Goal: Information Seeking & Learning: Learn about a topic

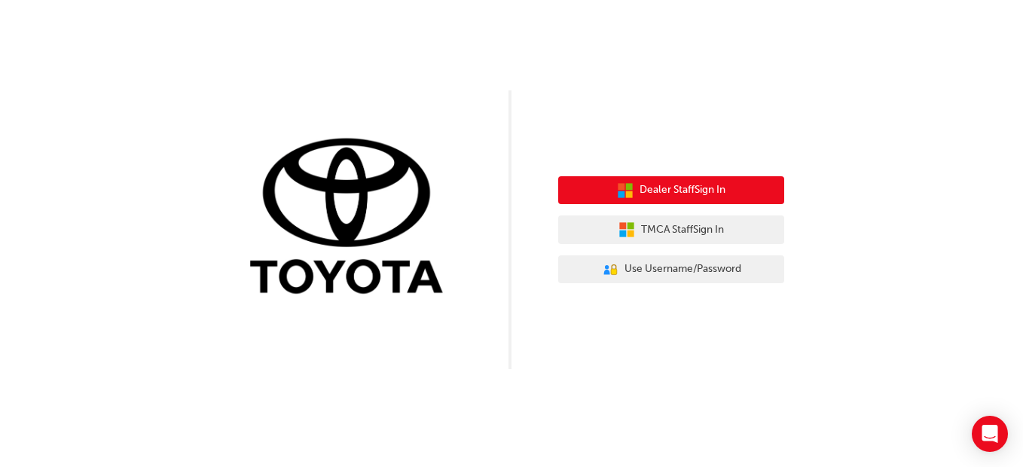
click at [652, 187] on span "Dealer Staff Sign In" at bounding box center [683, 190] width 86 height 17
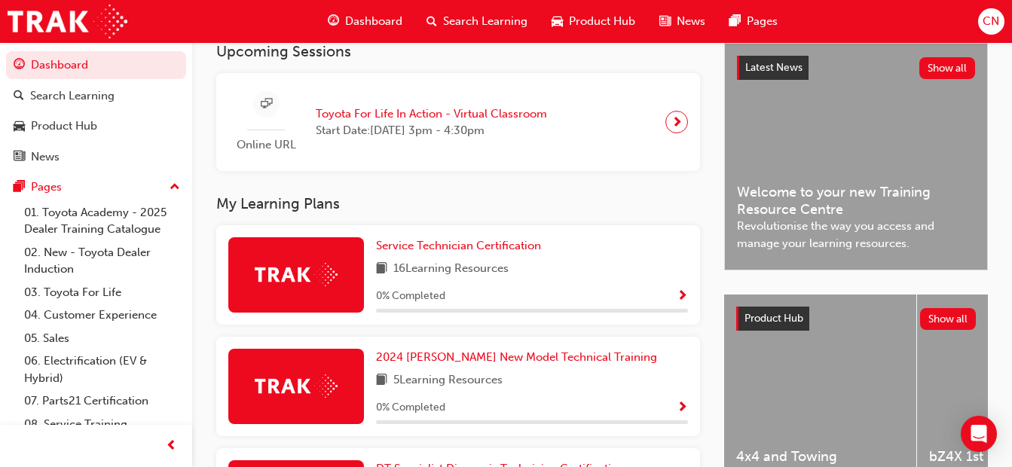
scroll to position [370, 0]
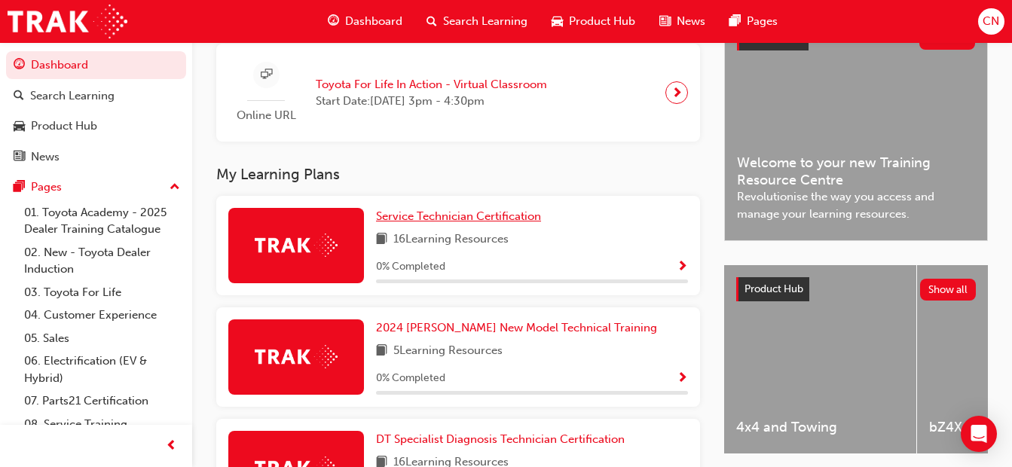
click at [457, 223] on span "Service Technician Certification" at bounding box center [458, 216] width 165 height 14
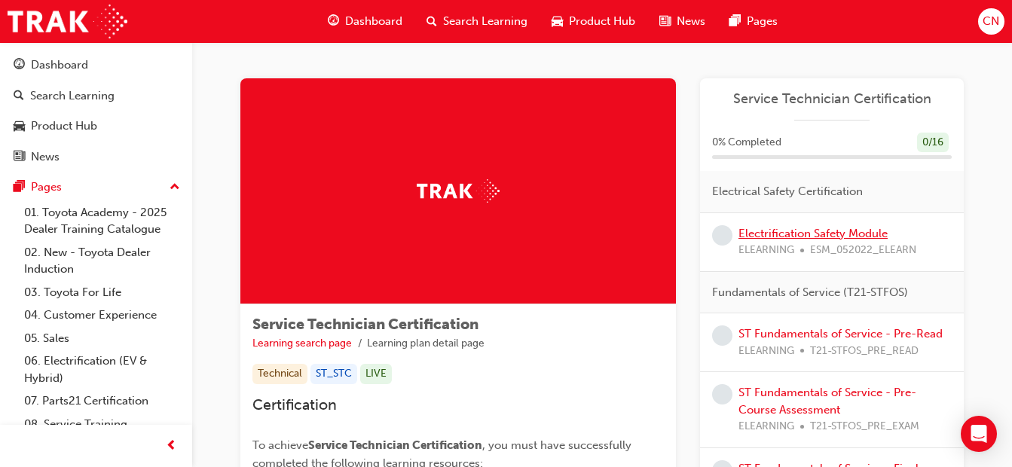
click at [868, 235] on link "Electrification Safety Module" at bounding box center [812, 234] width 149 height 14
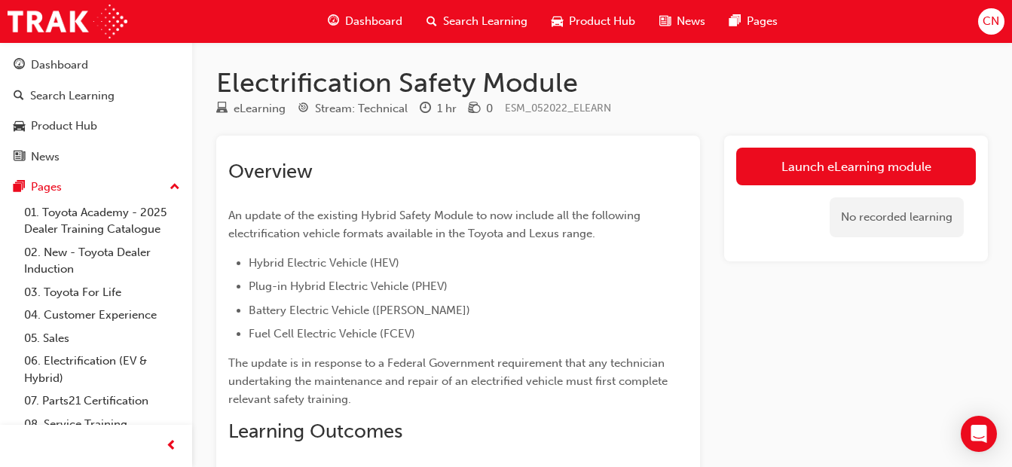
click at [828, 163] on link "Launch eLearning module" at bounding box center [856, 167] width 240 height 38
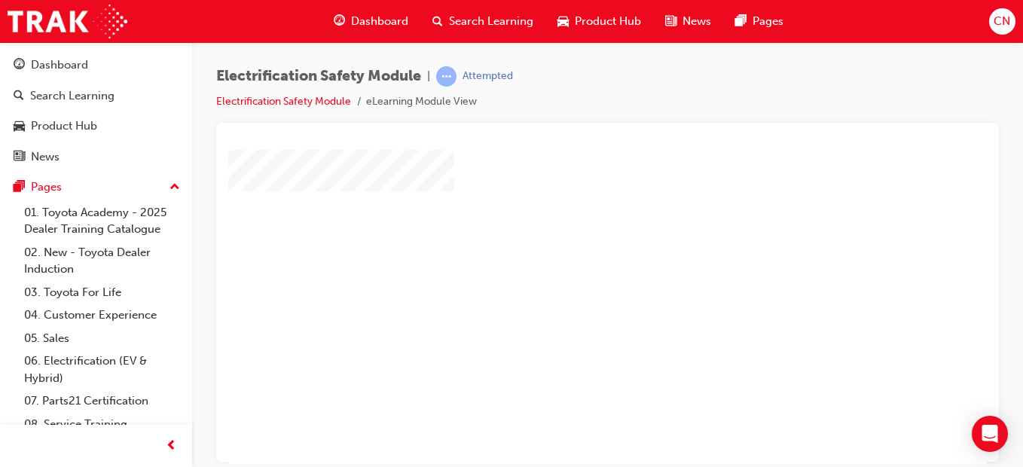
scroll to position [65, 0]
click at [564, 198] on div "play" at bounding box center [564, 198] width 0 height 0
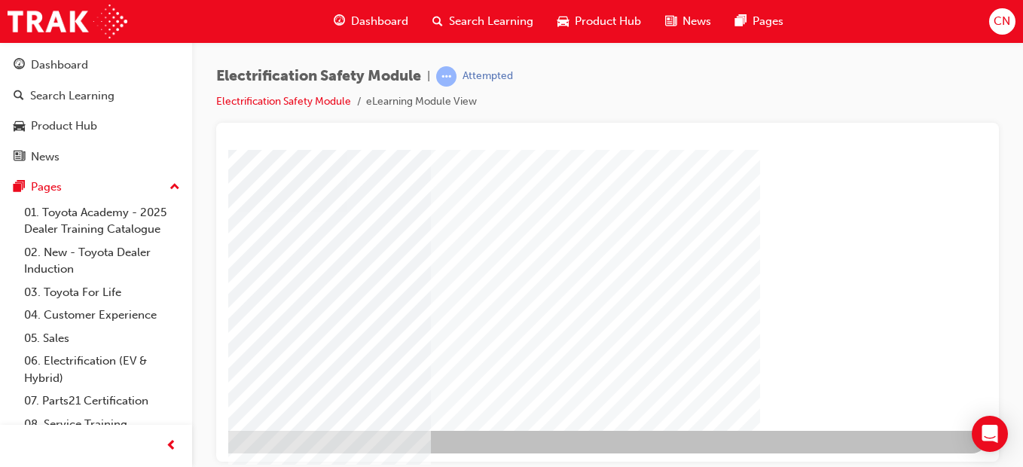
scroll to position [261, 277]
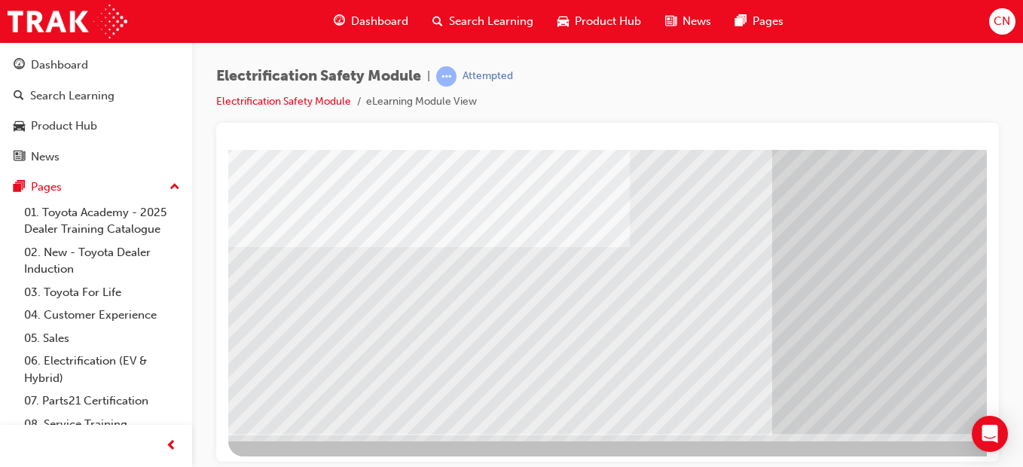
scroll to position [261, 0]
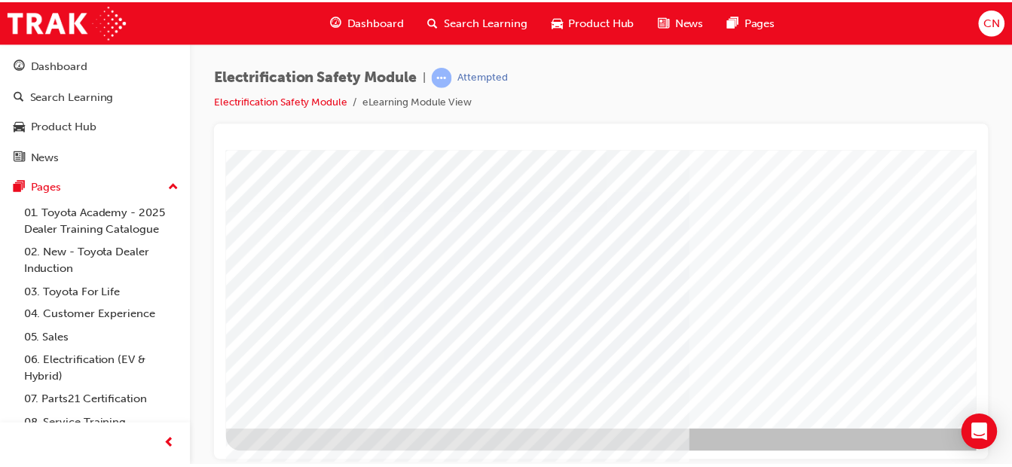
scroll to position [0, 0]
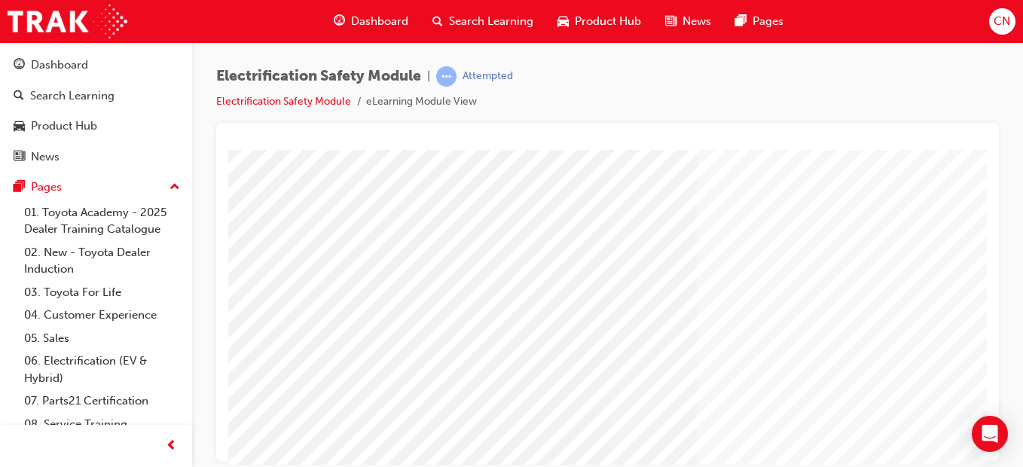
click at [117, 231] on link "01. Toyota Academy - 2025 Dealer Training Catalogue" at bounding box center [102, 221] width 168 height 40
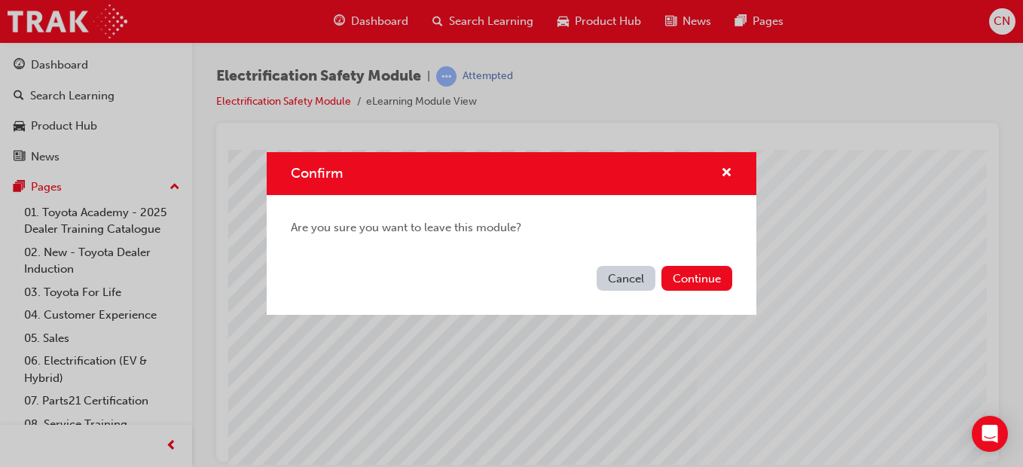
click at [682, 280] on button "Continue" at bounding box center [697, 278] width 71 height 25
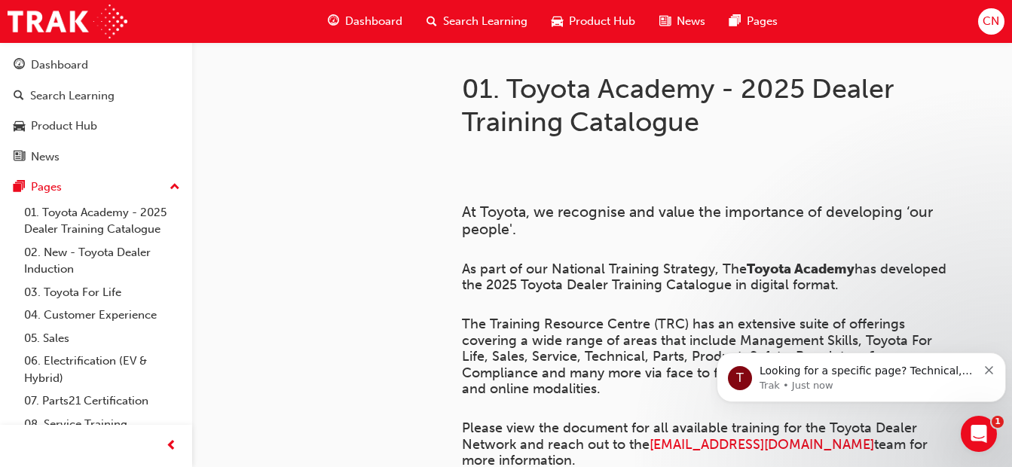
scroll to position [9, 0]
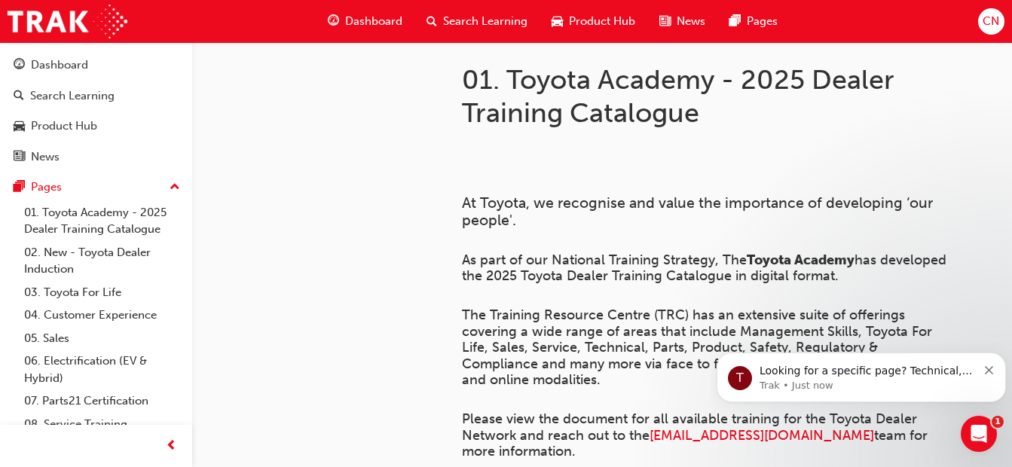
click at [84, 66] on div "Dashboard" at bounding box center [59, 65] width 57 height 17
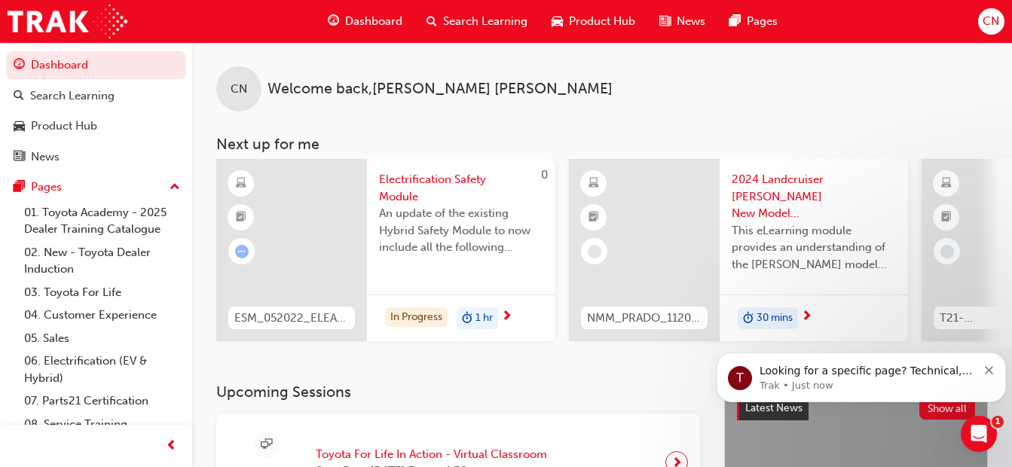
click at [75, 66] on link "Dashboard" at bounding box center [96, 65] width 180 height 28
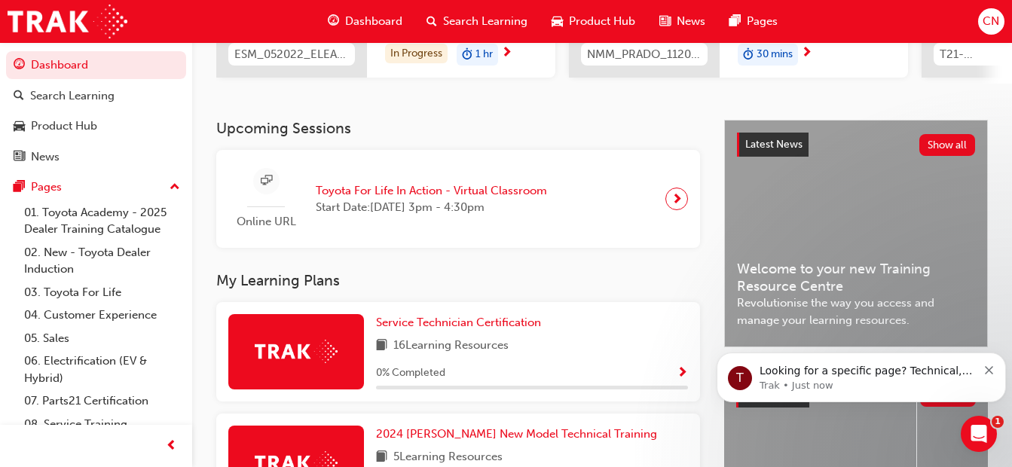
scroll to position [261, 0]
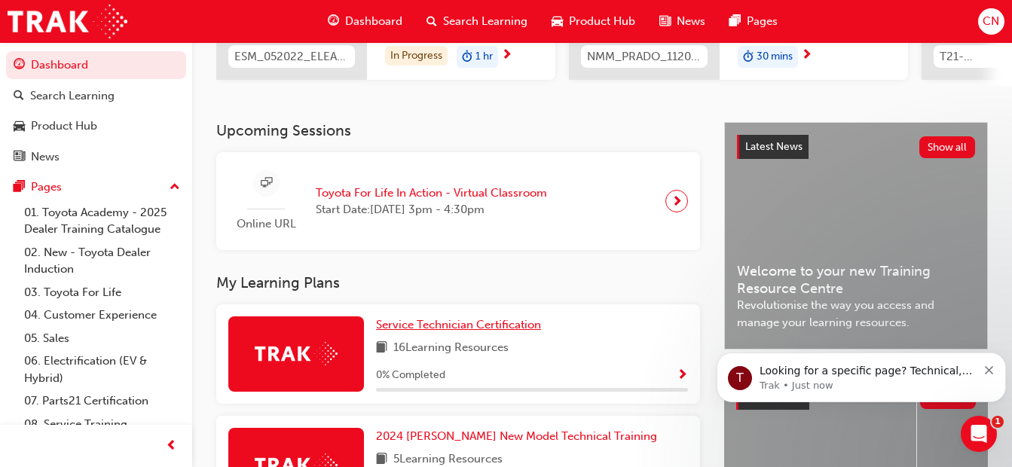
click at [400, 332] on span "Service Technician Certification" at bounding box center [458, 325] width 165 height 14
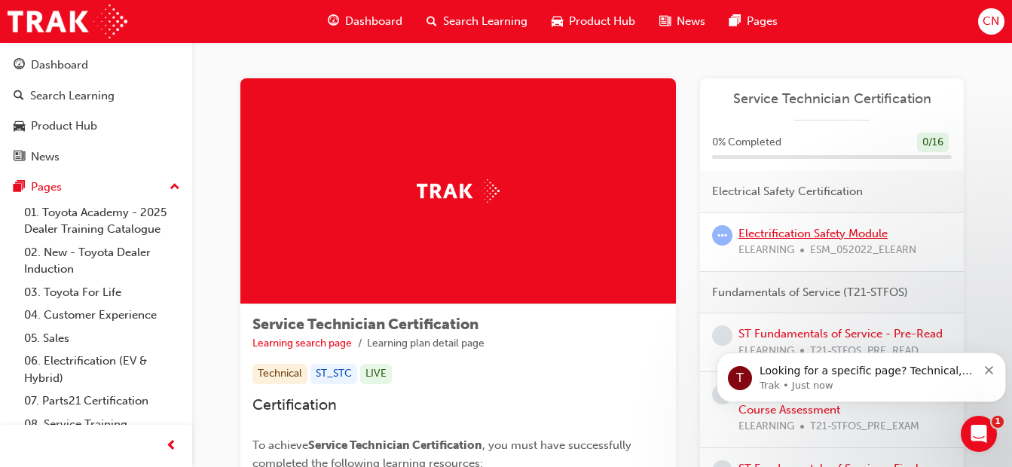
click at [854, 234] on link "Electrification Safety Module" at bounding box center [812, 234] width 149 height 14
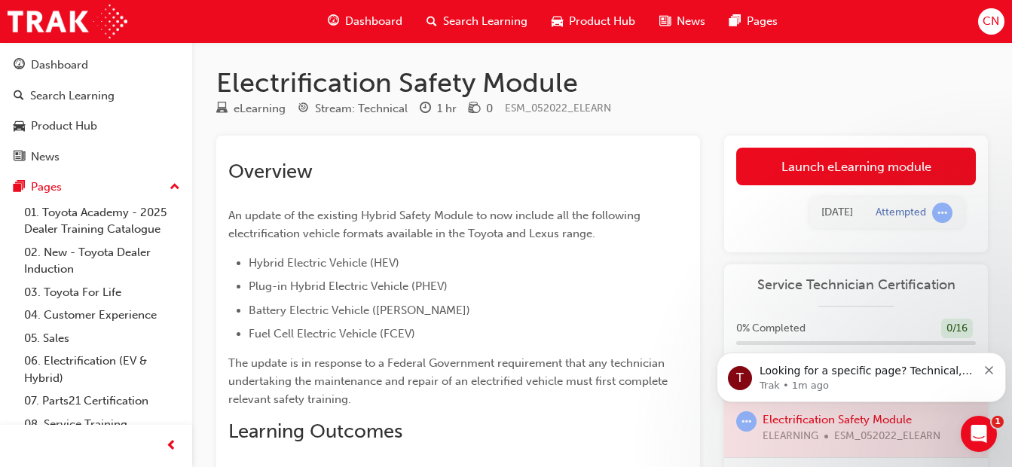
click at [854, 167] on link "Launch eLearning module" at bounding box center [856, 167] width 240 height 38
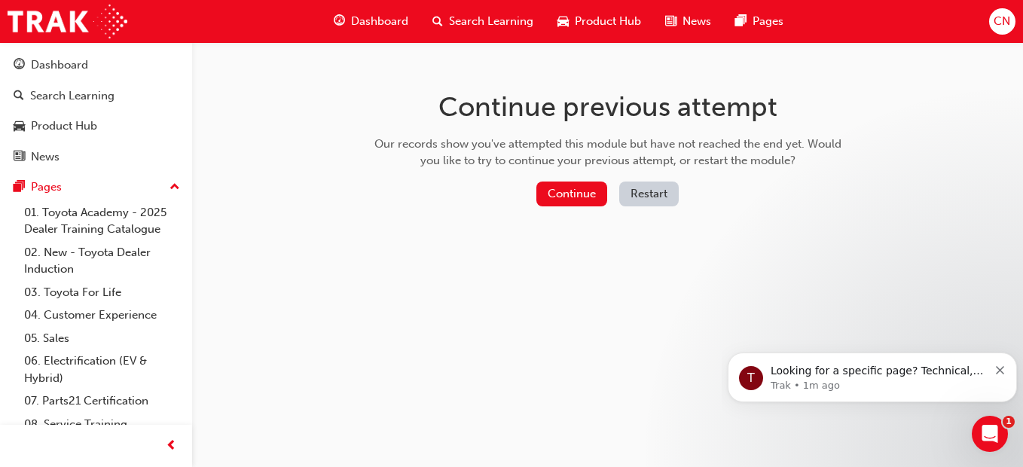
click at [571, 198] on button "Continue" at bounding box center [572, 194] width 71 height 25
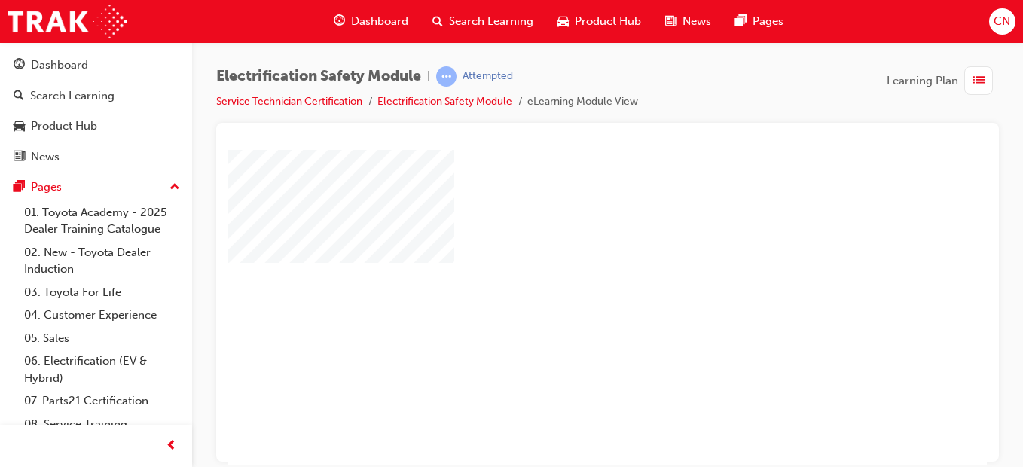
click at [564, 263] on div "play" at bounding box center [564, 263] width 0 height 0
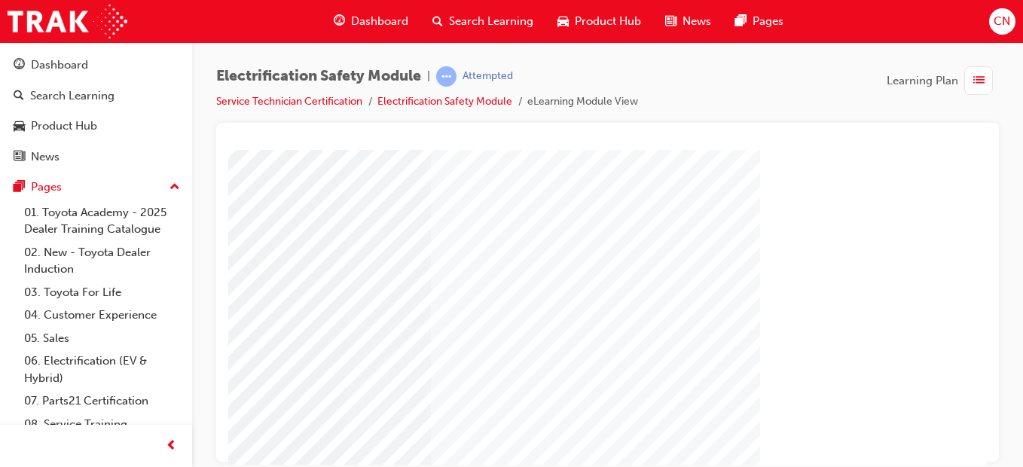
scroll to position [261, 277]
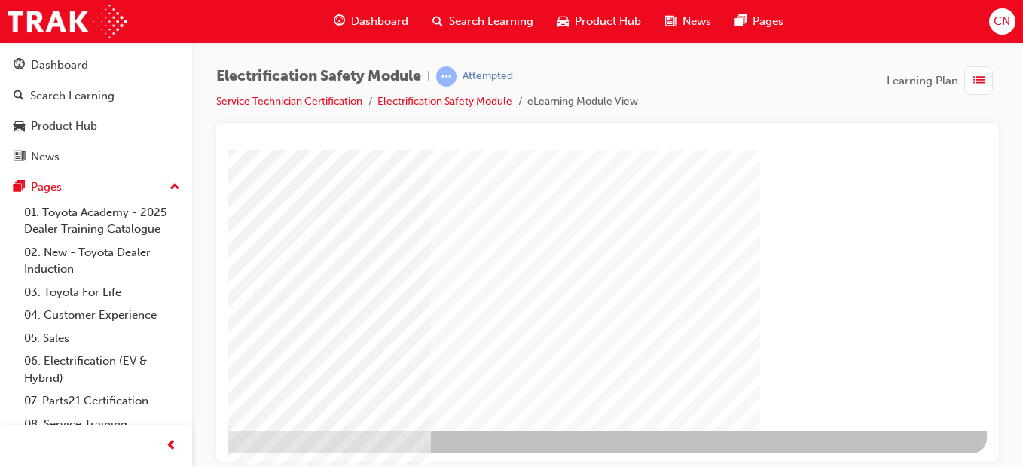
drag, startPoint x: 979, startPoint y: 240, endPoint x: 1225, endPoint y: 560, distance: 403.6
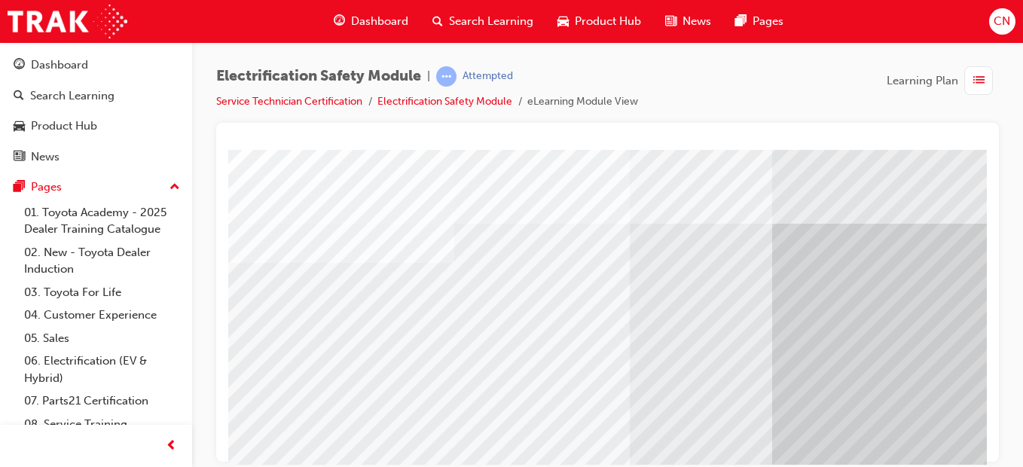
scroll to position [261, 0]
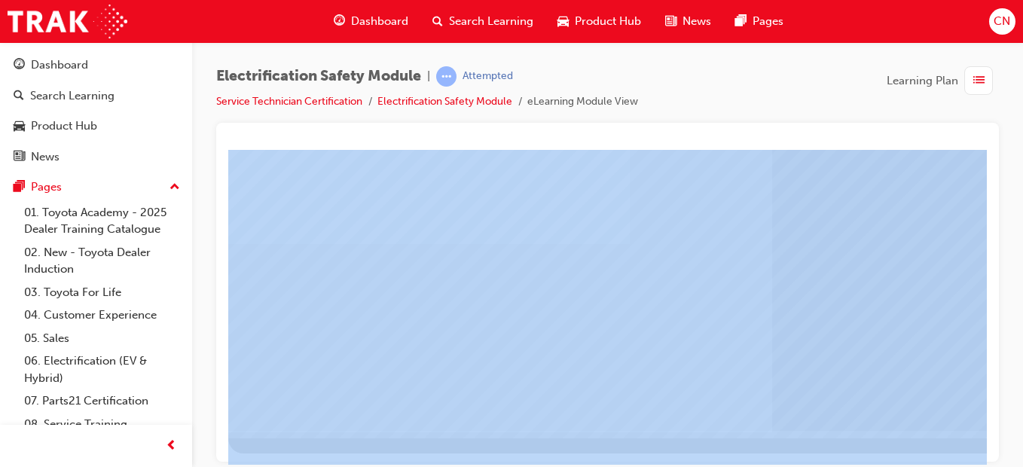
drag, startPoint x: 976, startPoint y: 615, endPoint x: 949, endPoint y: 455, distance: 161.9
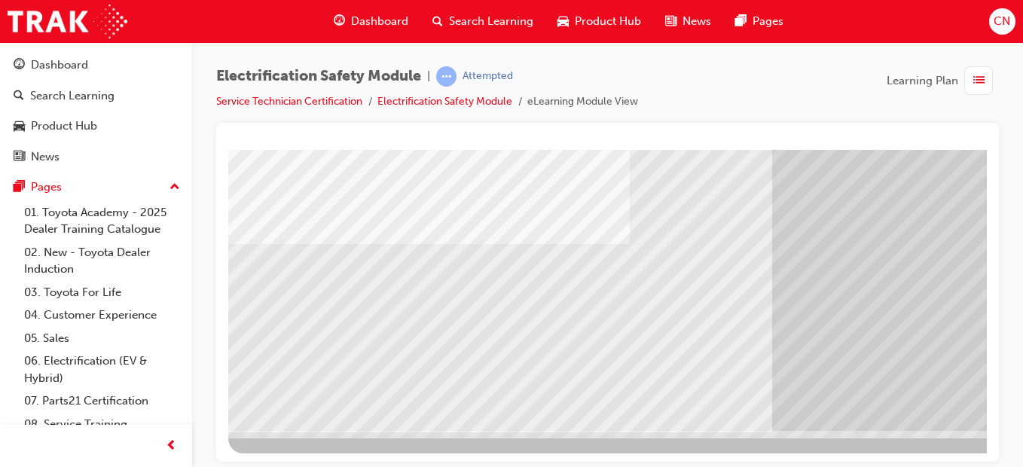
scroll to position [261, 277]
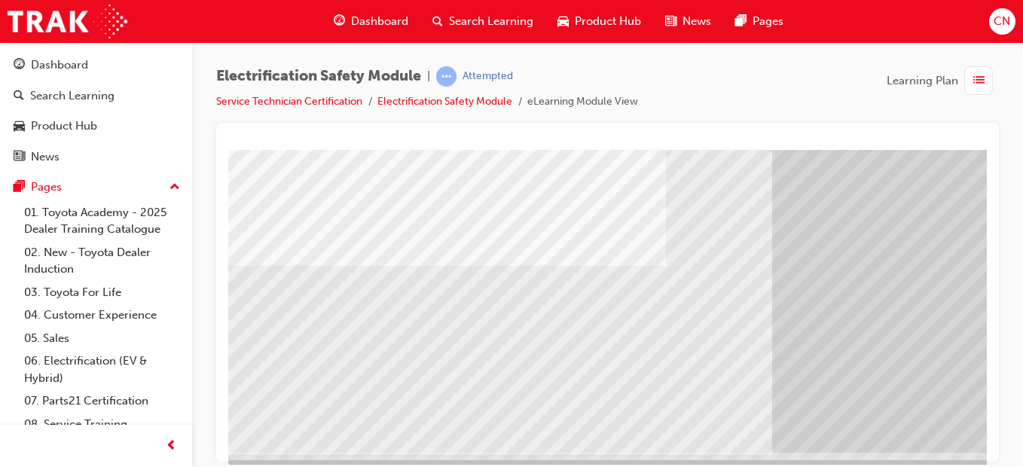
scroll to position [261, 0]
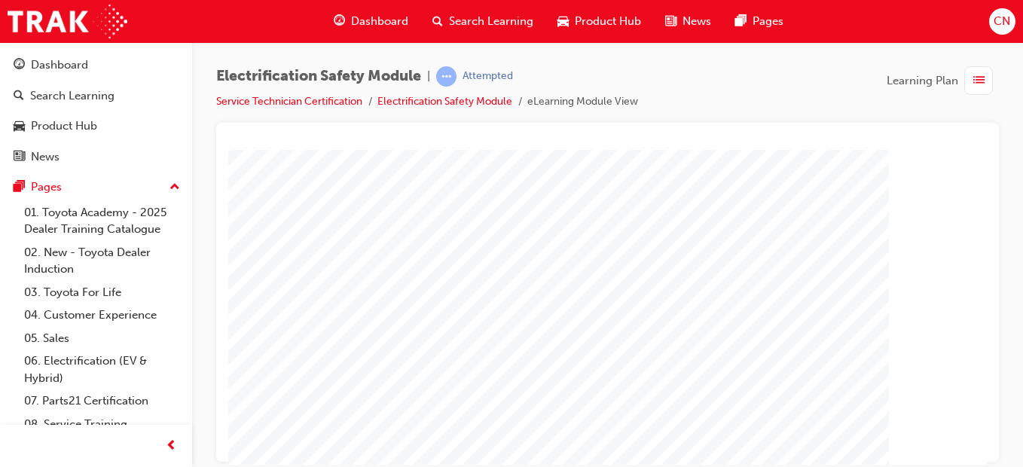
scroll to position [261, 0]
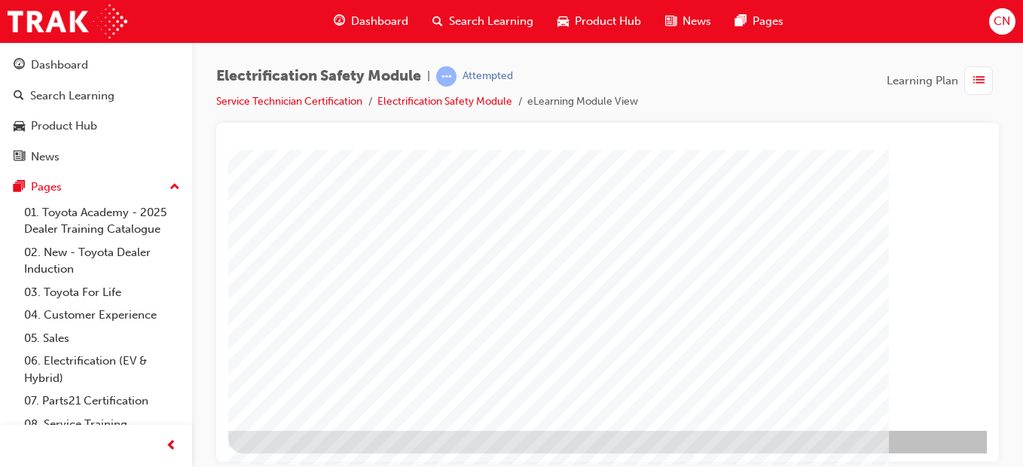
drag, startPoint x: 983, startPoint y: 231, endPoint x: 1223, endPoint y: 520, distance: 375.1
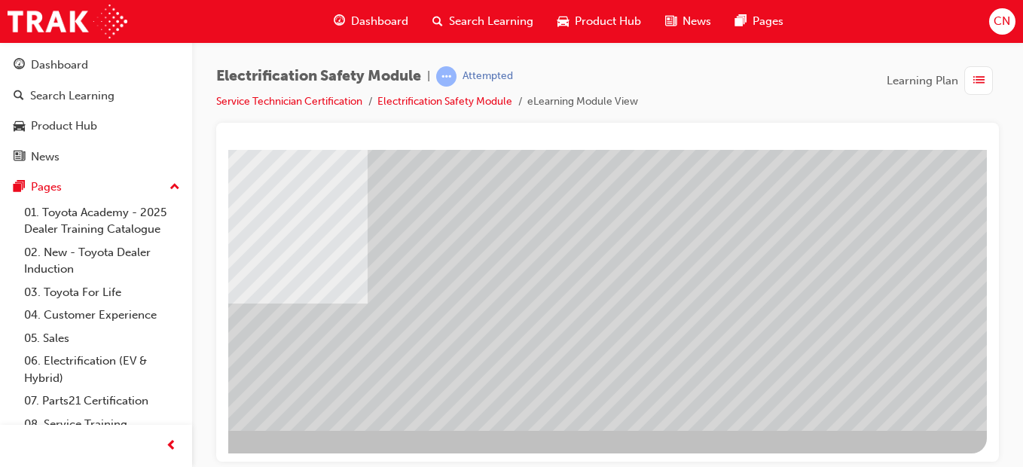
scroll to position [0, 0]
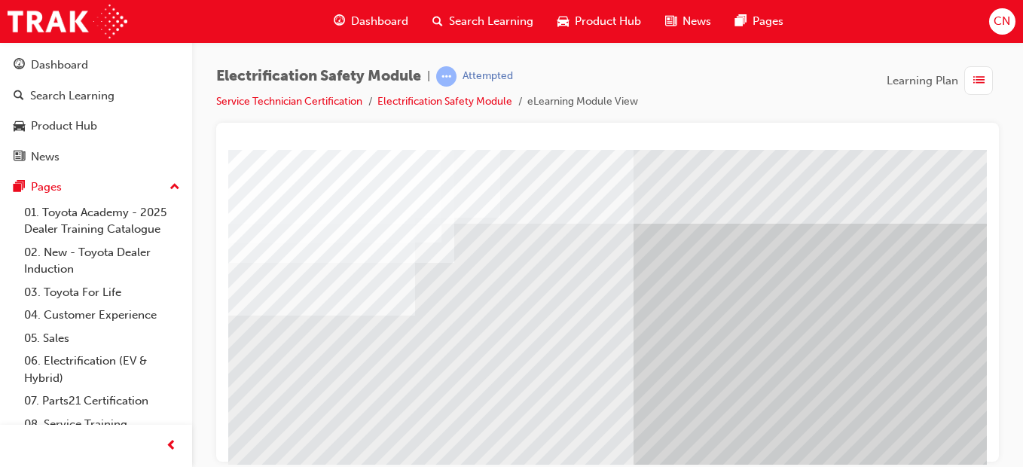
drag, startPoint x: 867, startPoint y: 385, endPoint x: 980, endPoint y: 219, distance: 200.6
click at [980, 155] on html "Navigation Loading..." at bounding box center [607, 152] width 759 height 6
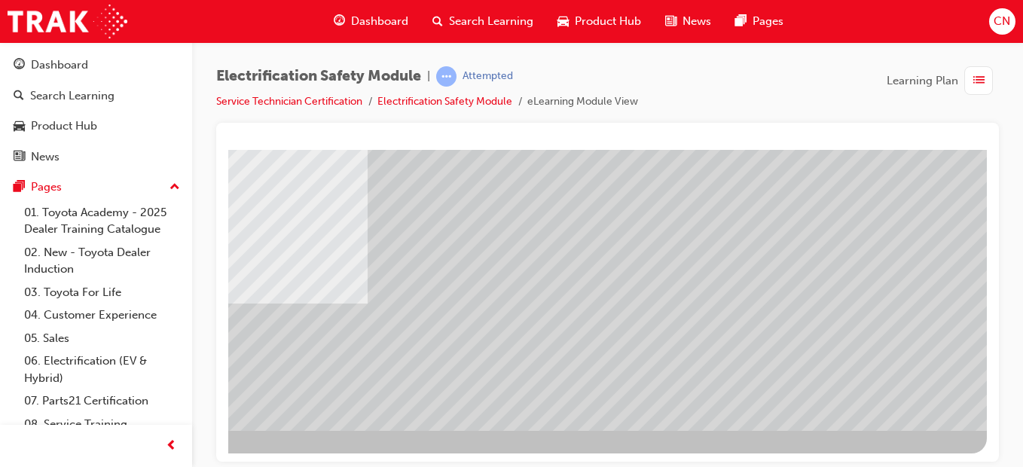
scroll to position [261, 277]
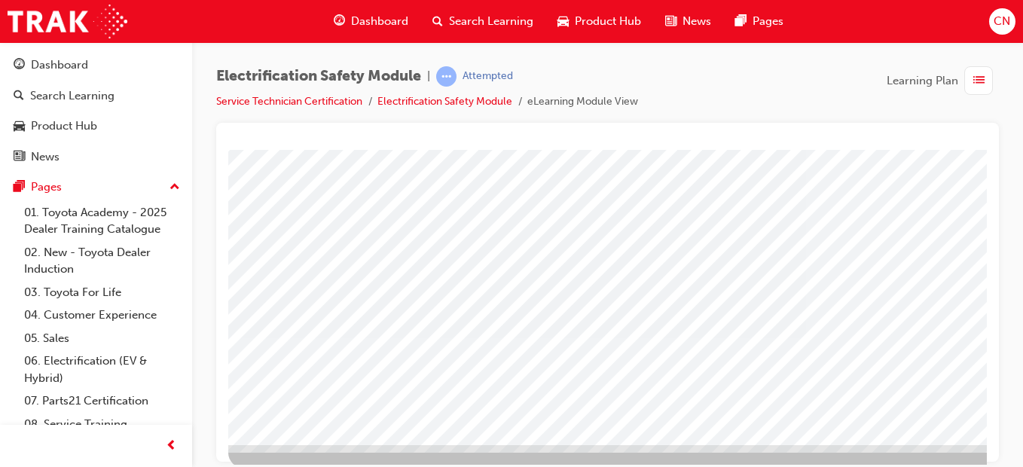
scroll to position [255, 0]
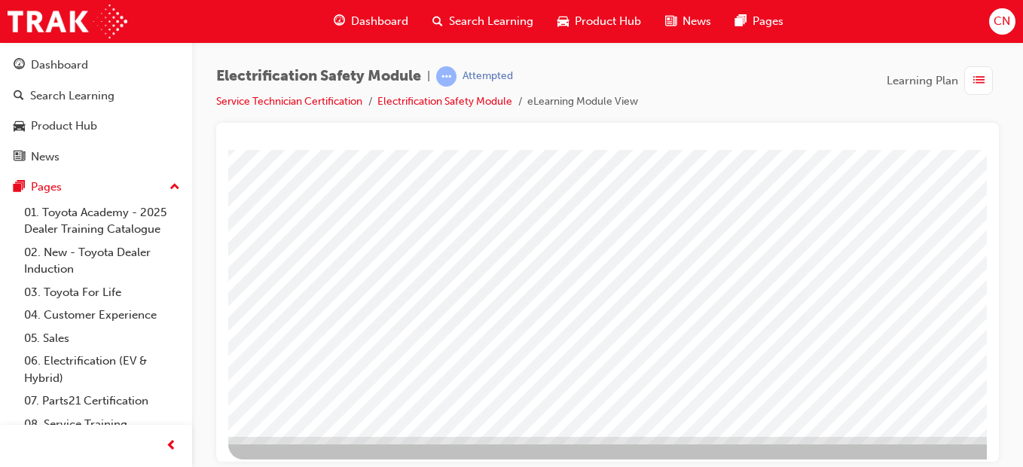
drag, startPoint x: 984, startPoint y: 223, endPoint x: 1225, endPoint y: 449, distance: 330.5
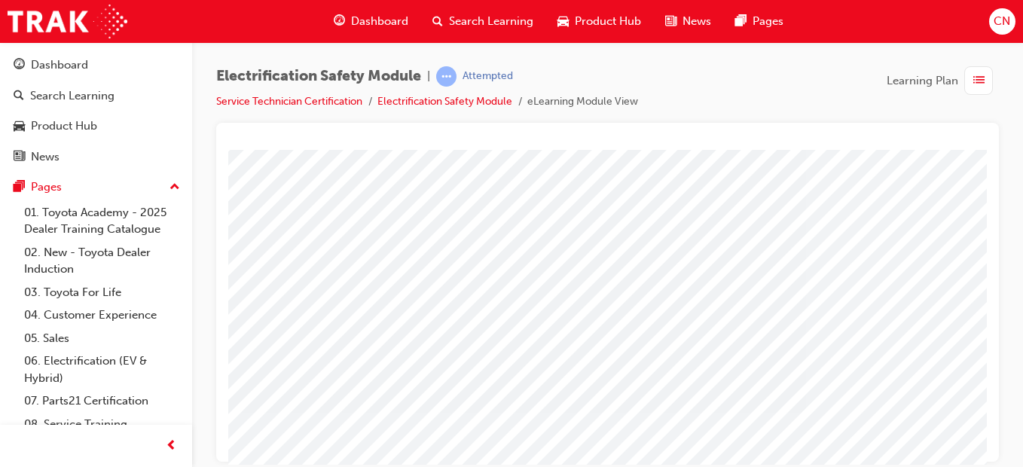
scroll to position [178, 0]
drag, startPoint x: 985, startPoint y: 256, endPoint x: 1218, endPoint y: 436, distance: 294.5
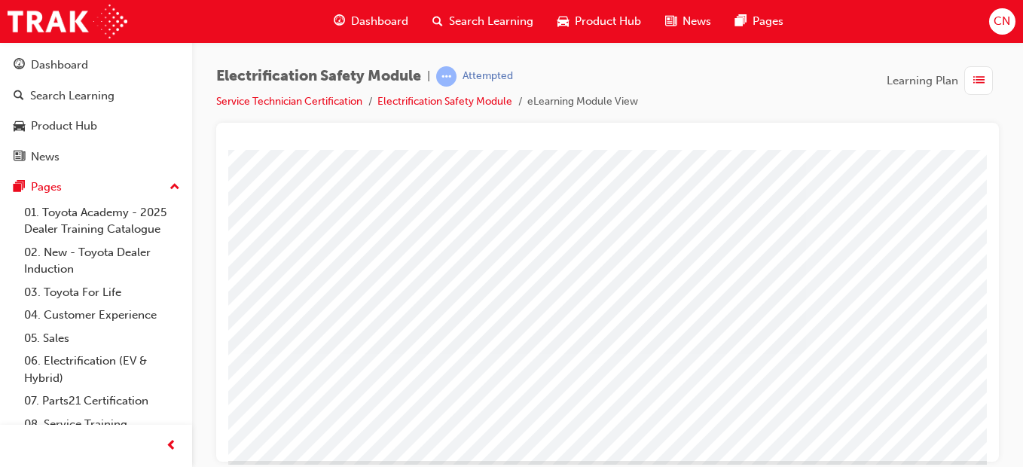
scroll to position [238, 0]
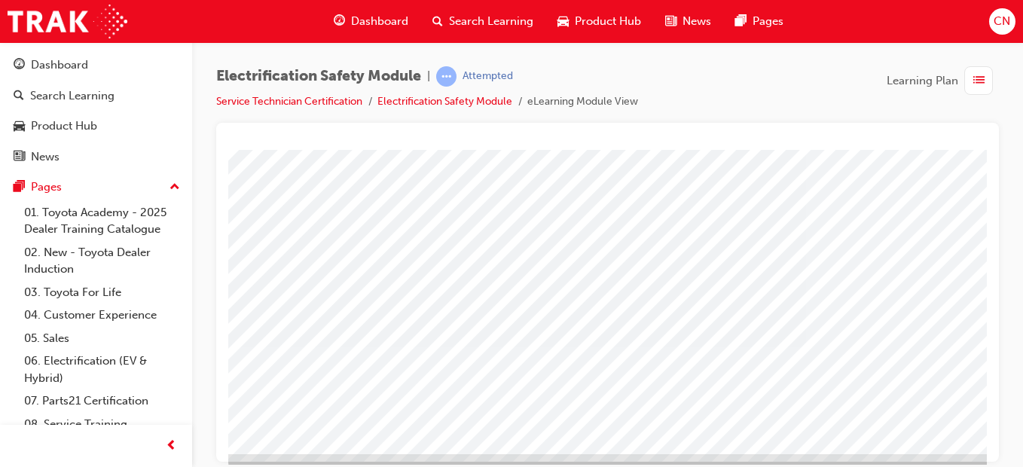
drag, startPoint x: 982, startPoint y: 211, endPoint x: 1218, endPoint y: 474, distance: 353.3
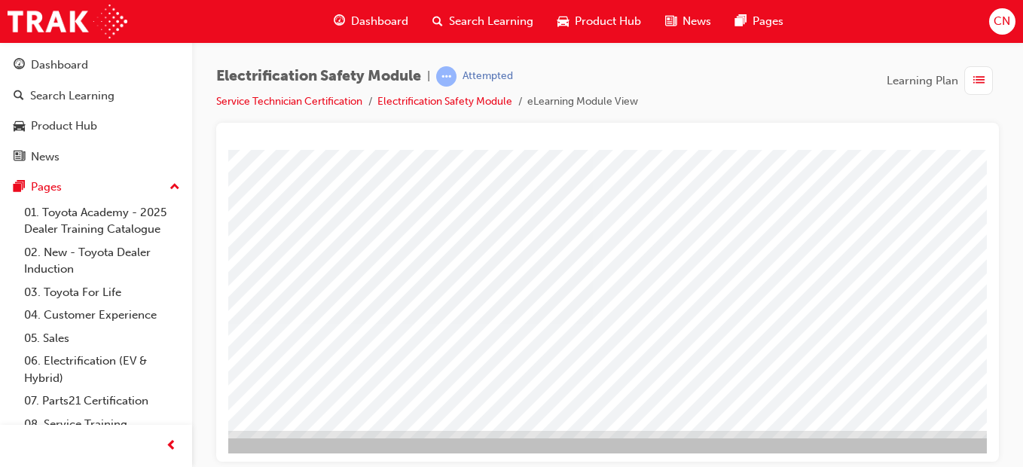
scroll to position [261, 248]
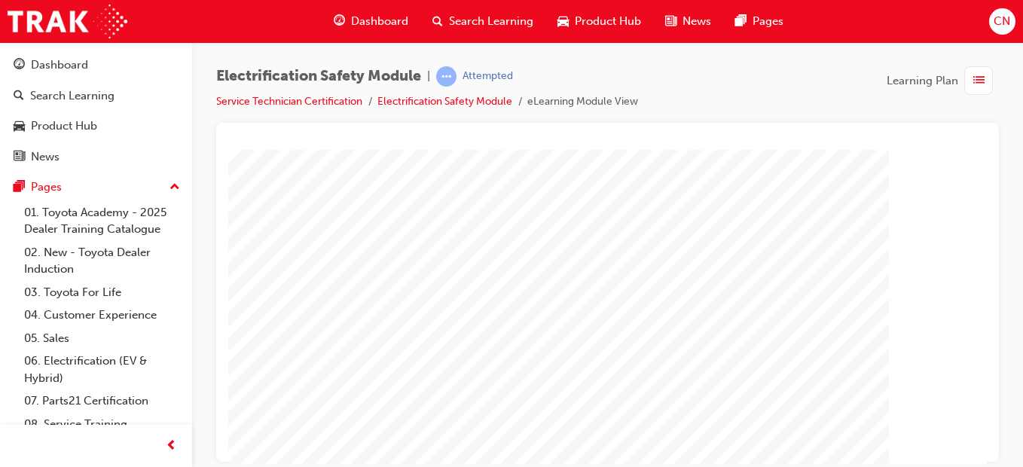
scroll to position [261, 0]
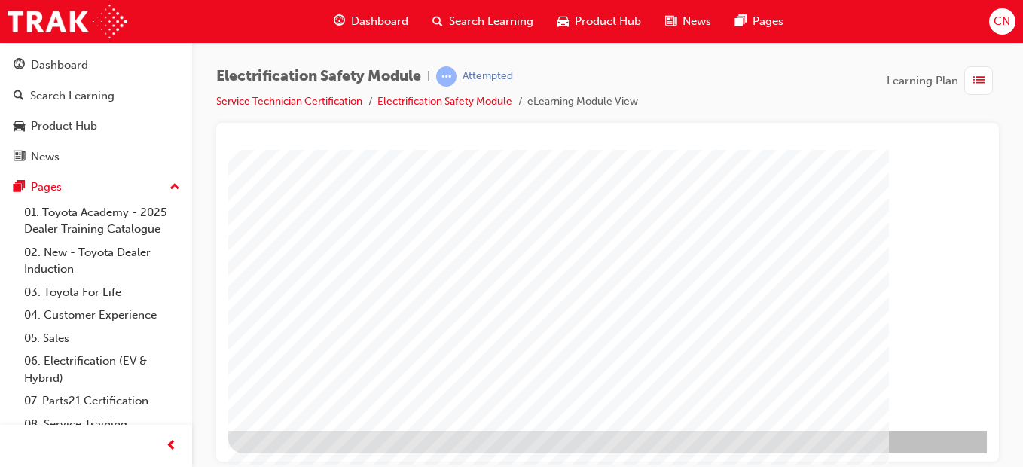
drag, startPoint x: 978, startPoint y: 234, endPoint x: 1224, endPoint y: 591, distance: 432.9
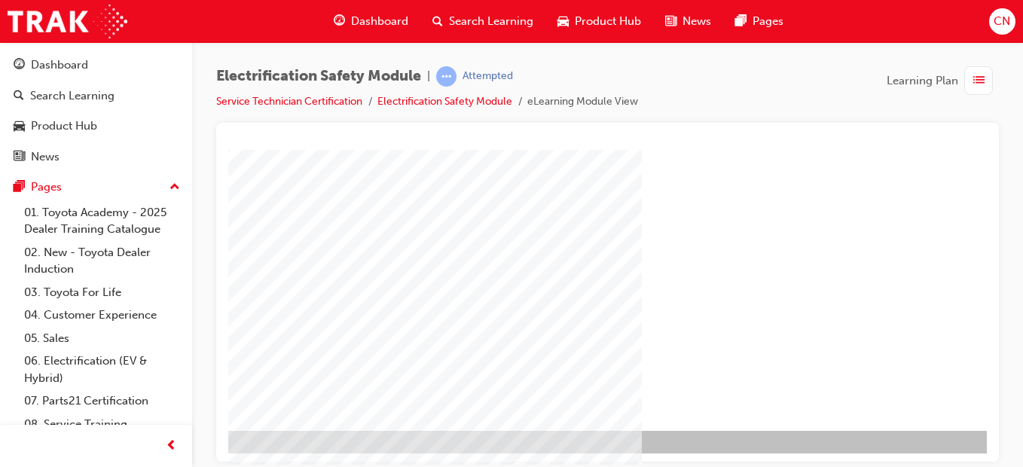
scroll to position [261, 277]
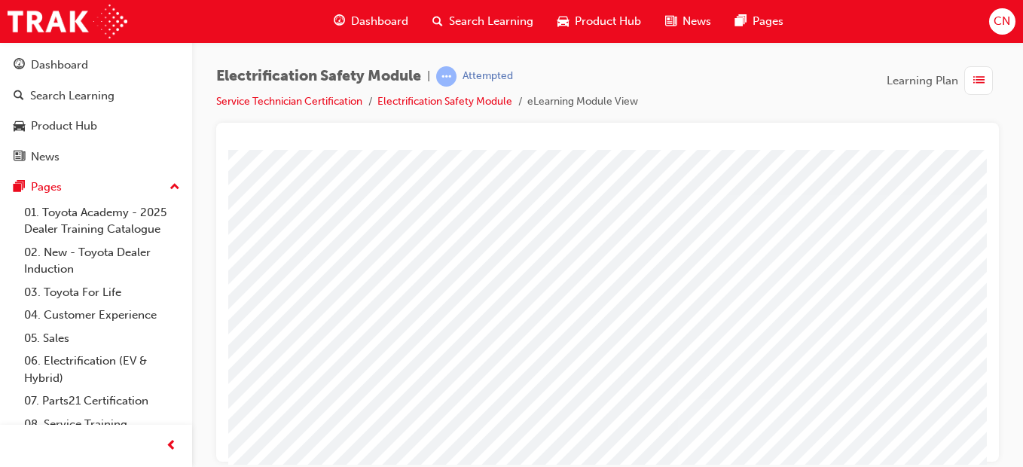
scroll to position [32, 0]
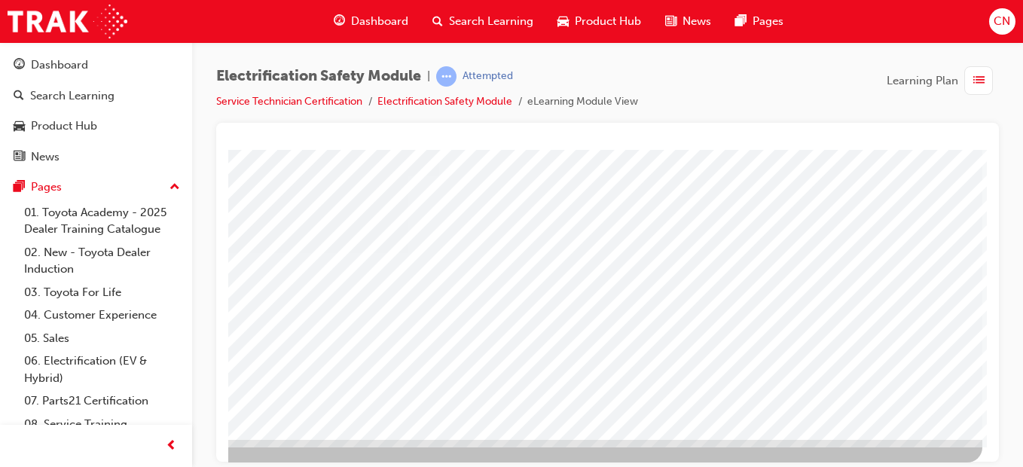
scroll to position [0, 277]
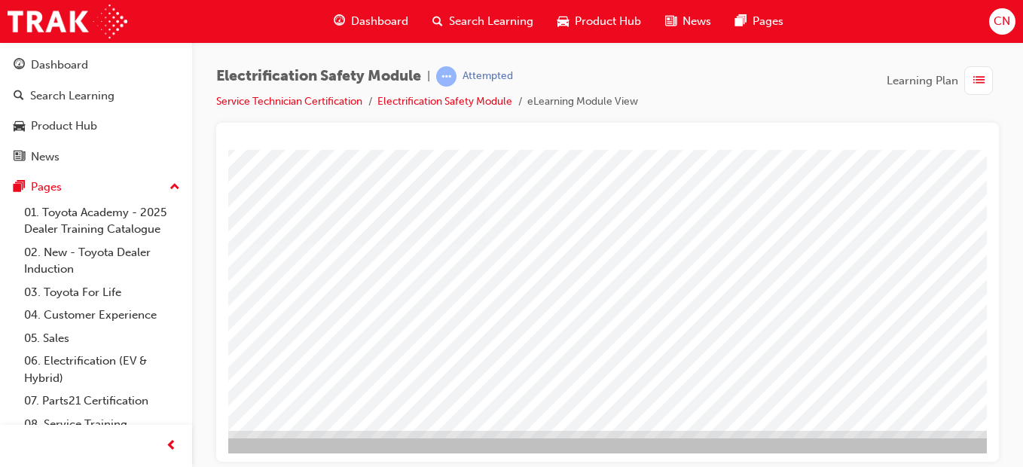
scroll to position [261, 277]
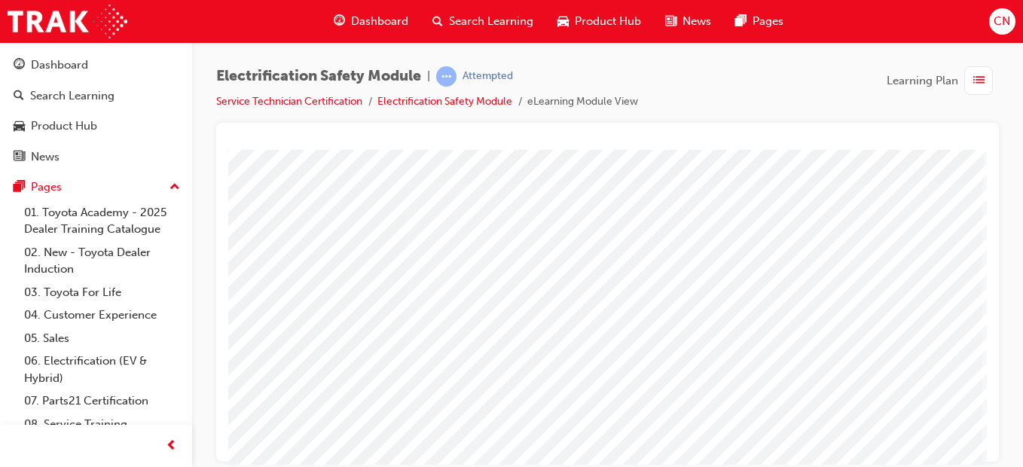
scroll to position [39, 277]
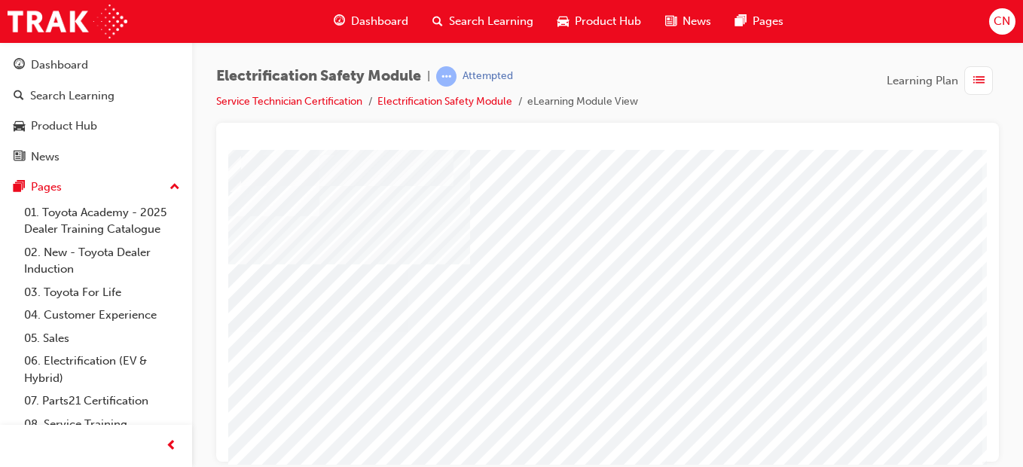
scroll to position [261, 272]
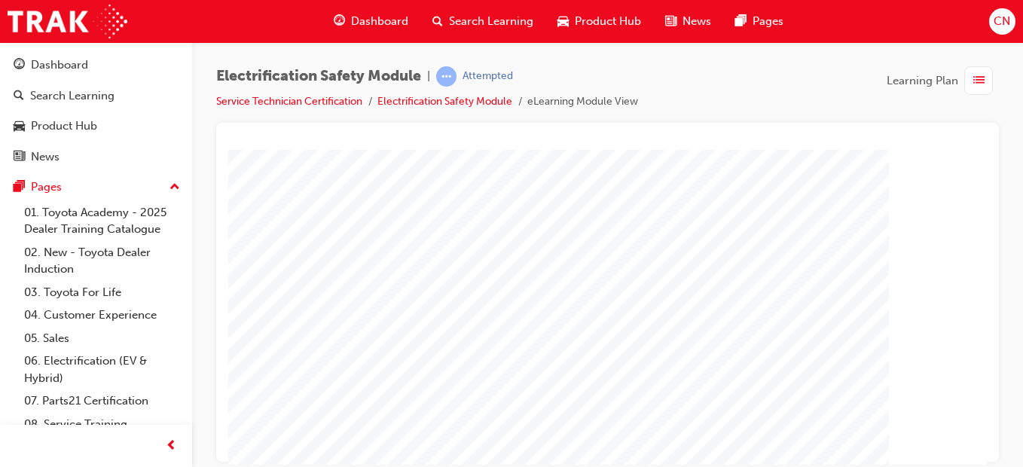
scroll to position [223, 277]
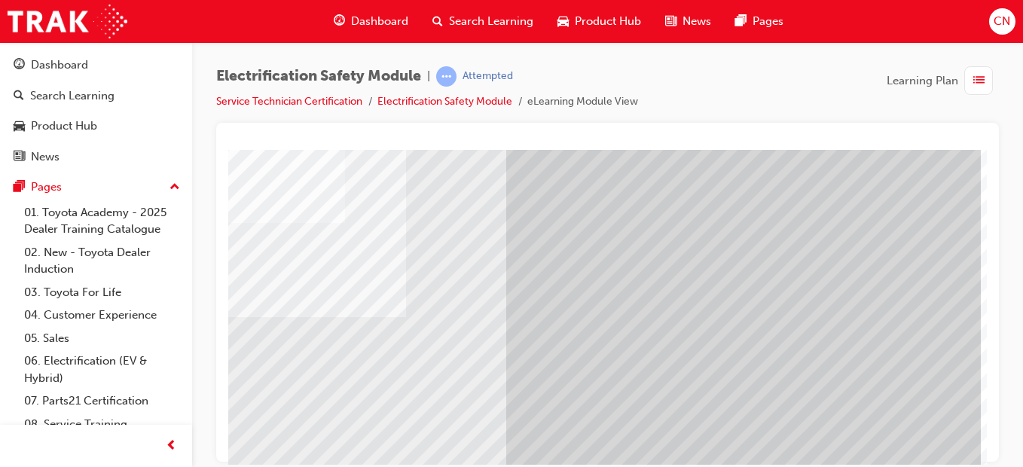
scroll to position [261, 277]
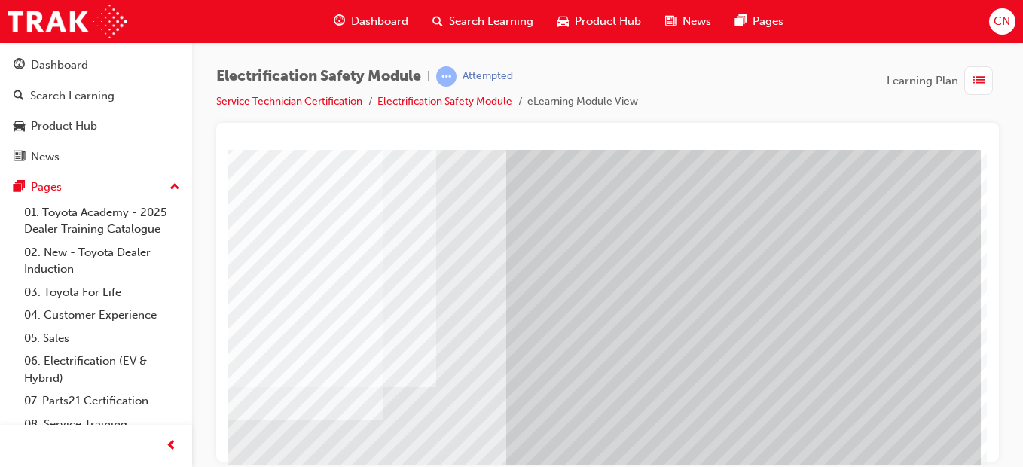
scroll to position [89, 277]
drag, startPoint x: 700, startPoint y: 201, endPoint x: 734, endPoint y: 225, distance: 41.2
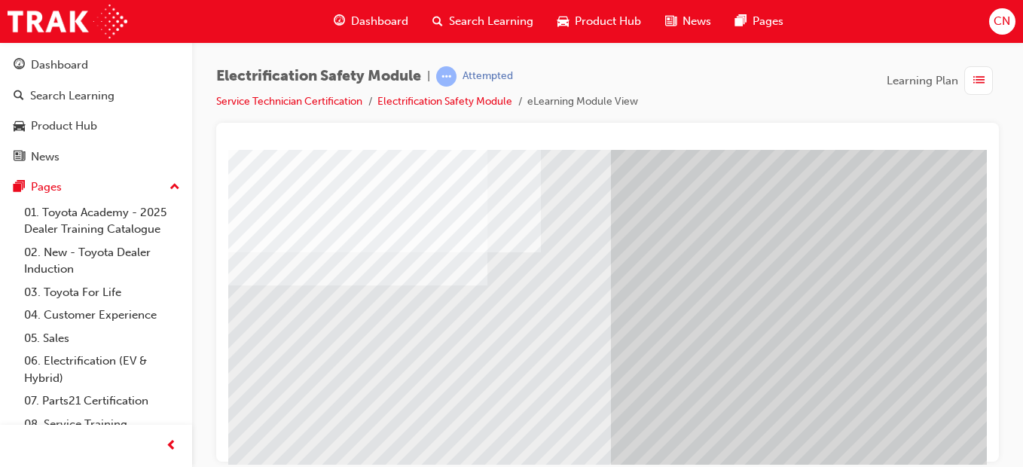
scroll to position [220, 277]
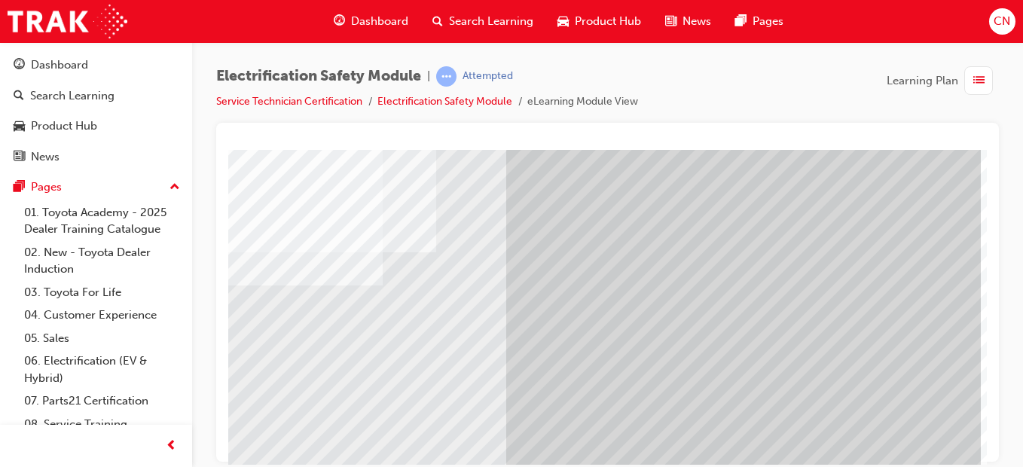
drag, startPoint x: 894, startPoint y: 423, endPoint x: 881, endPoint y: 443, distance: 24.0
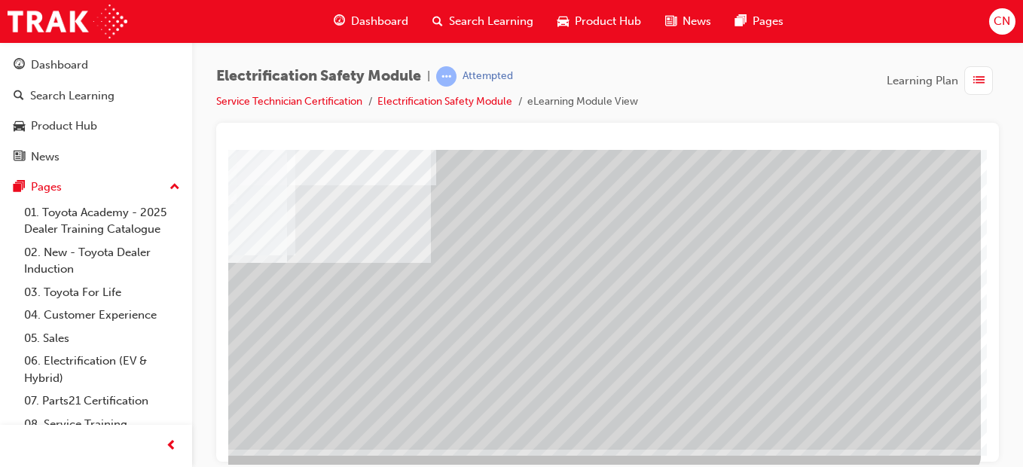
scroll to position [261, 277]
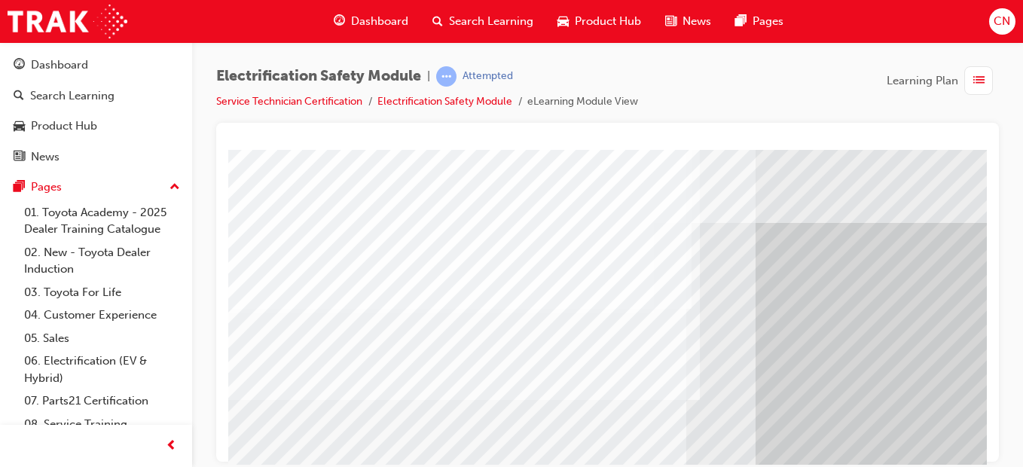
scroll to position [0, 0]
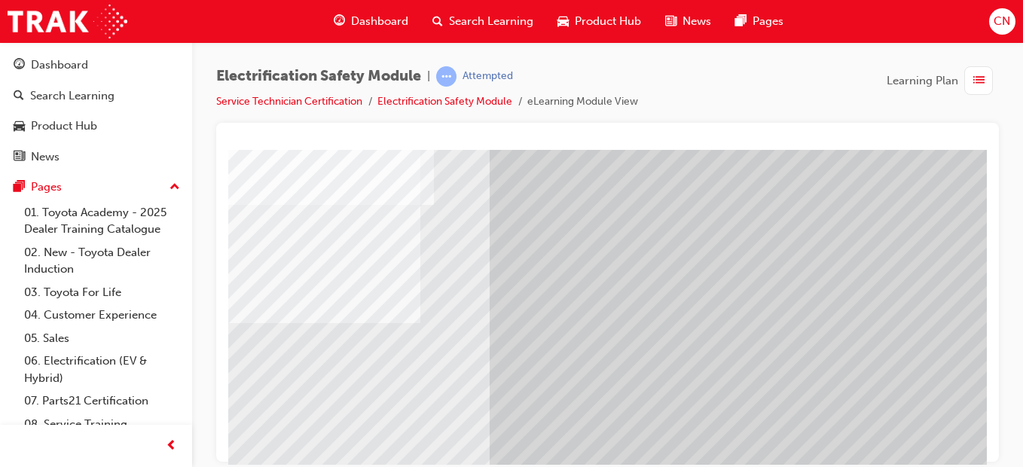
scroll to position [196, 277]
drag, startPoint x: 742, startPoint y: 192, endPoint x: 365, endPoint y: 240, distance: 379.8
click at [365, 240] on div "multistate" at bounding box center [474, 224] width 1025 height 543
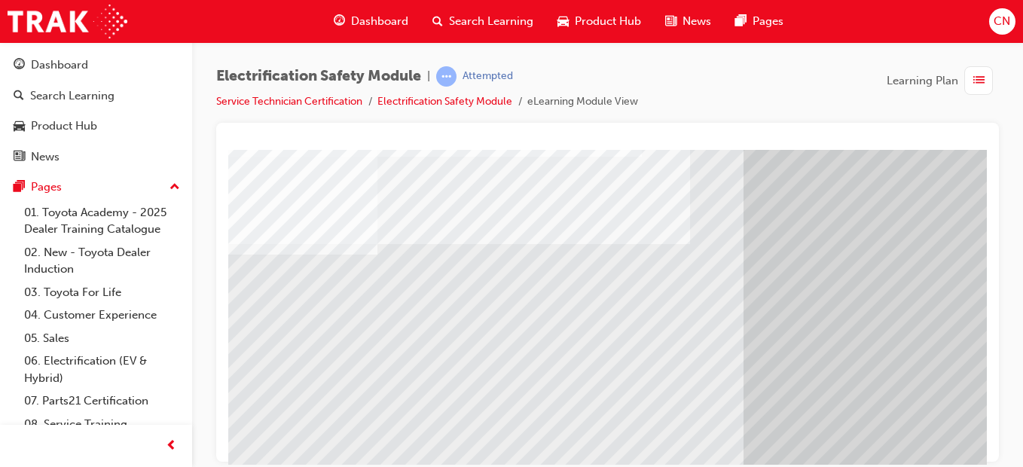
scroll to position [157, 6]
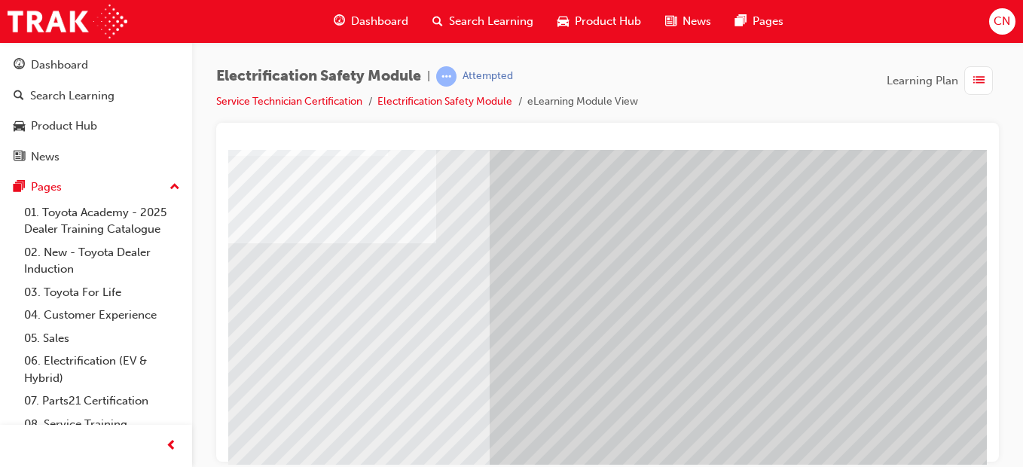
scroll to position [157, 277]
drag, startPoint x: 380, startPoint y: 350, endPoint x: 392, endPoint y: 357, distance: 13.8
click at [392, 357] on div "multistate" at bounding box center [474, 263] width 1025 height 543
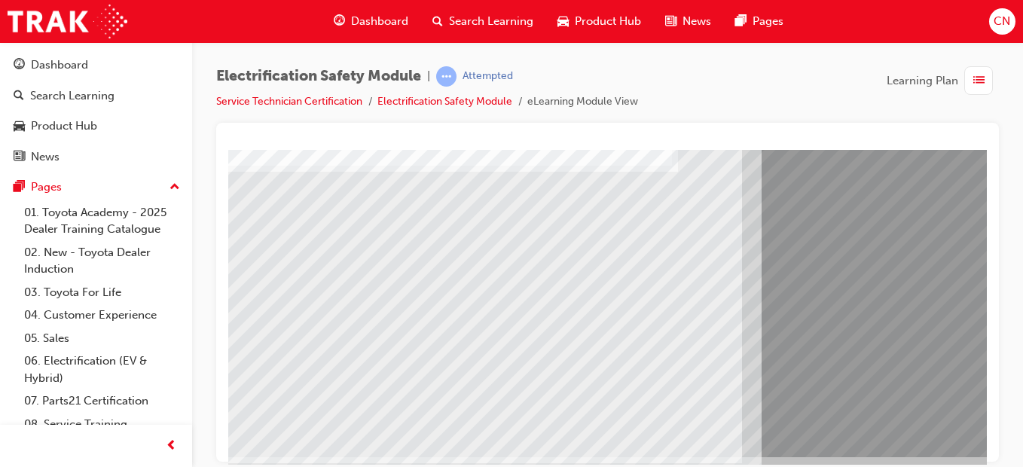
scroll to position [235, 17]
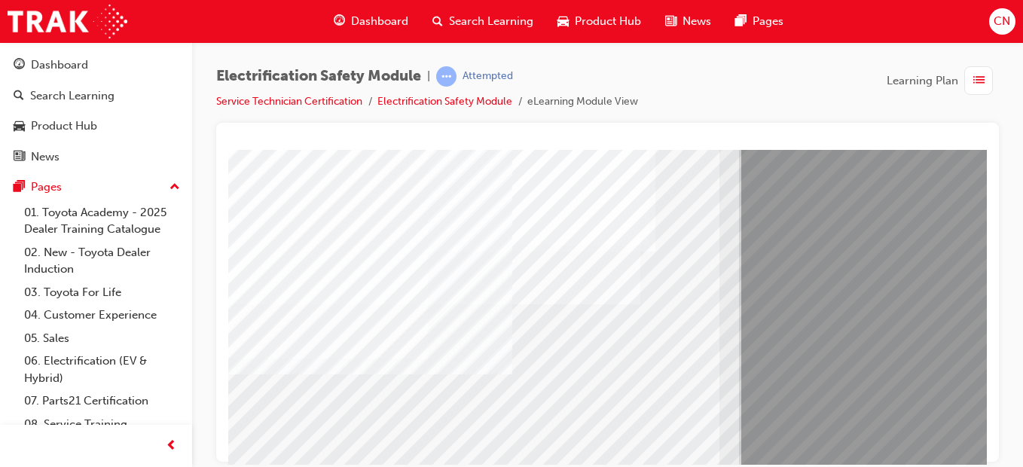
scroll to position [155, 35]
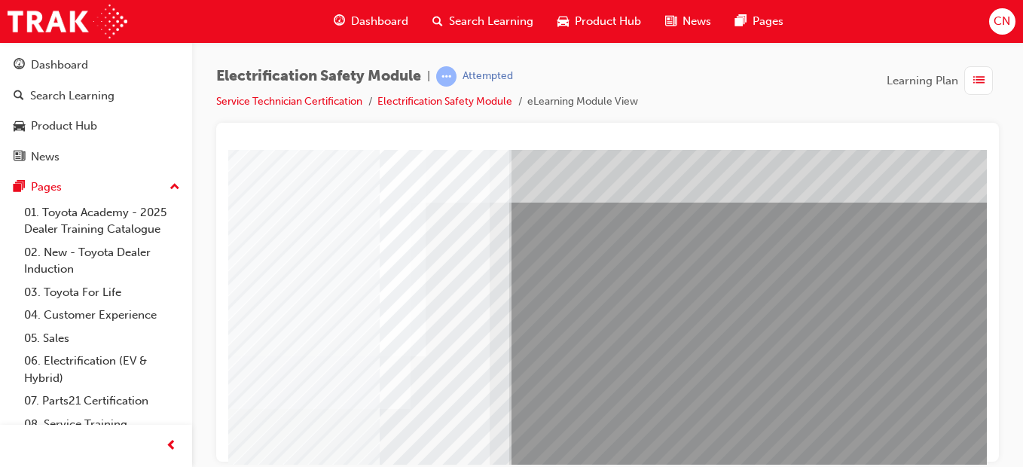
scroll to position [261, 277]
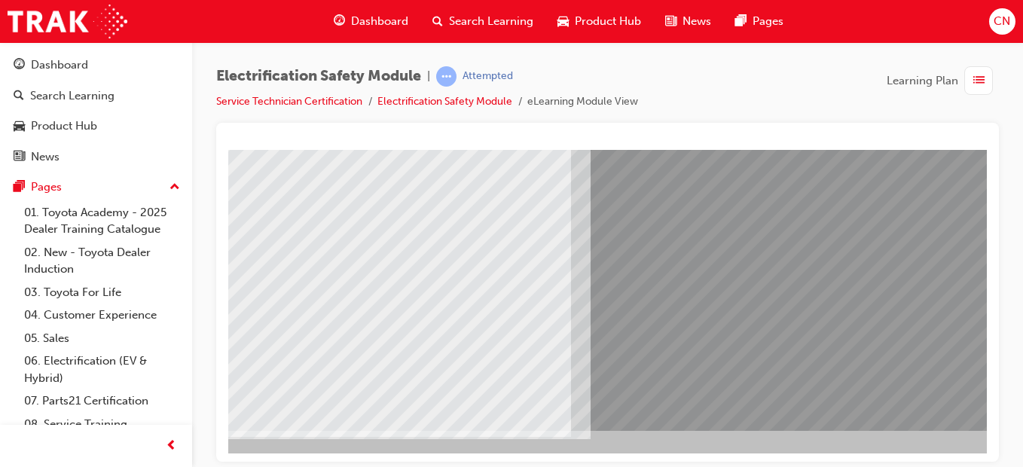
scroll to position [252, 185]
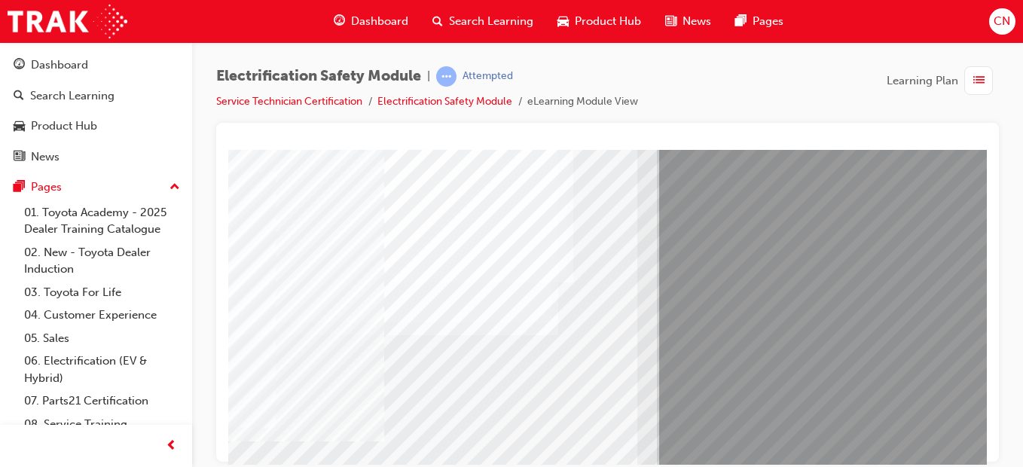
scroll to position [125, 118]
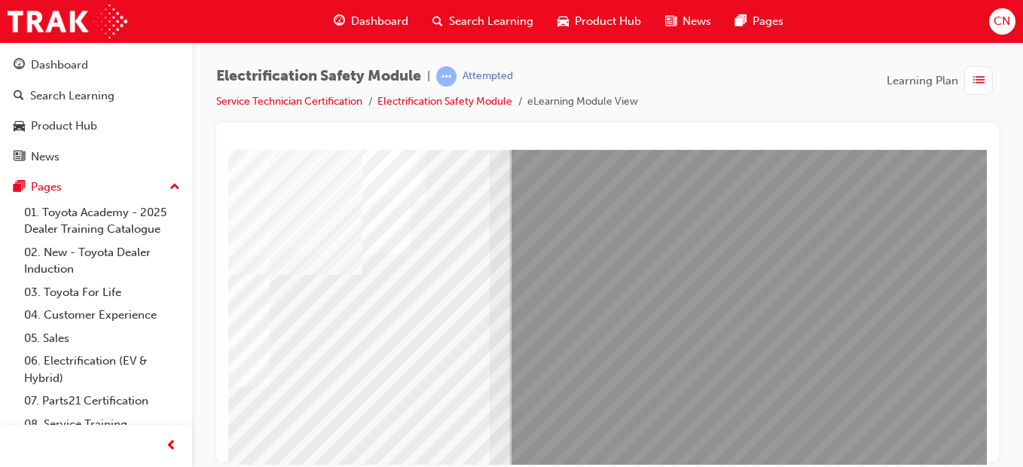
scroll to position [206, 277]
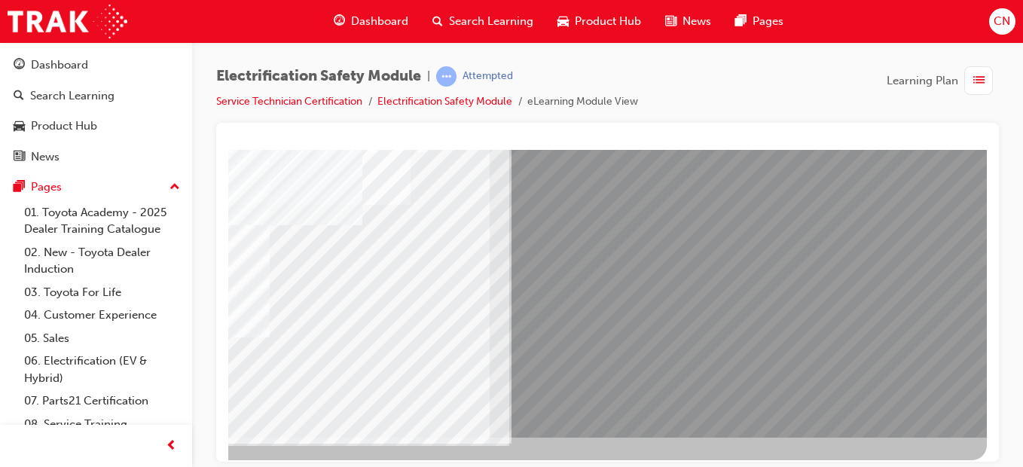
scroll to position [261, 277]
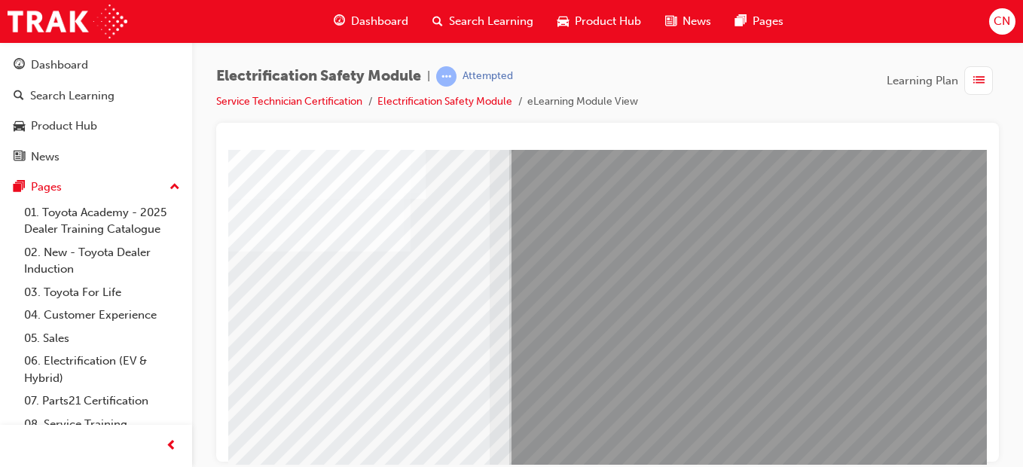
scroll to position [227, 277]
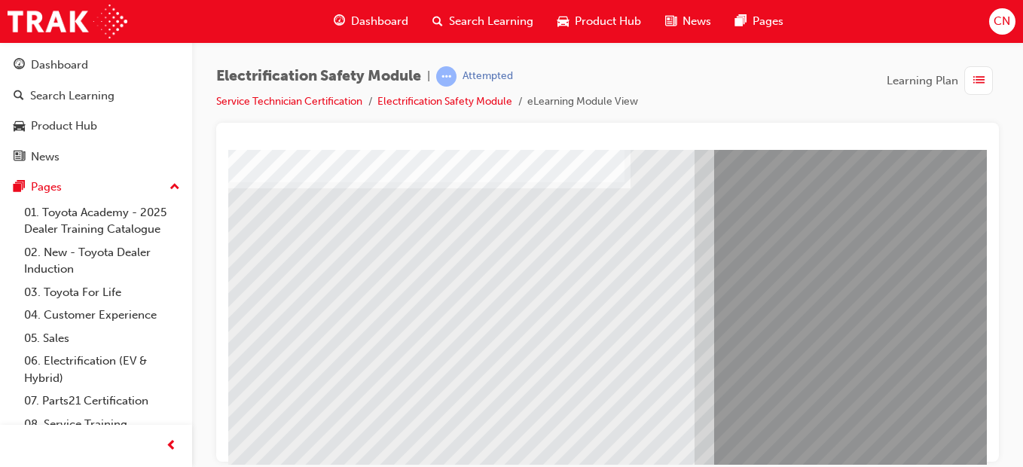
scroll to position [216, 0]
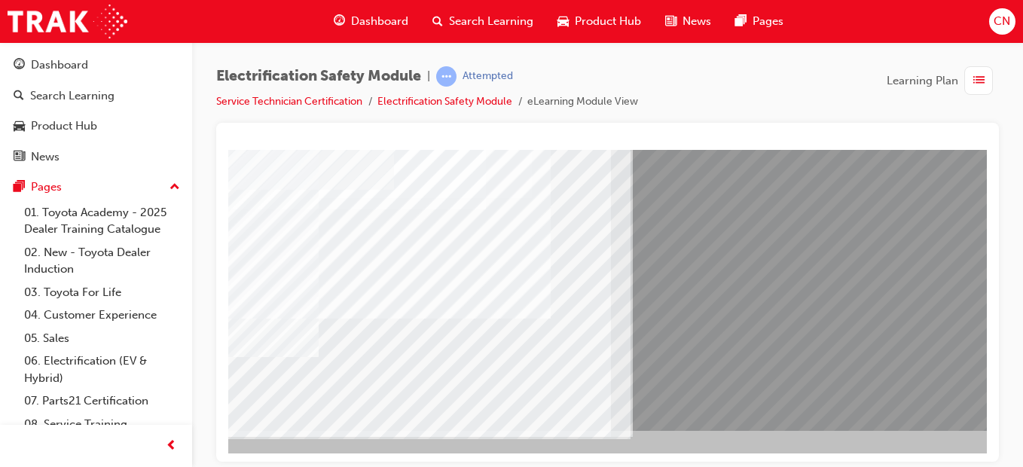
scroll to position [261, 0]
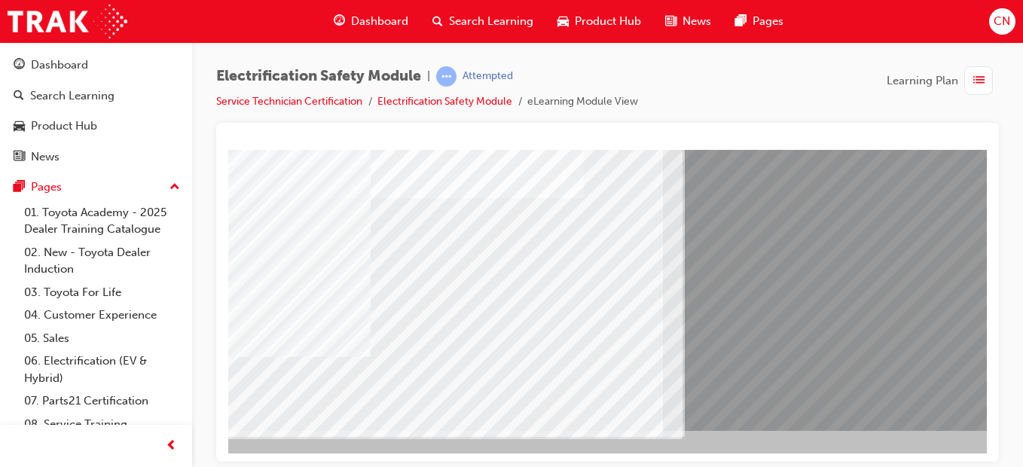
scroll to position [261, 92]
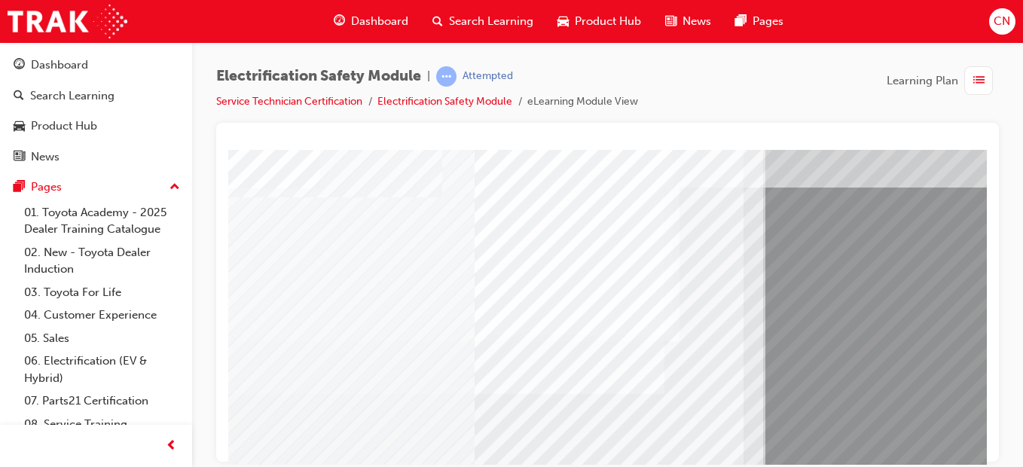
scroll to position [65, 12]
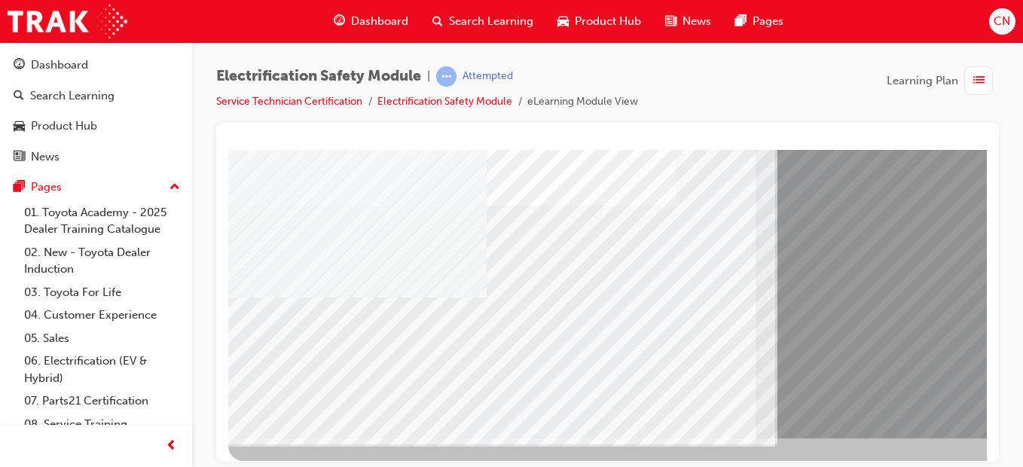
scroll to position [261, 0]
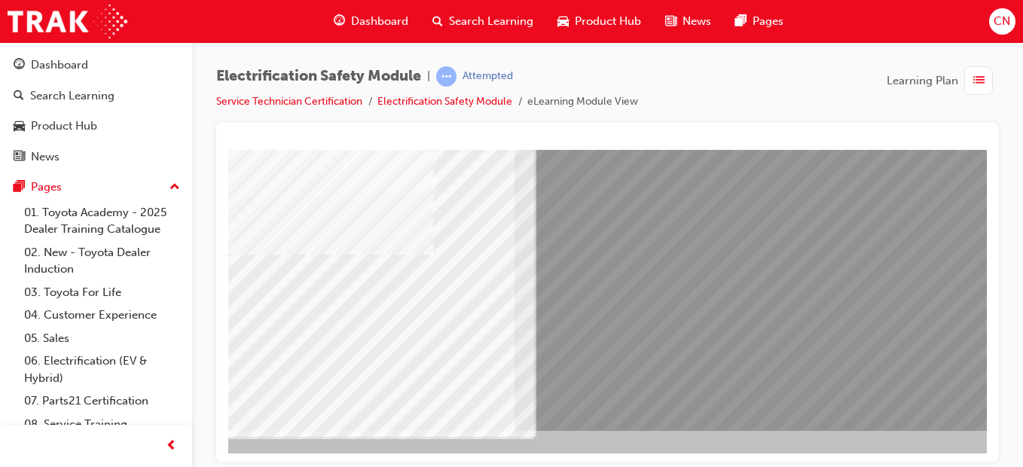
scroll to position [261, 277]
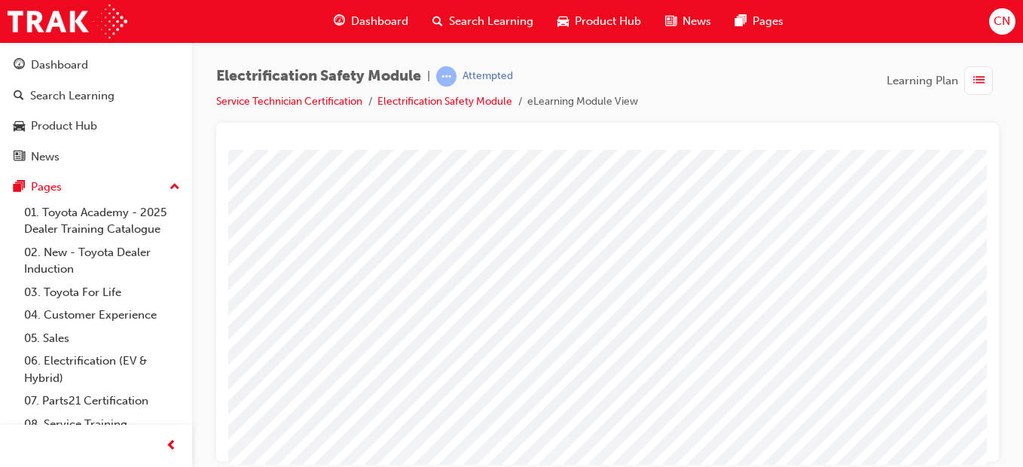
scroll to position [72, 277]
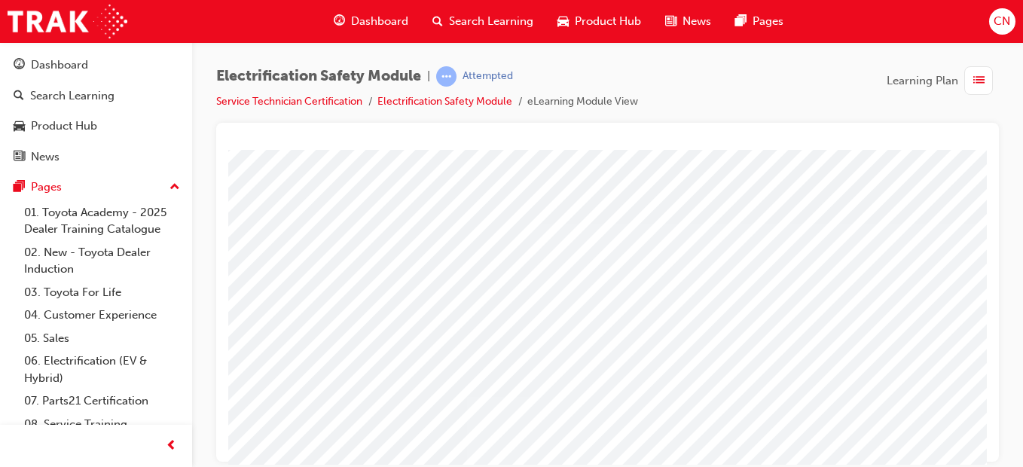
scroll to position [0, 212]
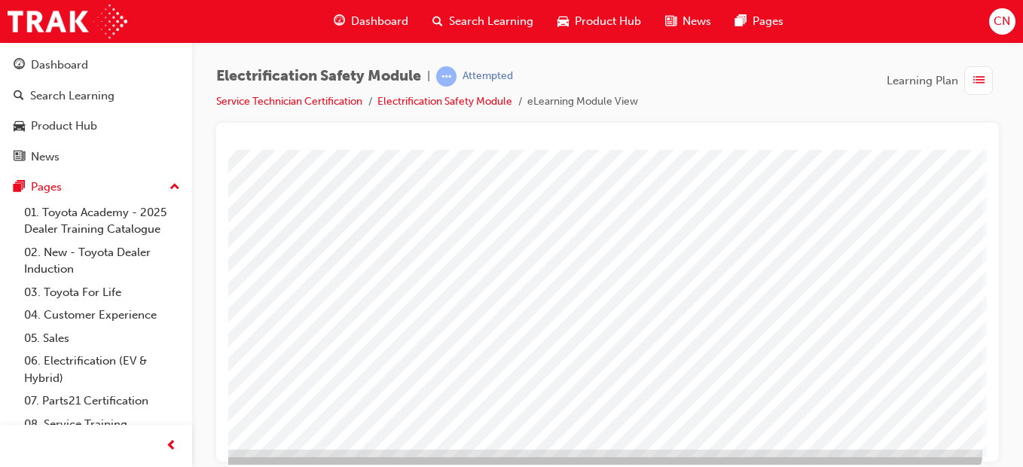
scroll to position [261, 277]
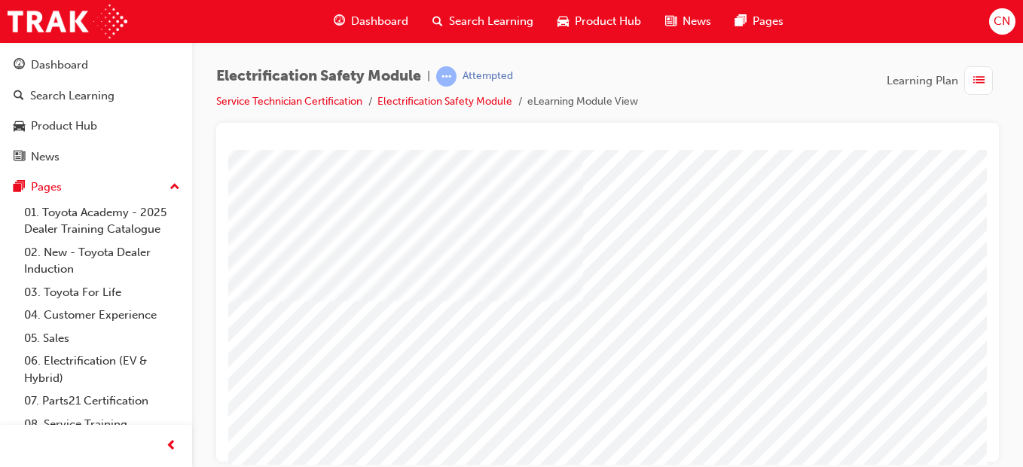
scroll to position [251, 145]
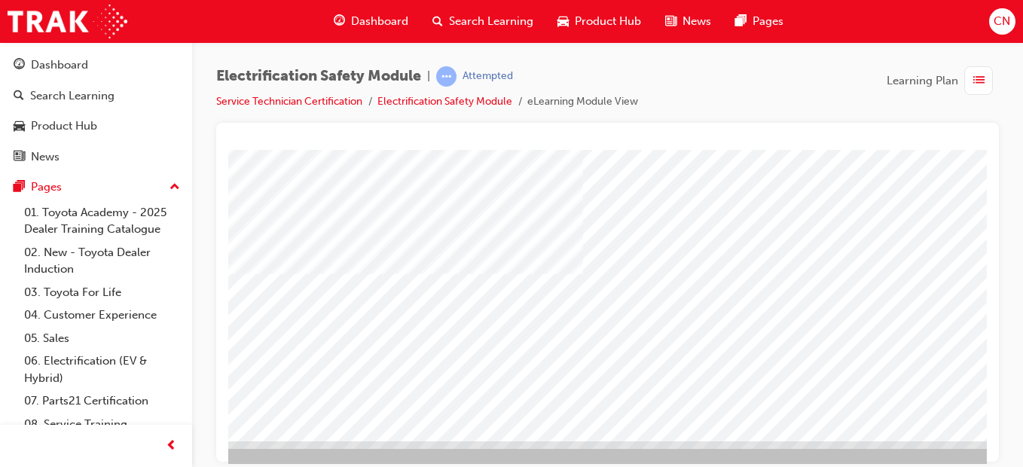
drag, startPoint x: 980, startPoint y: 206, endPoint x: 1225, endPoint y: 475, distance: 363.8
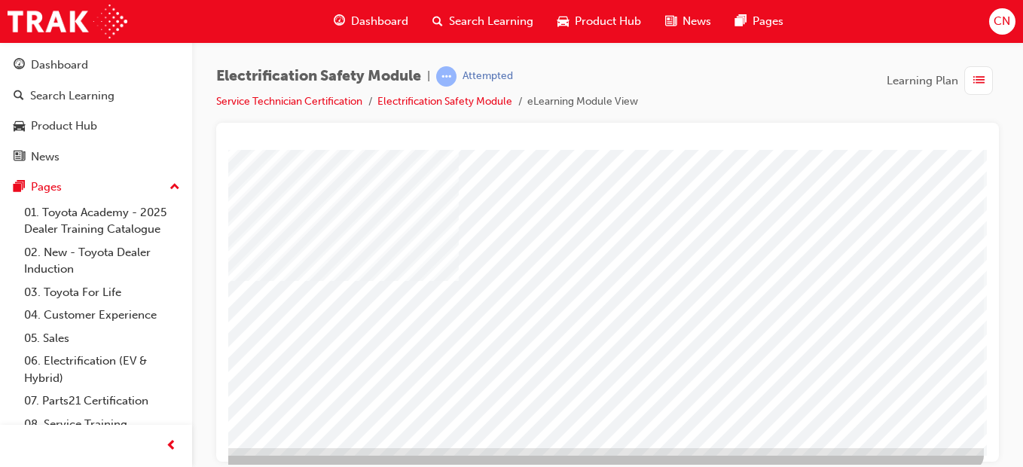
scroll to position [261, 269]
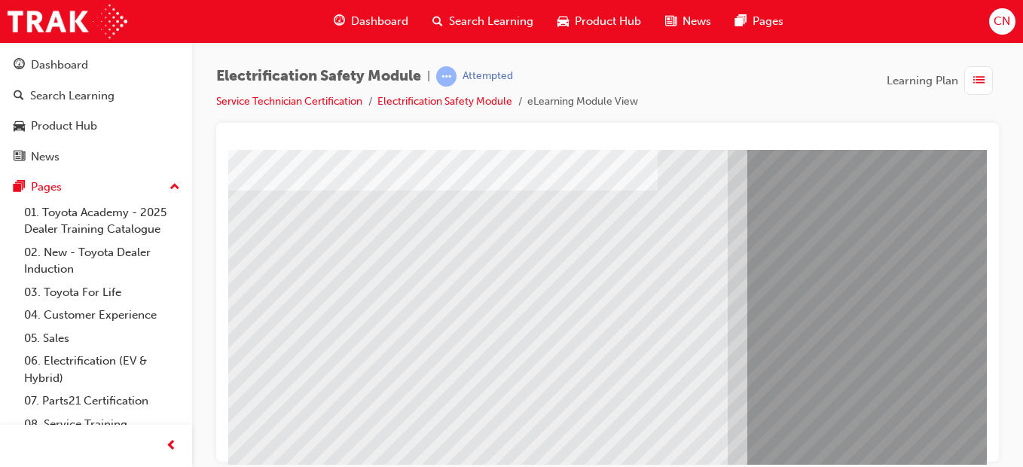
scroll to position [210, 27]
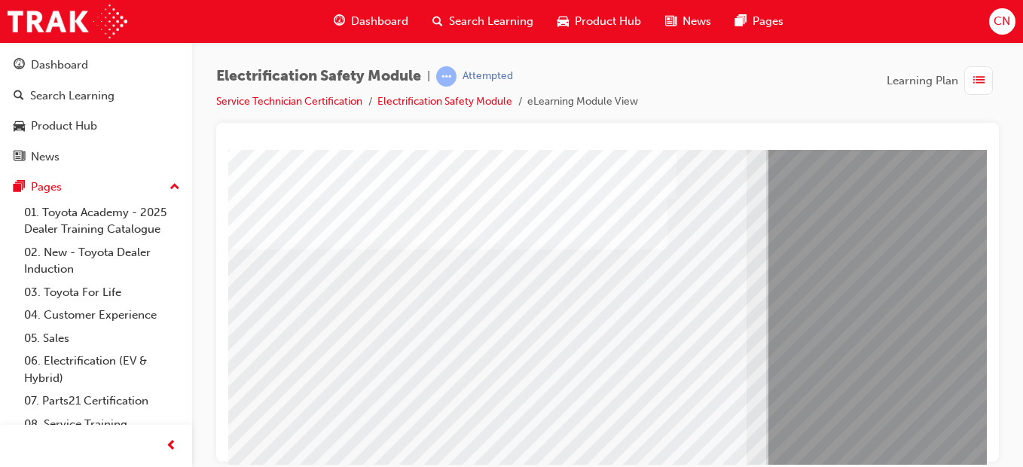
scroll to position [261, 9]
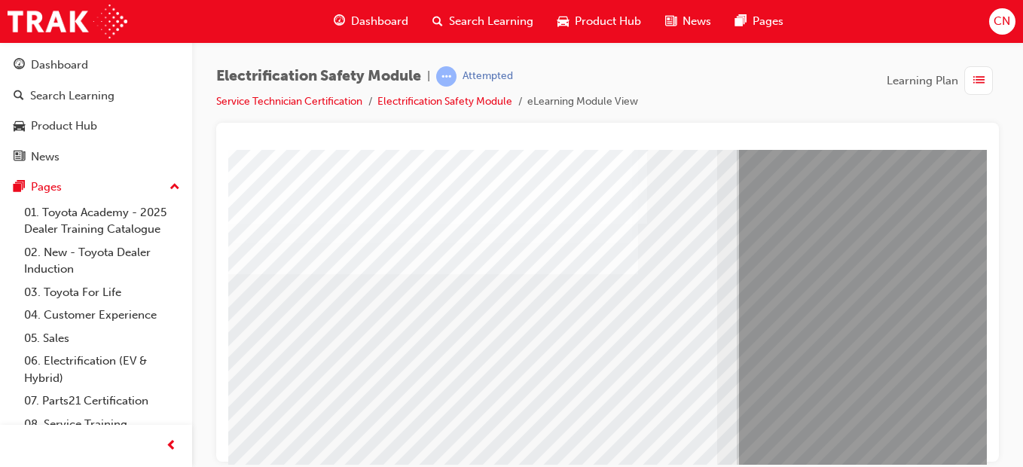
scroll to position [193, 38]
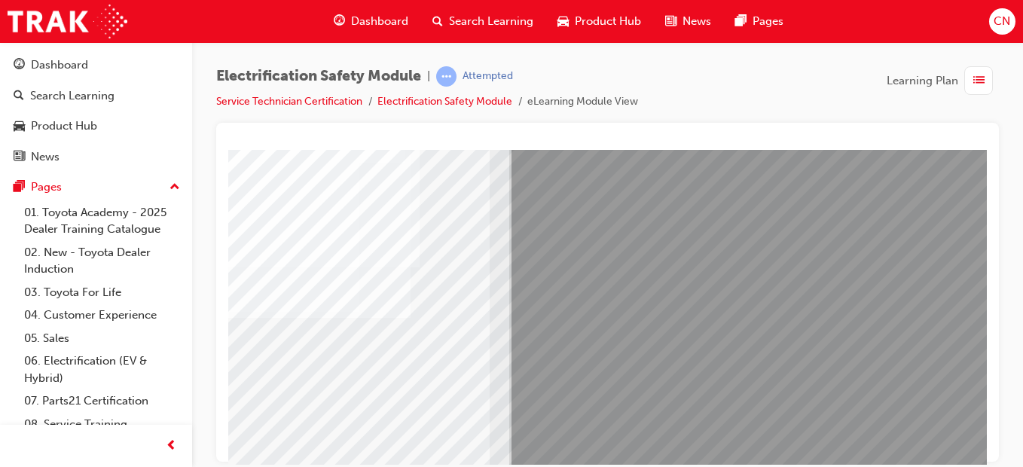
scroll to position [261, 277]
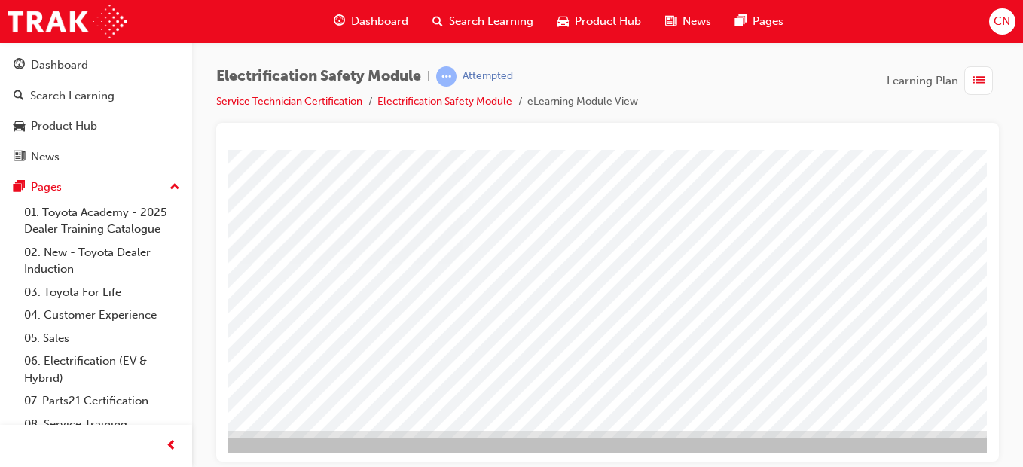
scroll to position [261, 235]
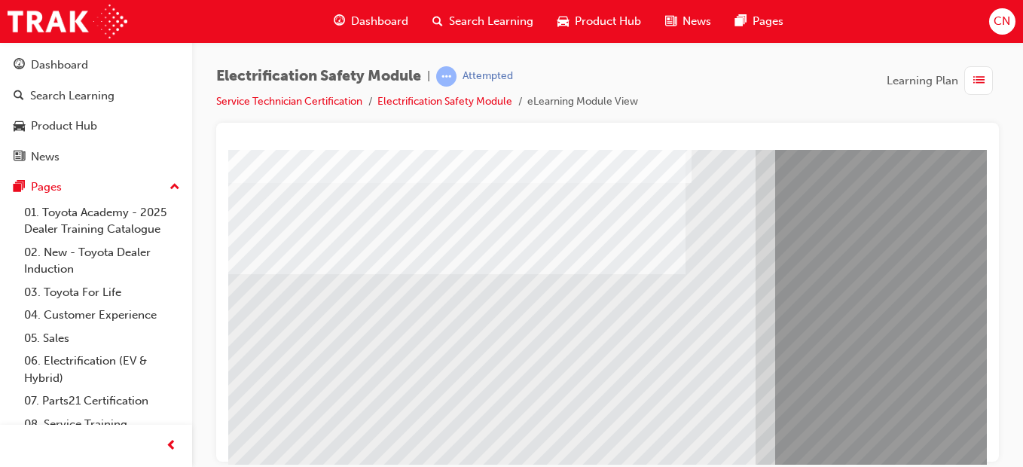
scroll to position [126, 0]
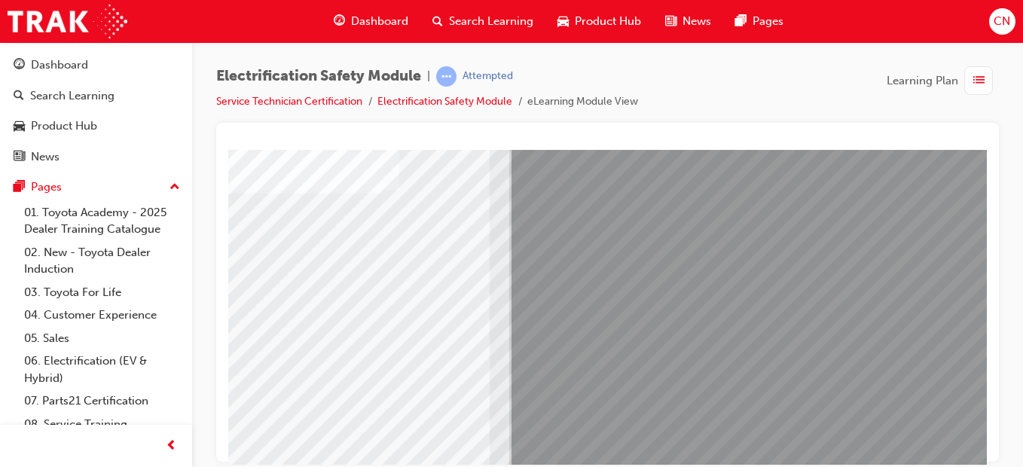
scroll to position [211, 275]
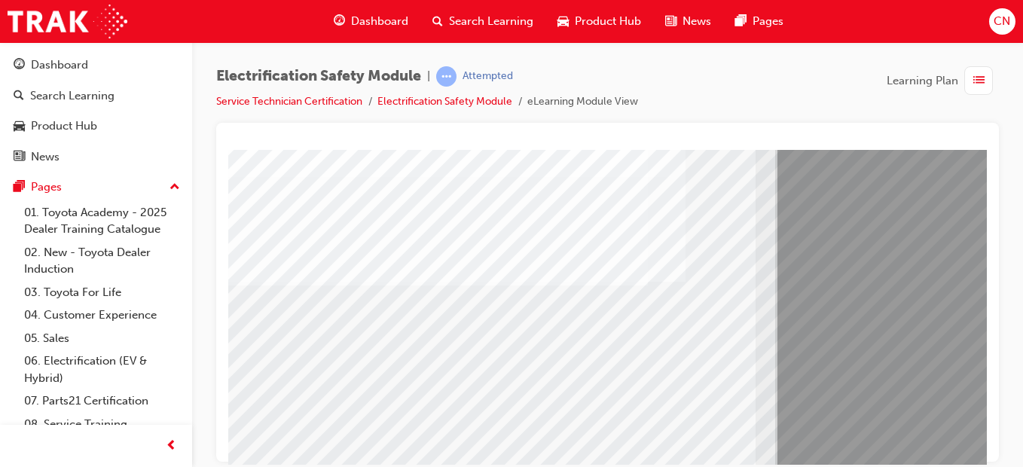
scroll to position [121, 0]
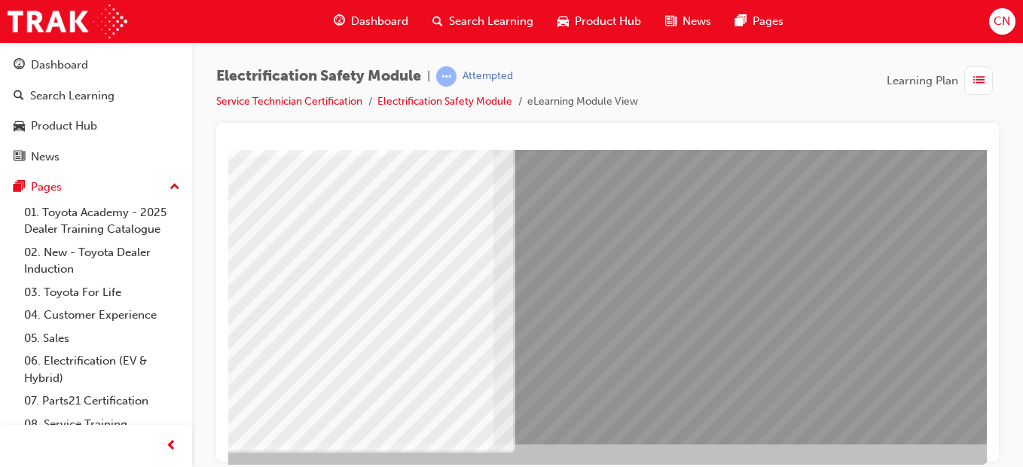
scroll to position [261, 262]
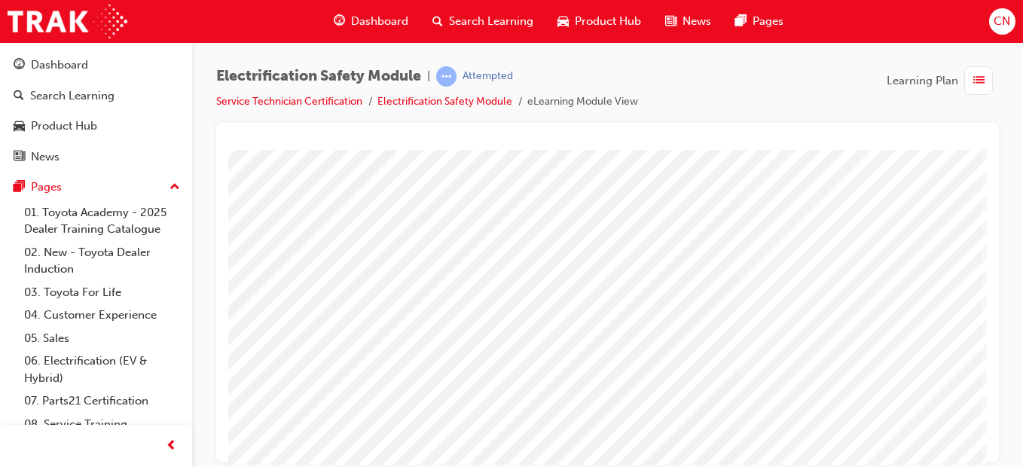
scroll to position [261, 277]
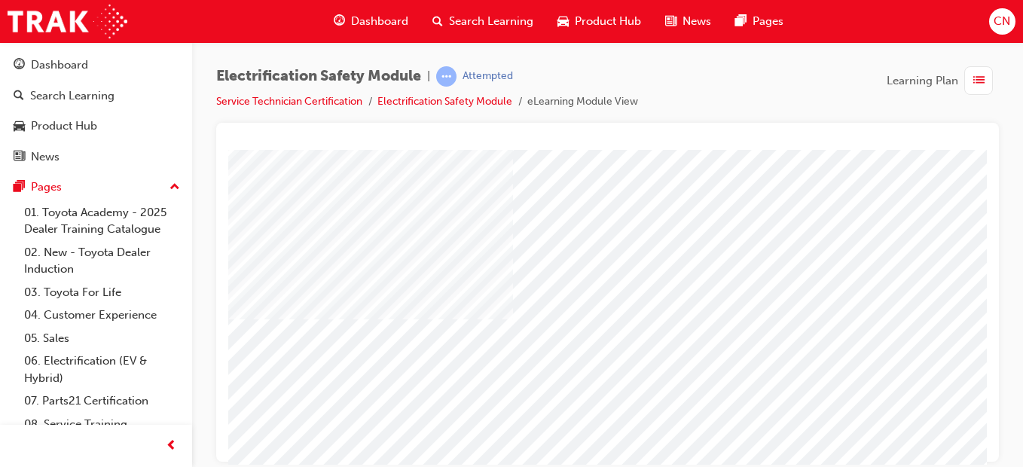
scroll to position [136, 0]
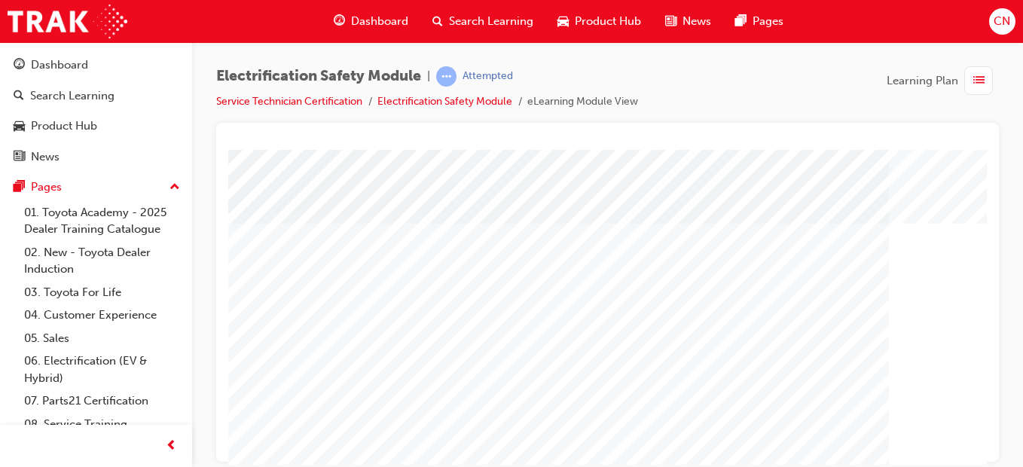
scroll to position [146, 0]
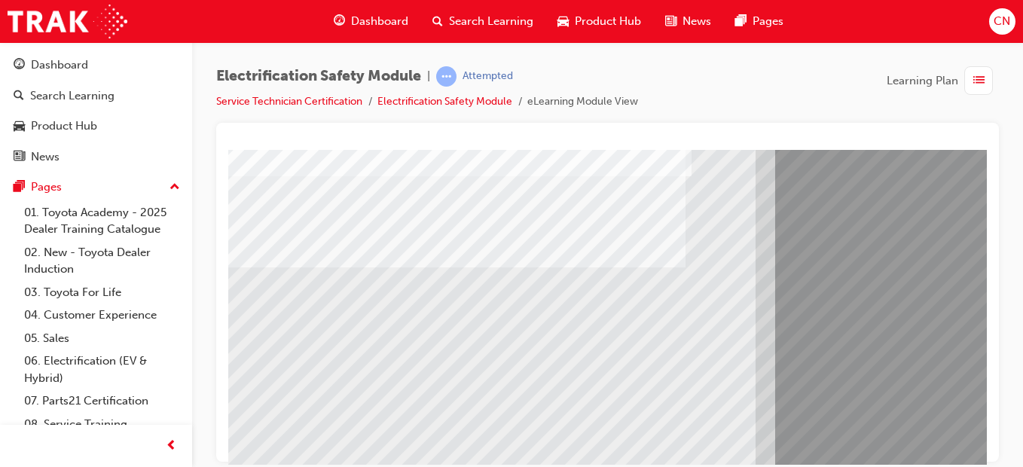
scroll to position [141, 0]
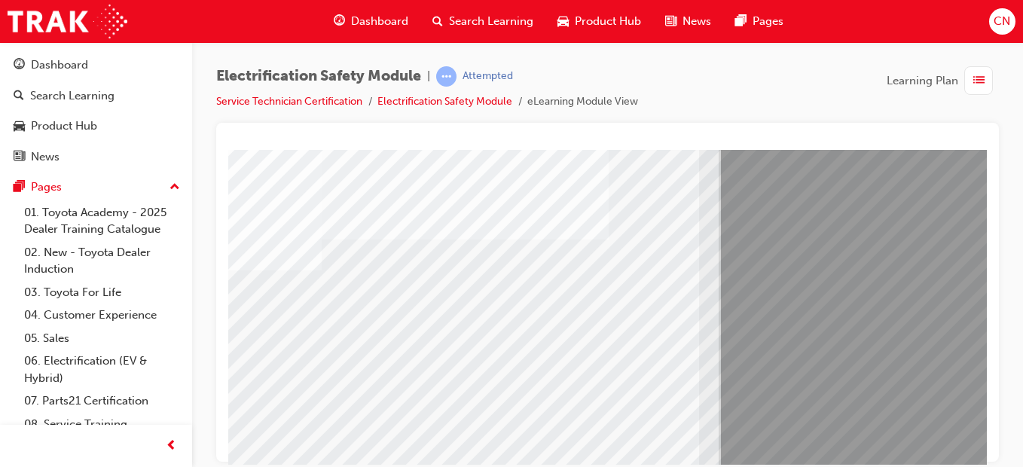
scroll to position [161, 0]
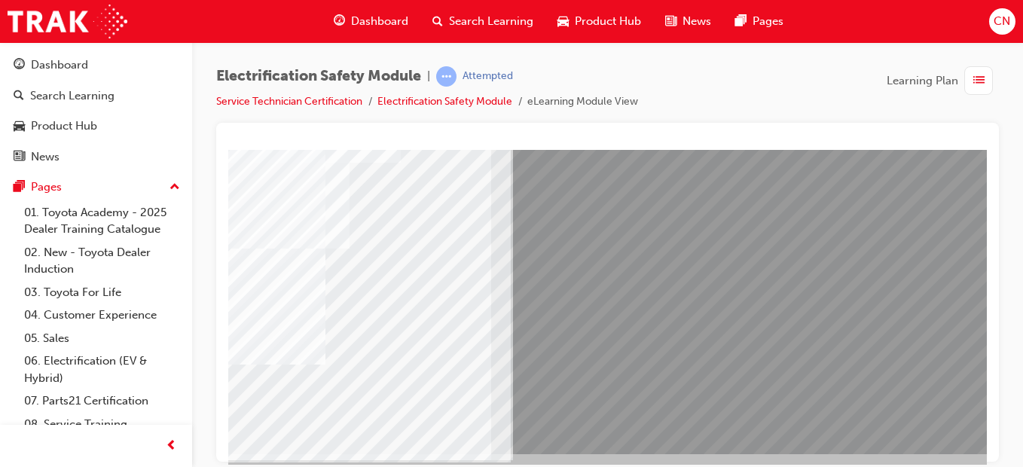
scroll to position [239, 264]
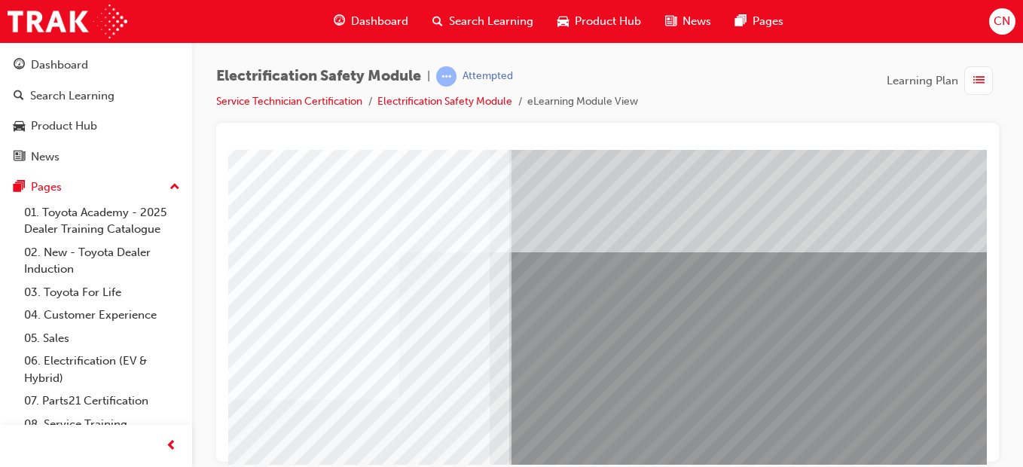
scroll to position [1, 0]
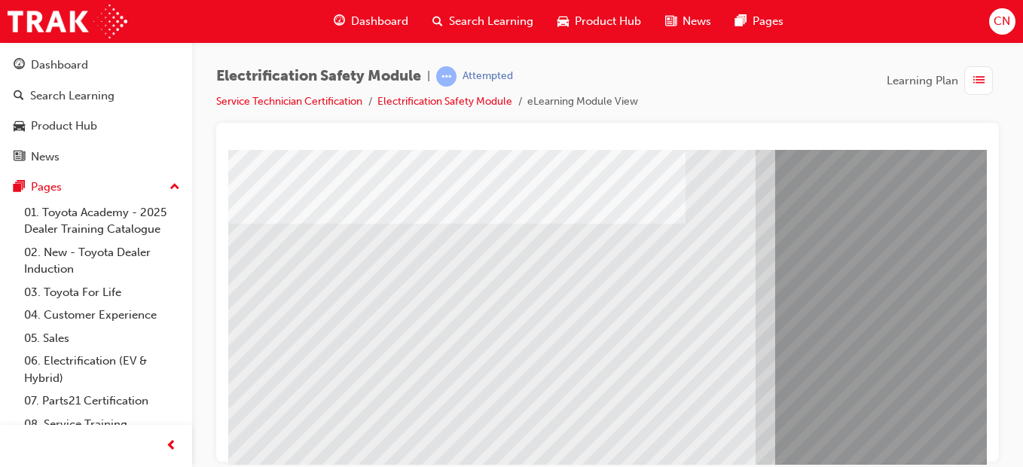
scroll to position [167, 0]
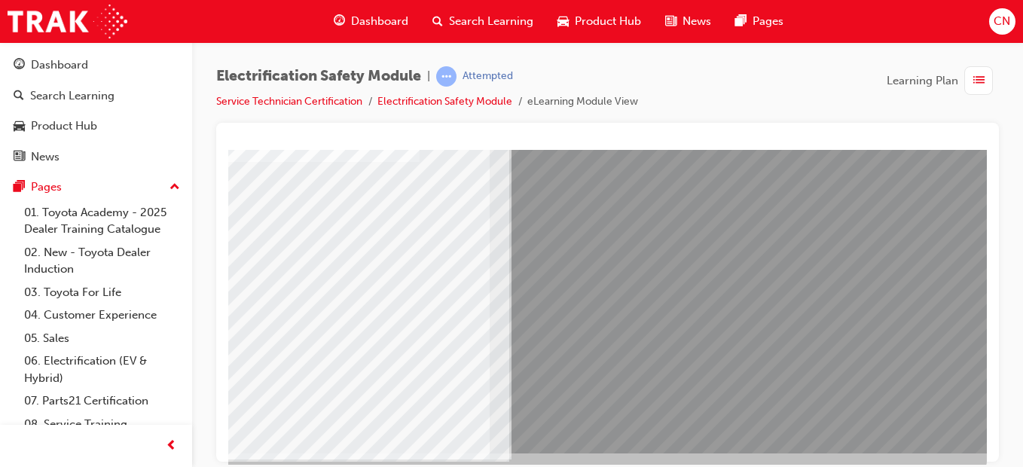
scroll to position [257, 277]
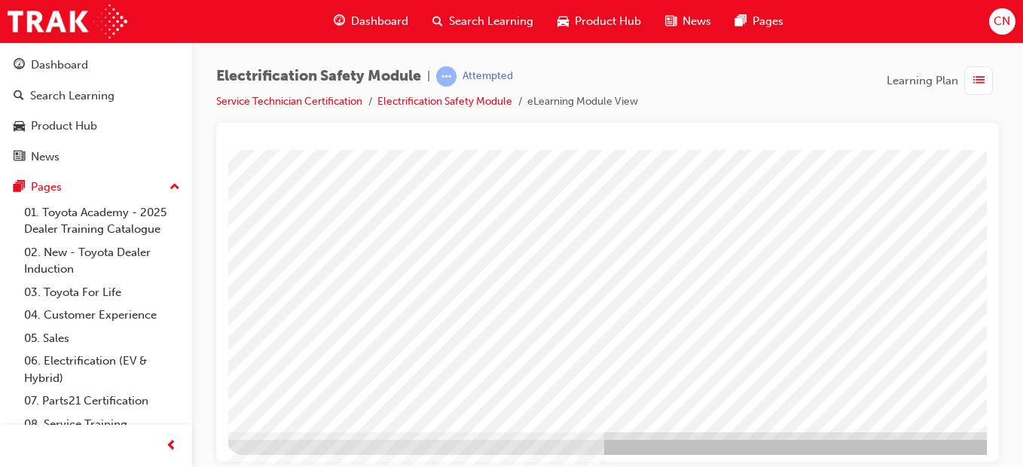
scroll to position [261, 277]
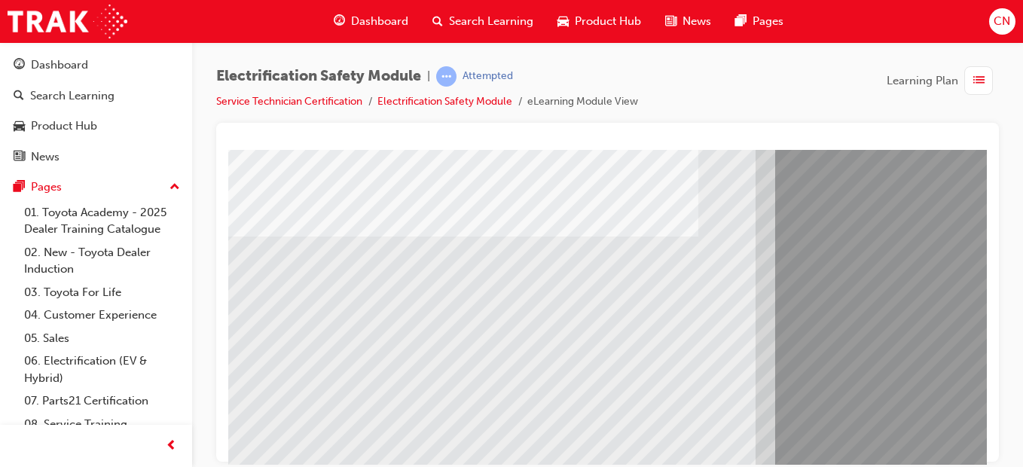
scroll to position [173, 0]
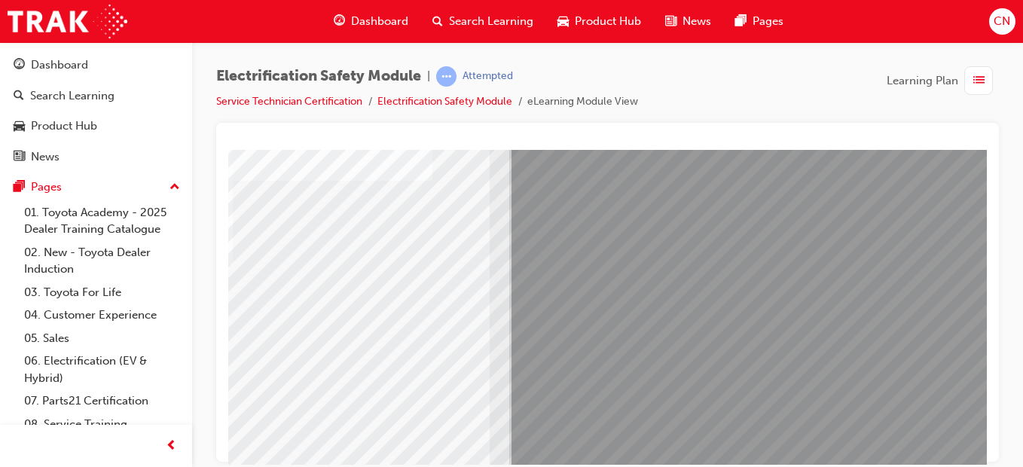
scroll to position [261, 277]
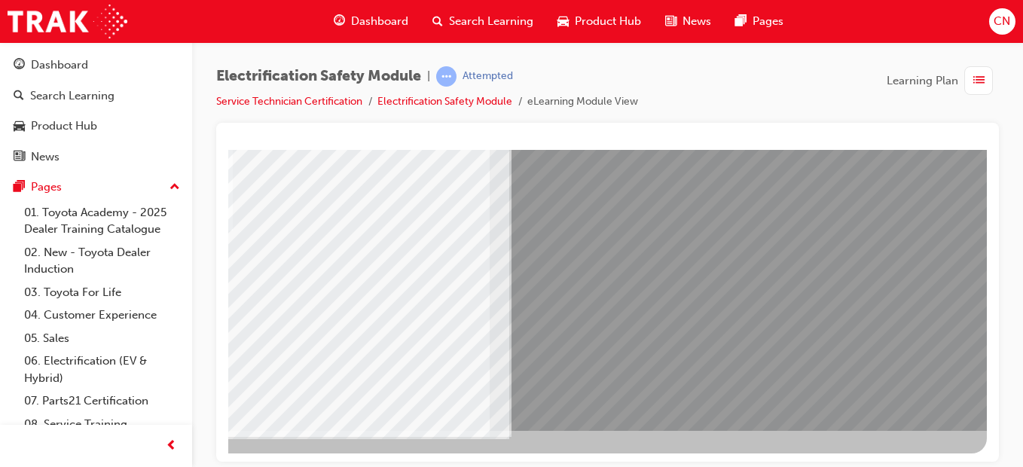
click at [219, 280] on div at bounding box center [607, 292] width 783 height 339
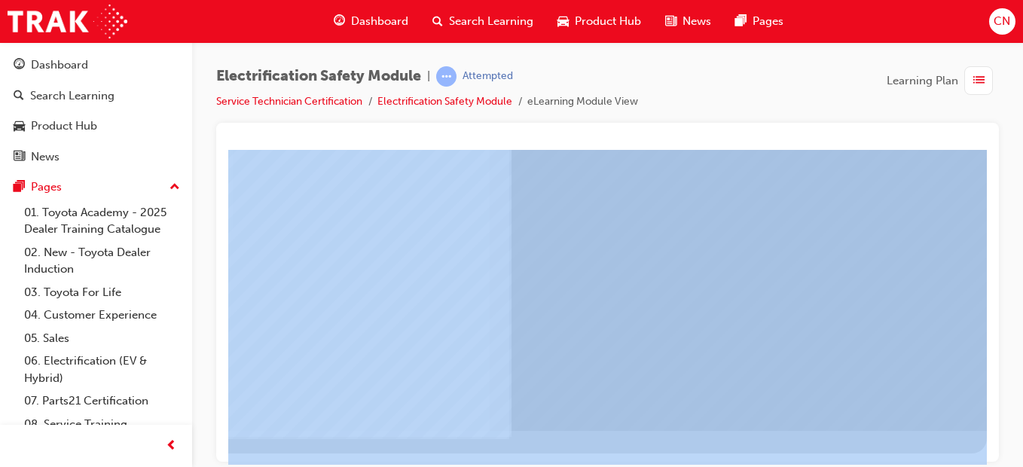
drag, startPoint x: 448, startPoint y: 429, endPoint x: 243, endPoint y: 293, distance: 245.8
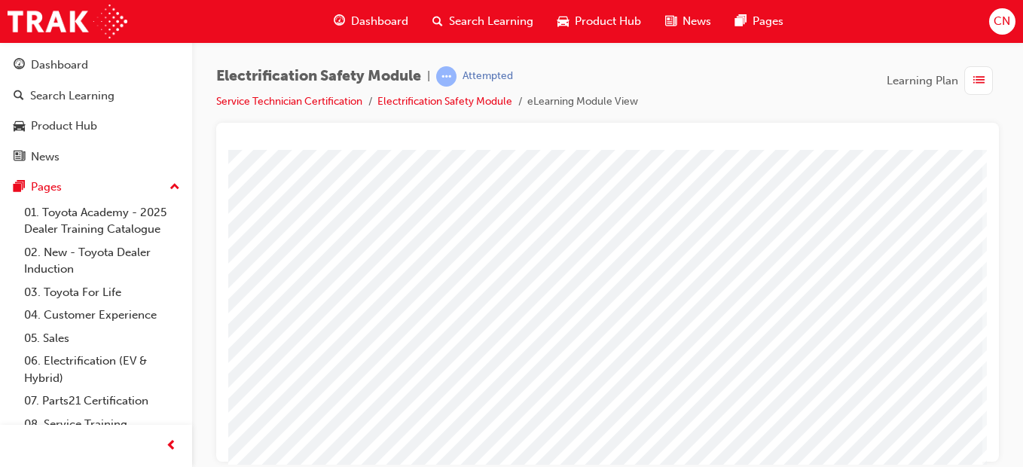
scroll to position [261, 277]
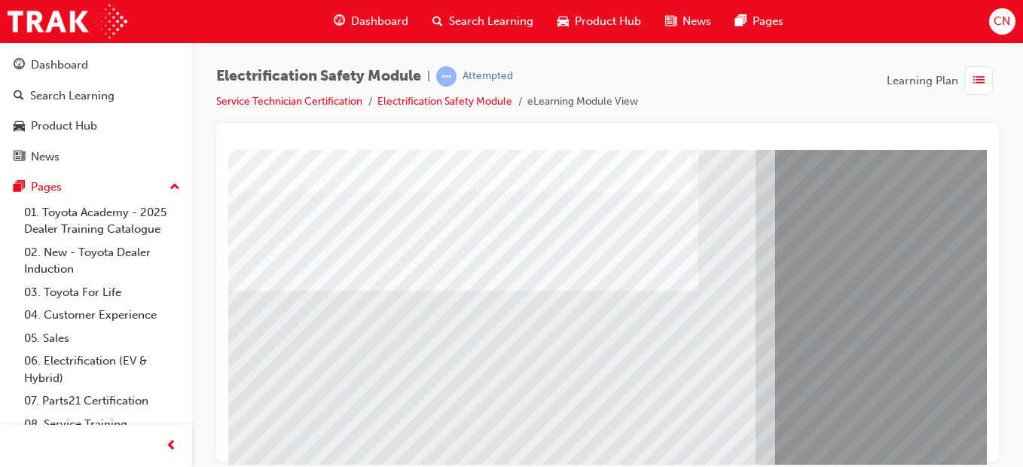
scroll to position [157, 8]
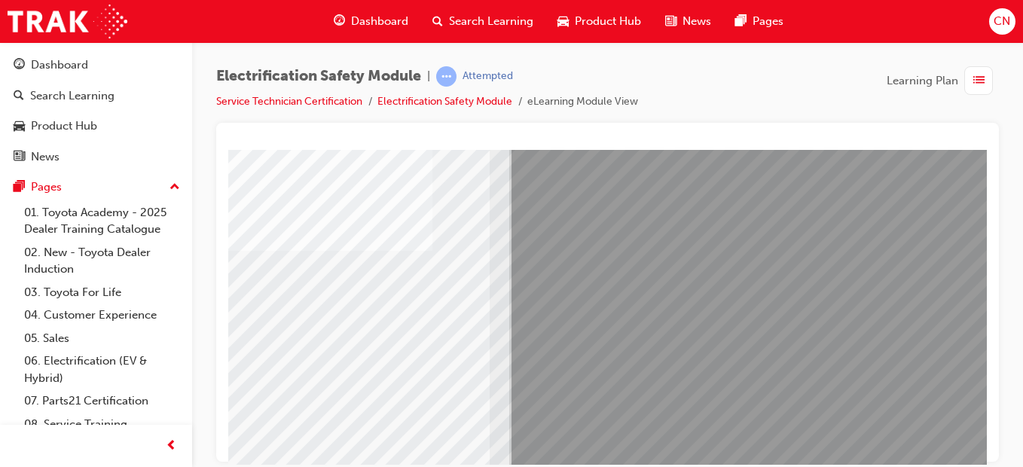
scroll to position [157, 277]
drag, startPoint x: 582, startPoint y: 338, endPoint x: 447, endPoint y: 197, distance: 195.1
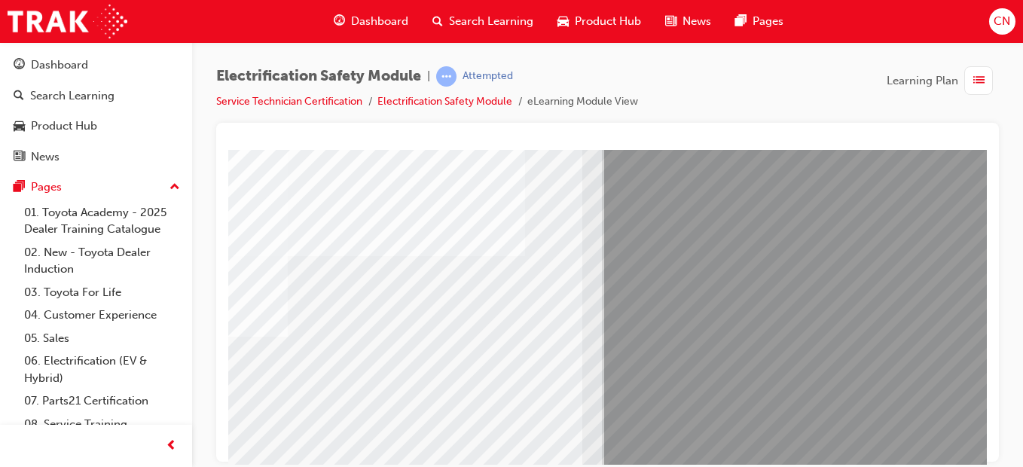
scroll to position [152, 0]
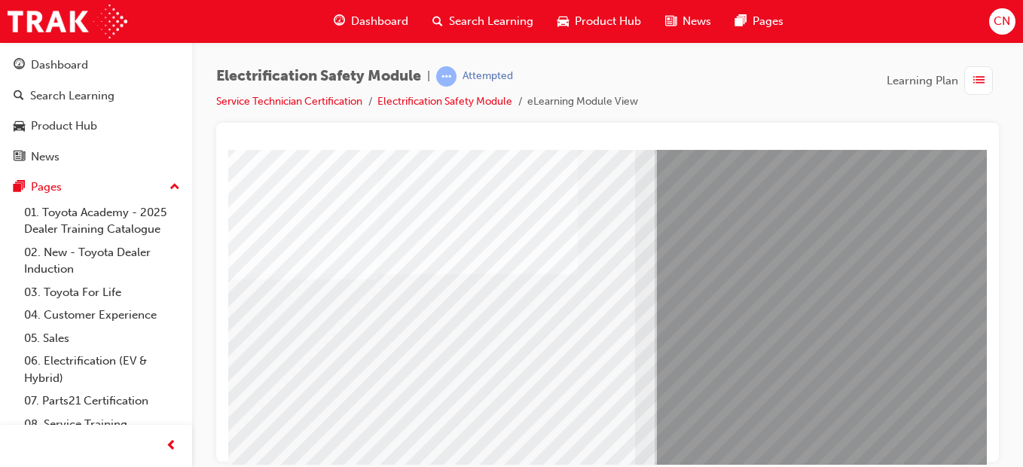
scroll to position [261, 277]
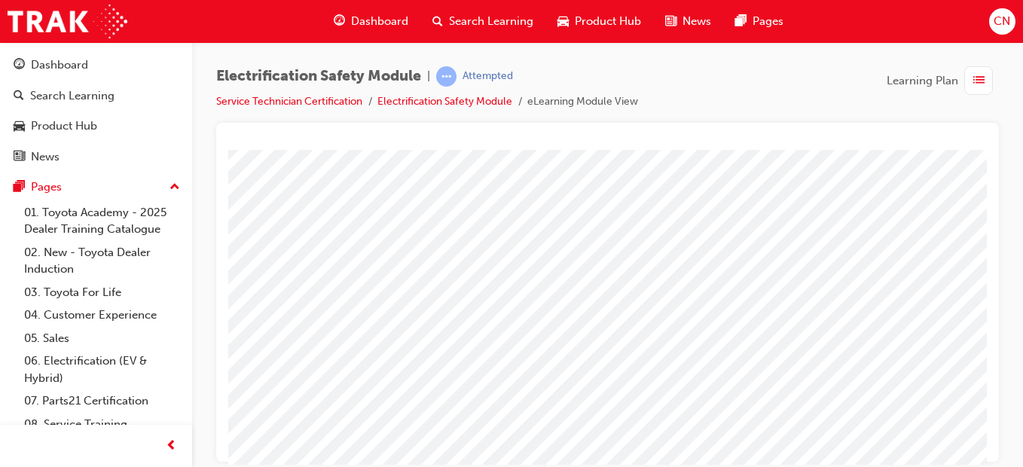
scroll to position [261, 235]
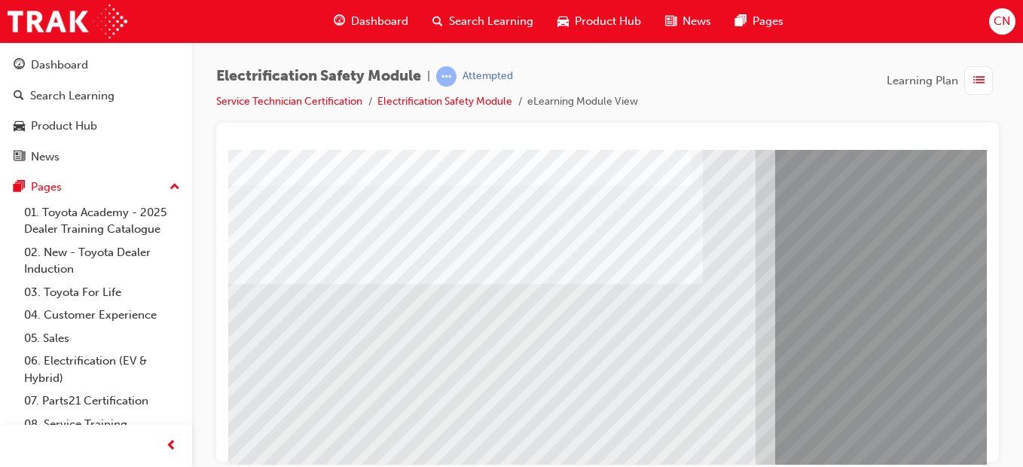
scroll to position [140, 0]
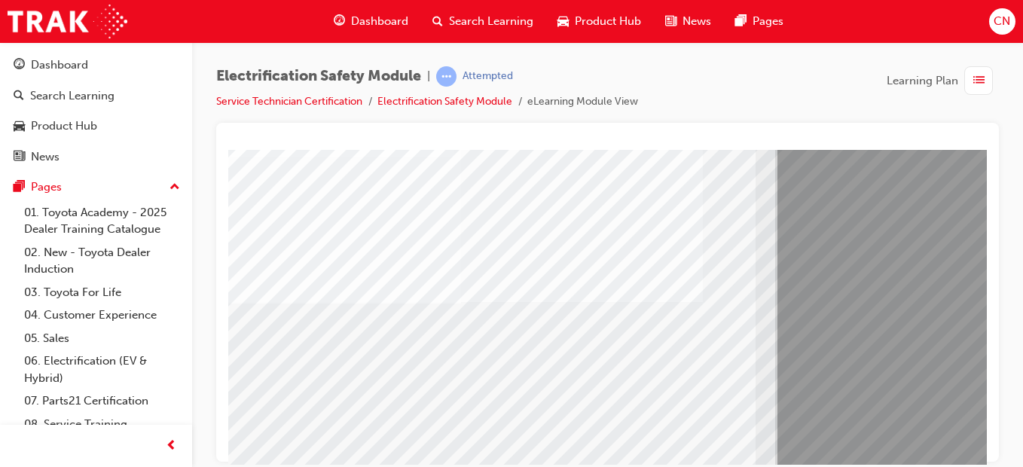
scroll to position [133, 0]
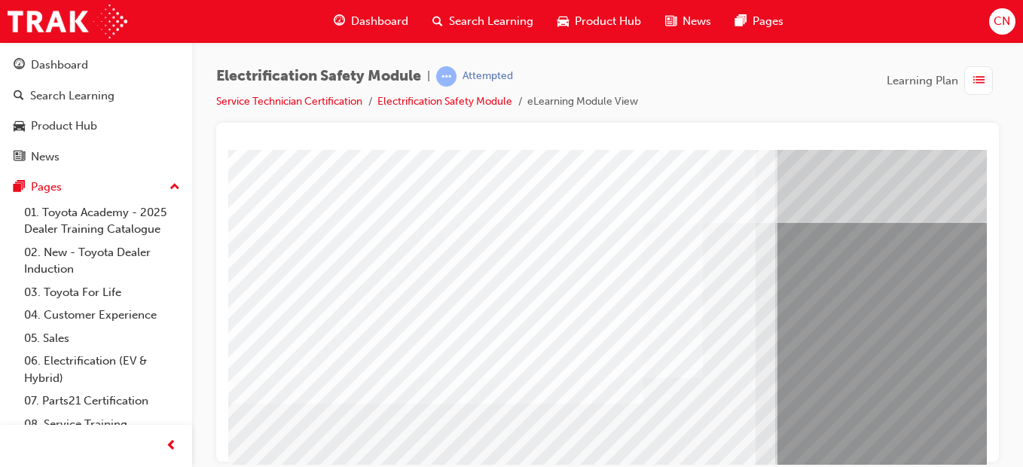
scroll to position [31, 0]
drag, startPoint x: 554, startPoint y: 295, endPoint x: 553, endPoint y: 335, distance: 40.7
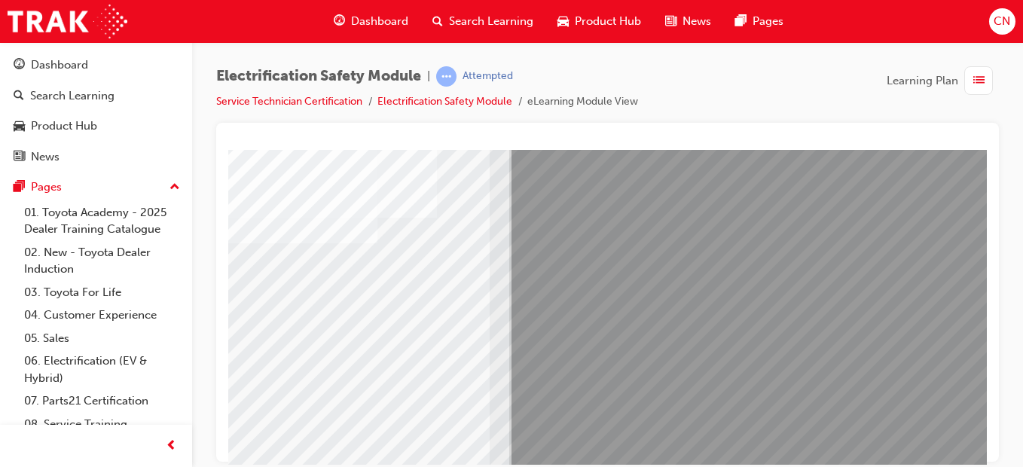
scroll to position [261, 277]
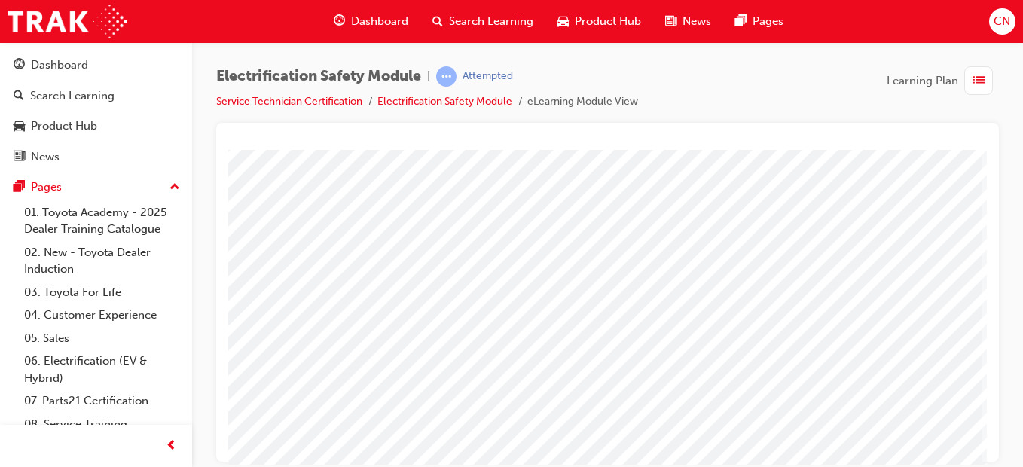
scroll to position [261, 277]
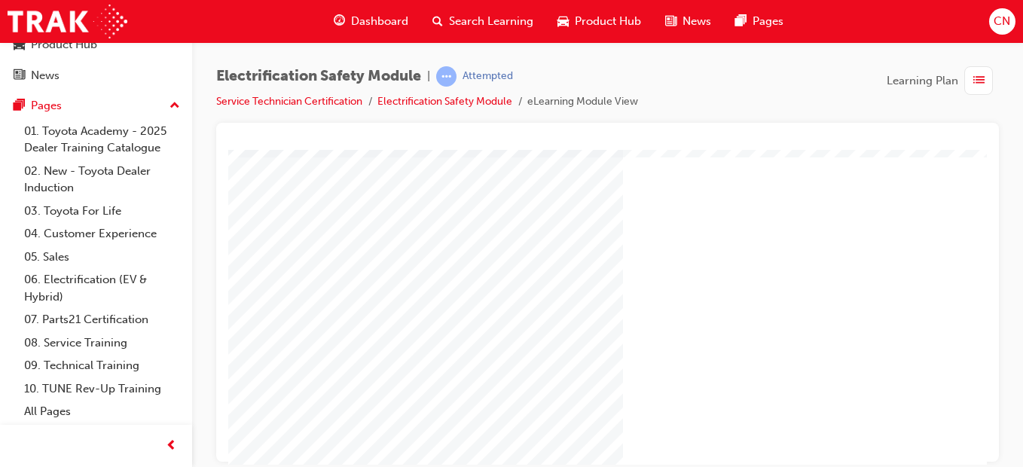
scroll to position [234, 277]
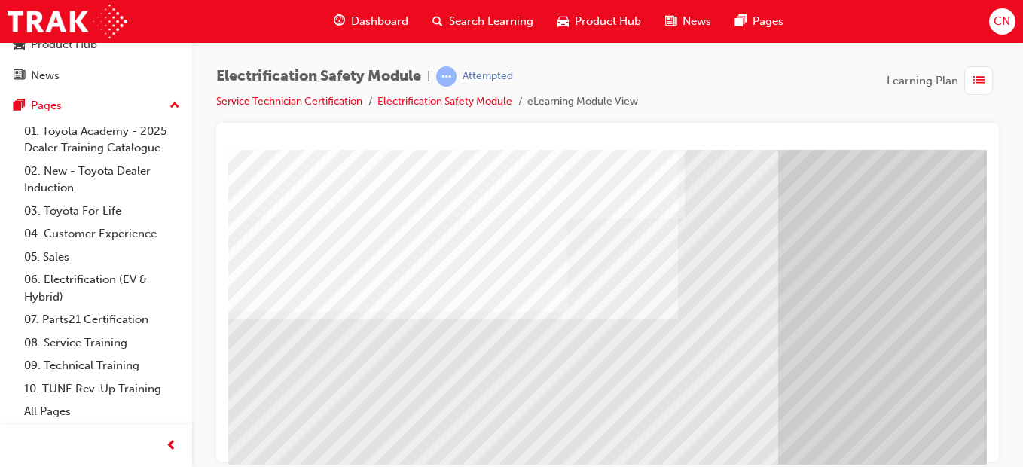
scroll to position [261, 277]
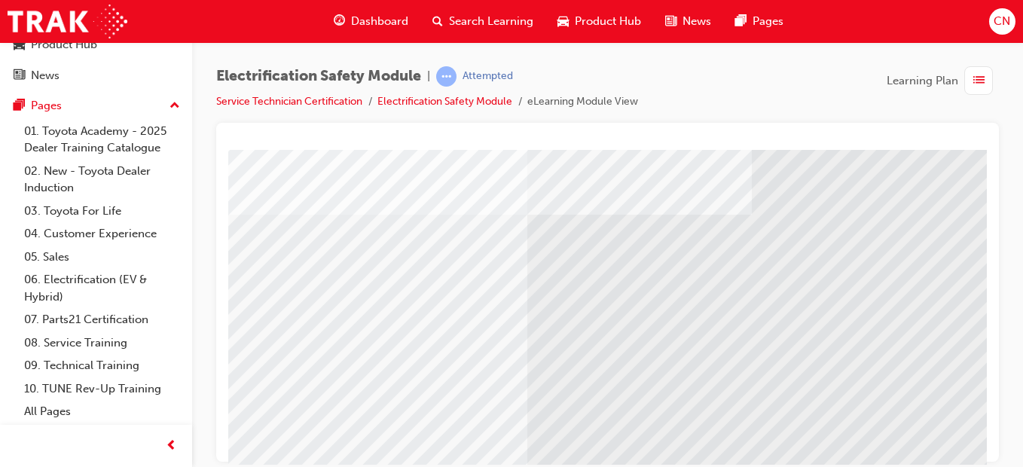
scroll to position [221, 3]
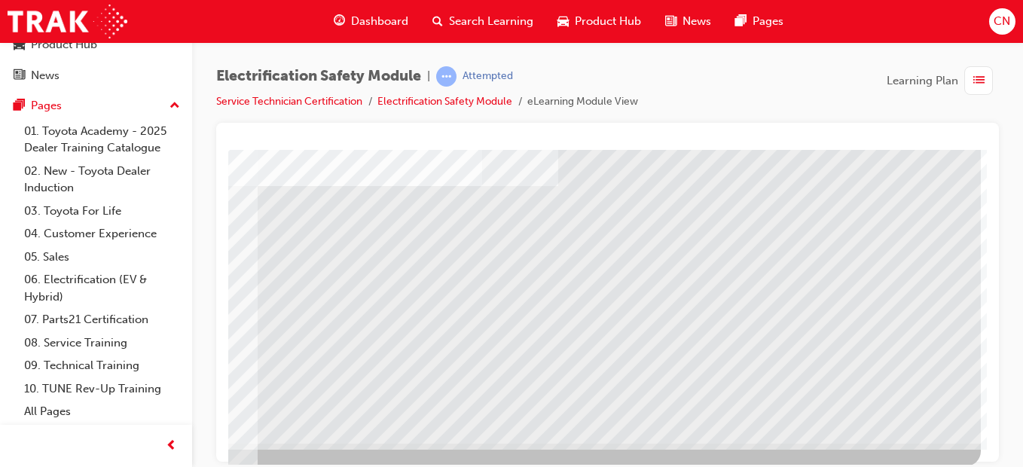
scroll to position [252, 277]
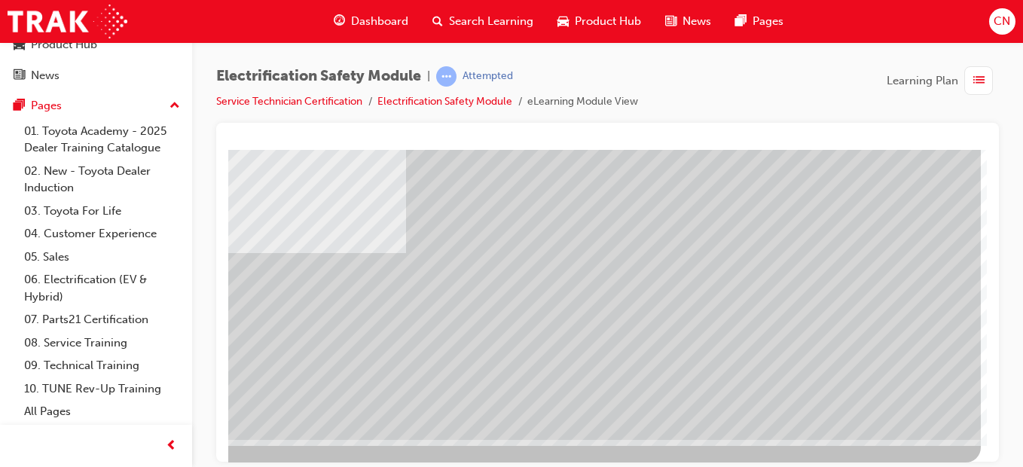
scroll to position [0, 0]
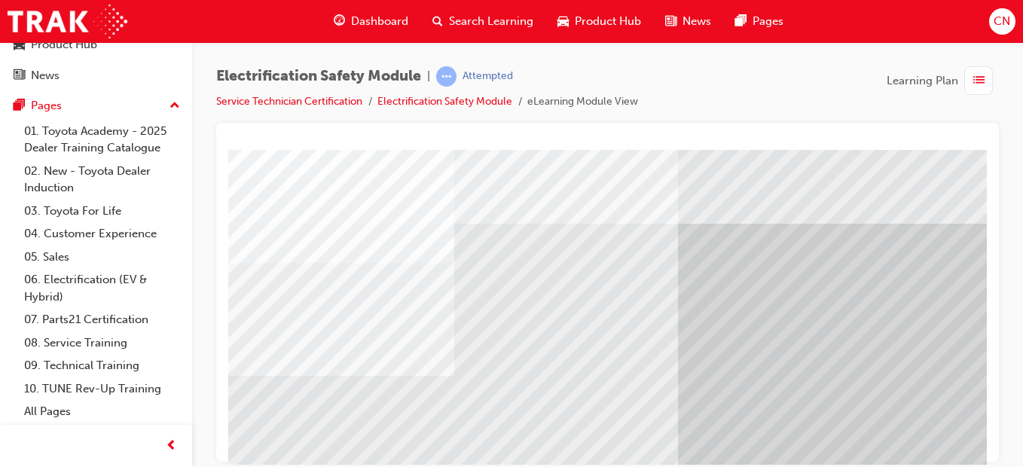
drag, startPoint x: 616, startPoint y: 242, endPoint x: 731, endPoint y: 261, distance: 116.2
click at [731, 261] on div "Navigation" at bounding box center [740, 420] width 1025 height 543
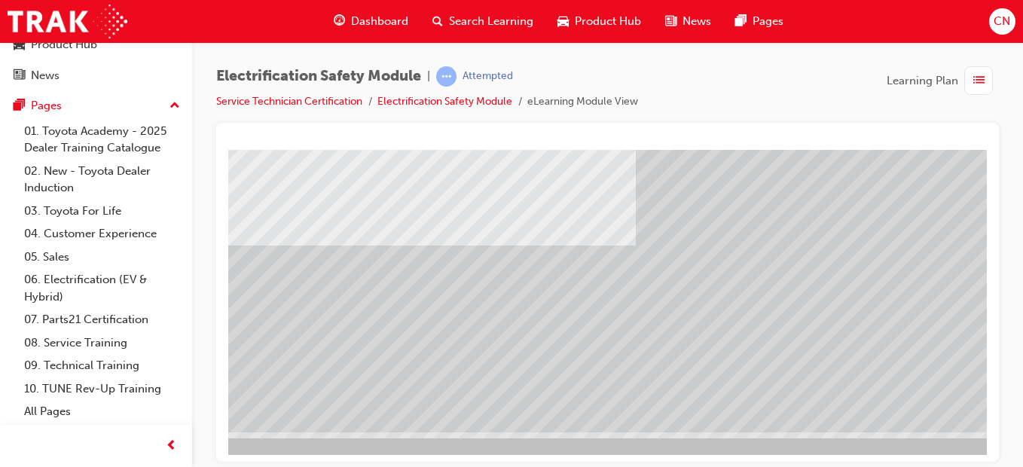
scroll to position [261, 51]
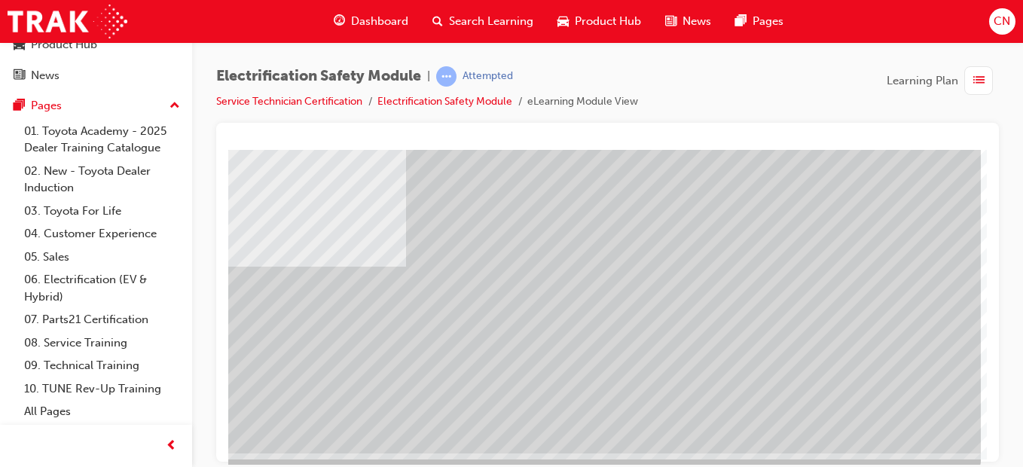
scroll to position [261, 277]
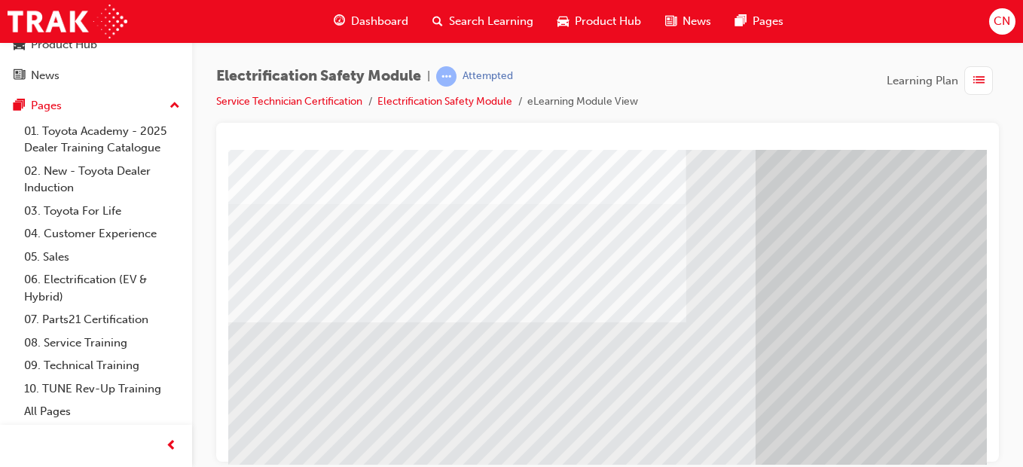
scroll to position [197, 0]
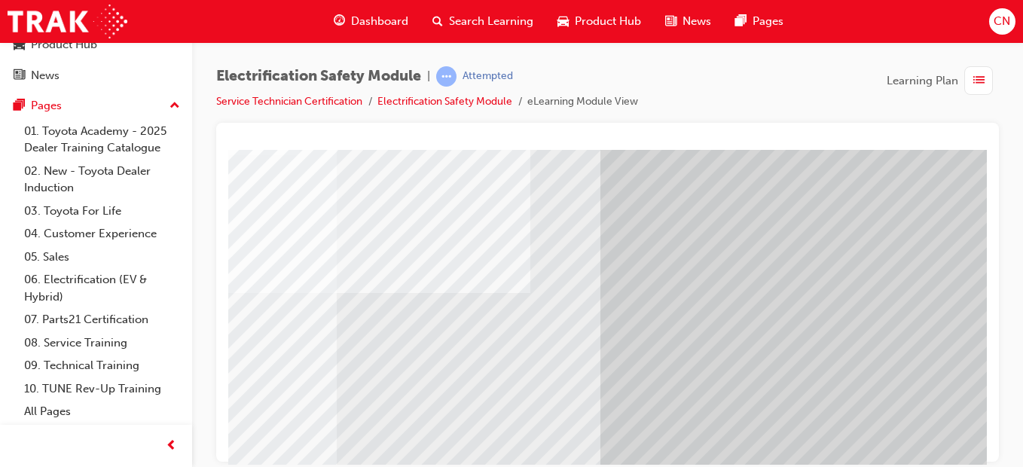
scroll to position [107, 156]
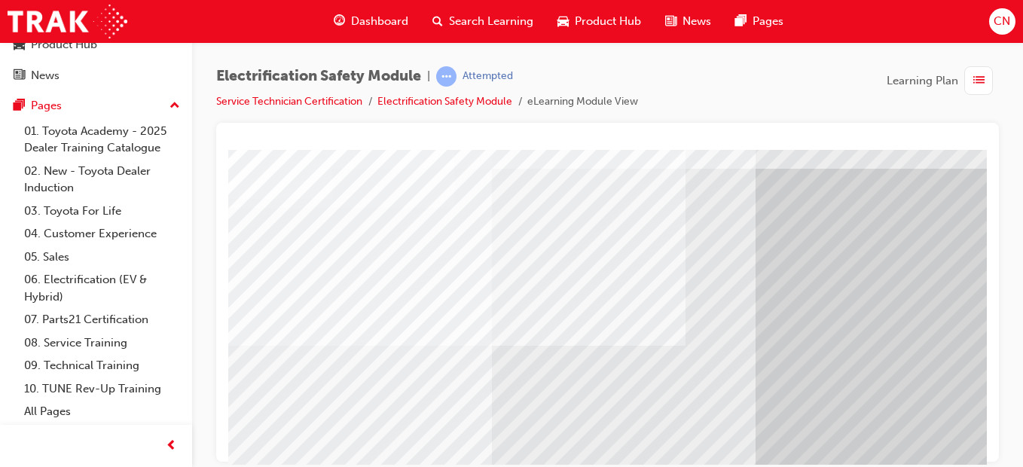
scroll to position [51, 0]
drag, startPoint x: 352, startPoint y: 353, endPoint x: 275, endPoint y: 369, distance: 78.6
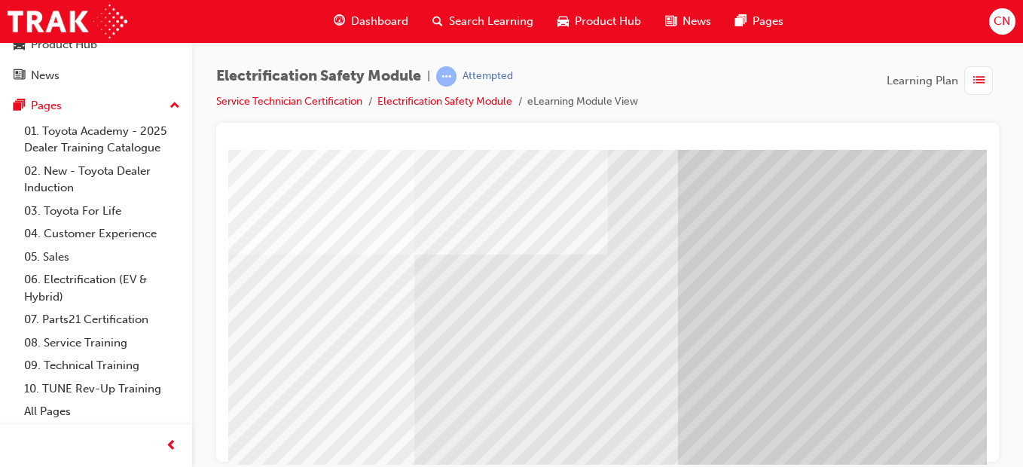
scroll to position [153, 78]
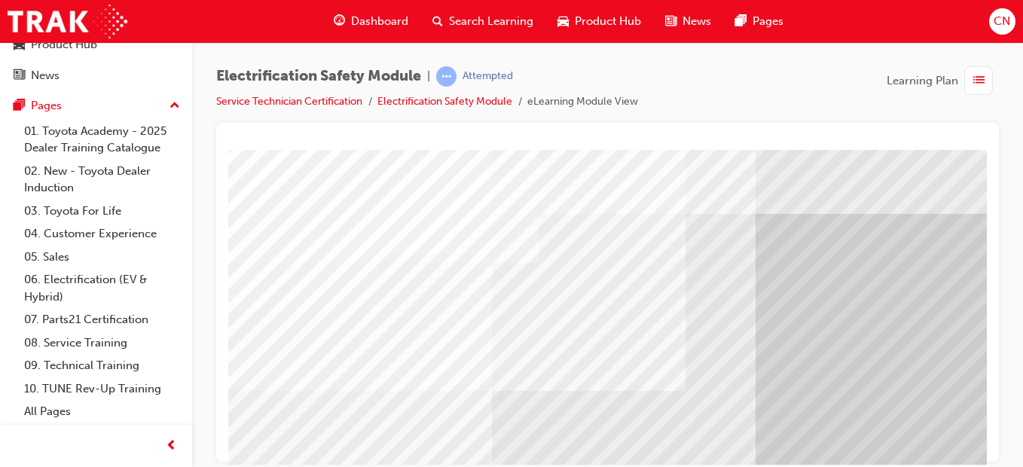
scroll to position [9, 1]
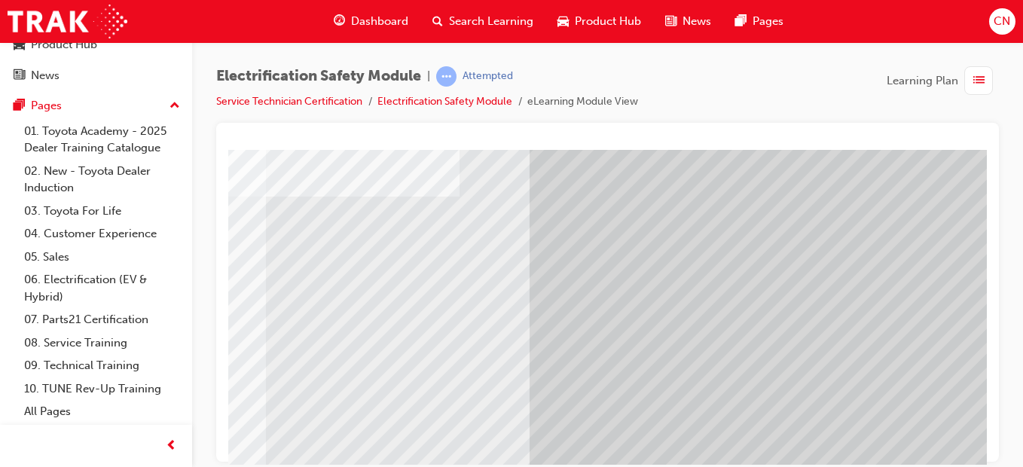
scroll to position [261, 226]
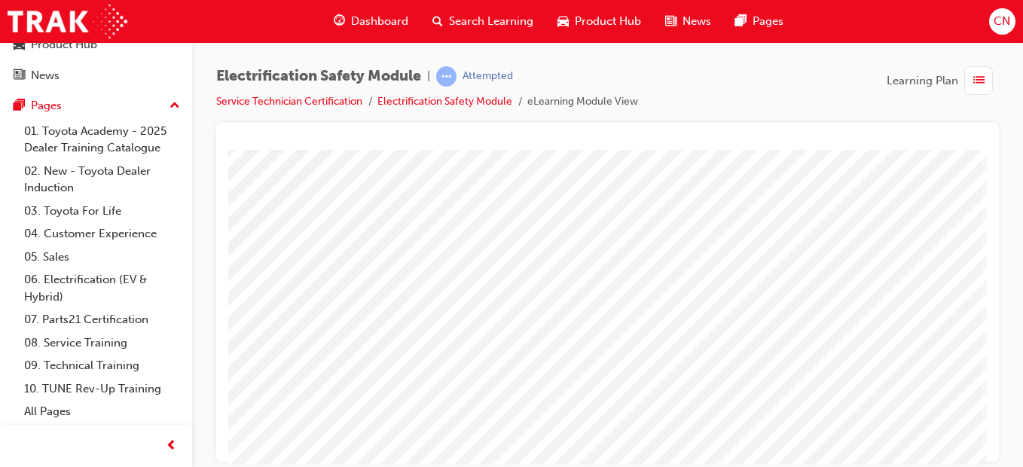
scroll to position [261, 277]
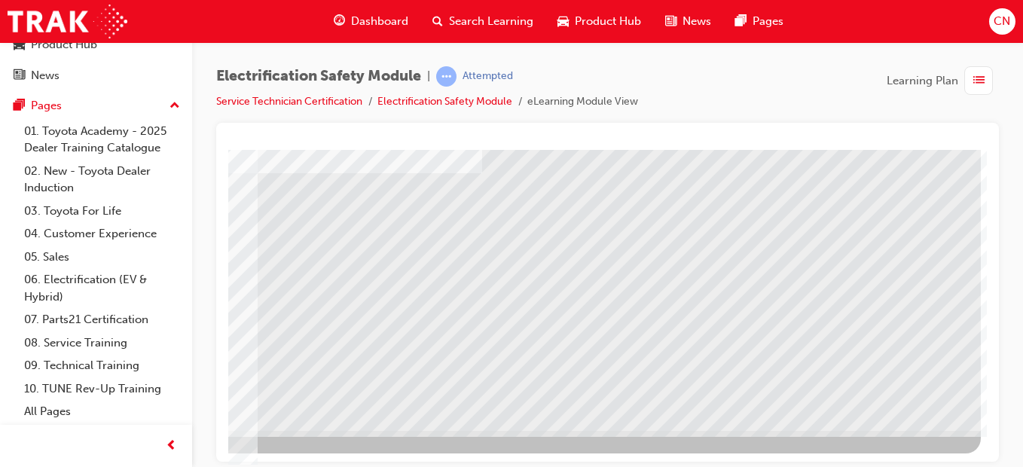
scroll to position [0, 0]
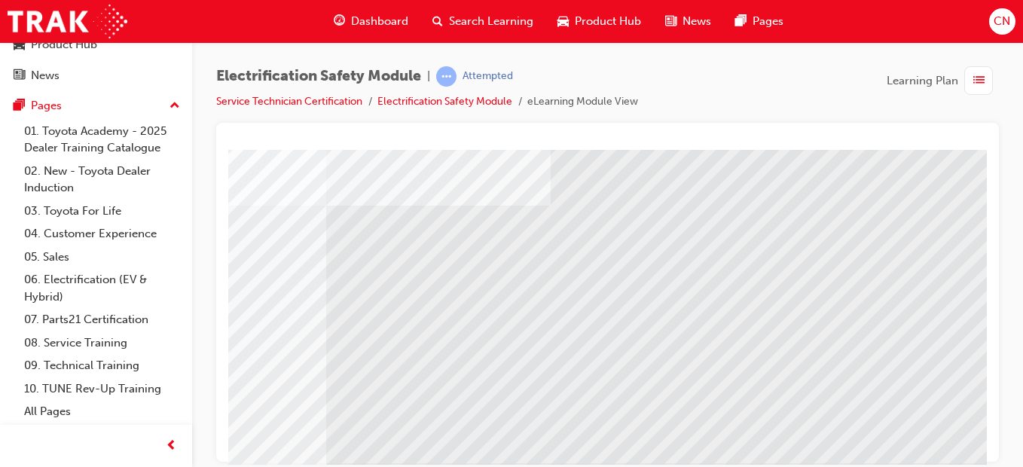
scroll to position [229, 0]
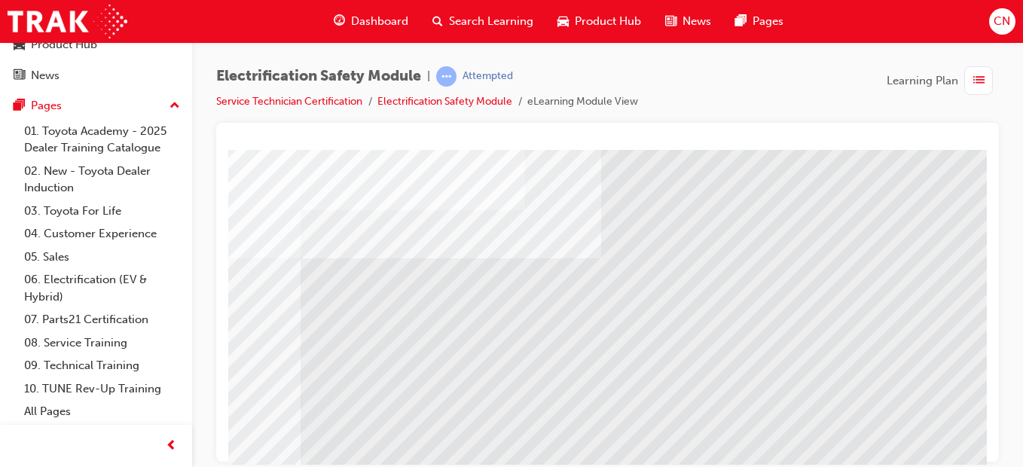
scroll to position [225, 229]
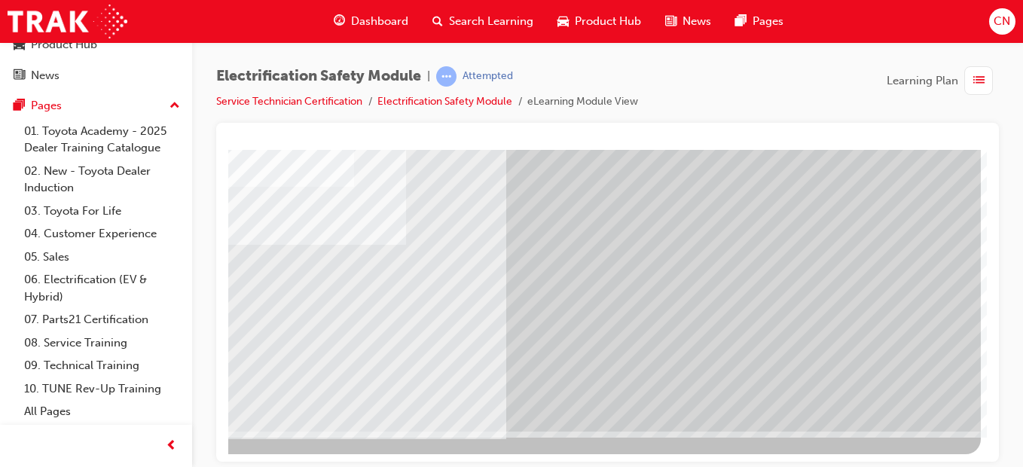
scroll to position [261, 277]
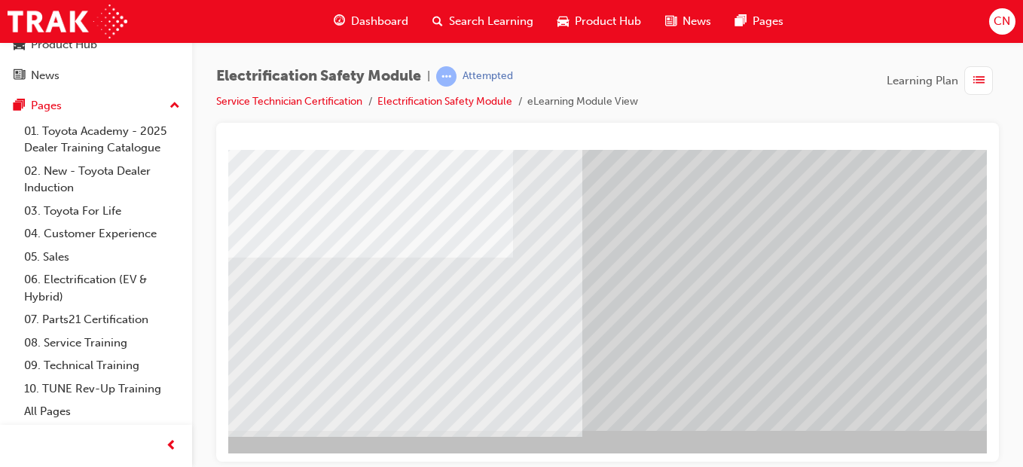
scroll to position [261, 0]
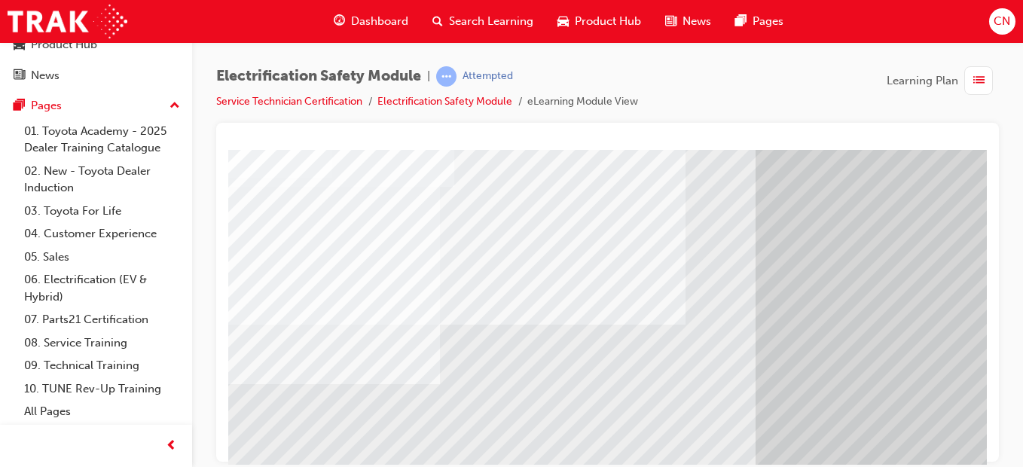
scroll to position [78, 0]
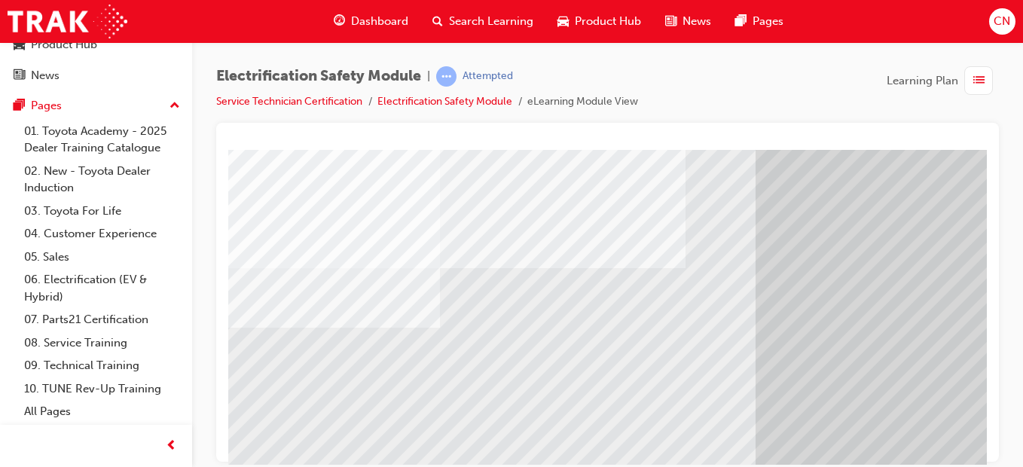
scroll to position [134, 0]
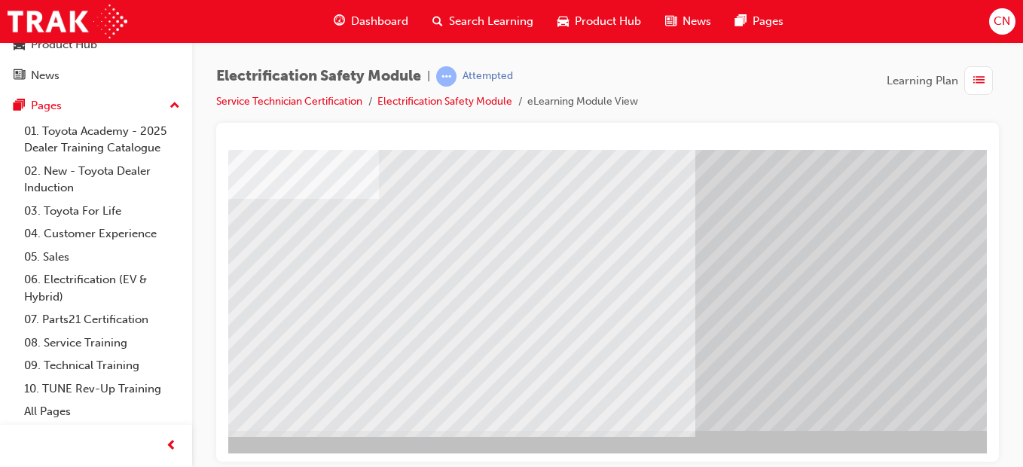
scroll to position [261, 68]
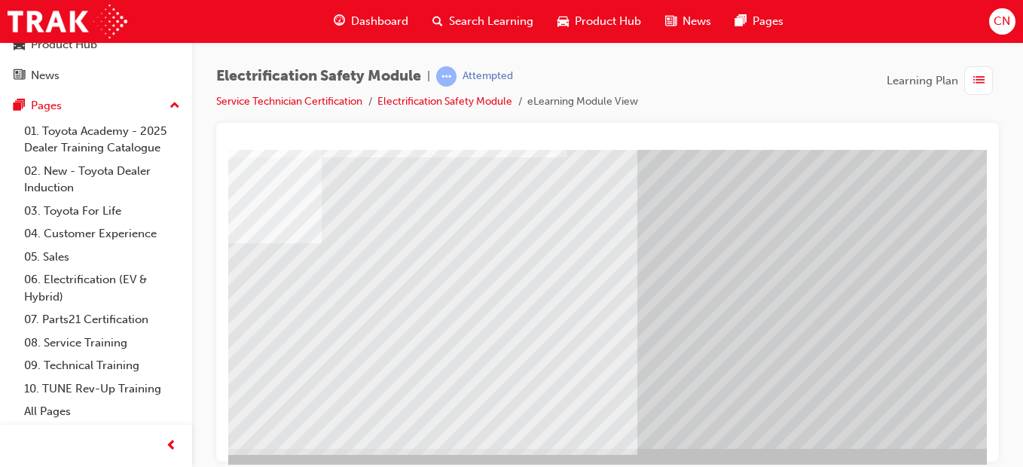
scroll to position [261, 118]
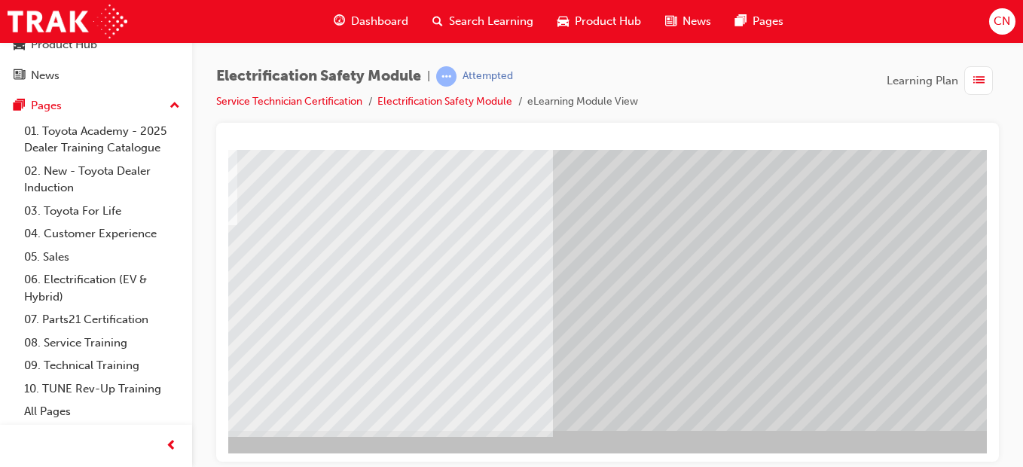
scroll to position [261, 277]
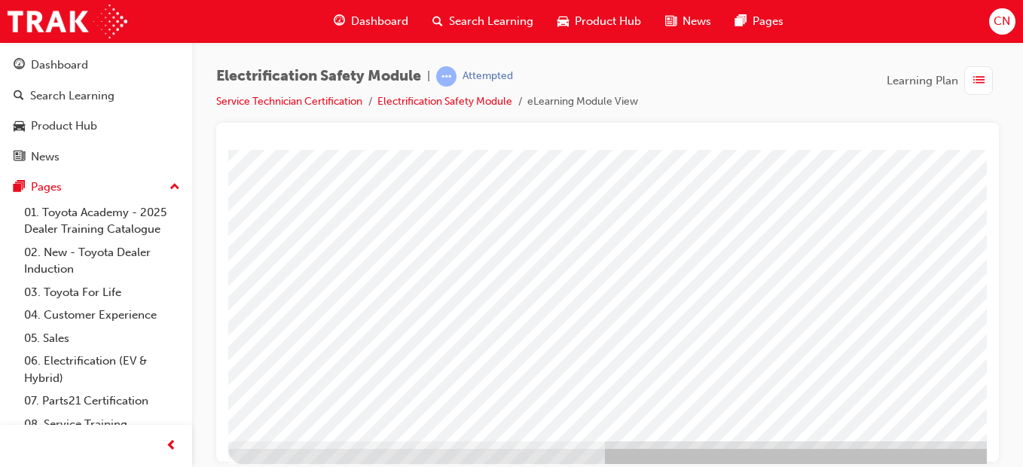
scroll to position [251, 277]
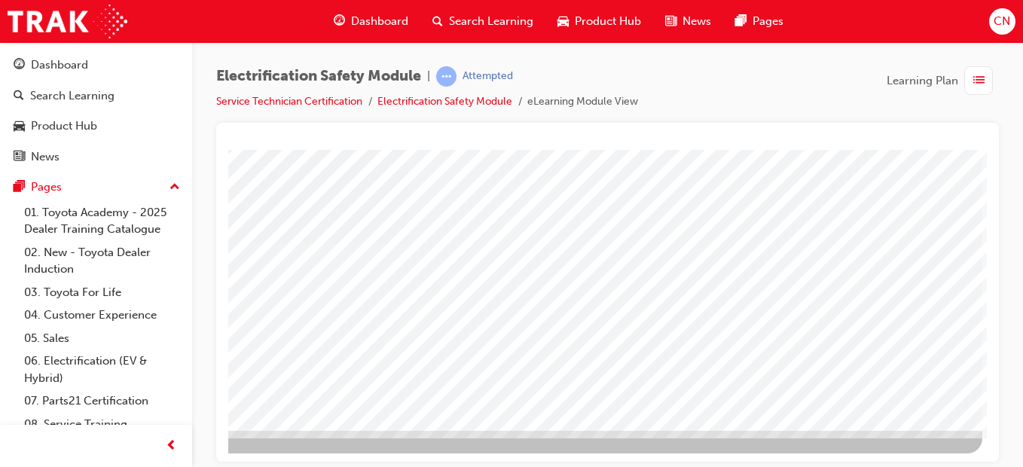
scroll to position [261, 274]
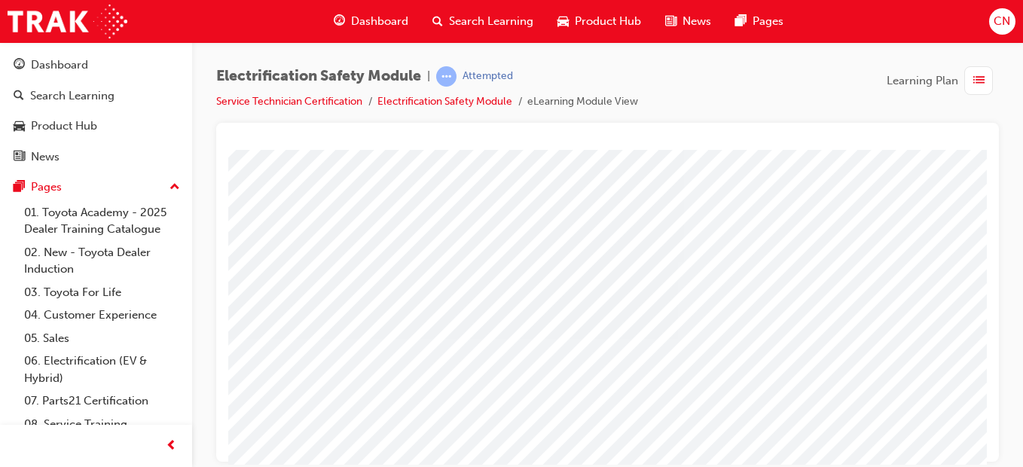
scroll to position [261, 0]
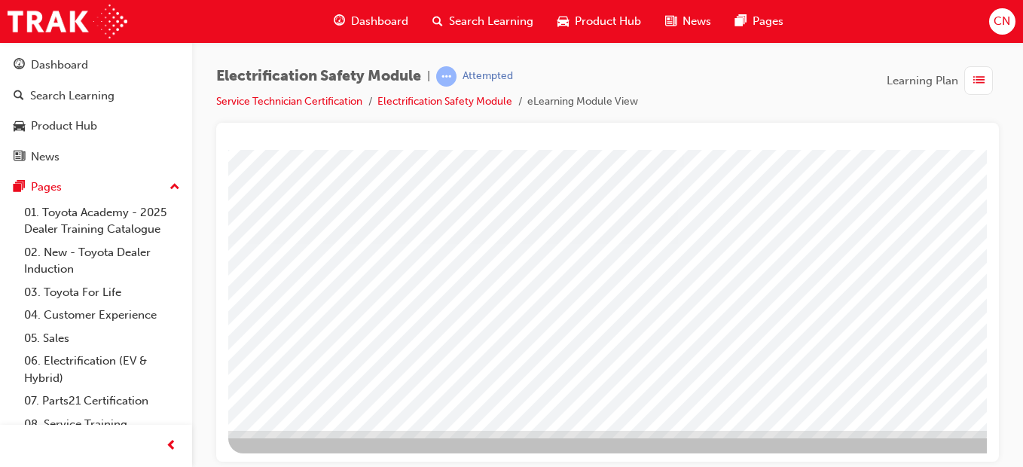
drag, startPoint x: 980, startPoint y: 202, endPoint x: 1219, endPoint y: 531, distance: 406.8
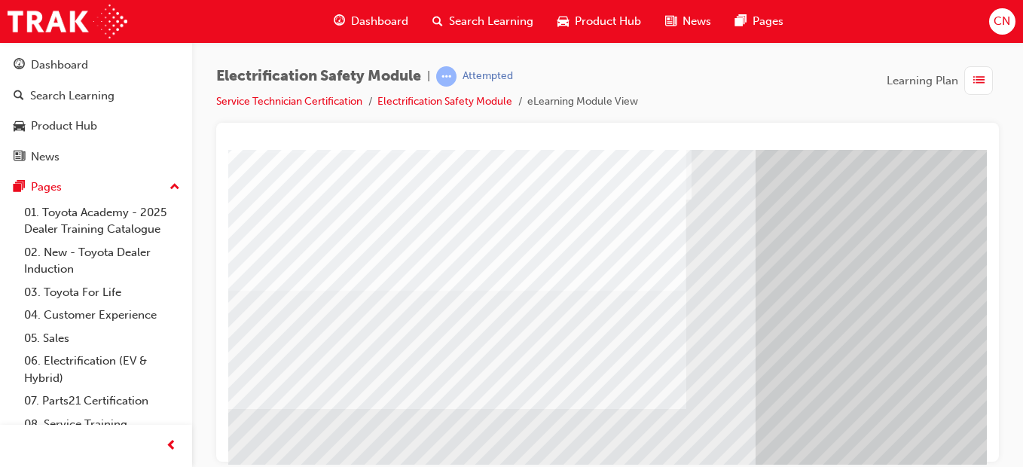
scroll to position [118, 0]
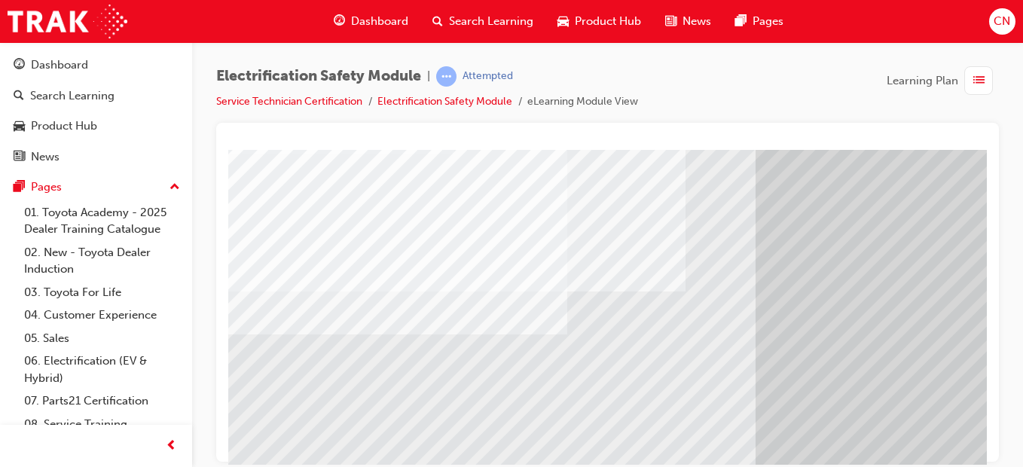
scroll to position [112, 0]
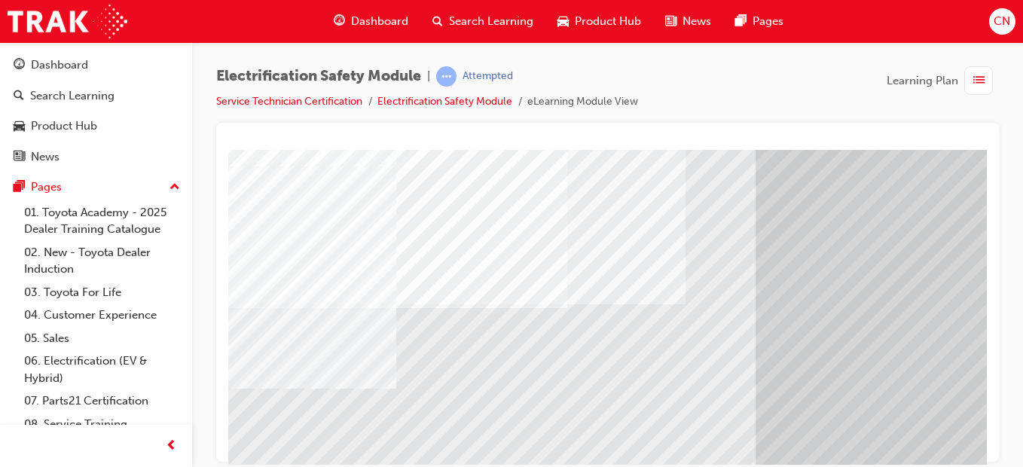
scroll to position [97, 0]
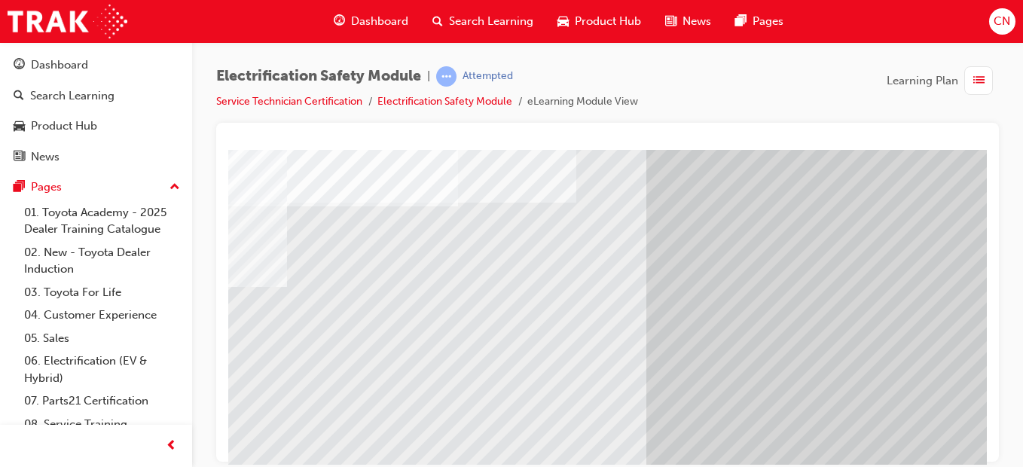
scroll to position [198, 110]
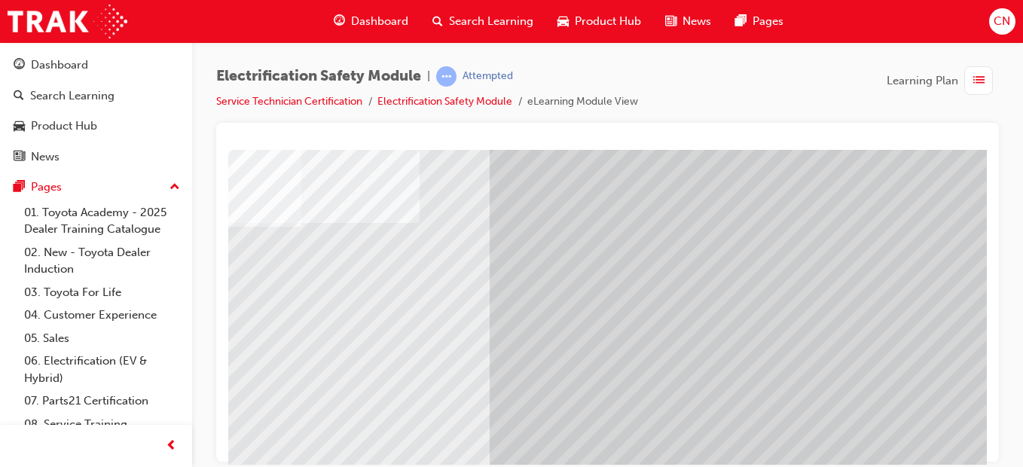
scroll to position [179, 277]
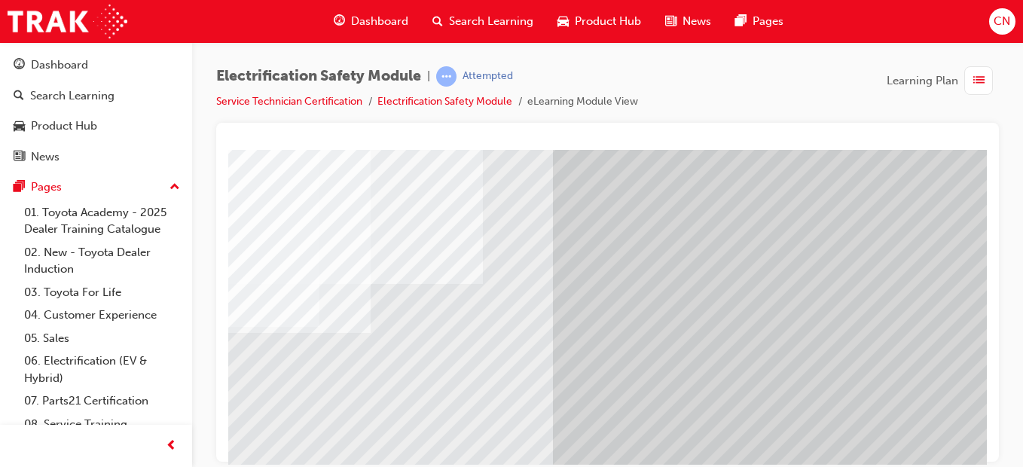
scroll to position [261, 277]
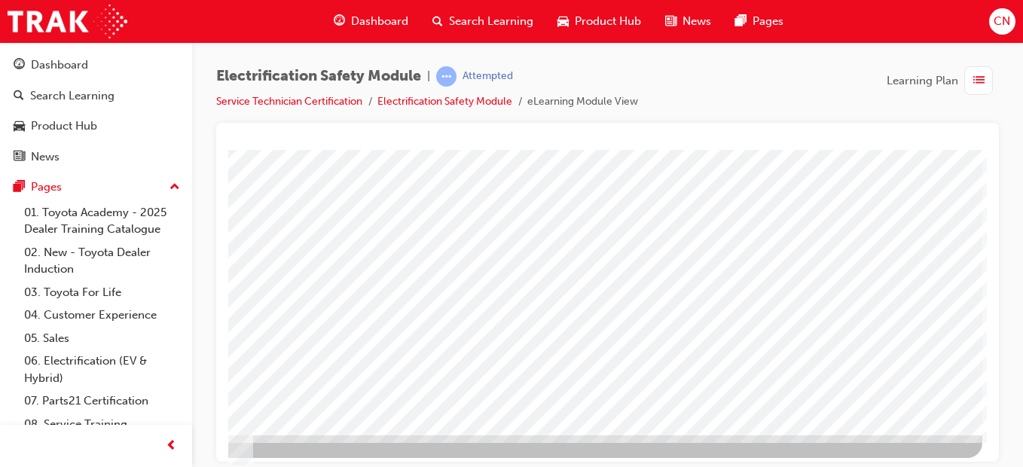
scroll to position [258, 277]
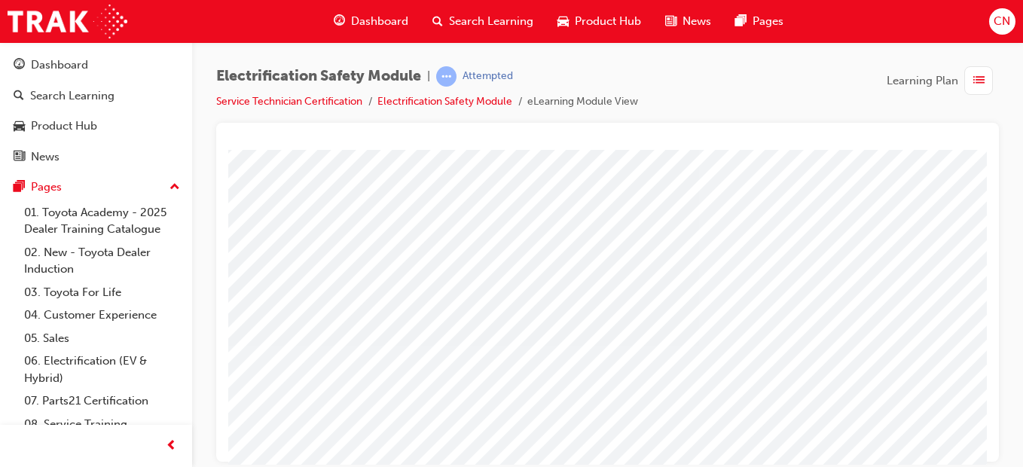
scroll to position [49, 1]
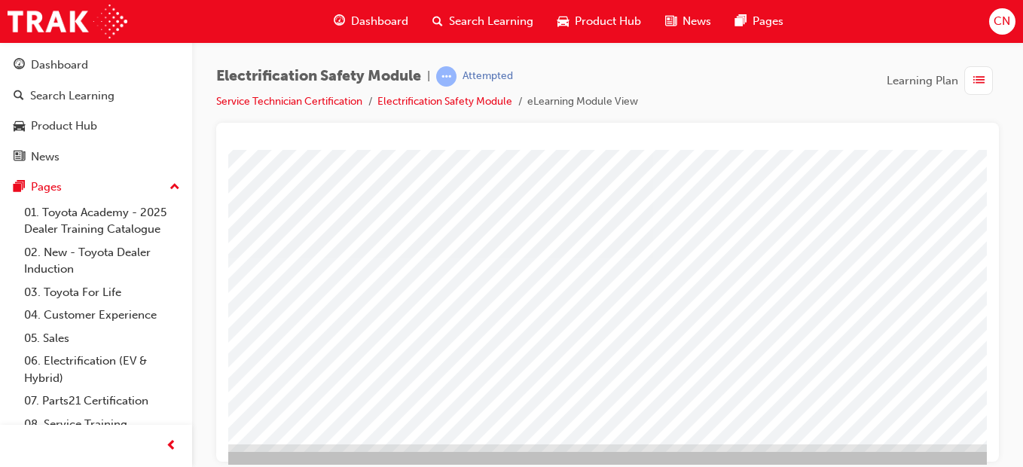
scroll to position [248, 277]
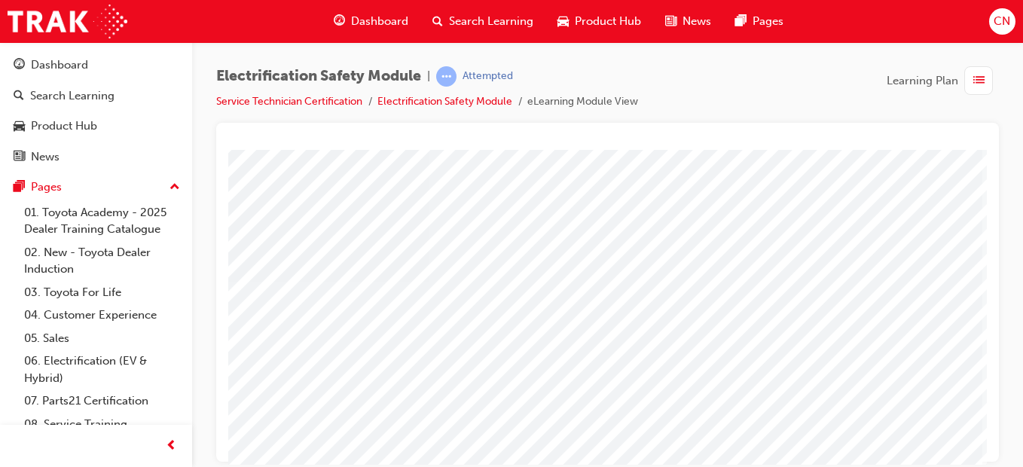
scroll to position [231, 277]
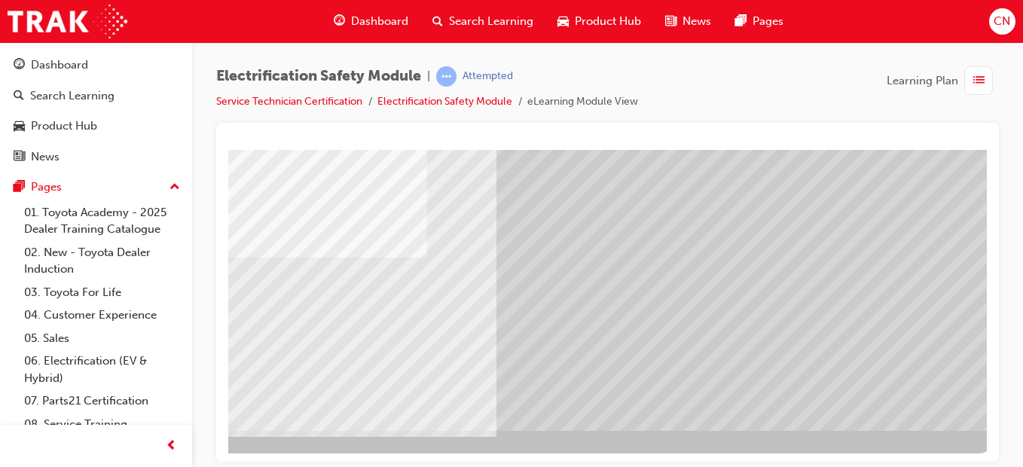
scroll to position [261, 0]
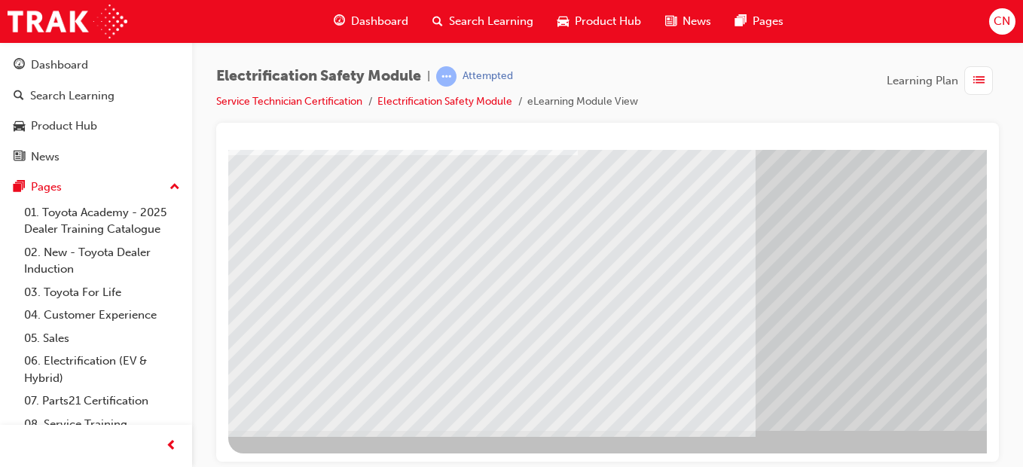
drag, startPoint x: 433, startPoint y: 307, endPoint x: 533, endPoint y: 307, distance: 99.5
click at [533, 307] on div "multistate" at bounding box center [740, 159] width 1025 height 543
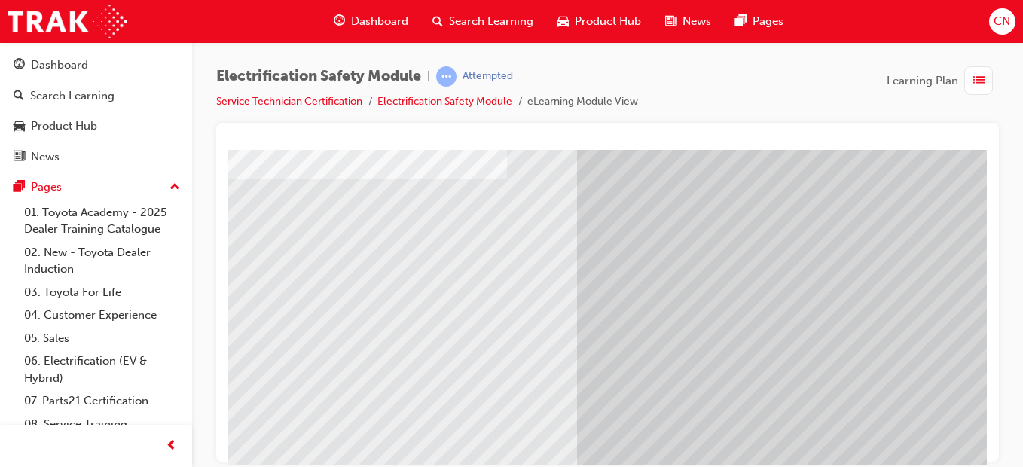
scroll to position [222, 178]
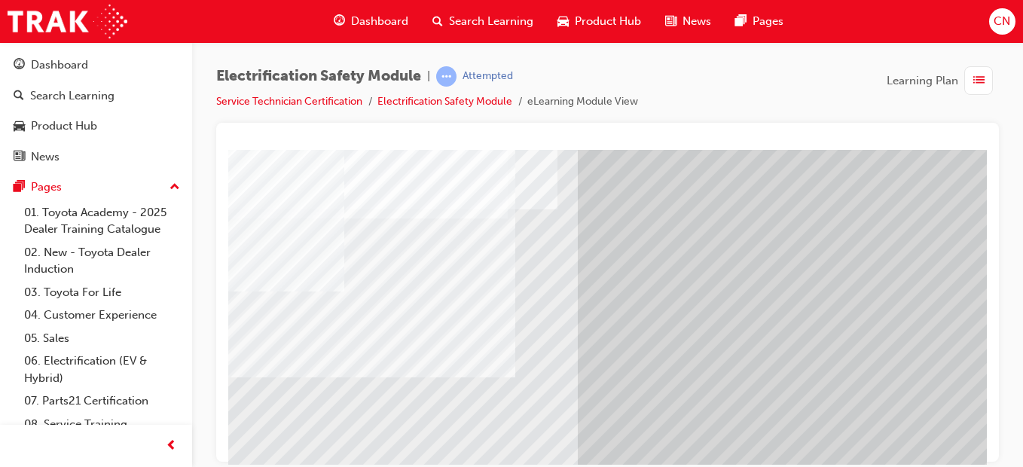
scroll to position [203, 178]
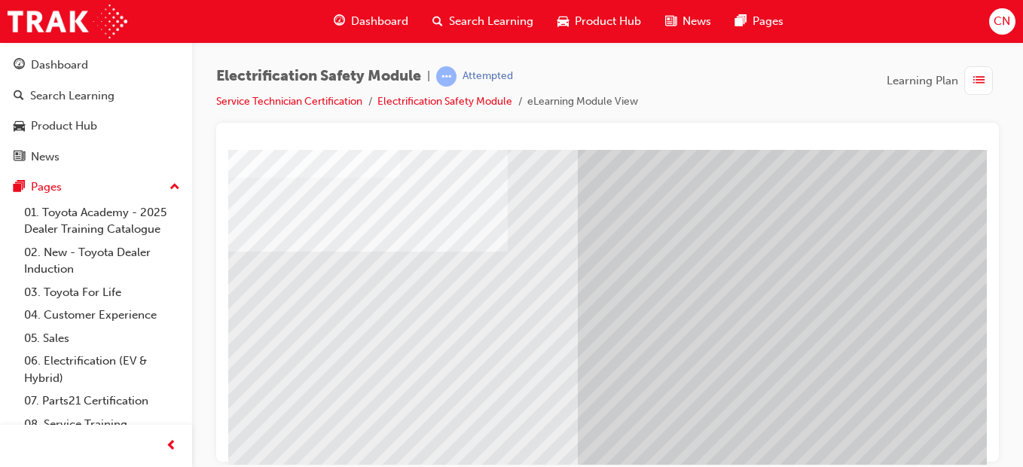
scroll to position [148, 178]
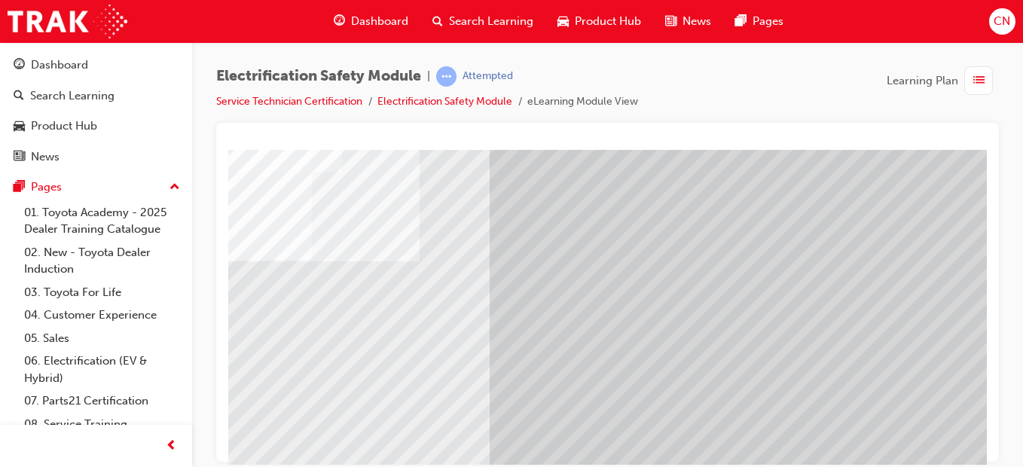
scroll to position [261, 277]
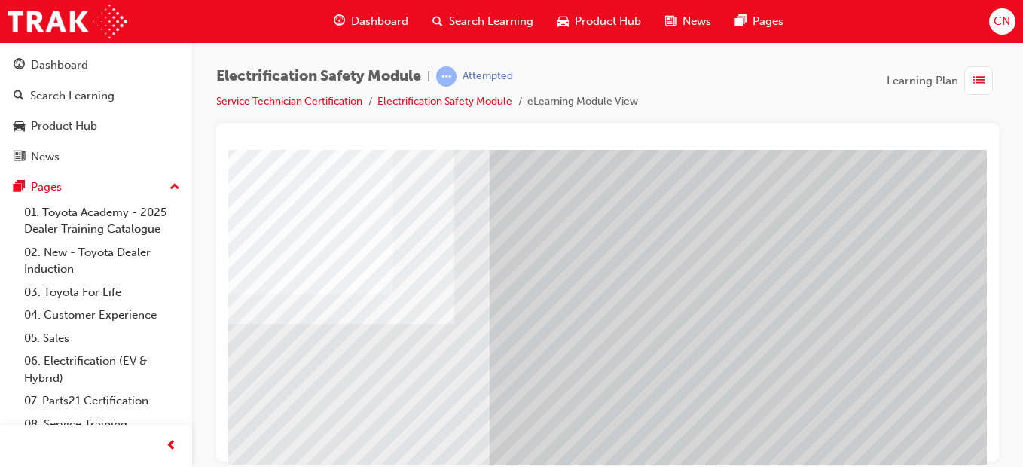
scroll to position [87, 277]
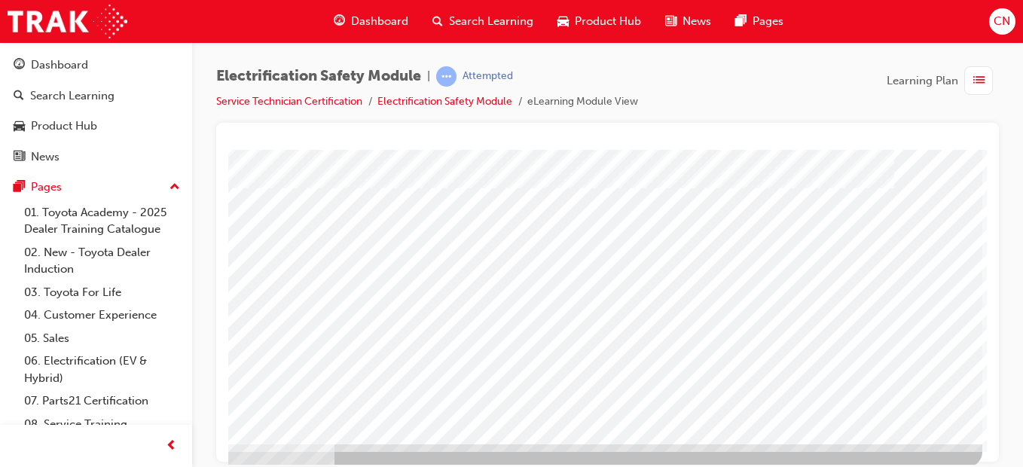
scroll to position [247, 277]
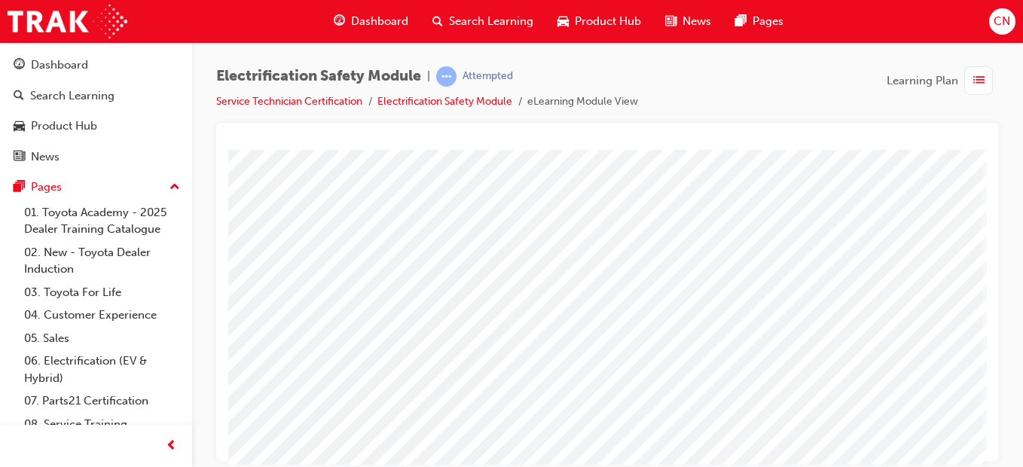
scroll to position [127, 277]
drag, startPoint x: 979, startPoint y: 310, endPoint x: 1219, endPoint y: 497, distance: 304.5
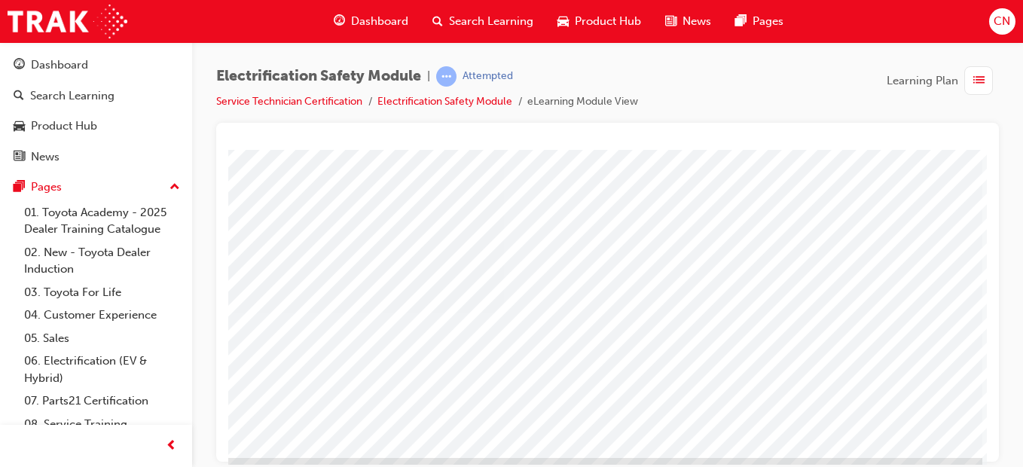
scroll to position [261, 277]
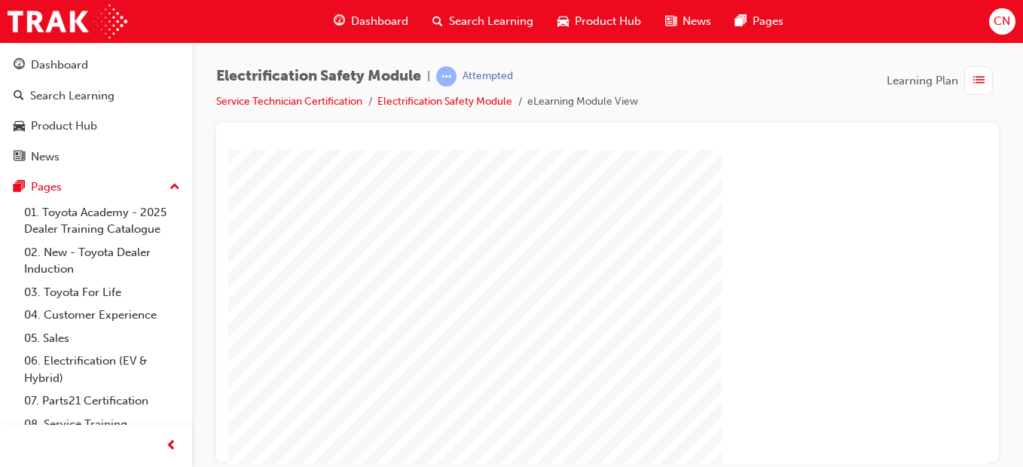
scroll to position [156, 277]
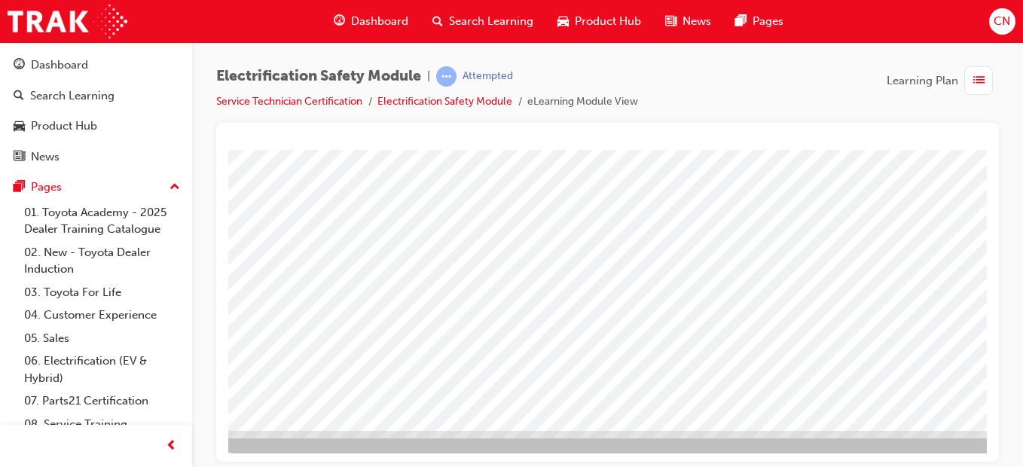
scroll to position [261, 14]
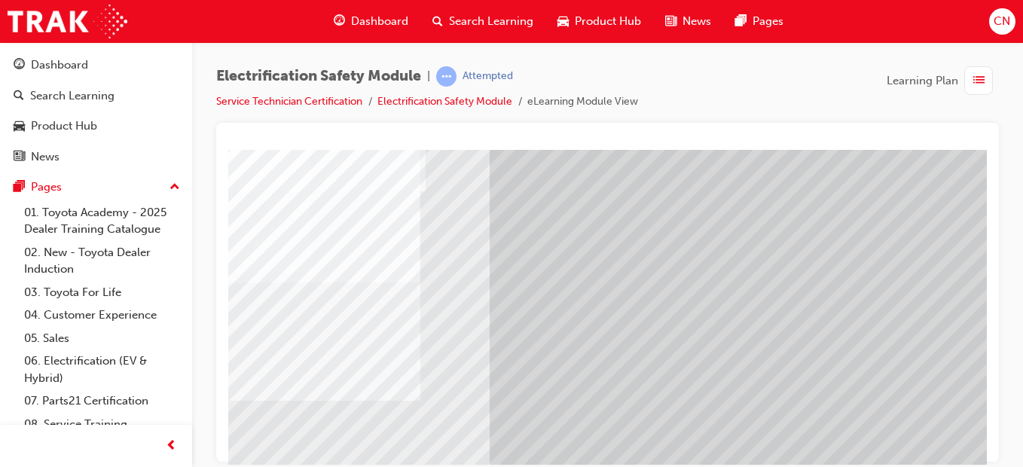
scroll to position [118, 0]
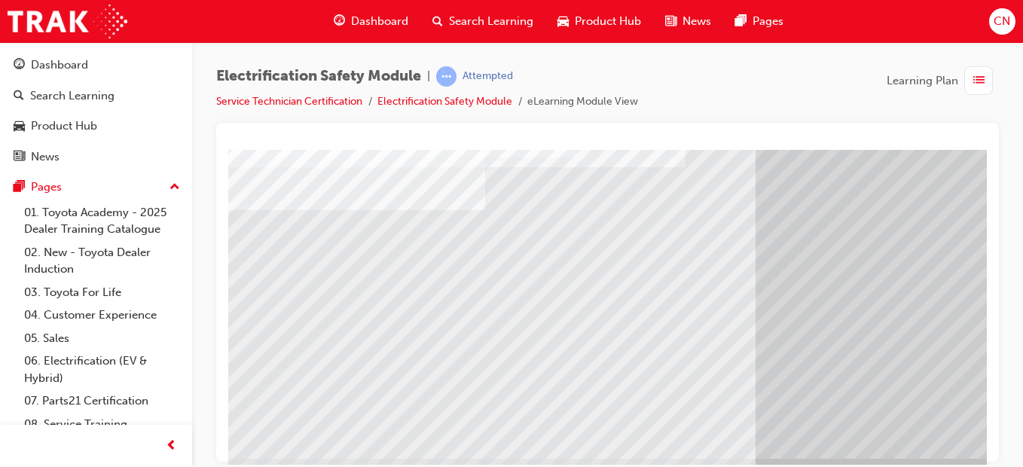
scroll to position [235, 0]
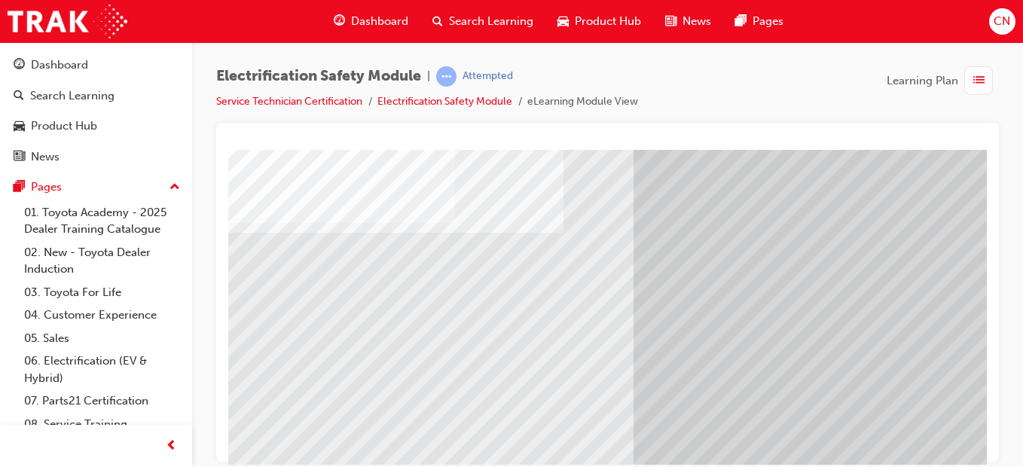
scroll to position [169, 122]
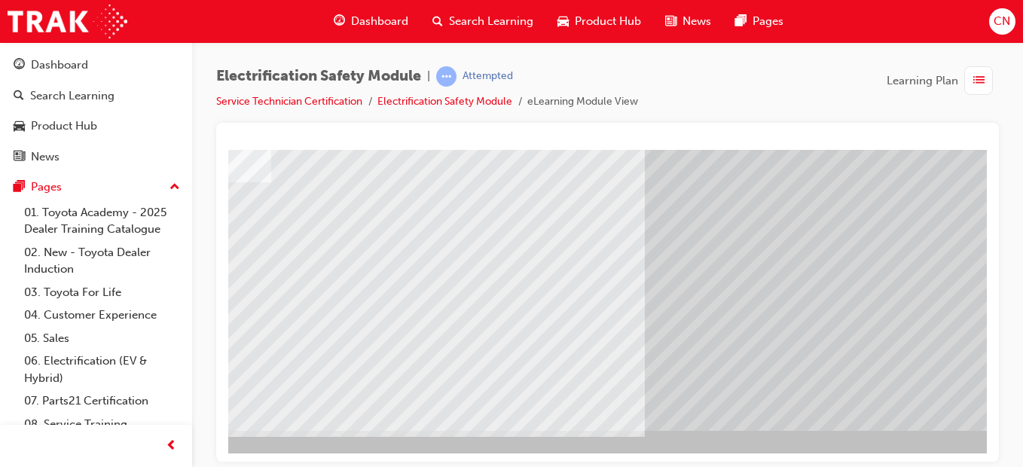
scroll to position [261, 108]
drag, startPoint x: 350, startPoint y: 336, endPoint x: 365, endPoint y: 344, distance: 16.8
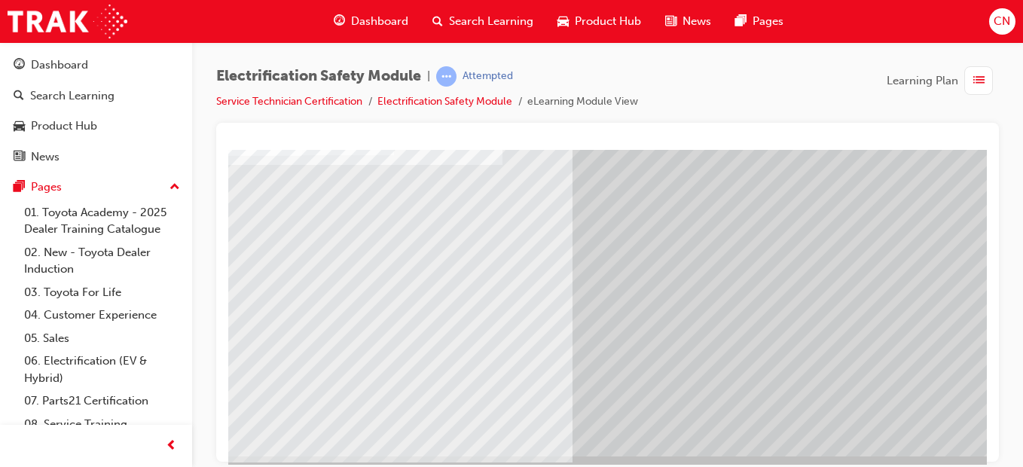
scroll to position [236, 184]
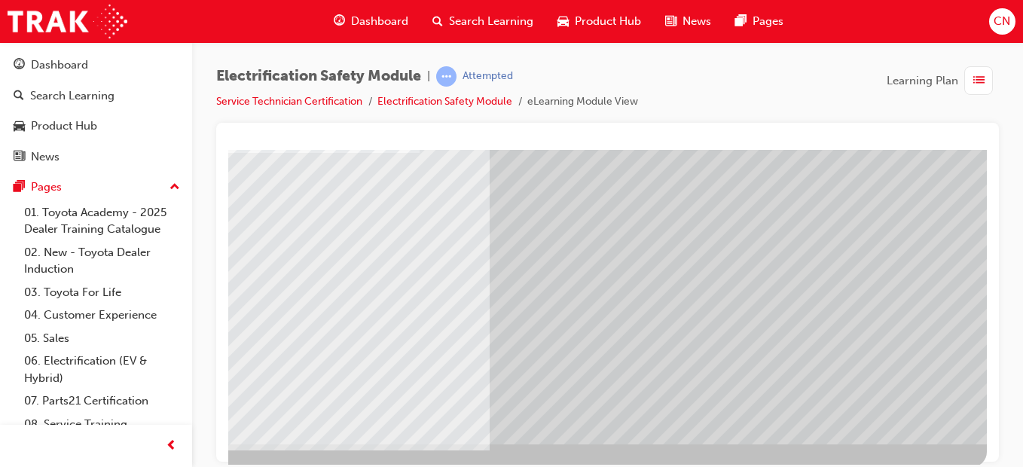
scroll to position [261, 277]
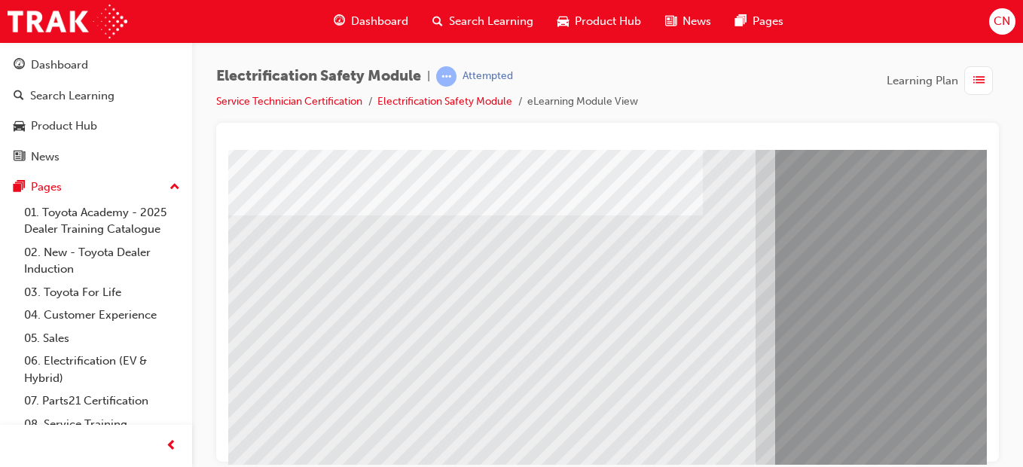
scroll to position [192, 0]
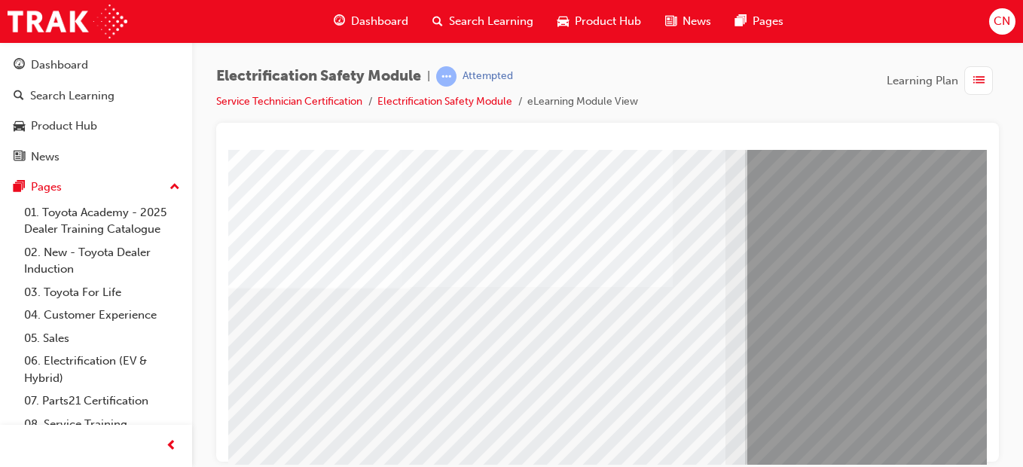
scroll to position [121, 16]
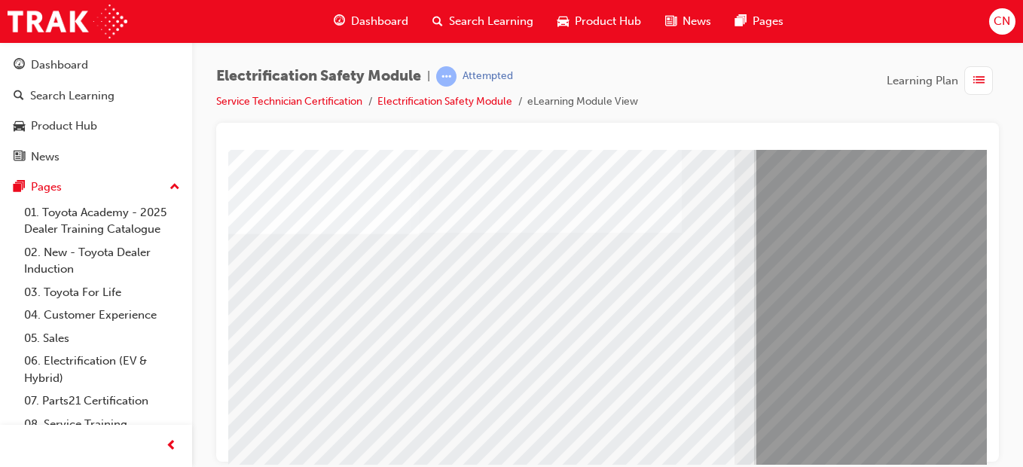
scroll to position [176, 21]
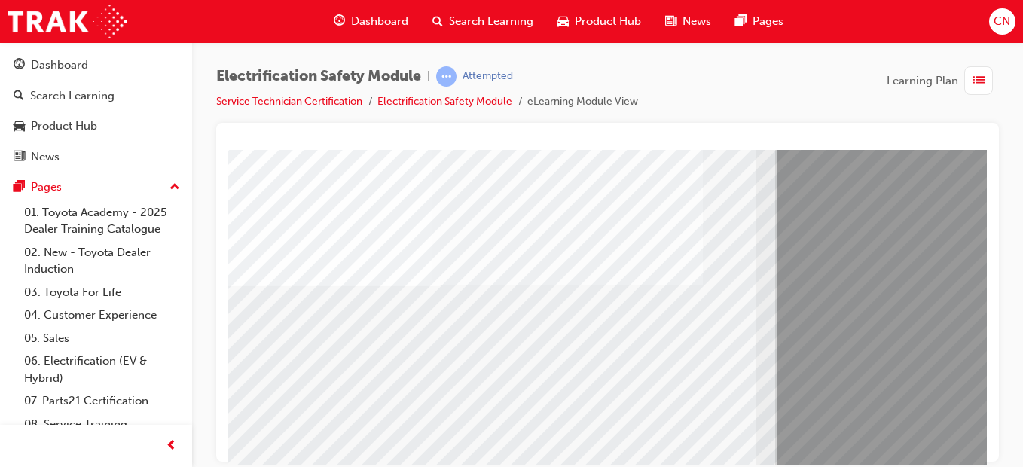
scroll to position [127, 0]
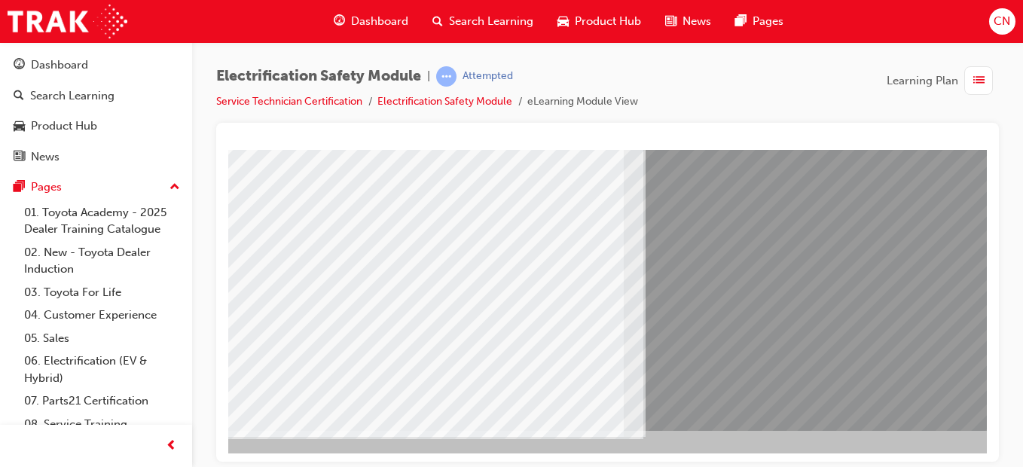
scroll to position [261, 277]
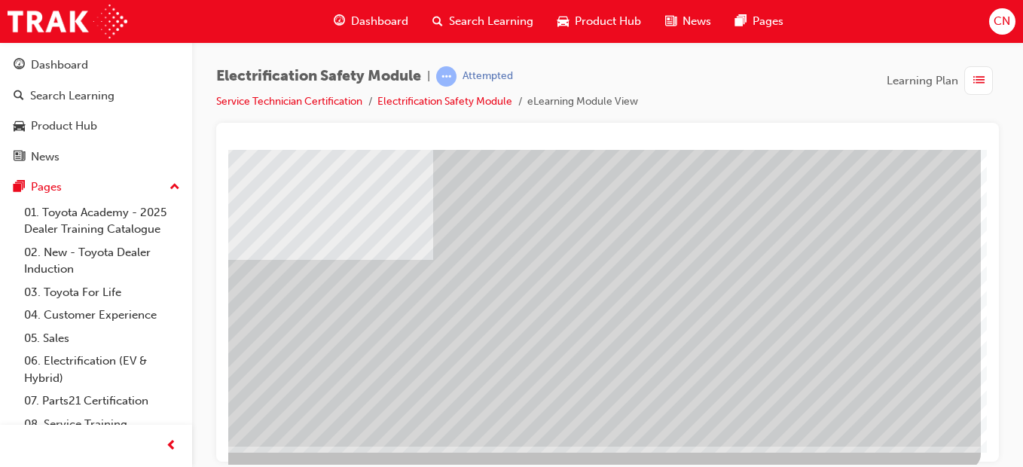
scroll to position [247, 277]
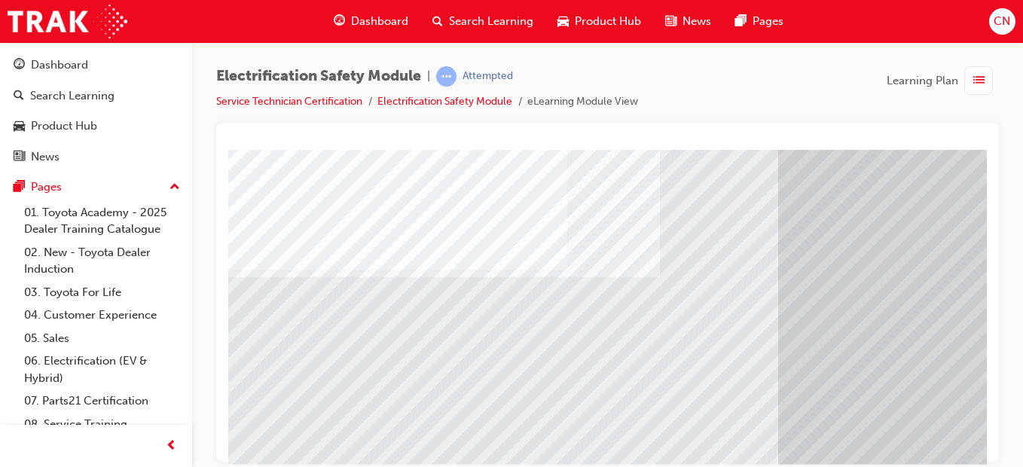
scroll to position [261, 0]
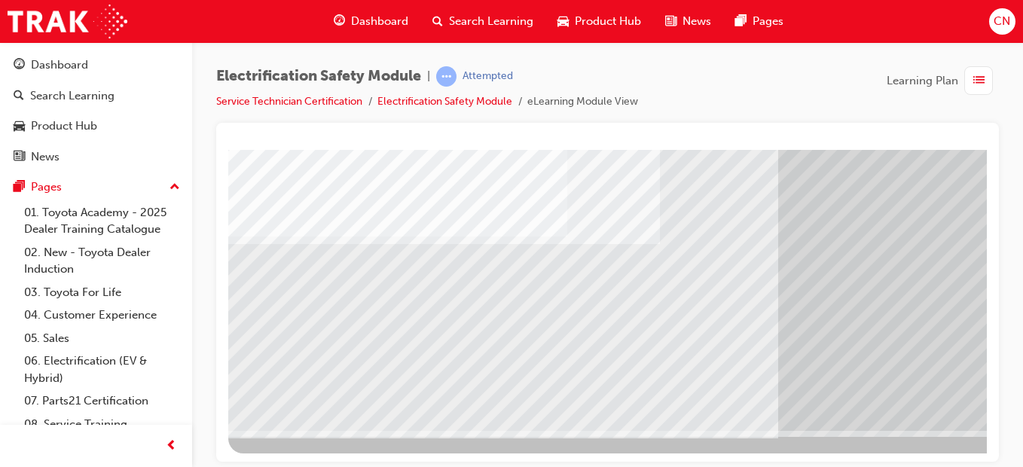
drag, startPoint x: 982, startPoint y: 210, endPoint x: 1236, endPoint y: 533, distance: 410.5
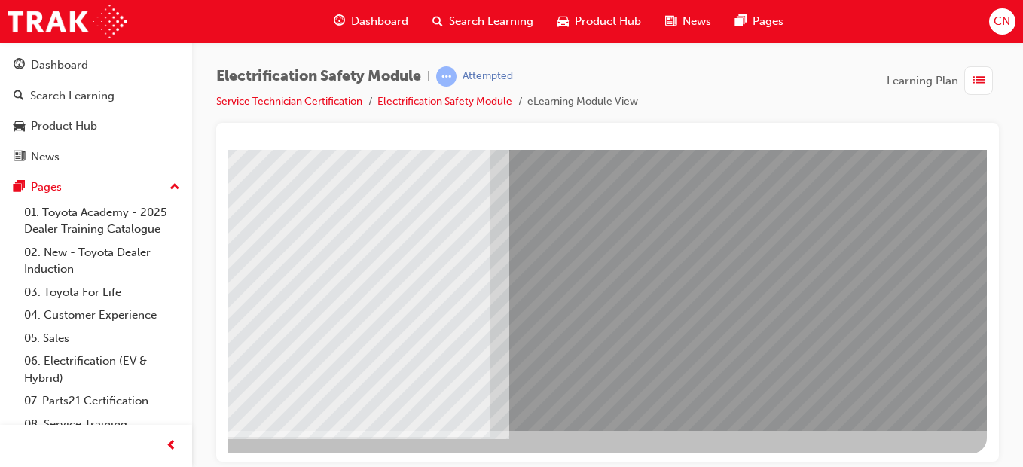
scroll to position [261, 0]
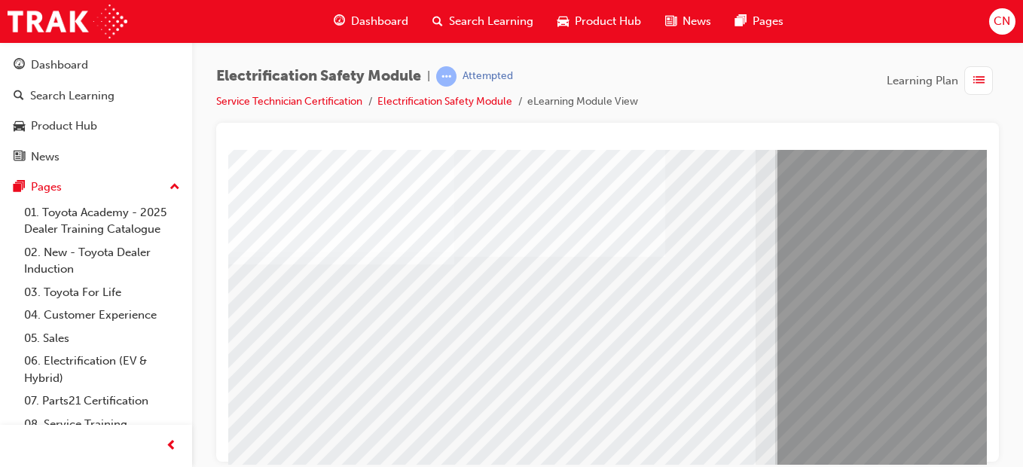
scroll to position [146, 0]
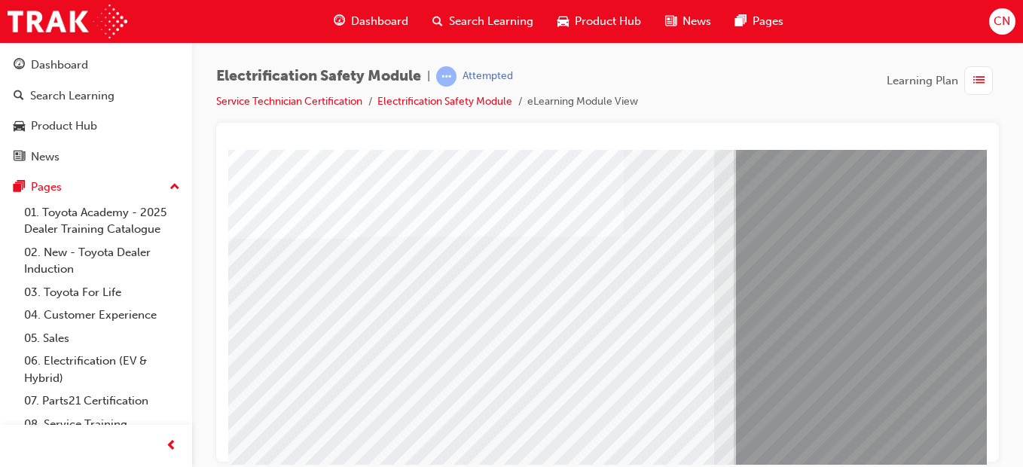
scroll to position [165, 41]
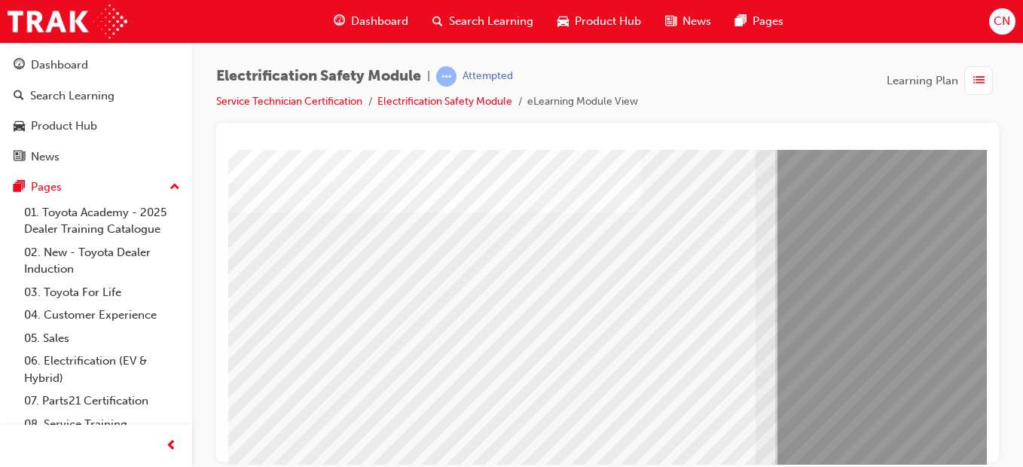
scroll to position [190, 0]
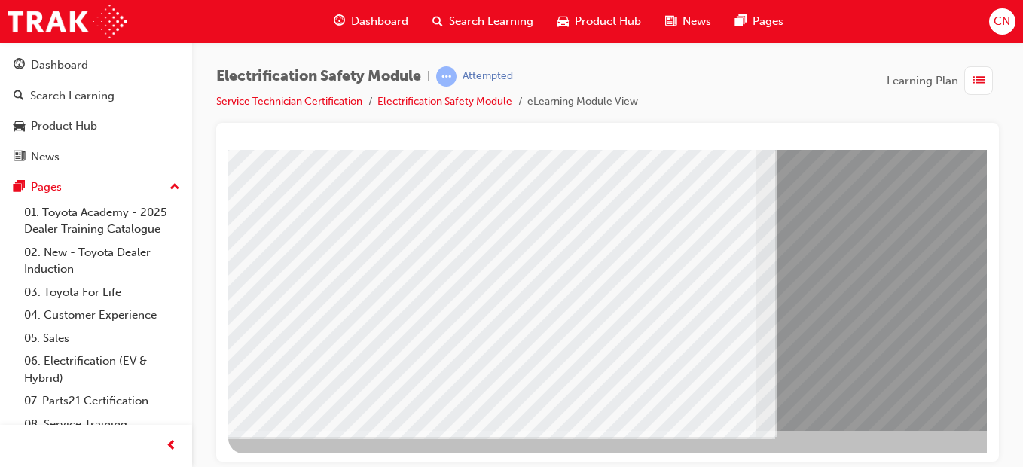
scroll to position [261, 277]
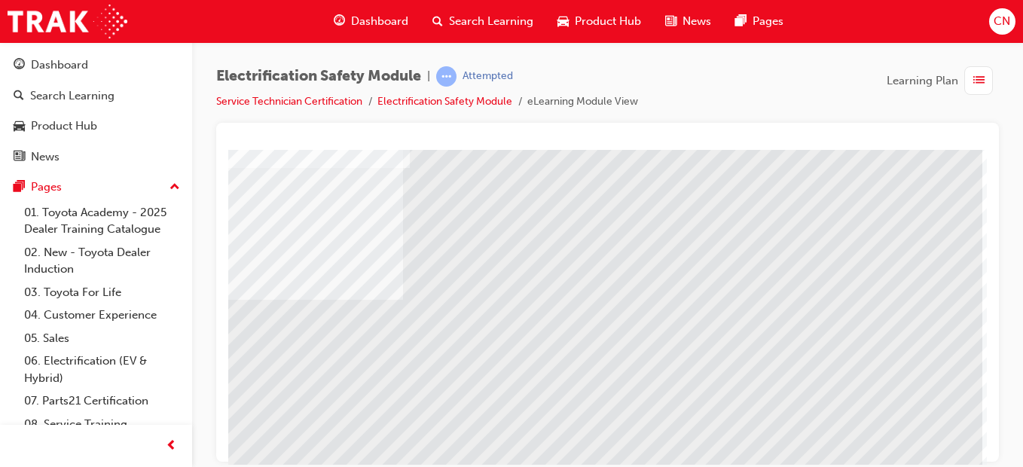
scroll to position [261, 277]
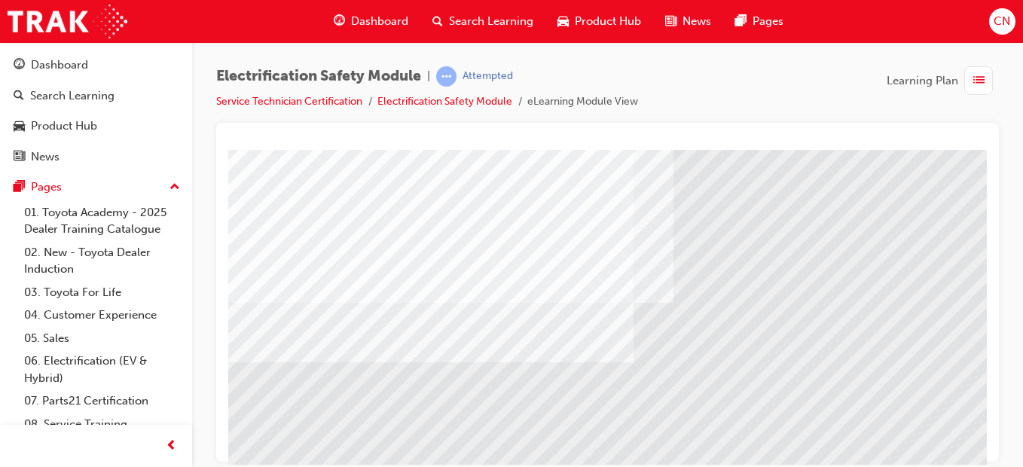
scroll to position [204, 0]
drag, startPoint x: 980, startPoint y: 200, endPoint x: 1234, endPoint y: 448, distance: 354.4
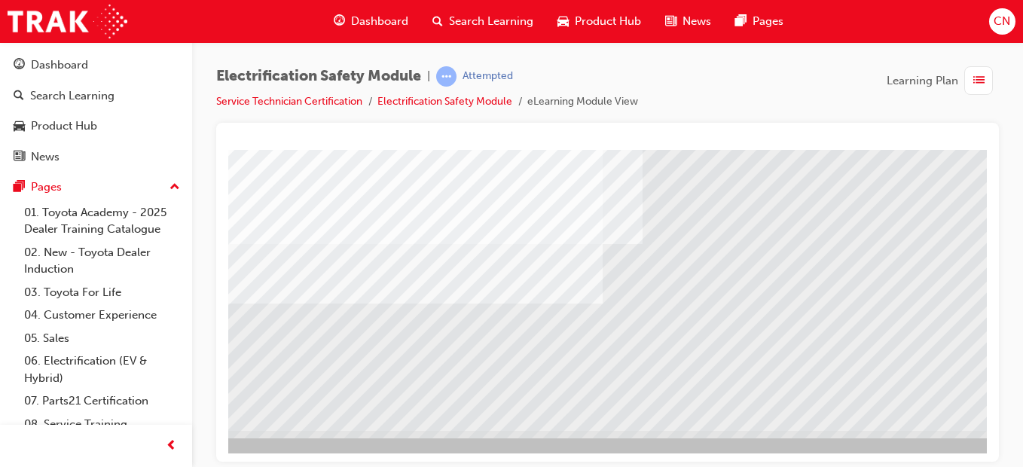
scroll to position [261, 277]
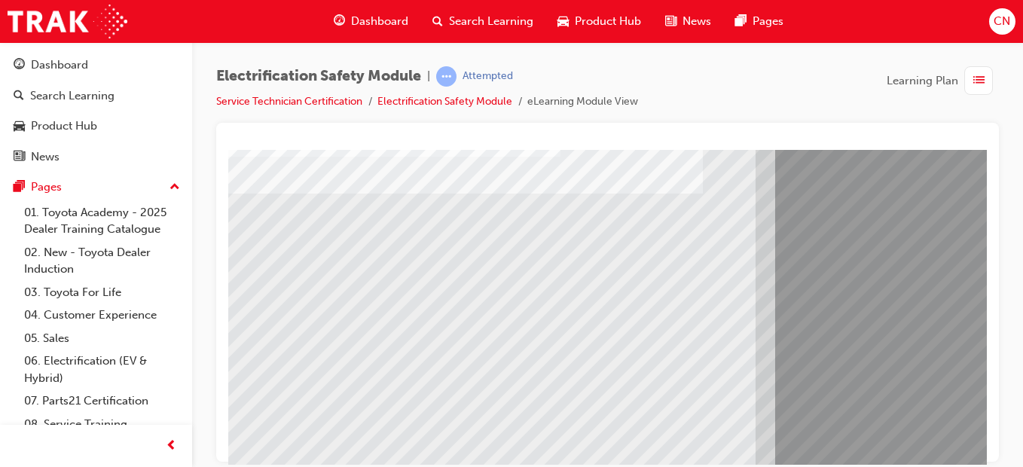
scroll to position [211, 0]
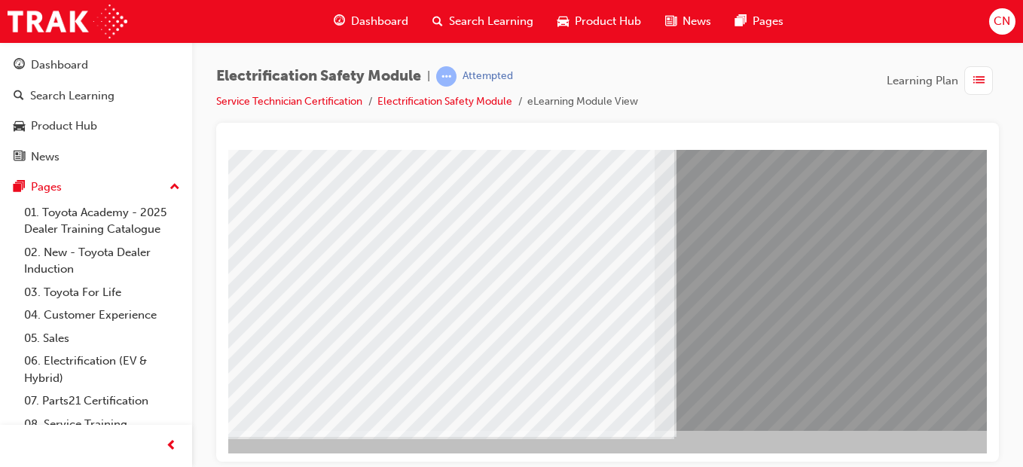
scroll to position [261, 100]
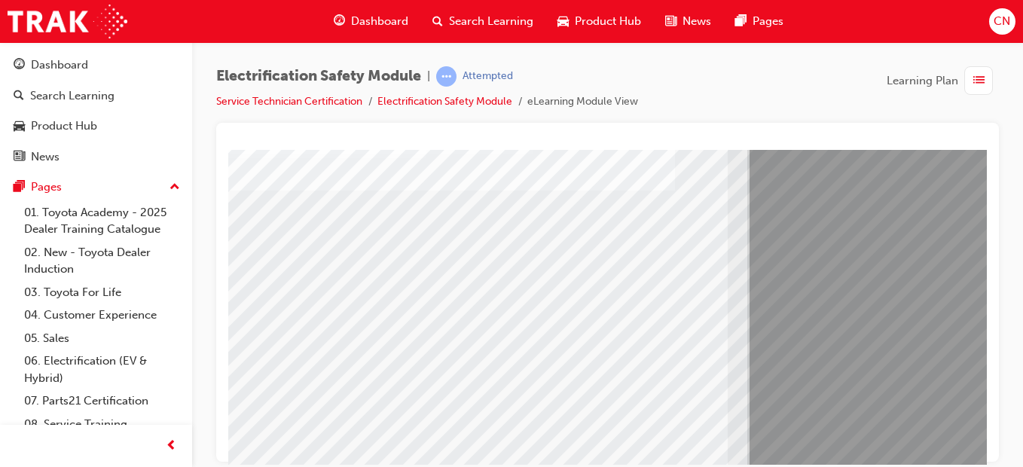
scroll to position [218, 27]
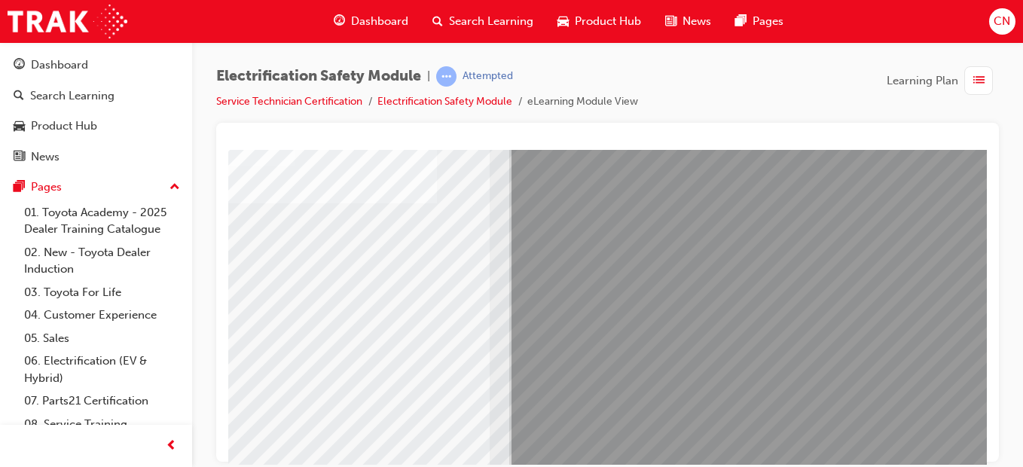
scroll to position [261, 277]
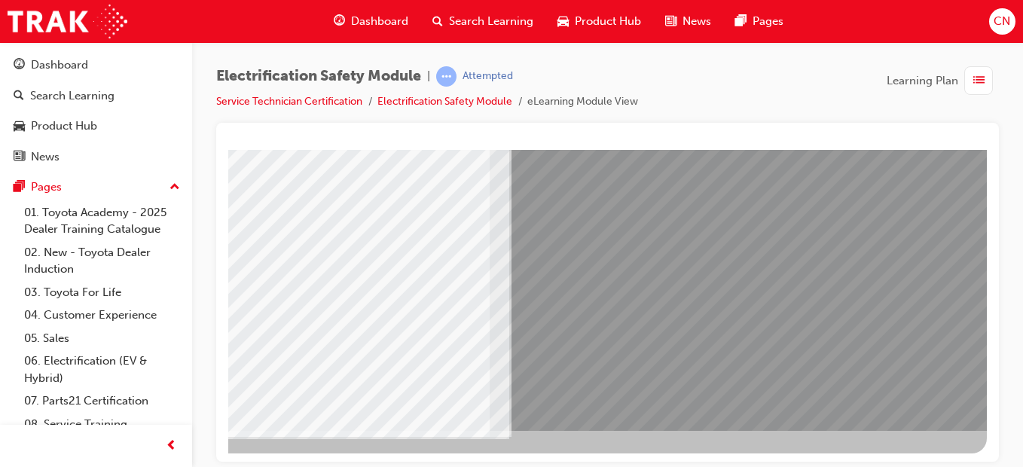
drag, startPoint x: 887, startPoint y: 233, endPoint x: 888, endPoint y: 384, distance: 151.5
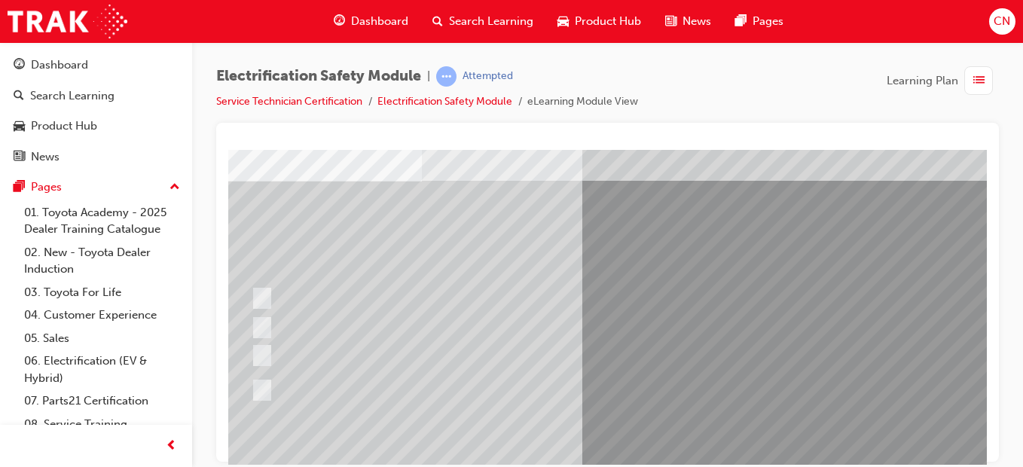
scroll to position [81, 28]
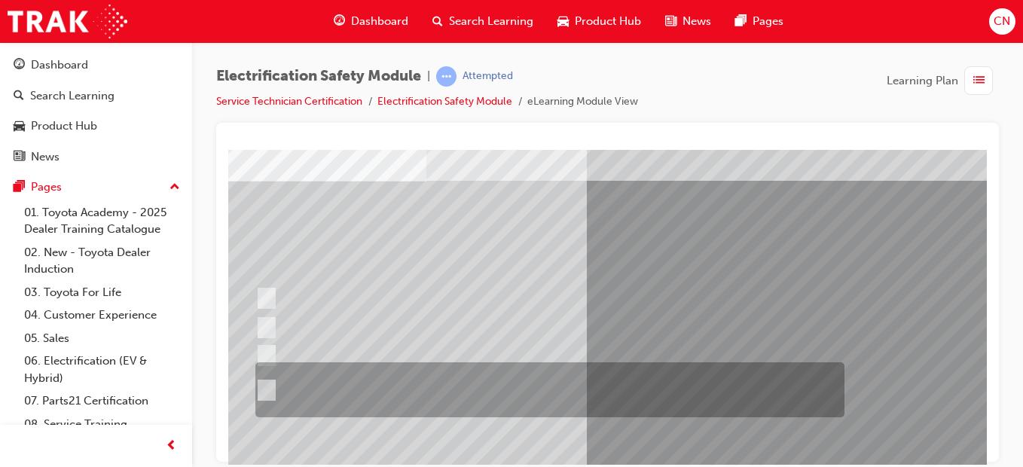
click at [474, 392] on div at bounding box center [546, 389] width 589 height 55
radio input "true"
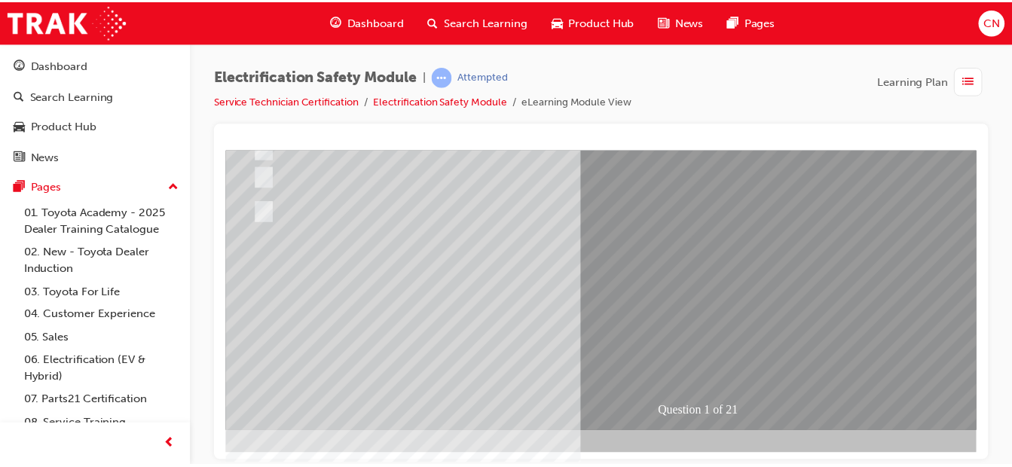
scroll to position [261, 28]
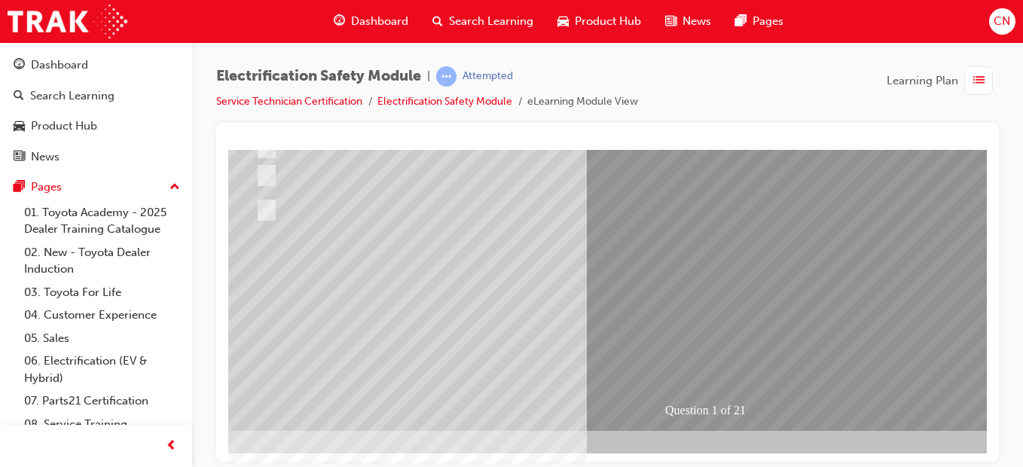
drag, startPoint x: 735, startPoint y: 333, endPoint x: 728, endPoint y: 352, distance: 20.3
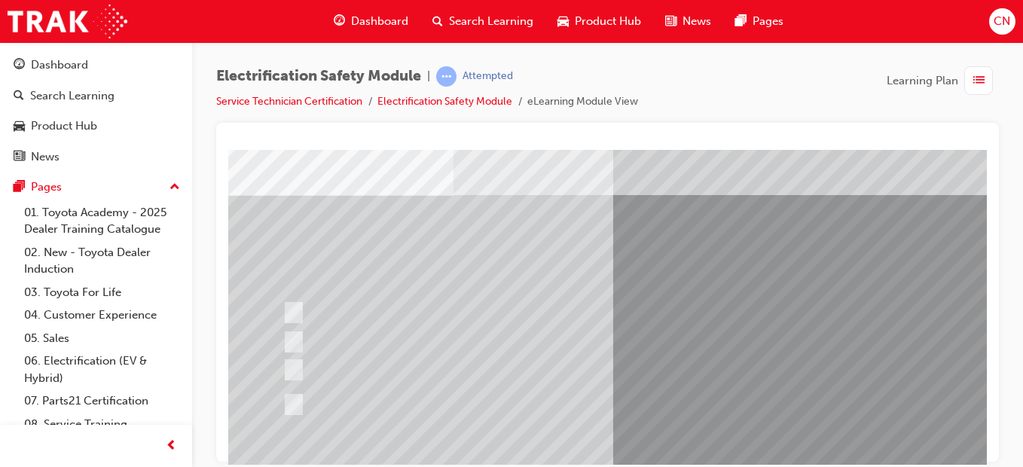
scroll to position [78, 1]
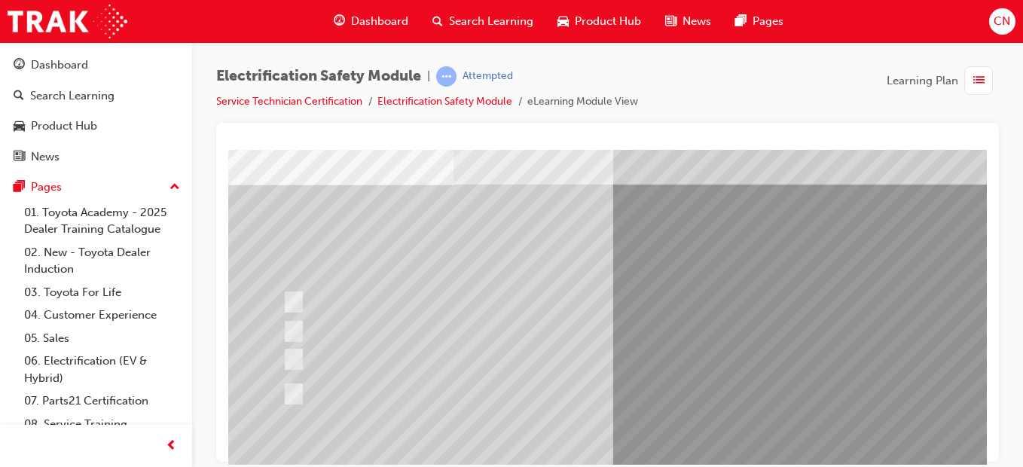
click at [330, 356] on div at bounding box center [573, 359] width 589 height 28
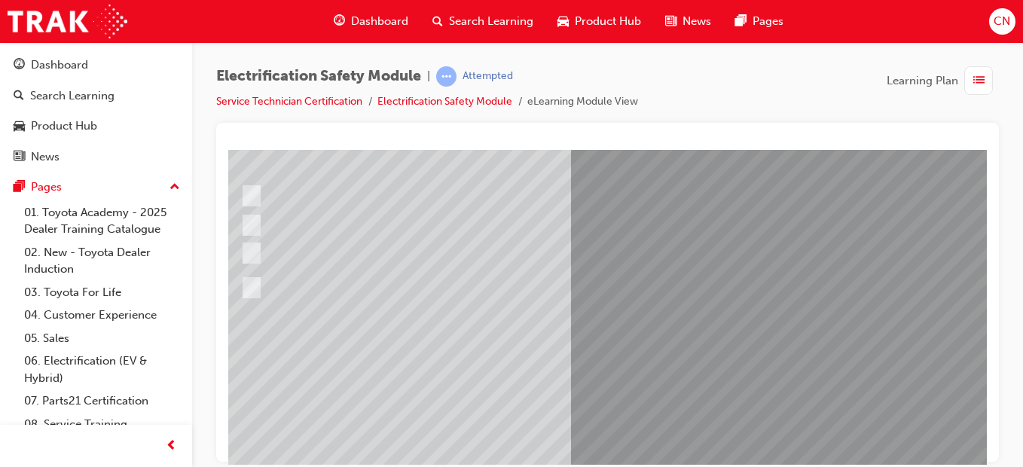
scroll to position [184, 44]
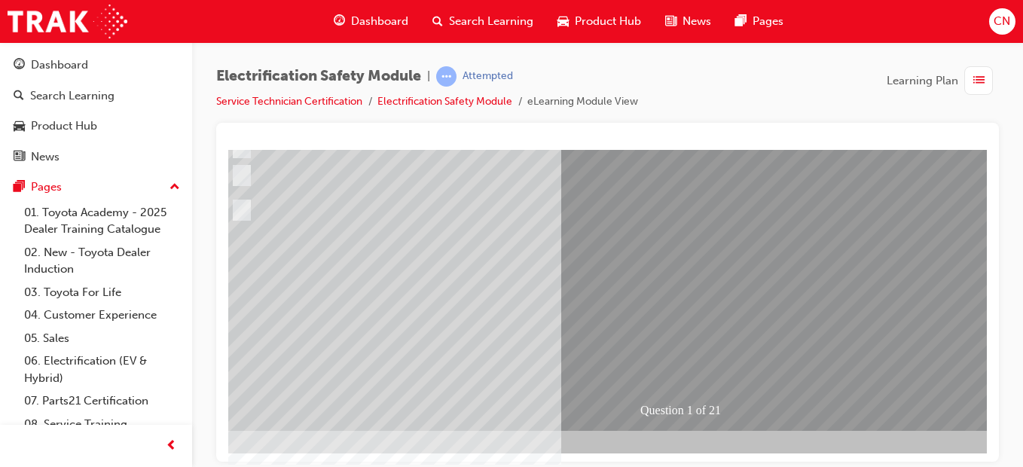
scroll to position [261, 53]
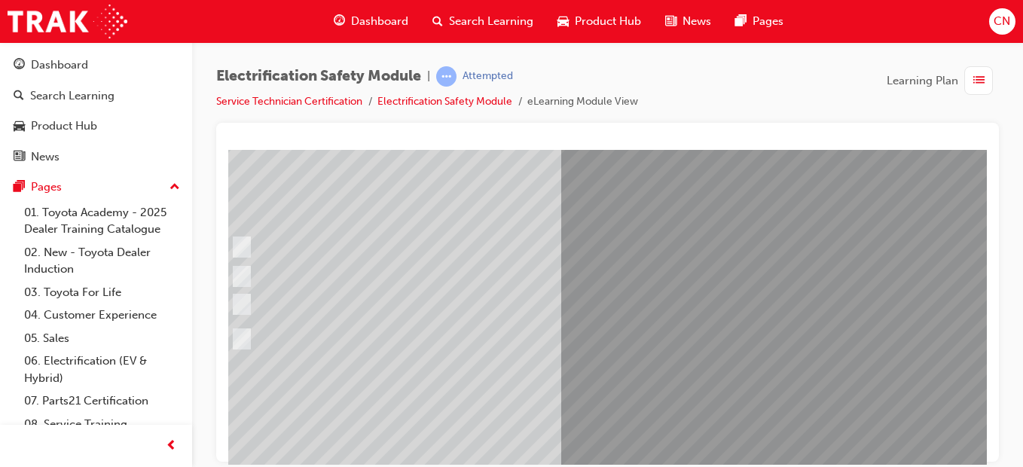
scroll to position [133, 53]
click at [550, 277] on div at bounding box center [521, 275] width 589 height 28
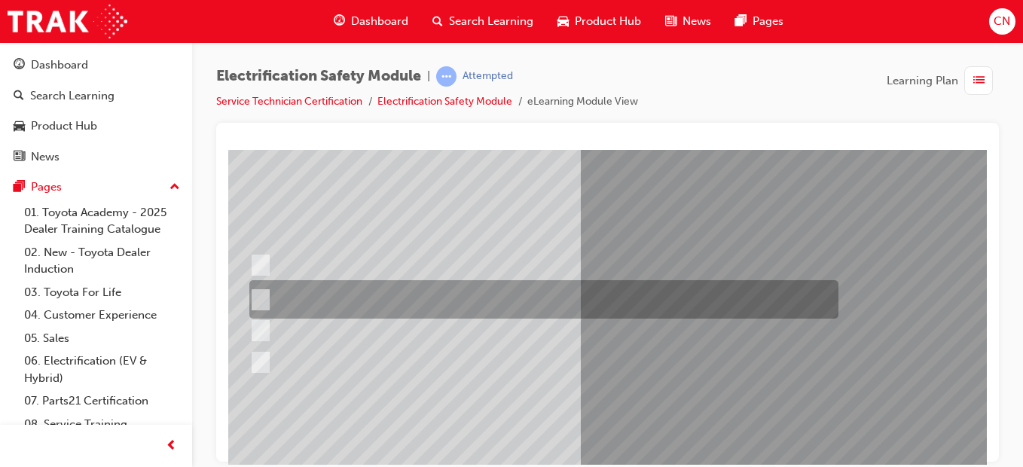
scroll to position [122, 34]
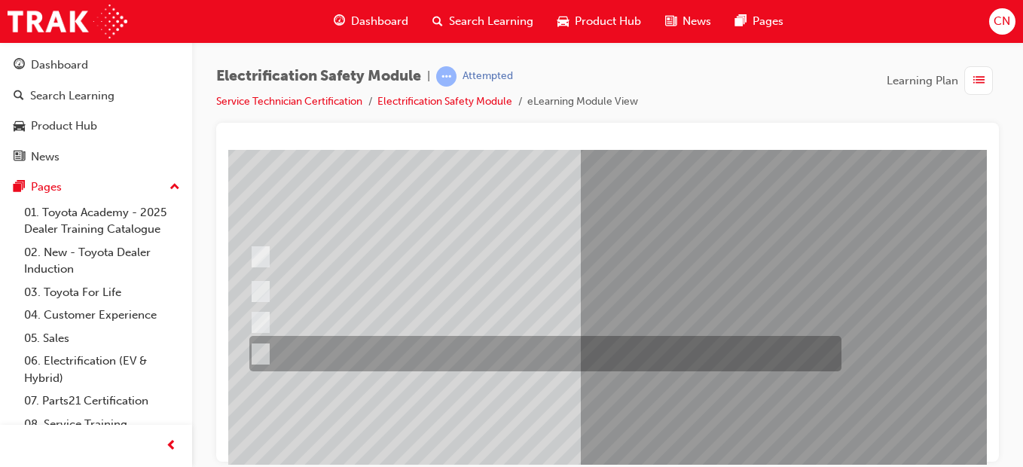
click at [359, 355] on div at bounding box center [542, 353] width 592 height 35
radio input "true"
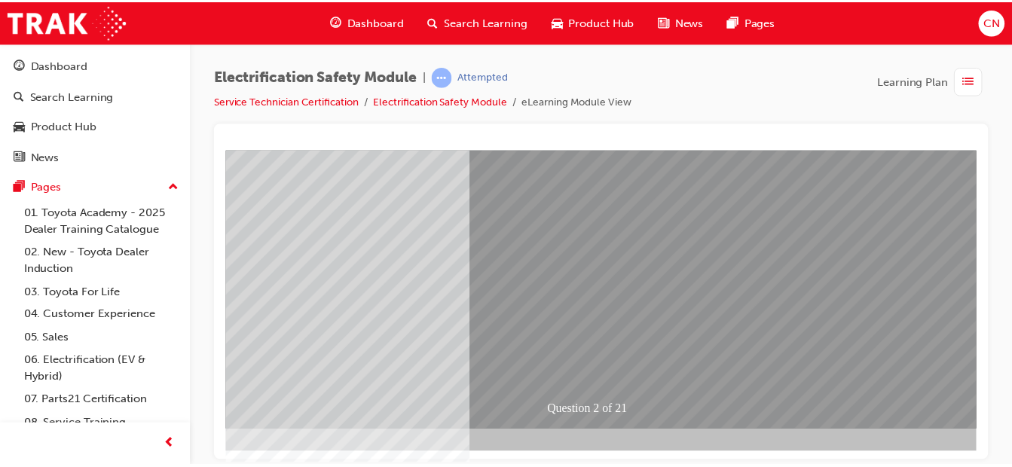
scroll to position [261, 139]
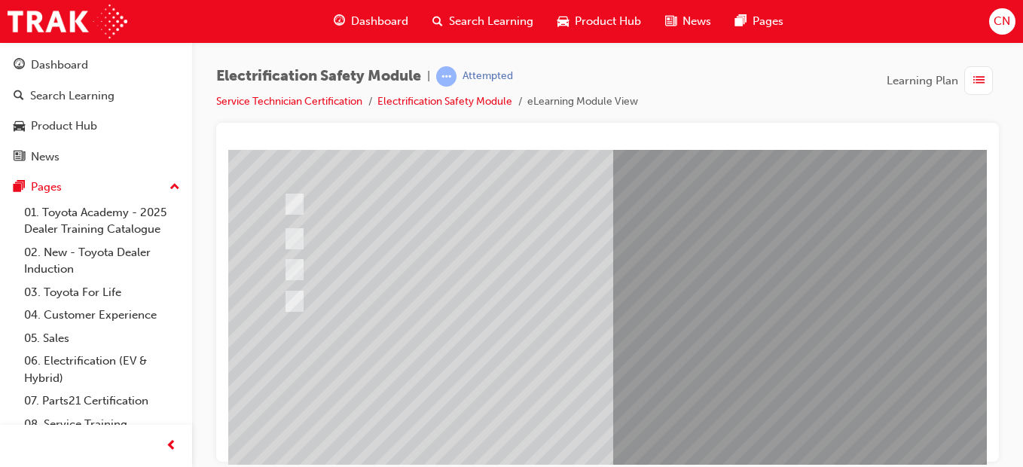
scroll to position [176, 0]
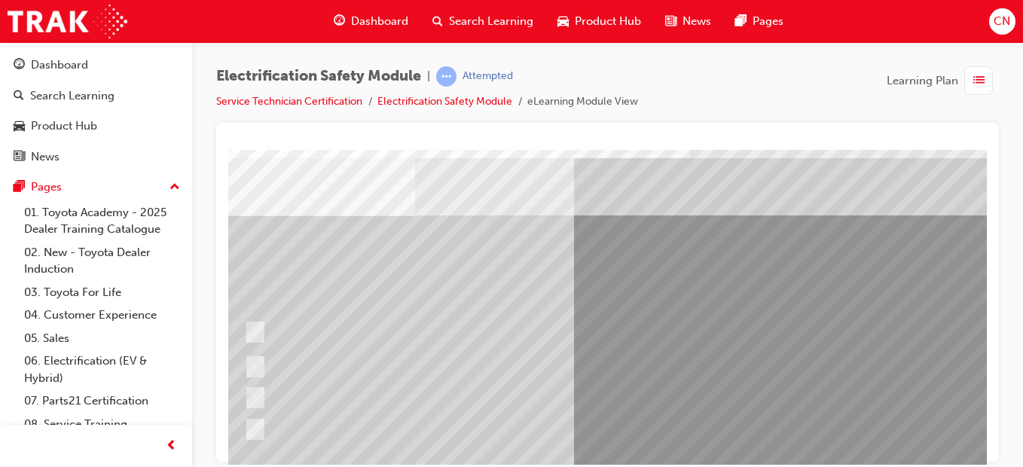
scroll to position [47, 38]
click at [631, 347] on div at bounding box center [535, 366] width 589 height 38
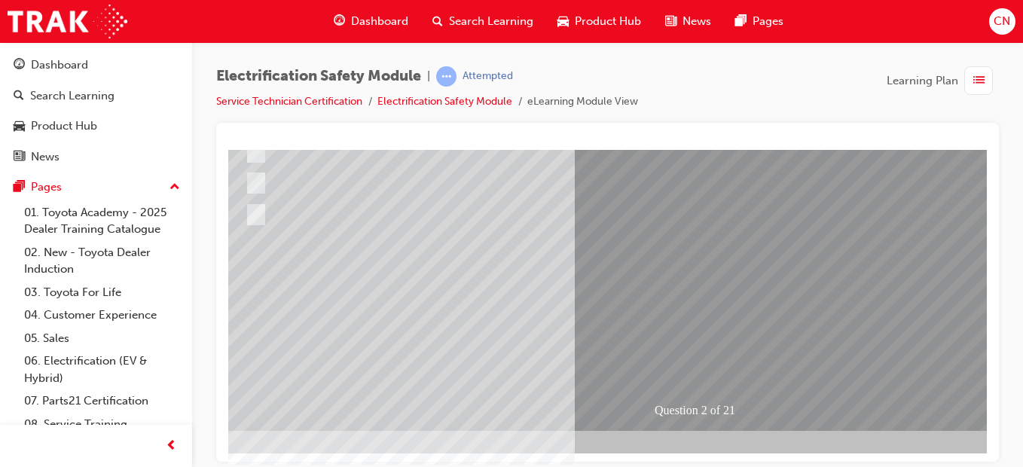
scroll to position [261, 277]
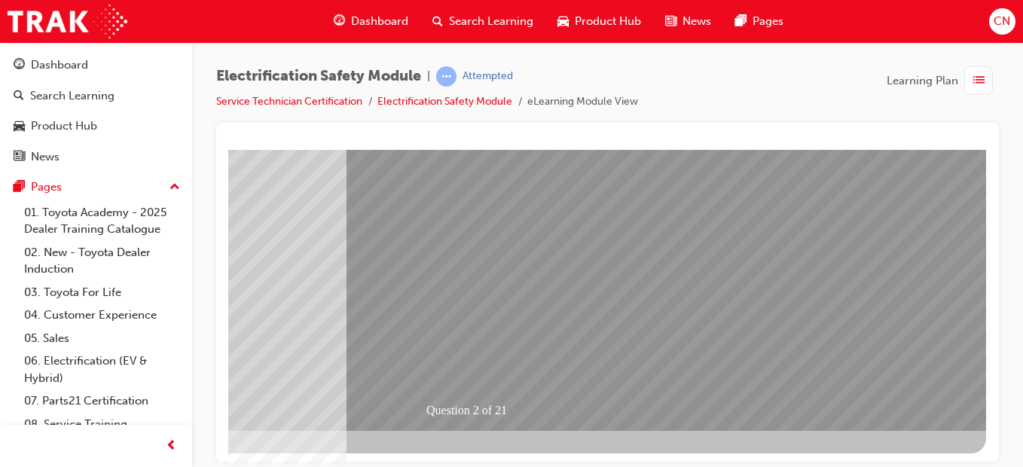
drag, startPoint x: 621, startPoint y: 320, endPoint x: 485, endPoint y: 331, distance: 136.1
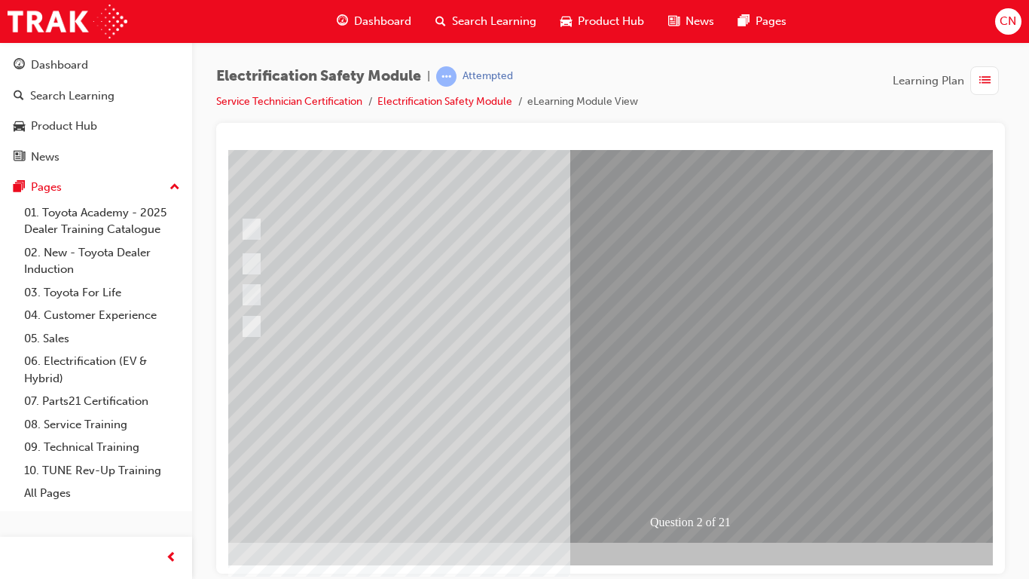
scroll to position [149, 43]
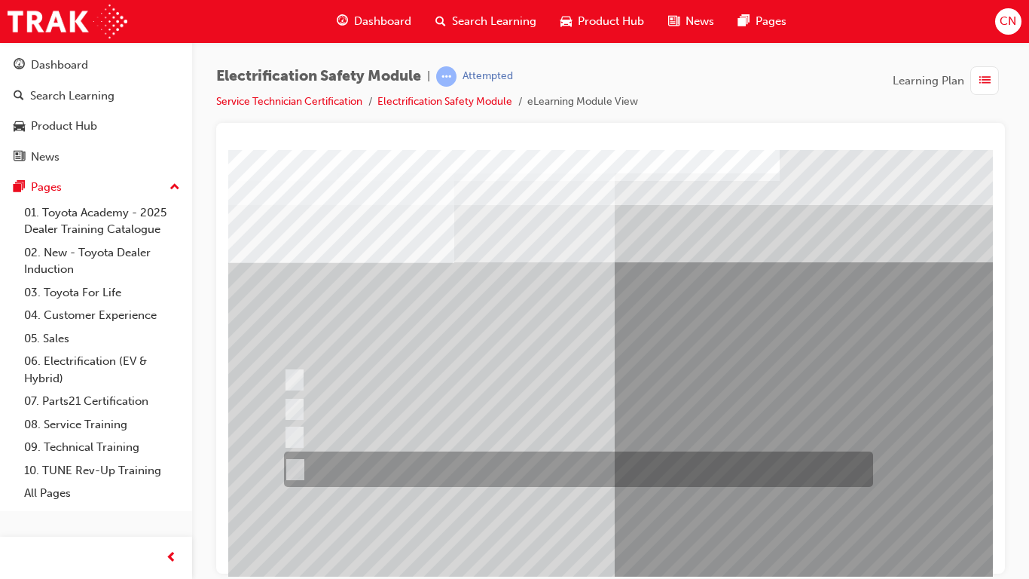
click at [380, 466] on div at bounding box center [574, 468] width 589 height 35
radio input "true"
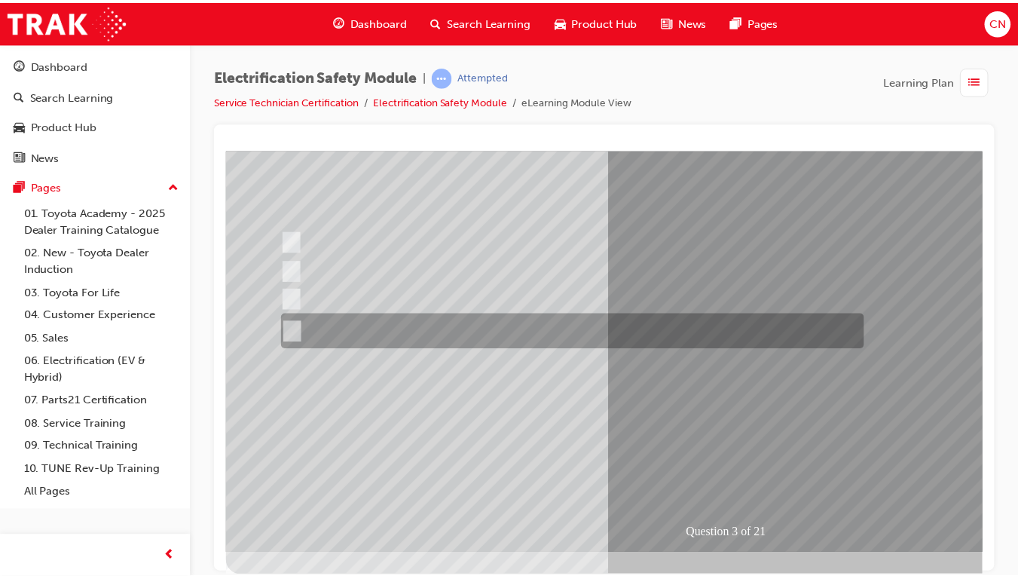
scroll to position [139, 0]
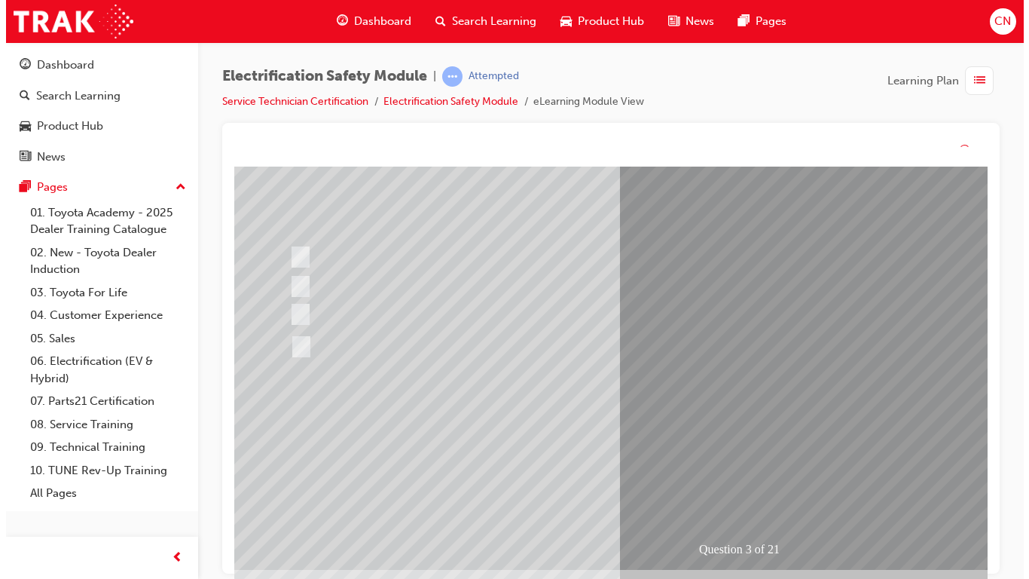
scroll to position [0, 0]
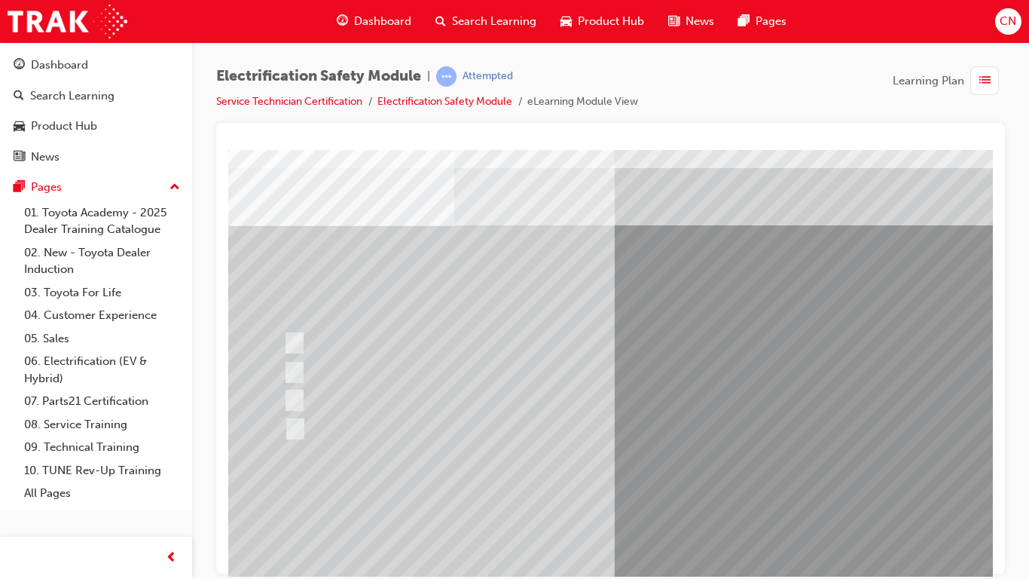
scroll to position [40, 0]
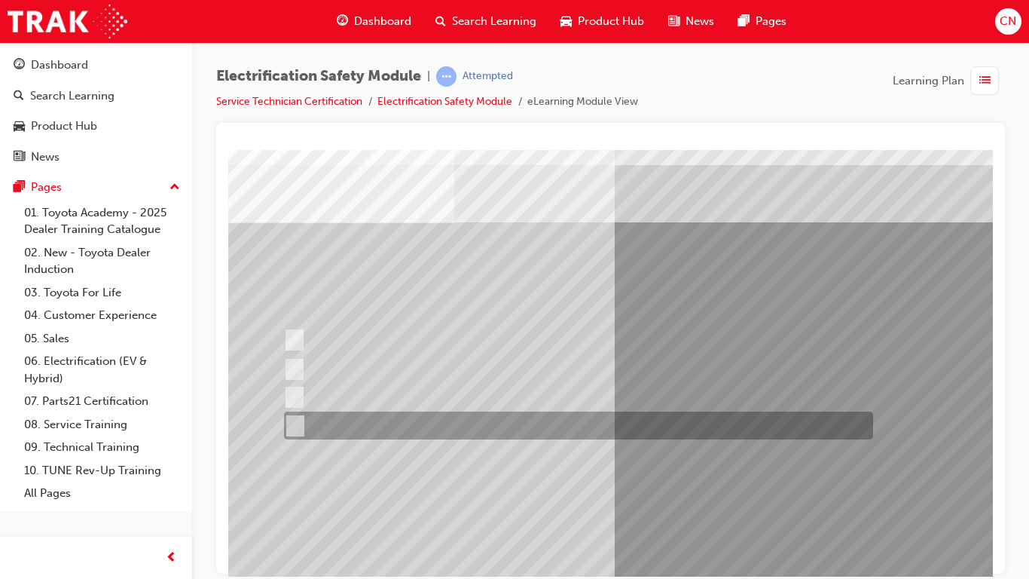
click at [305, 429] on div at bounding box center [574, 425] width 589 height 28
checkbox input "true"
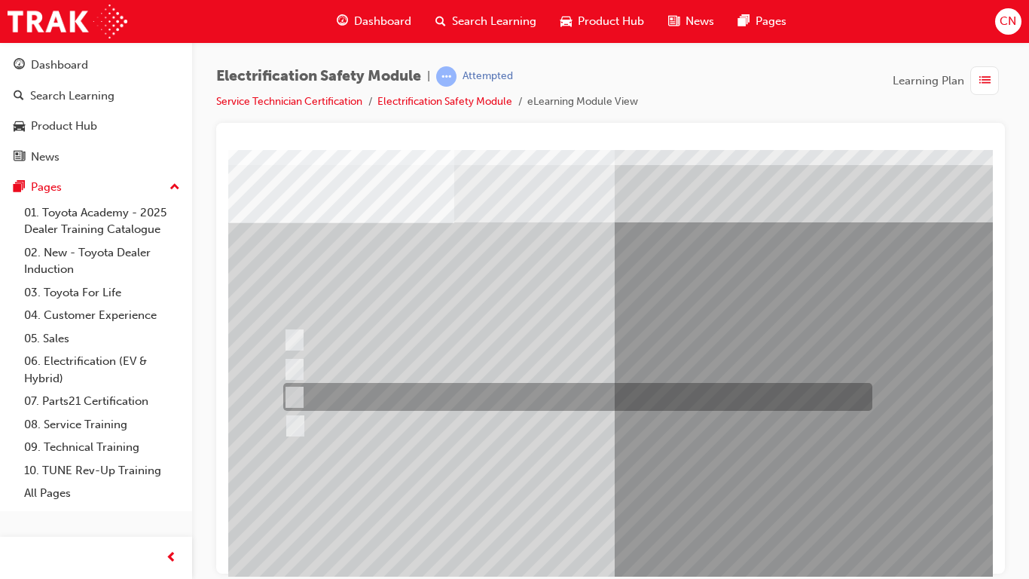
click at [295, 393] on input "Different body style." at bounding box center [291, 397] width 17 height 17
checkbox input "true"
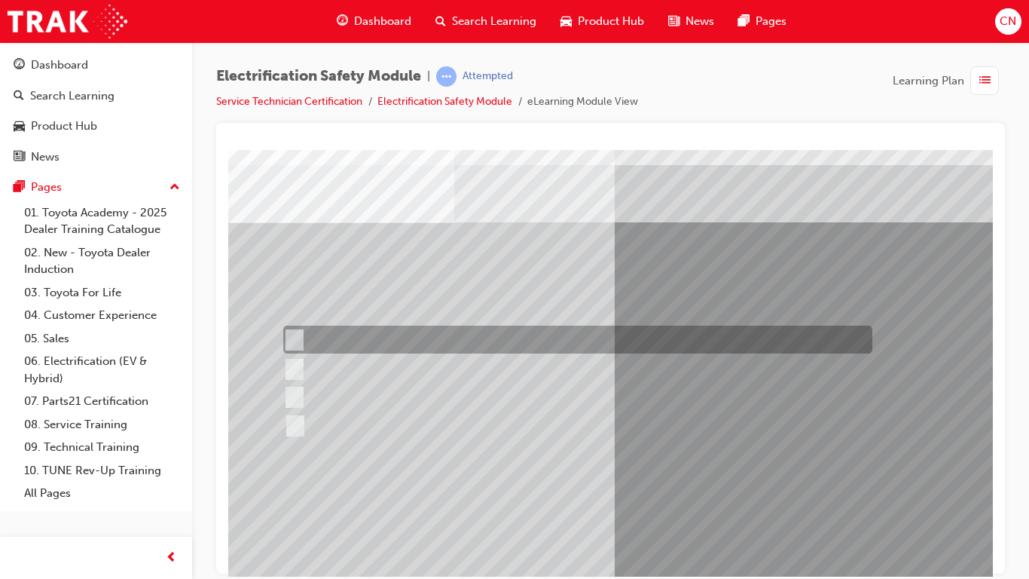
click at [295, 344] on input "Special exterior colours" at bounding box center [291, 340] width 17 height 17
checkbox input "true"
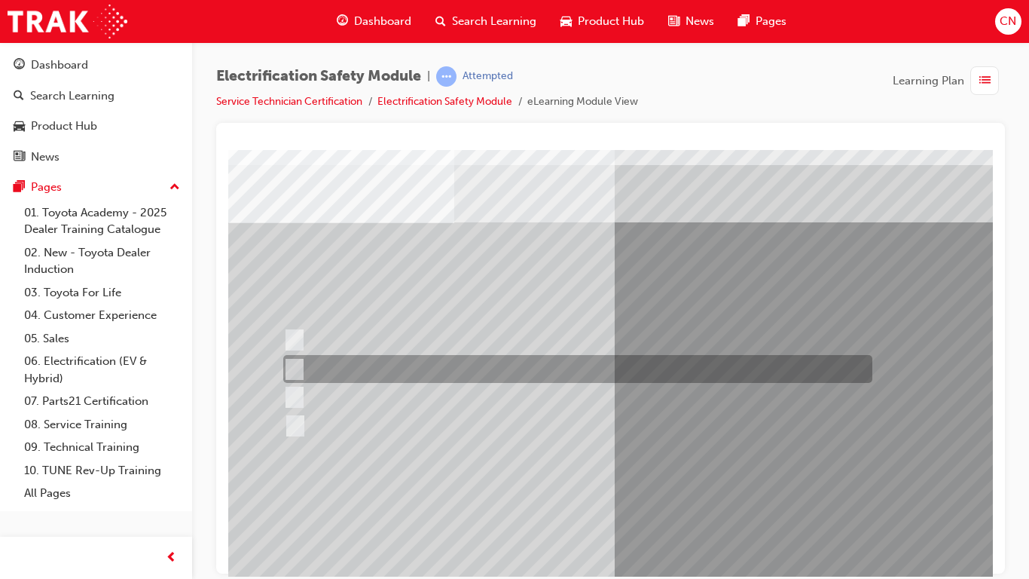
click at [298, 368] on input "EV or H2 labels on the License Plate." at bounding box center [291, 369] width 17 height 17
checkbox input "true"
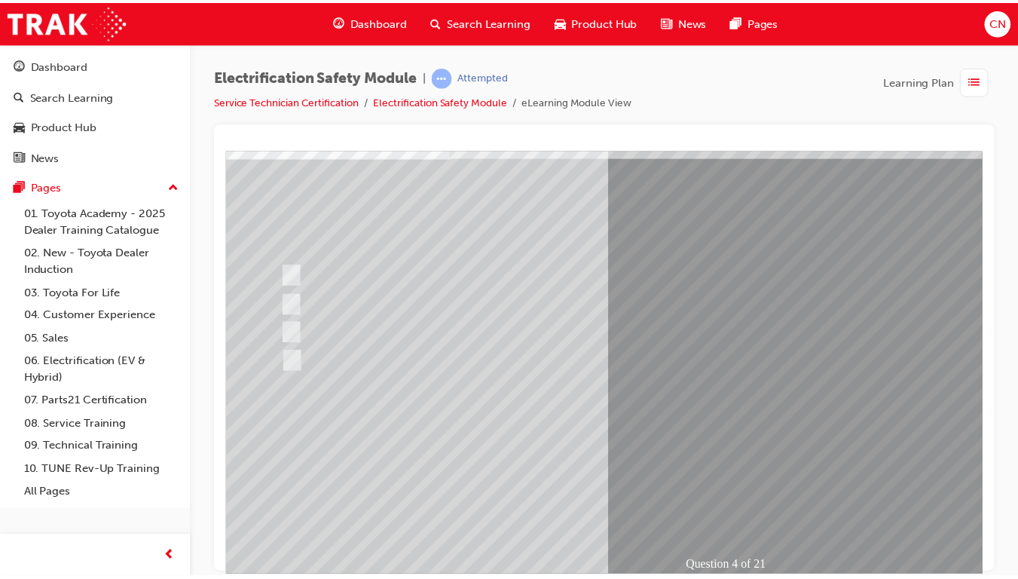
scroll to position [122, 0]
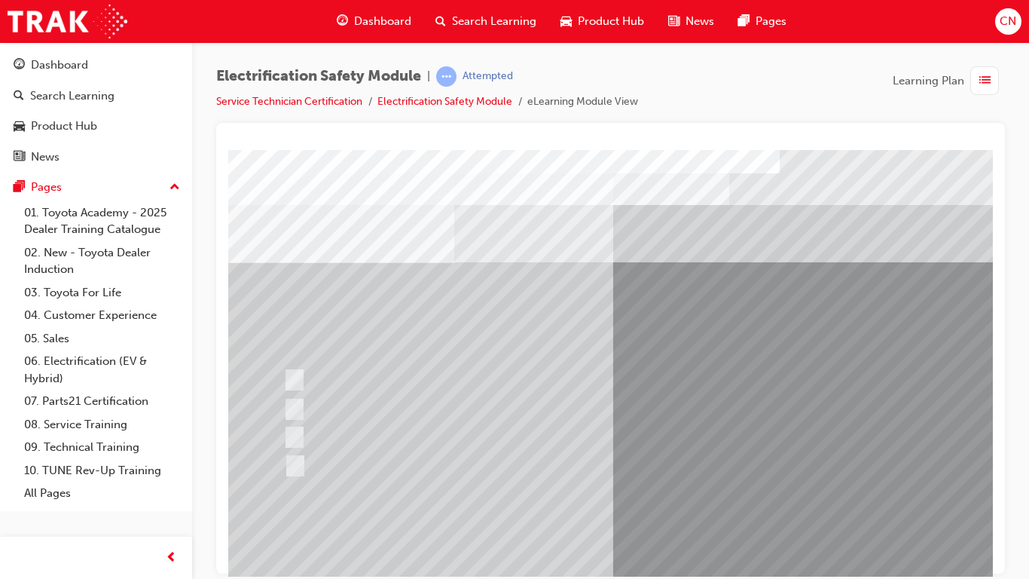
scroll to position [150, 0]
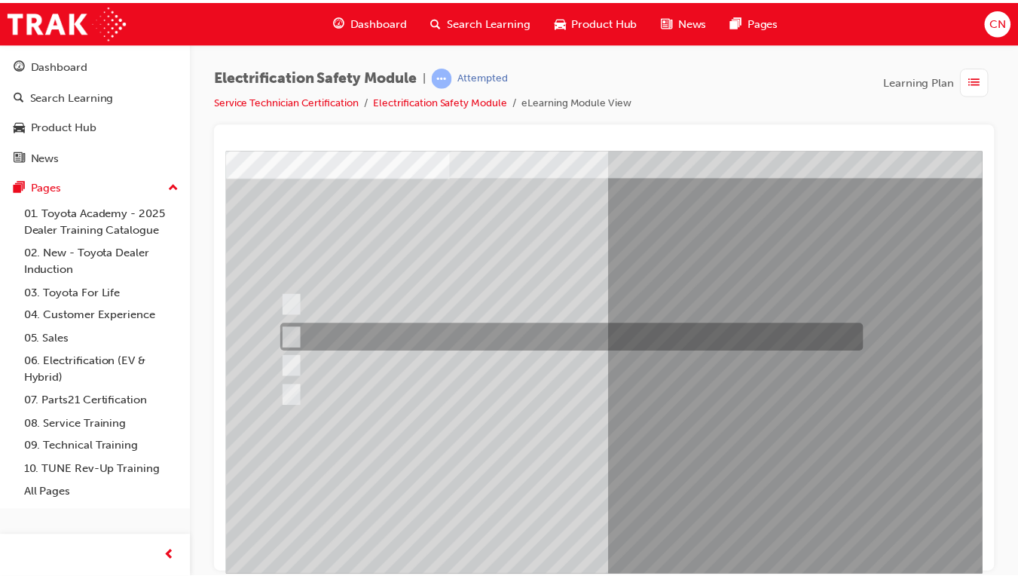
scroll to position [84, 0]
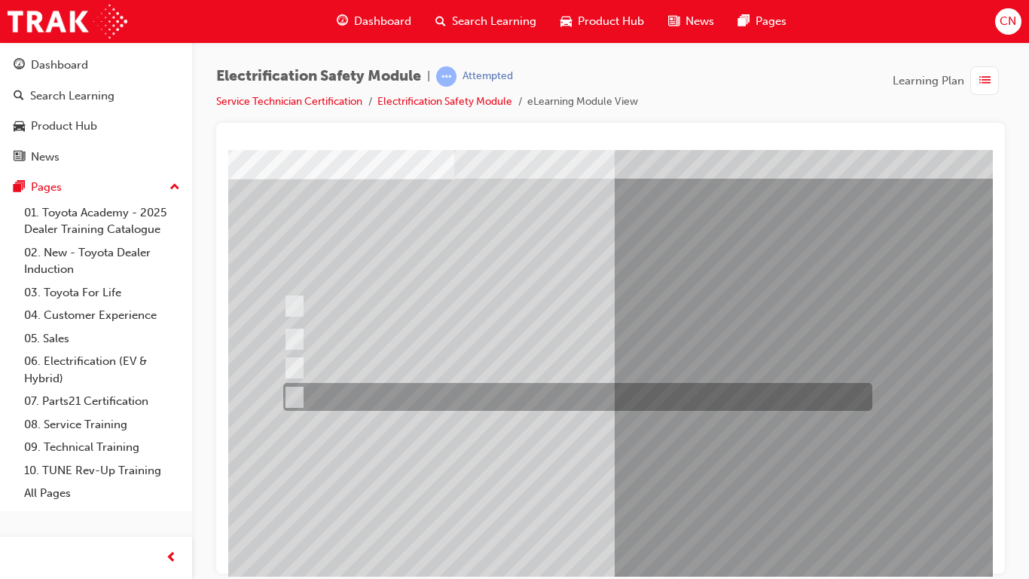
click at [299, 396] on div at bounding box center [574, 397] width 589 height 28
checkbox input "true"
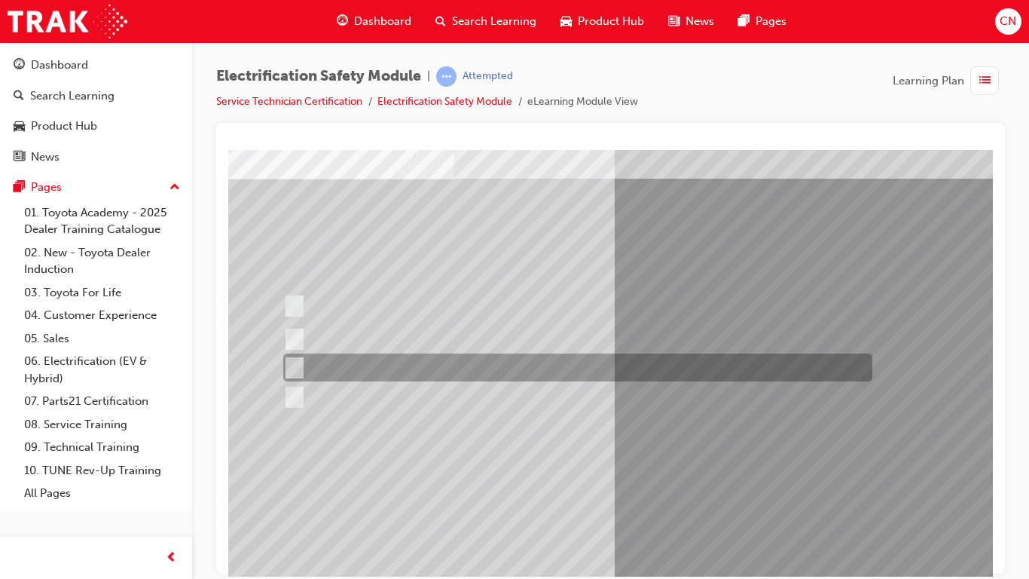
click at [391, 371] on div at bounding box center [574, 367] width 589 height 28
checkbox input "true"
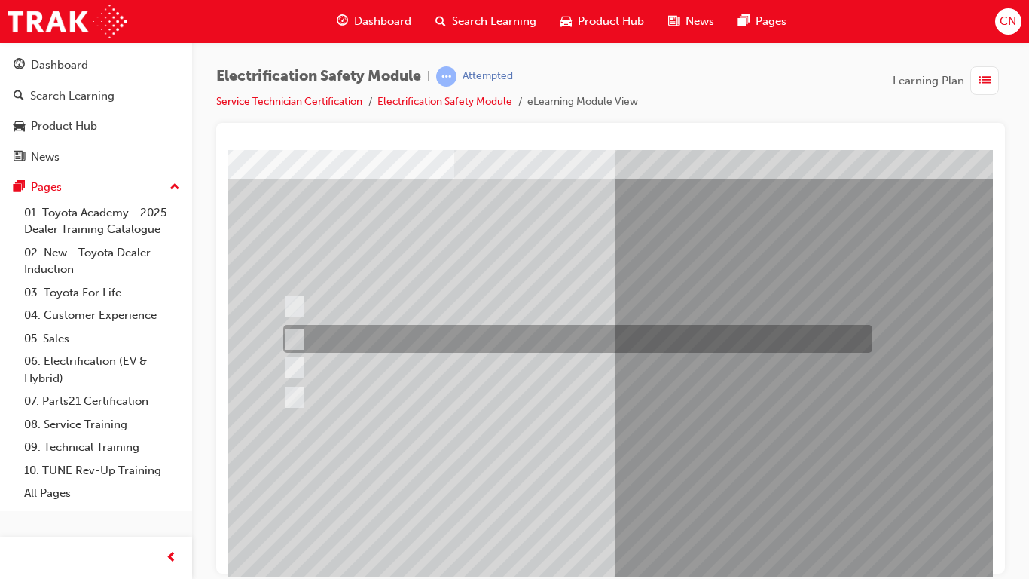
click at [439, 345] on div at bounding box center [574, 339] width 589 height 28
checkbox input "true"
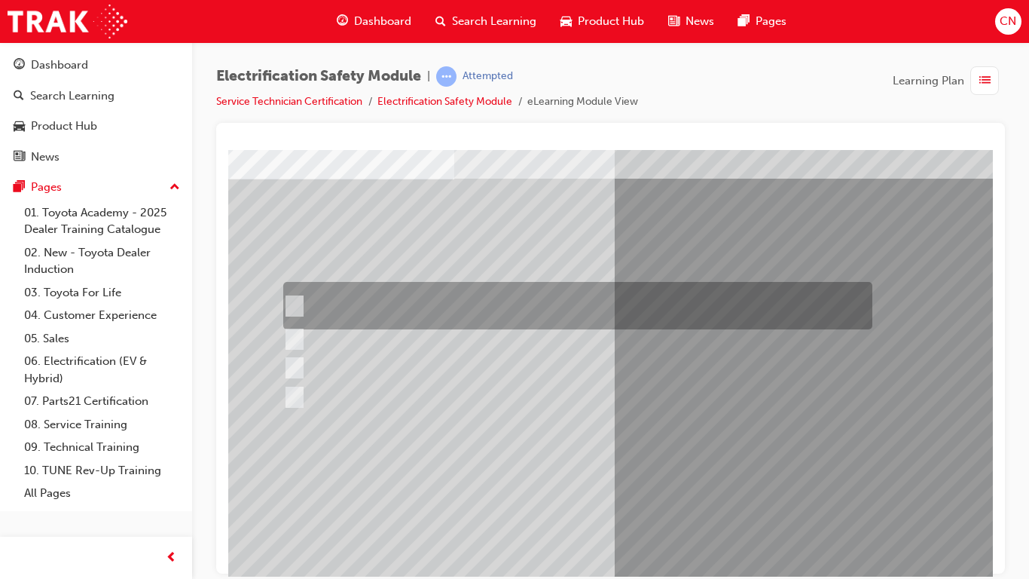
click at [387, 314] on div at bounding box center [574, 305] width 589 height 47
checkbox input "true"
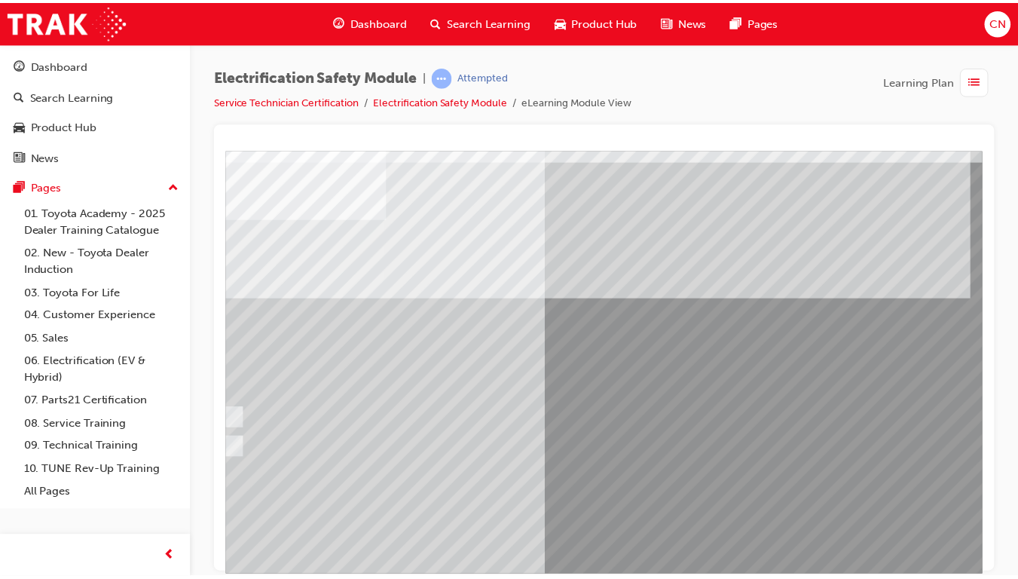
scroll to position [44, 63]
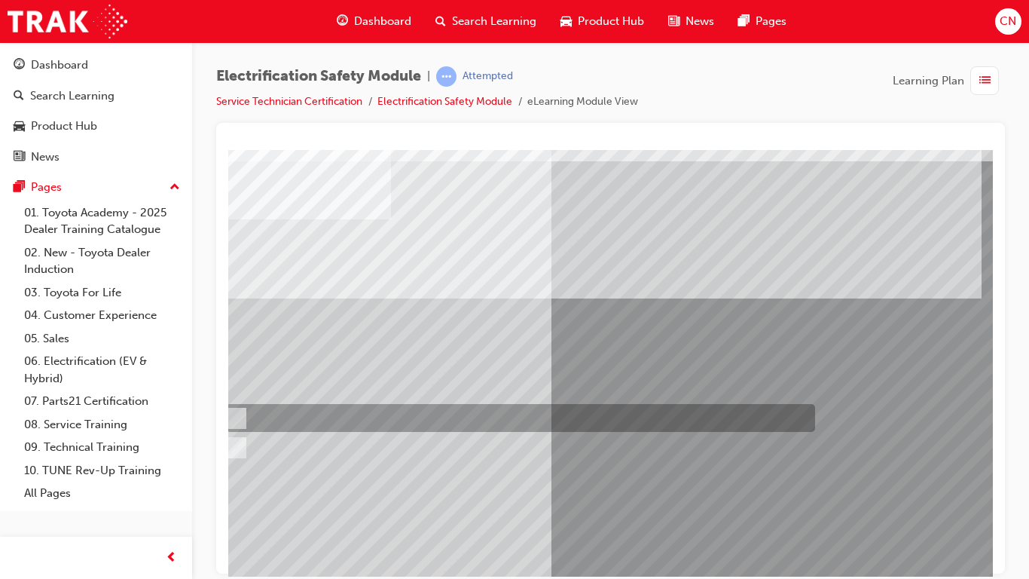
click at [243, 421] on div at bounding box center [516, 418] width 589 height 28
radio input "true"
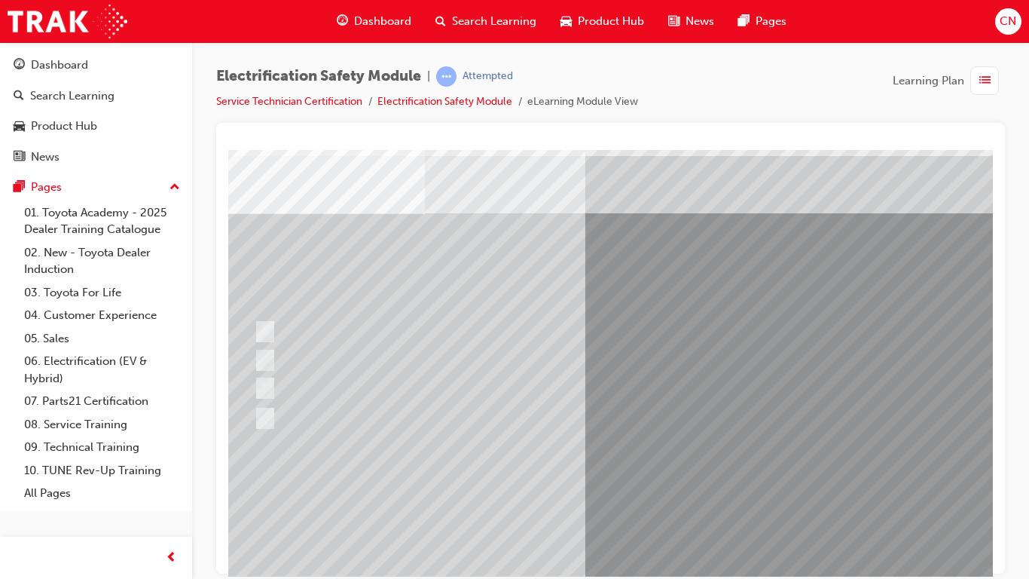
scroll to position [41, 25]
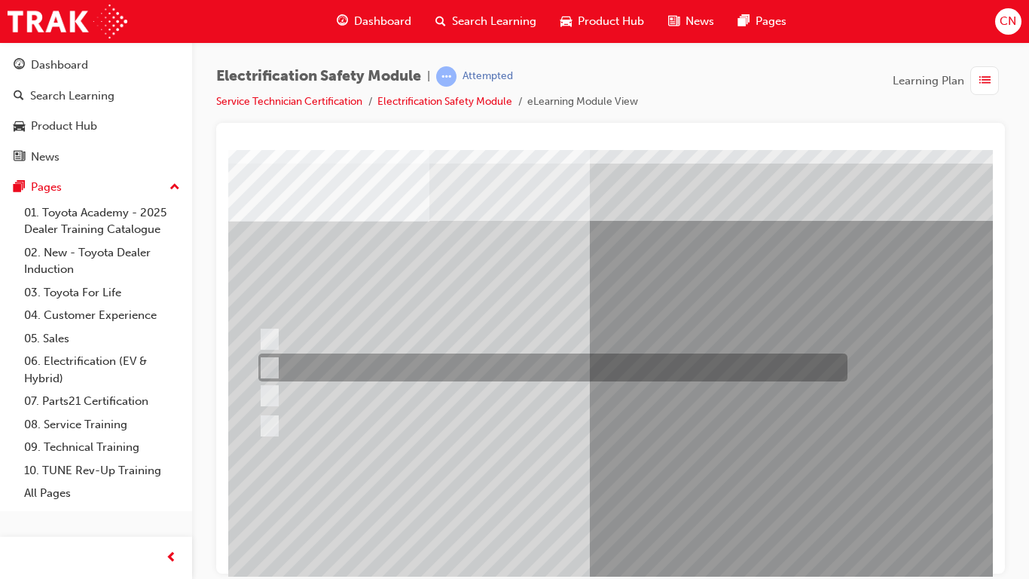
click at [312, 371] on div at bounding box center [549, 367] width 589 height 28
radio input "true"
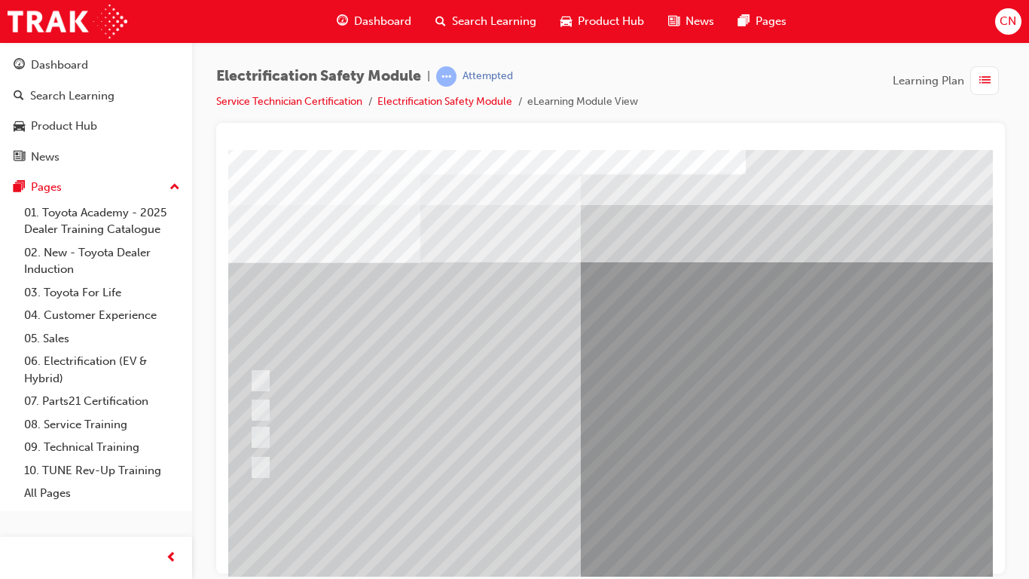
scroll to position [0, 42]
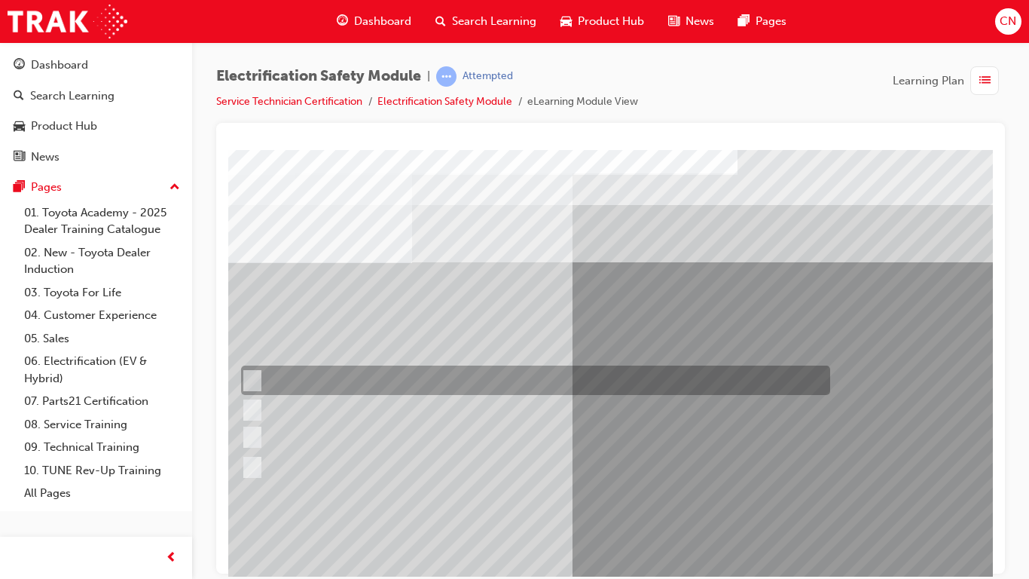
click at [255, 380] on input "Working on the High Voltage System." at bounding box center [249, 380] width 17 height 17
radio input "true"
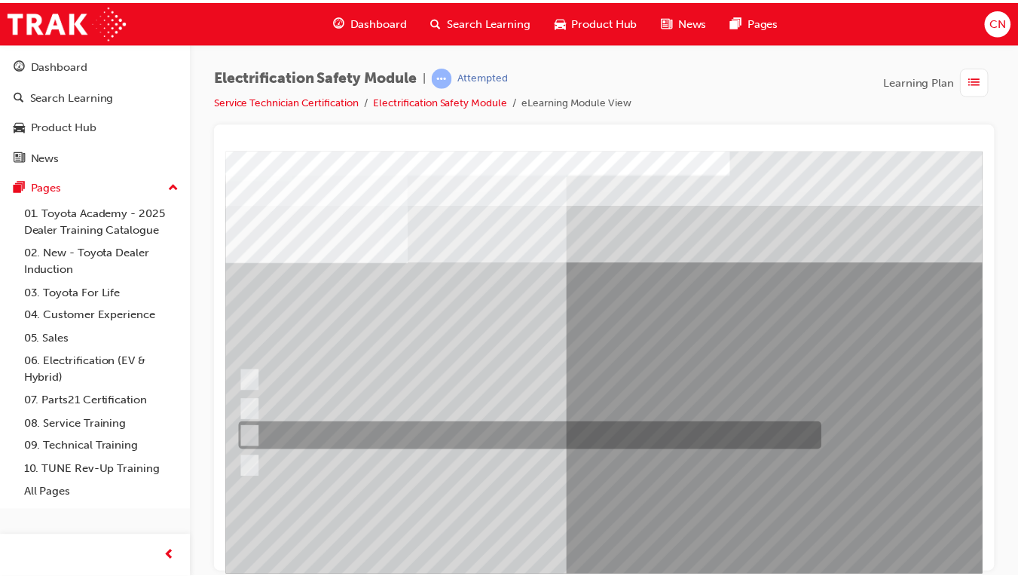
scroll to position [150, 42]
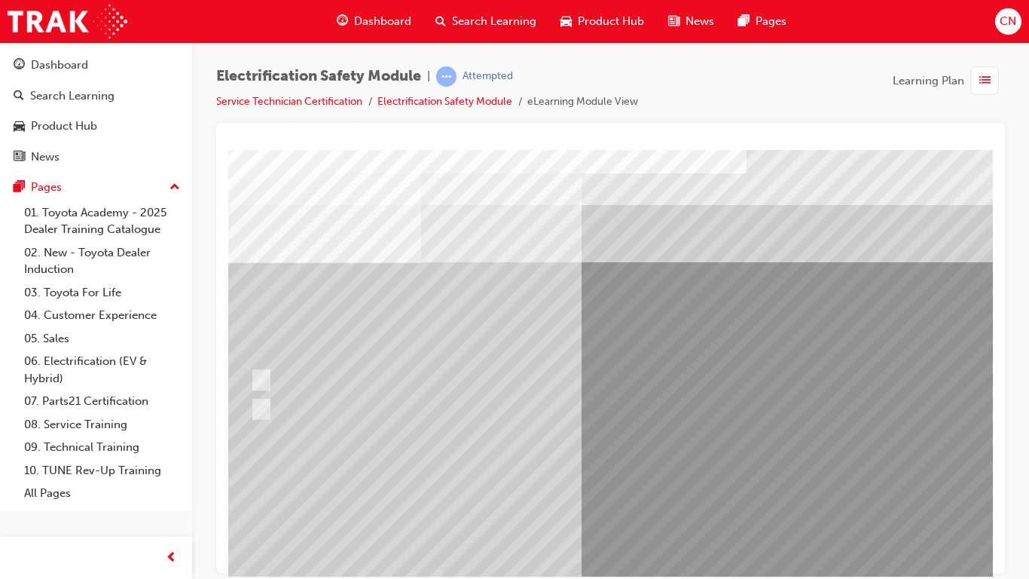
scroll to position [0, 34]
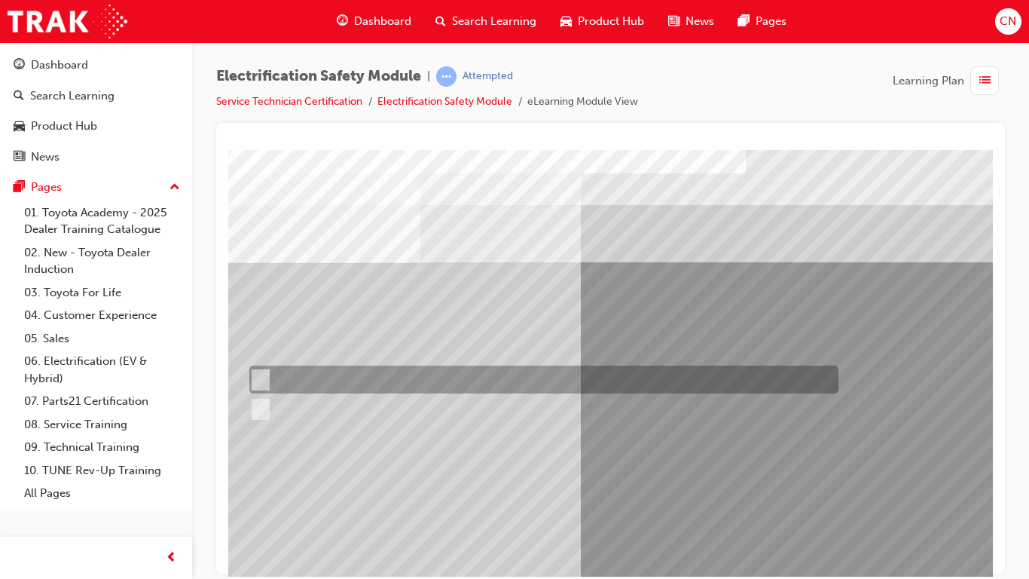
click at [292, 376] on div at bounding box center [540, 379] width 589 height 28
radio input "true"
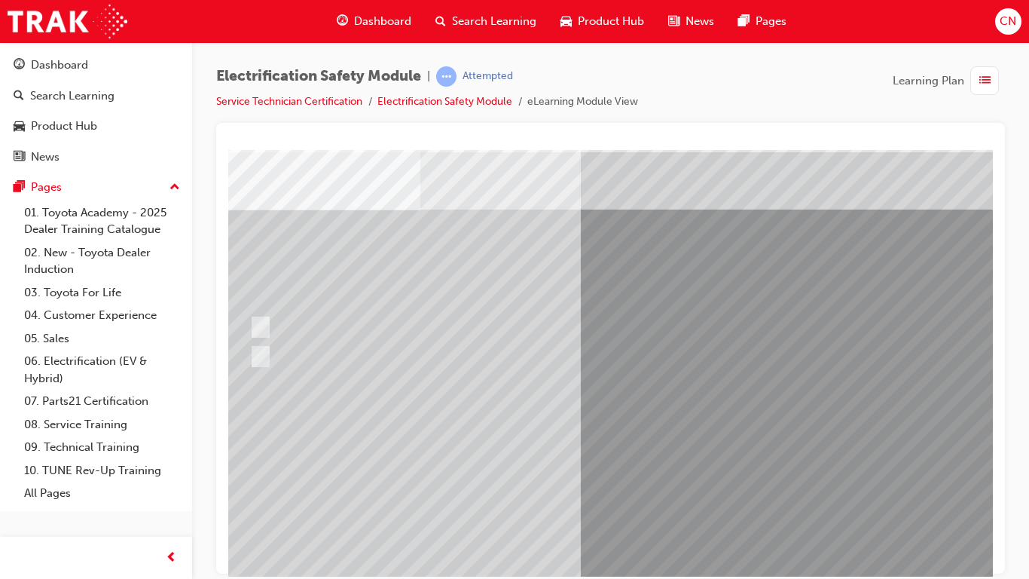
scroll to position [54, 34]
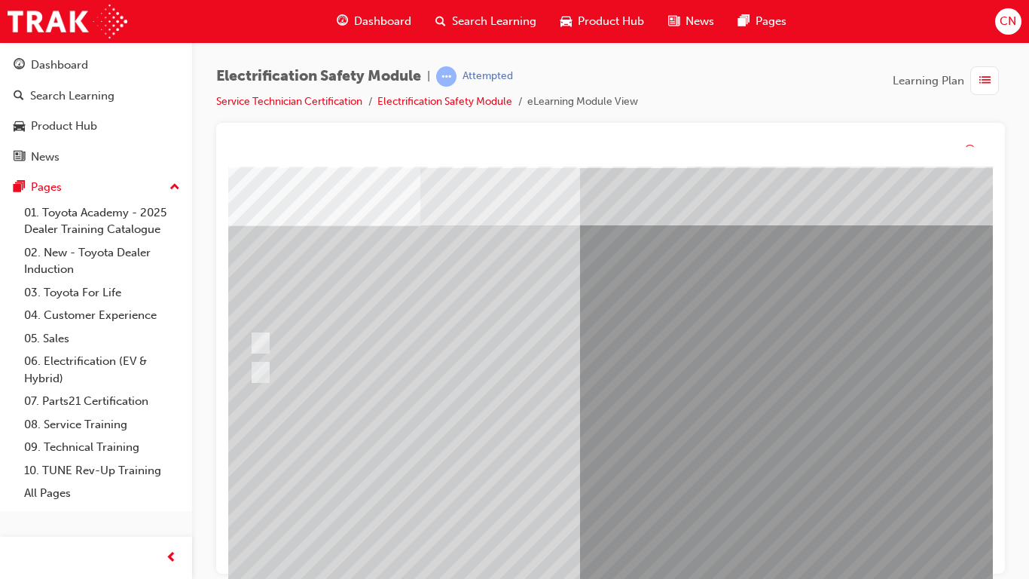
scroll to position [0, 0]
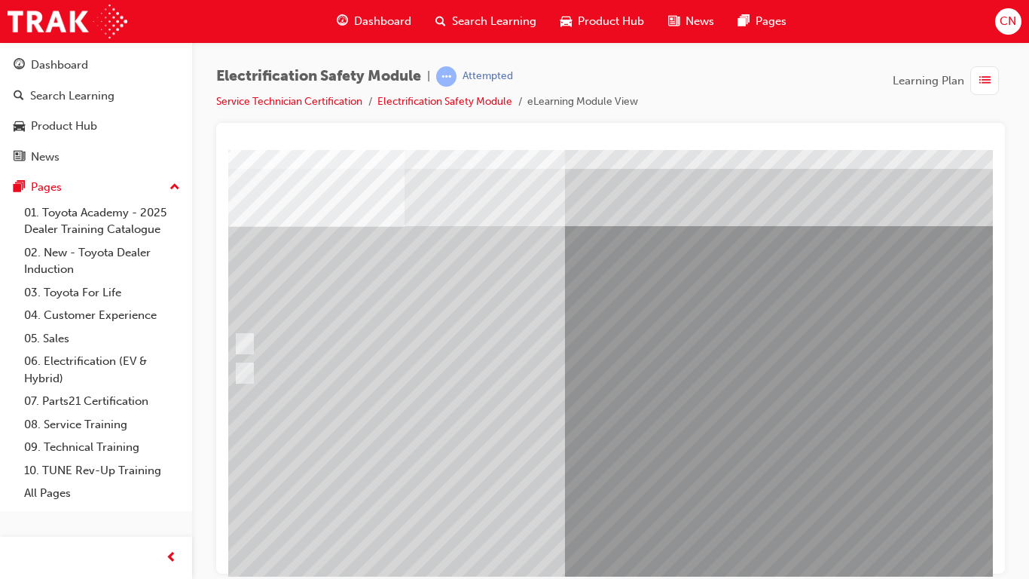
scroll to position [36, 49]
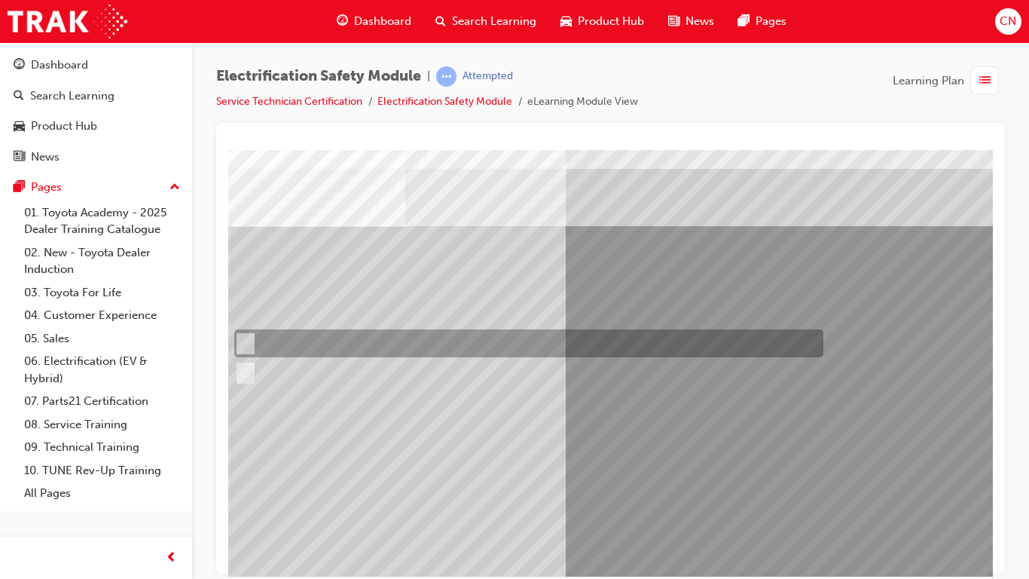
click at [289, 341] on div at bounding box center [525, 343] width 589 height 28
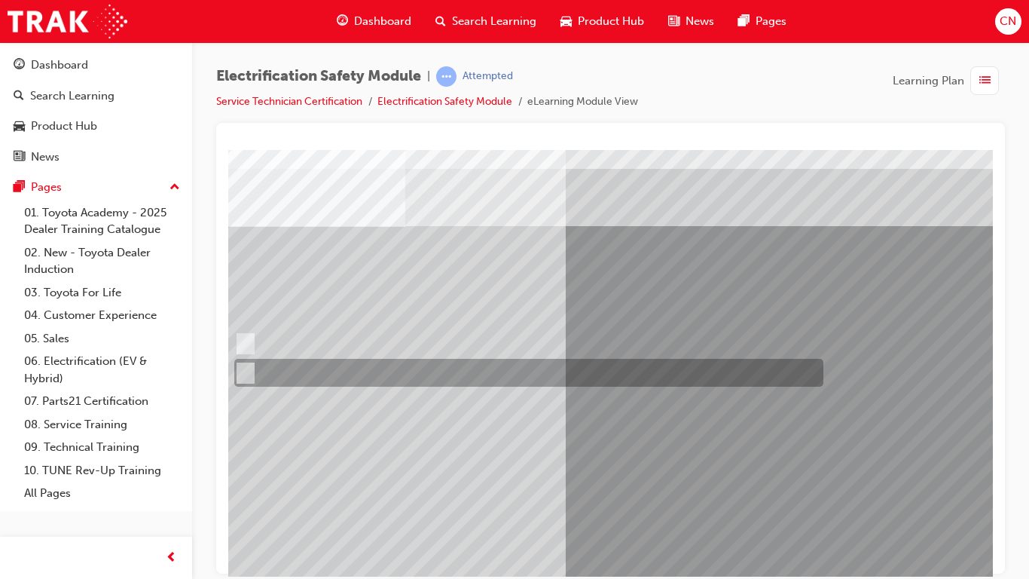
click at [289, 366] on div at bounding box center [525, 373] width 589 height 28
radio input "false"
radio input "true"
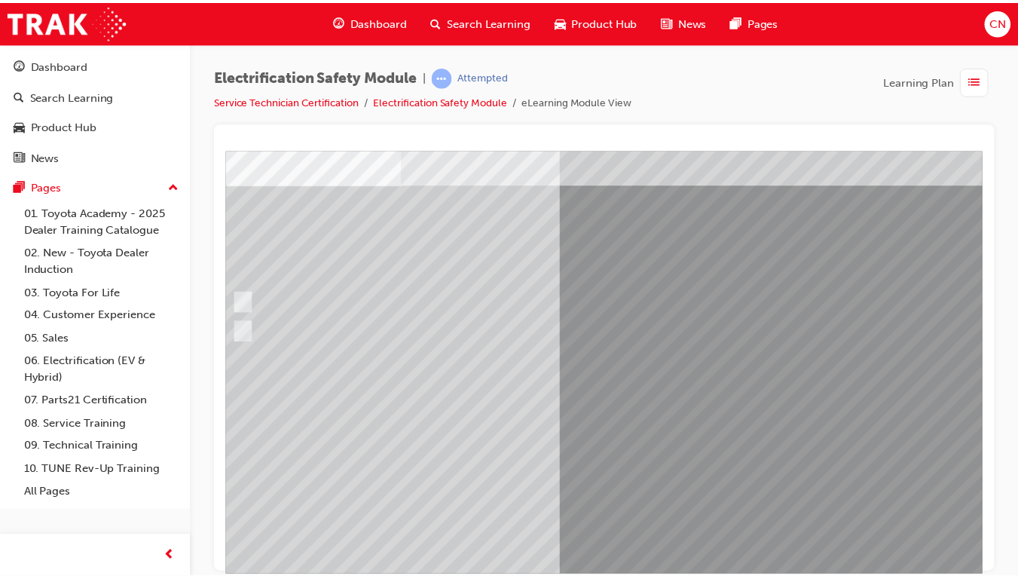
scroll to position [78, 49]
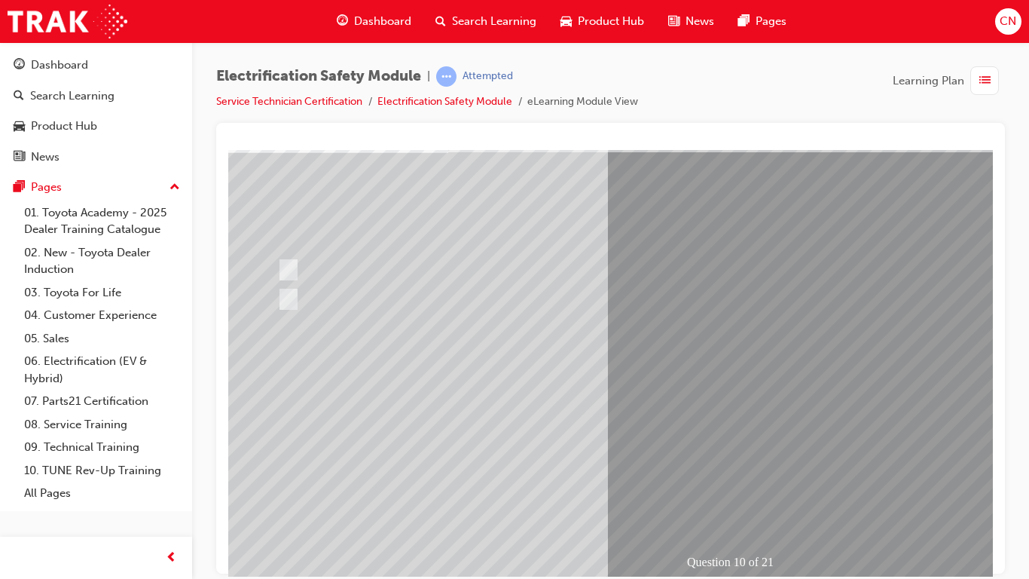
scroll to position [110, 5]
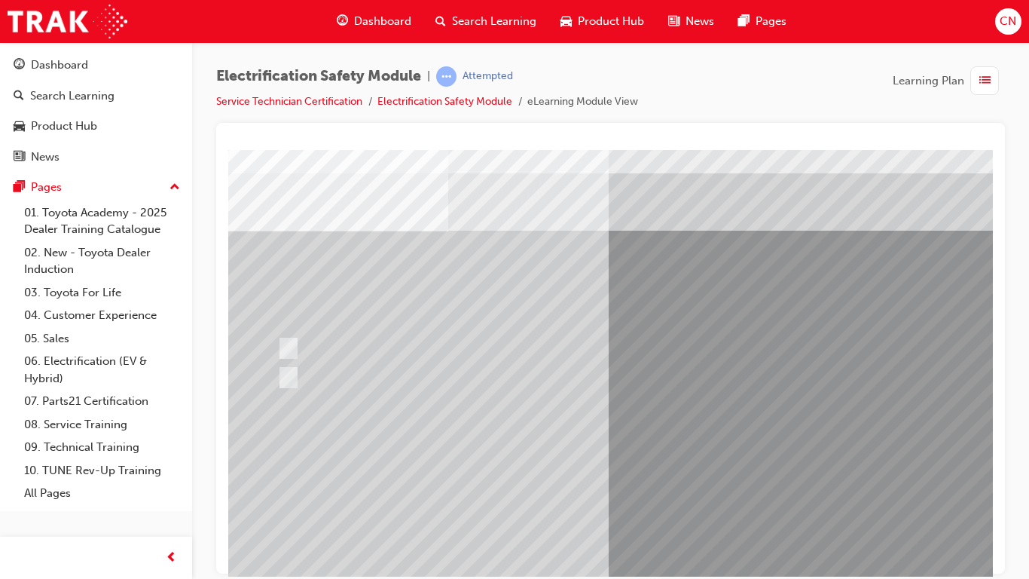
scroll to position [32, 7]
click at [170, 466] on span "prev-icon" at bounding box center [171, 558] width 11 height 19
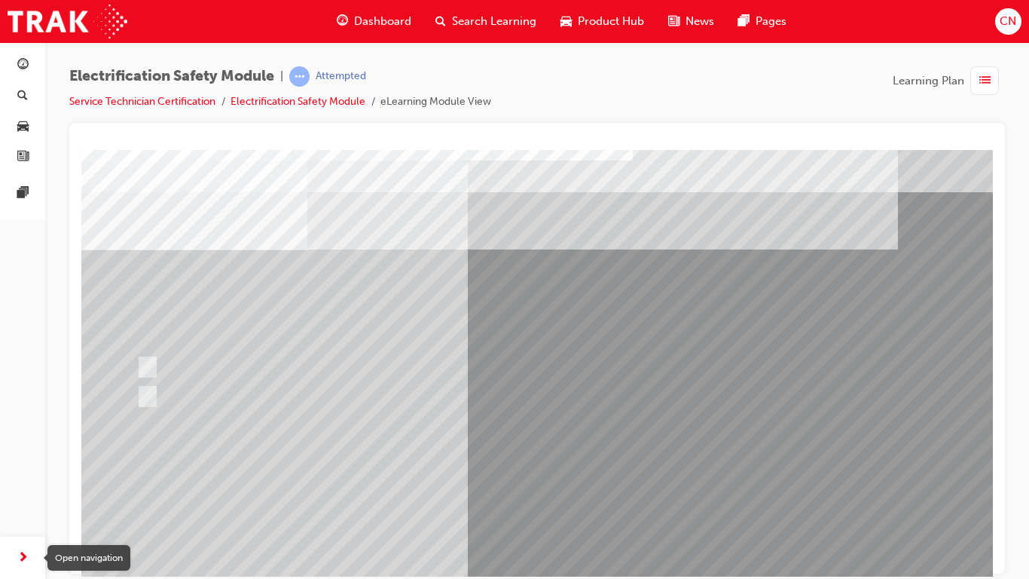
scroll to position [14, 0]
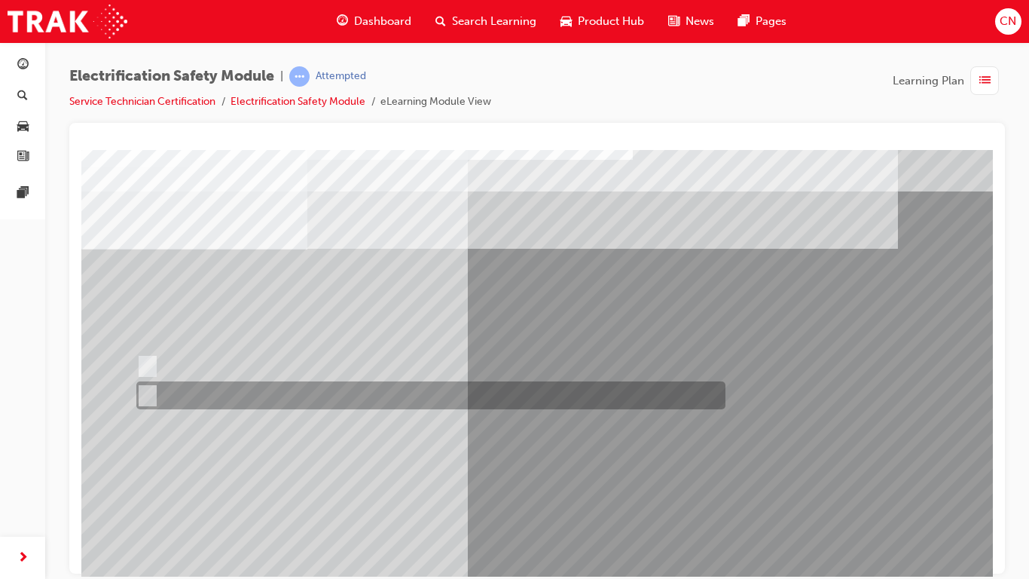
click at [150, 402] on input "False" at bounding box center [144, 395] width 17 height 17
radio input "true"
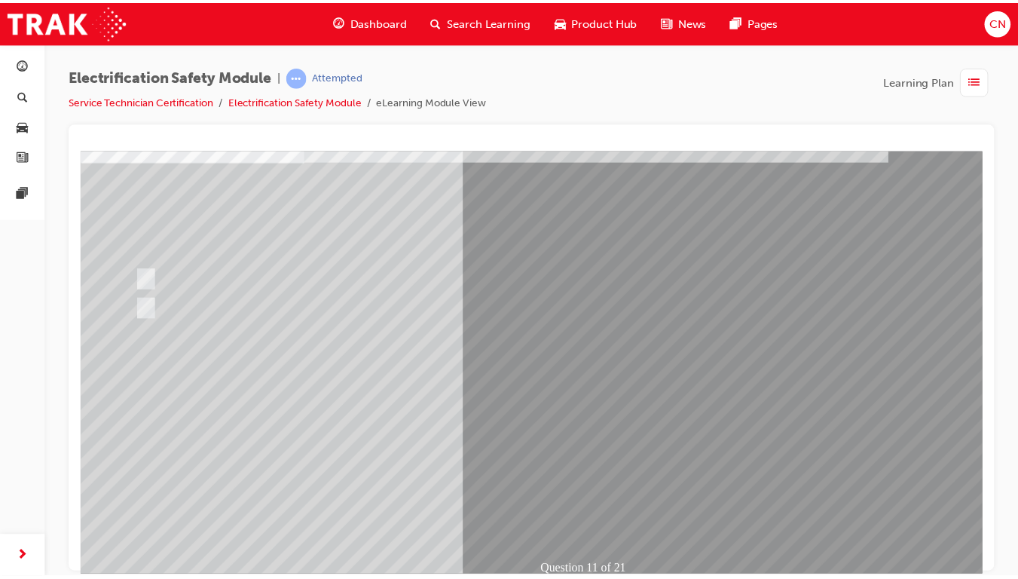
scroll to position [145, 0]
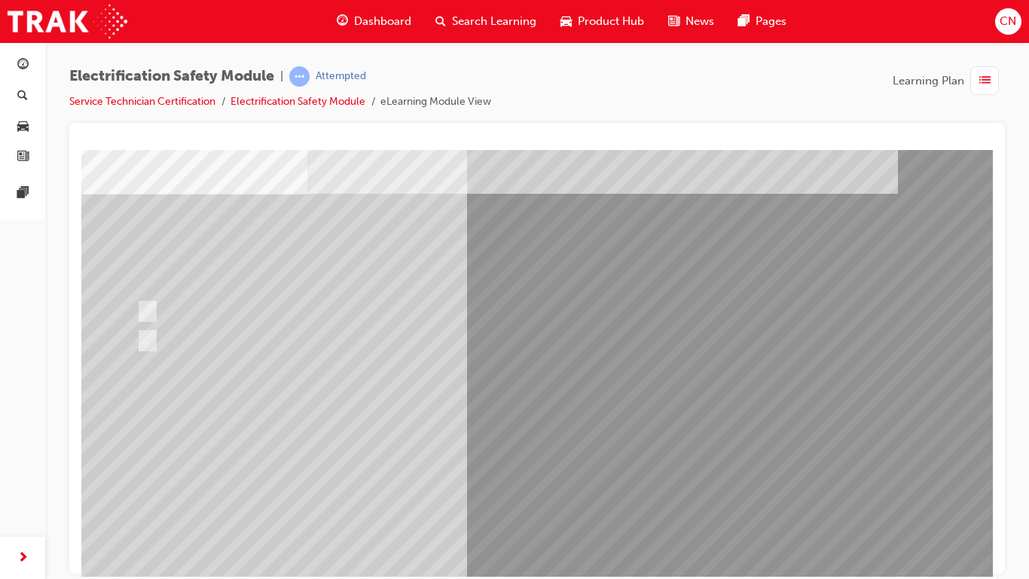
scroll to position [70, 0]
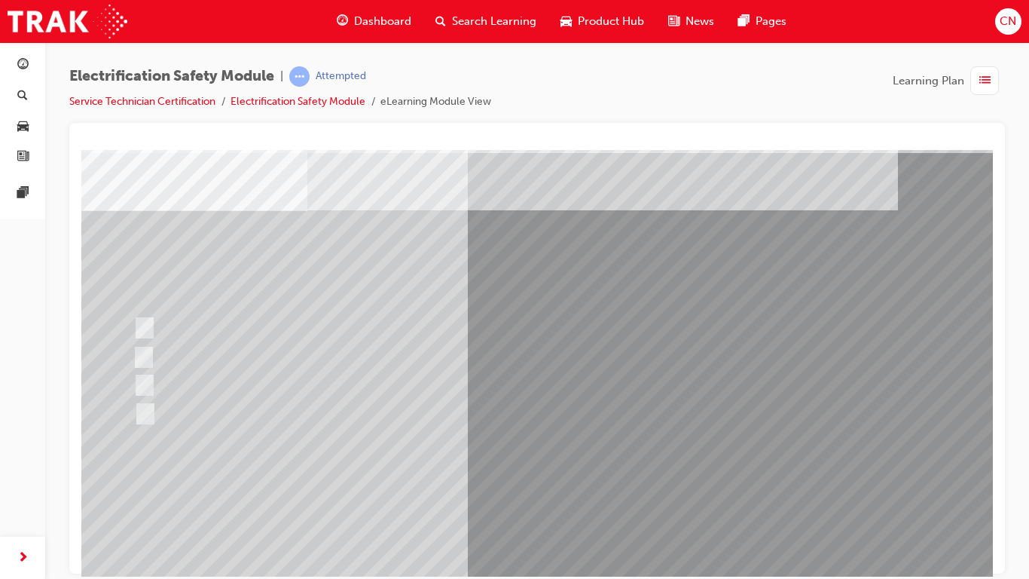
scroll to position [51, 0]
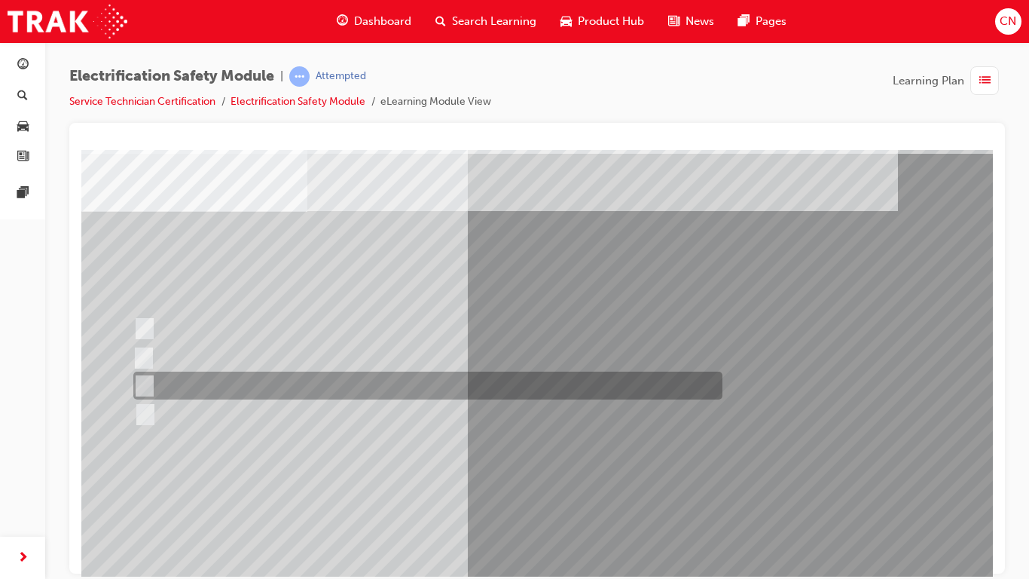
click at [350, 386] on div at bounding box center [424, 385] width 589 height 28
radio input "true"
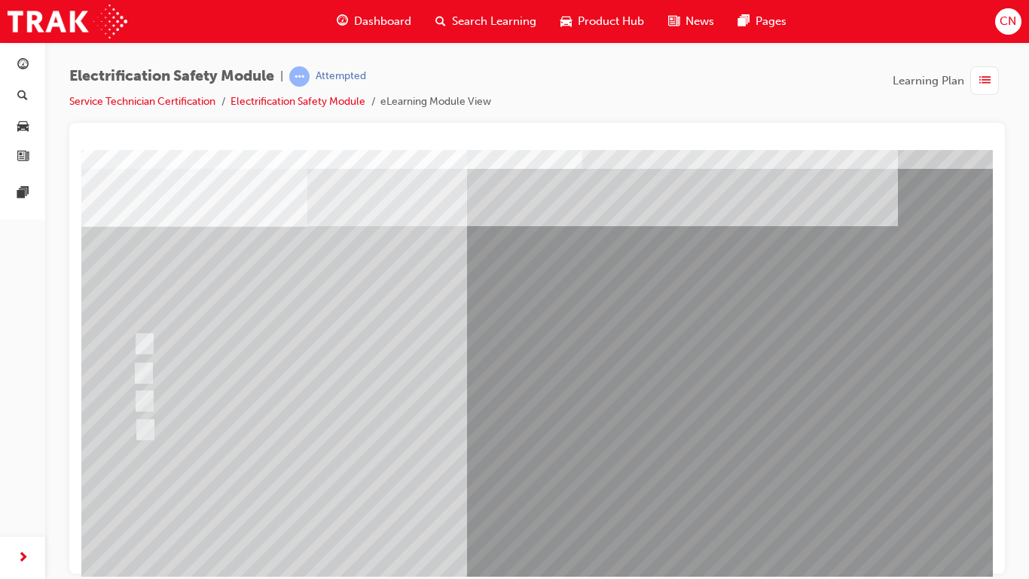
scroll to position [37, 0]
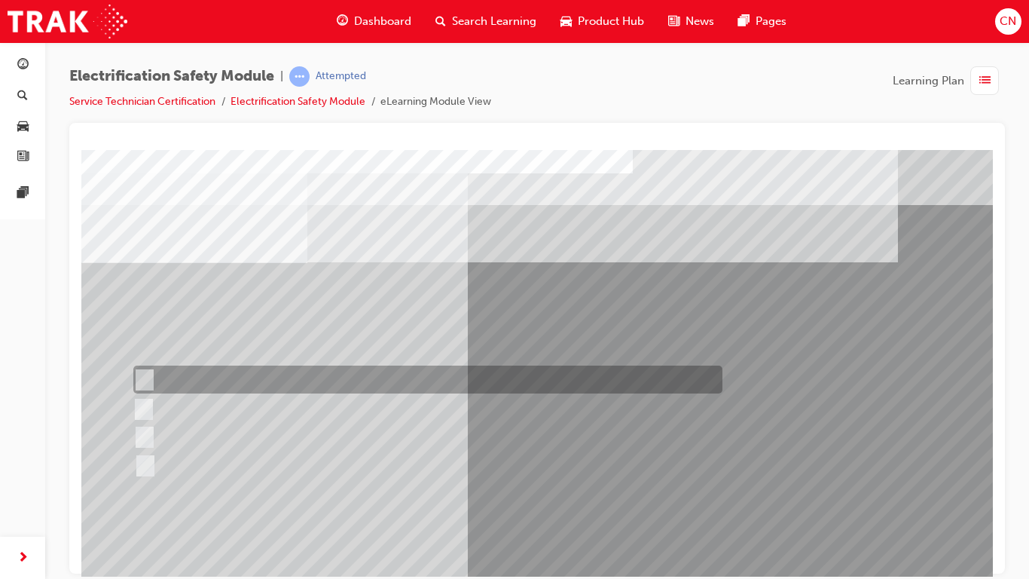
click at [326, 377] on div at bounding box center [424, 379] width 589 height 28
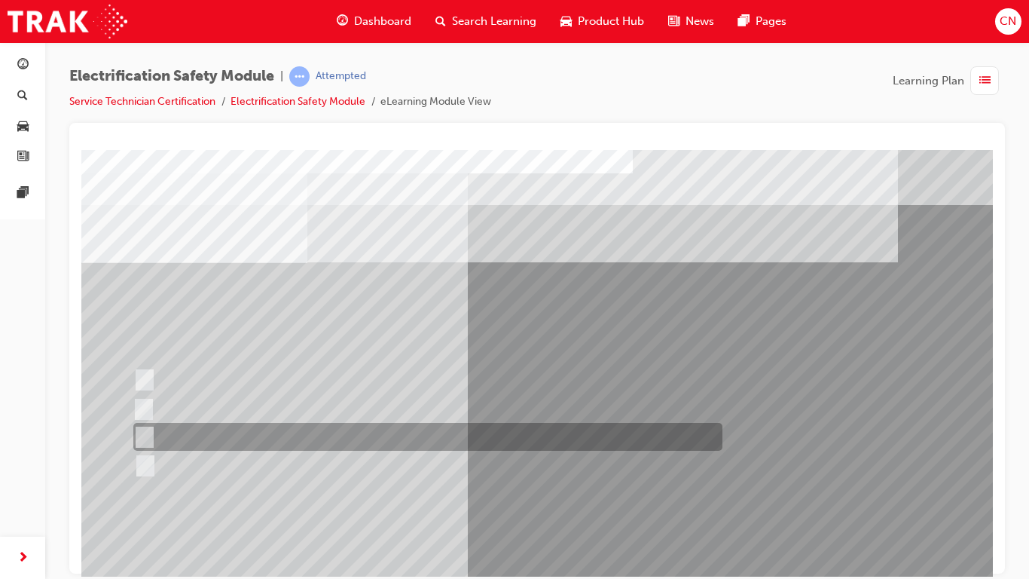
click at [283, 433] on div at bounding box center [424, 437] width 589 height 28
radio input "false"
radio input "true"
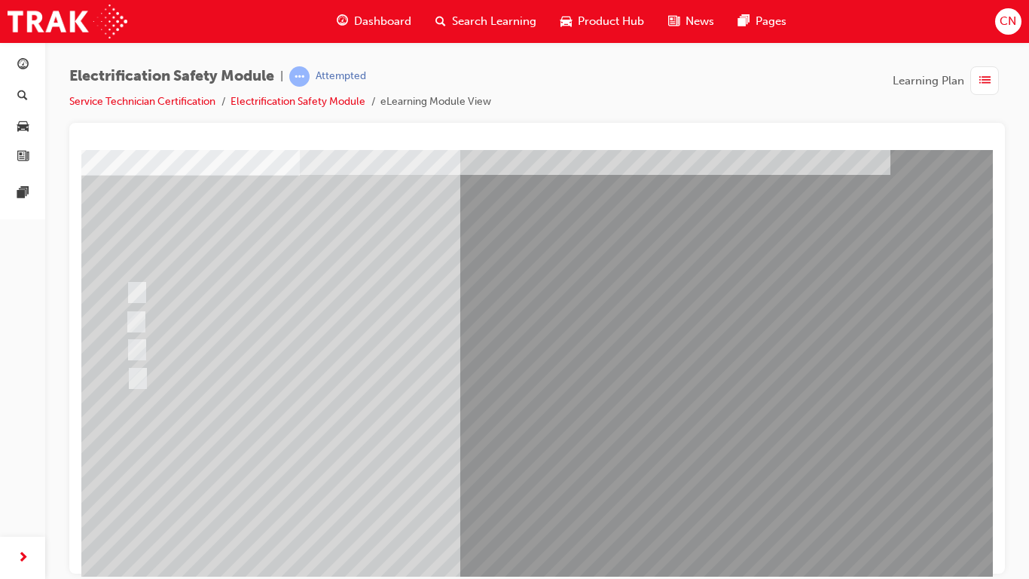
scroll to position [97, 8]
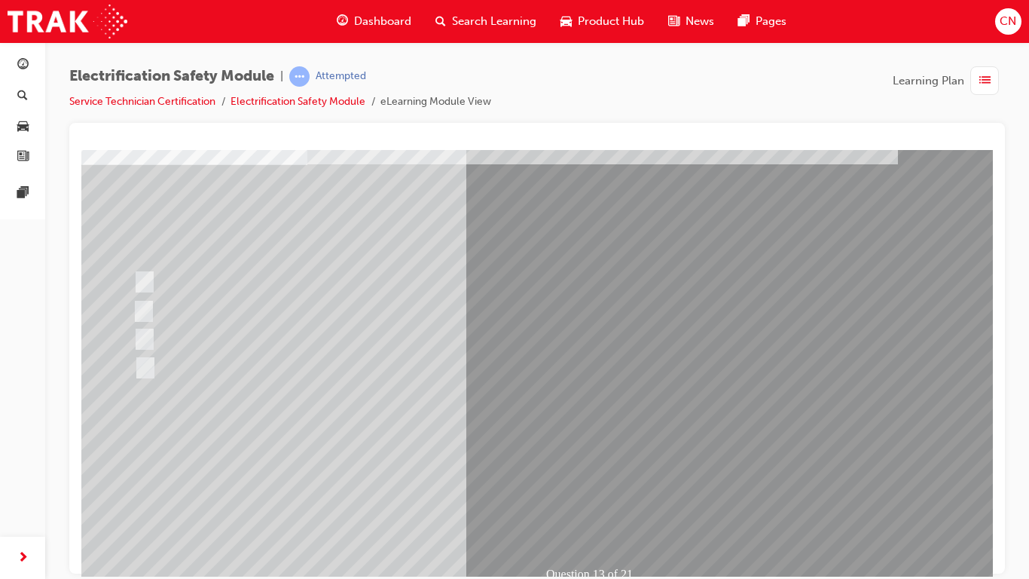
scroll to position [99, 0]
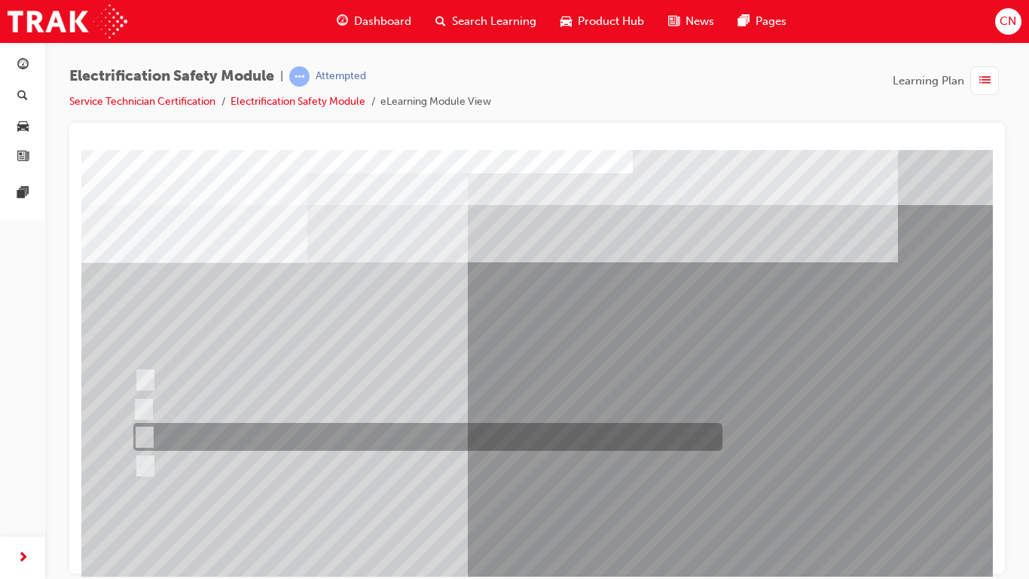
click at [166, 432] on div at bounding box center [424, 437] width 589 height 28
radio input "true"
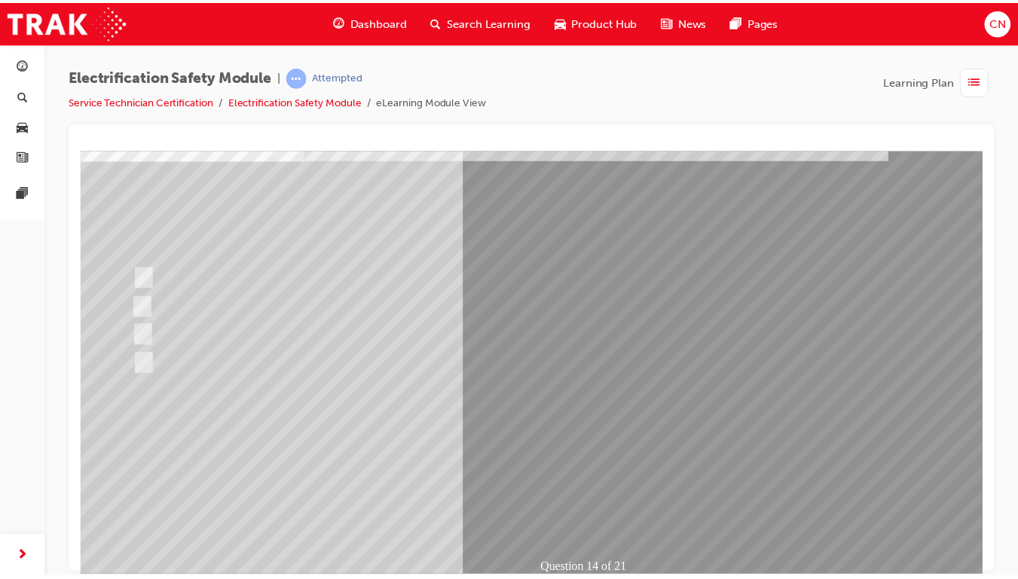
scroll to position [103, 0]
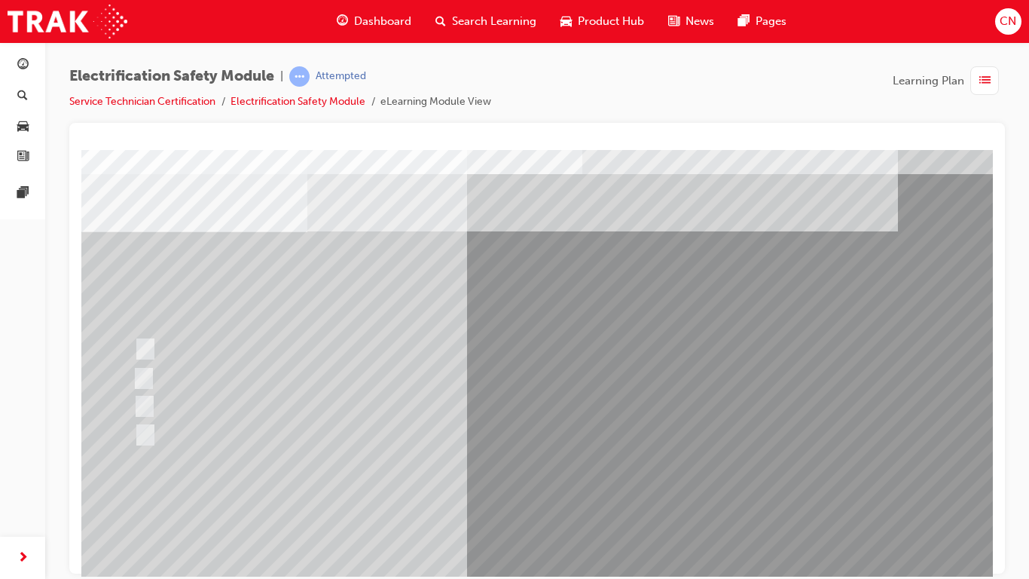
scroll to position [32, 0]
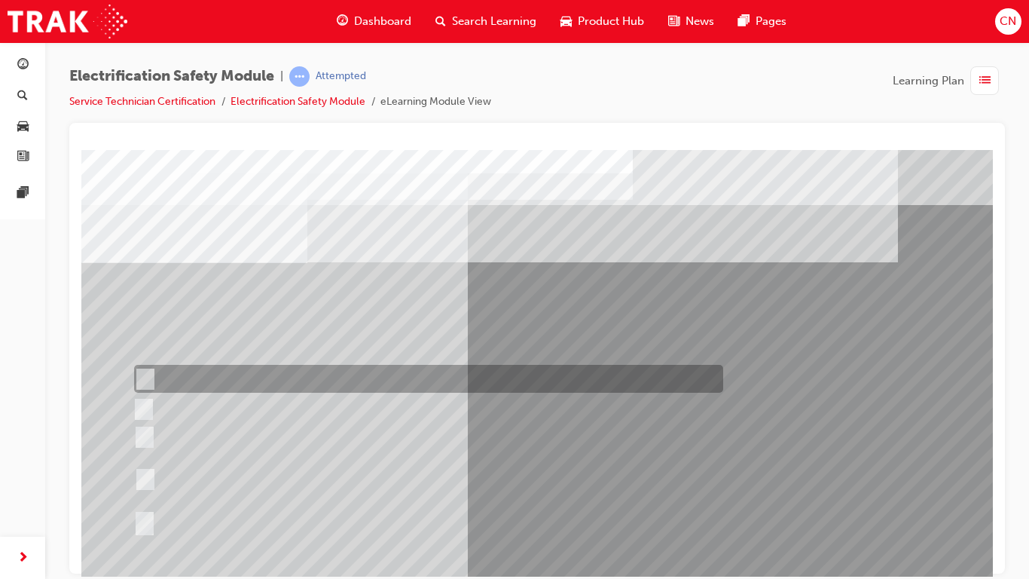
click at [389, 387] on div at bounding box center [424, 379] width 589 height 28
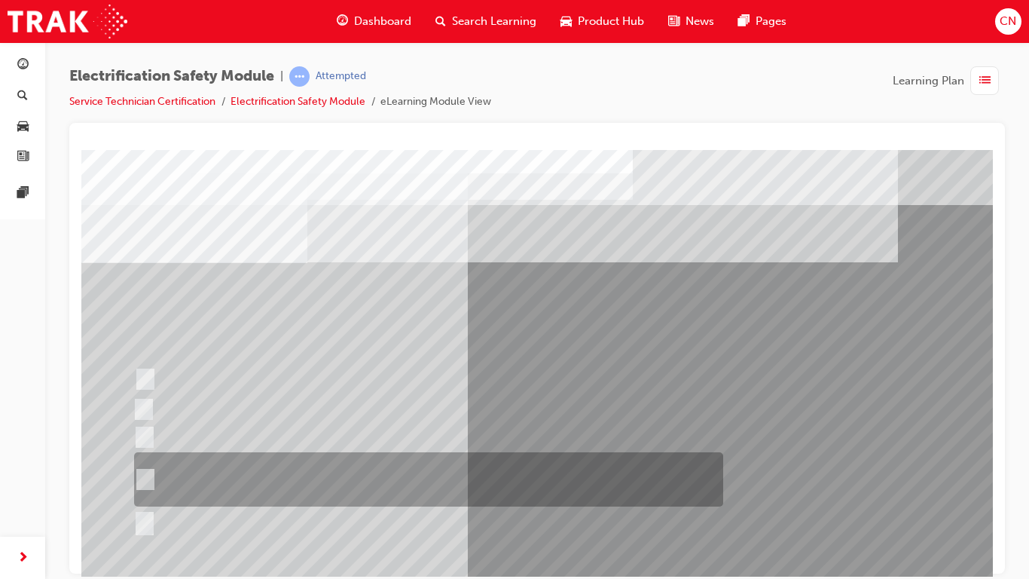
click at [281, 466] on div at bounding box center [424, 479] width 589 height 54
radio input "false"
radio input "true"
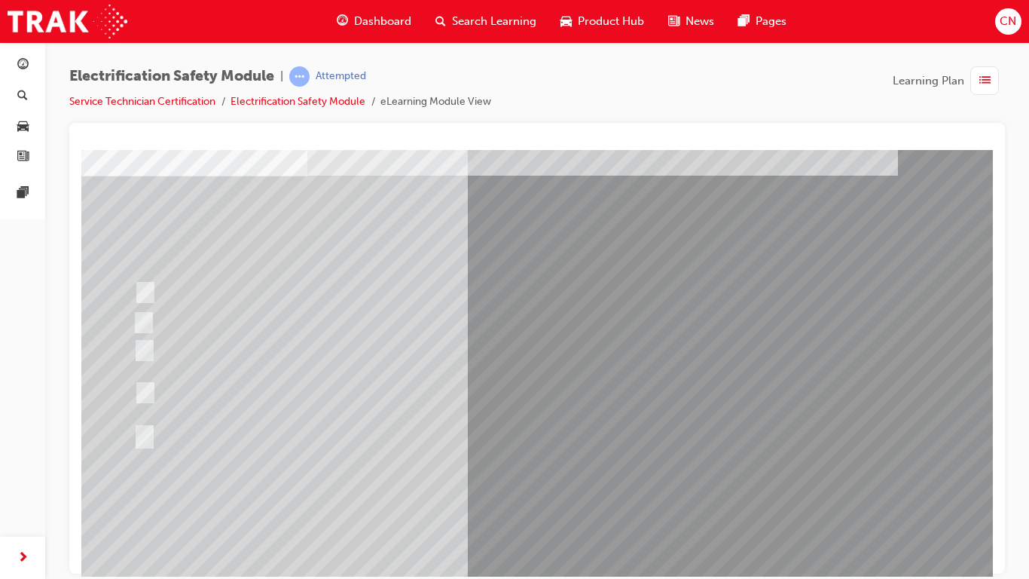
scroll to position [93, 0]
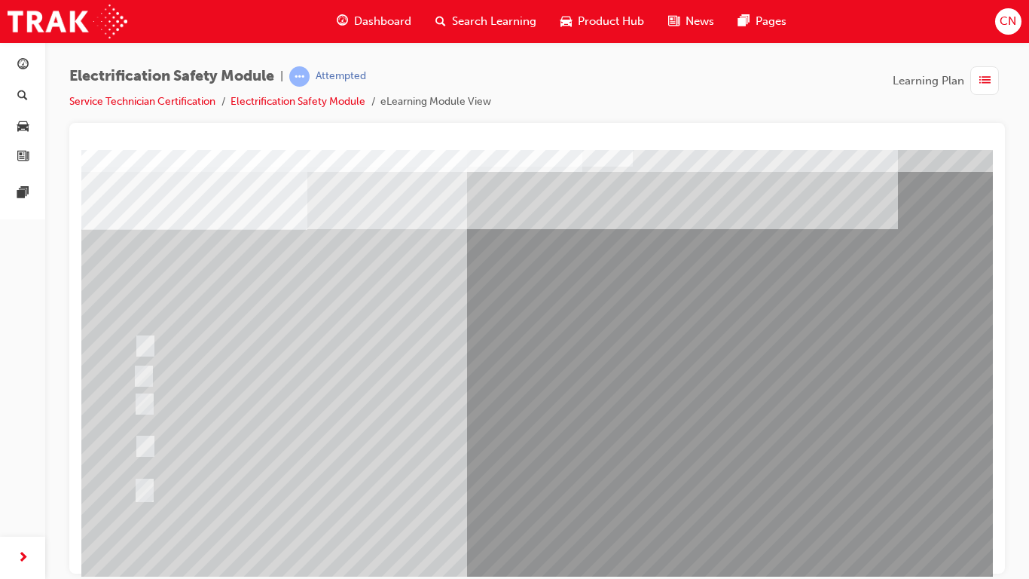
scroll to position [35, 0]
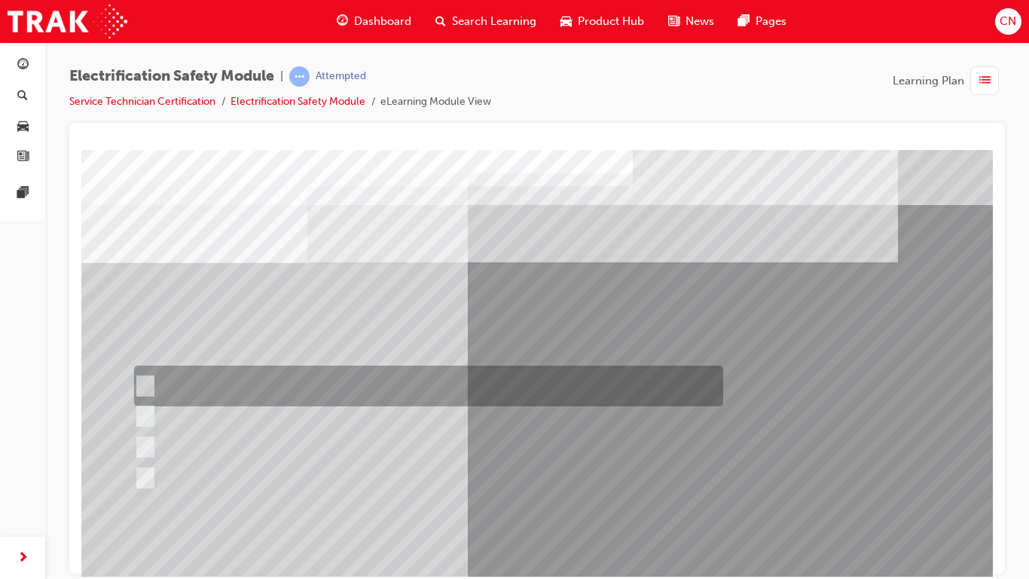
click at [301, 380] on div at bounding box center [424, 385] width 589 height 41
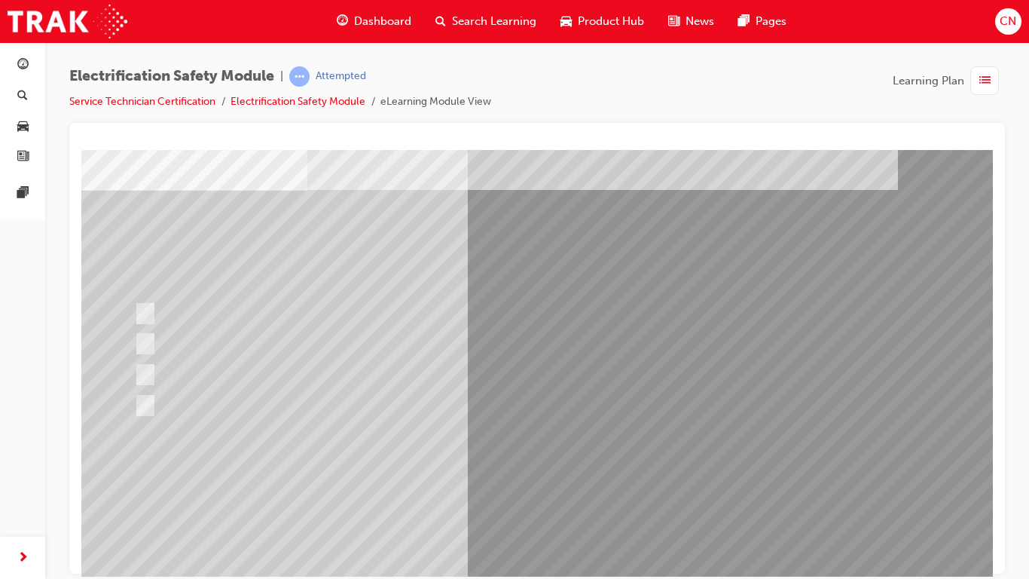
scroll to position [70, 0]
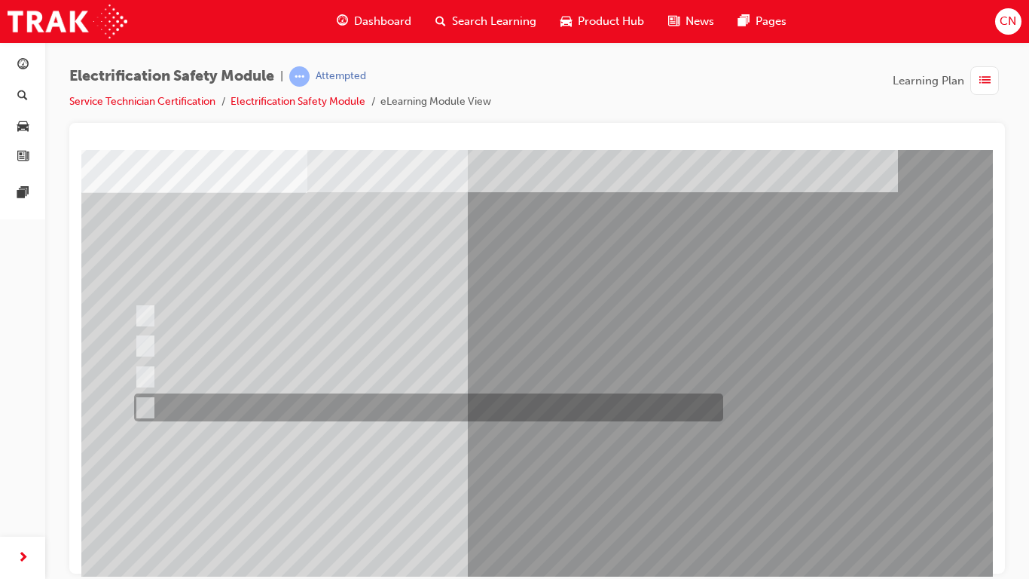
click at [161, 405] on div at bounding box center [424, 407] width 589 height 28
radio input "false"
radio input "true"
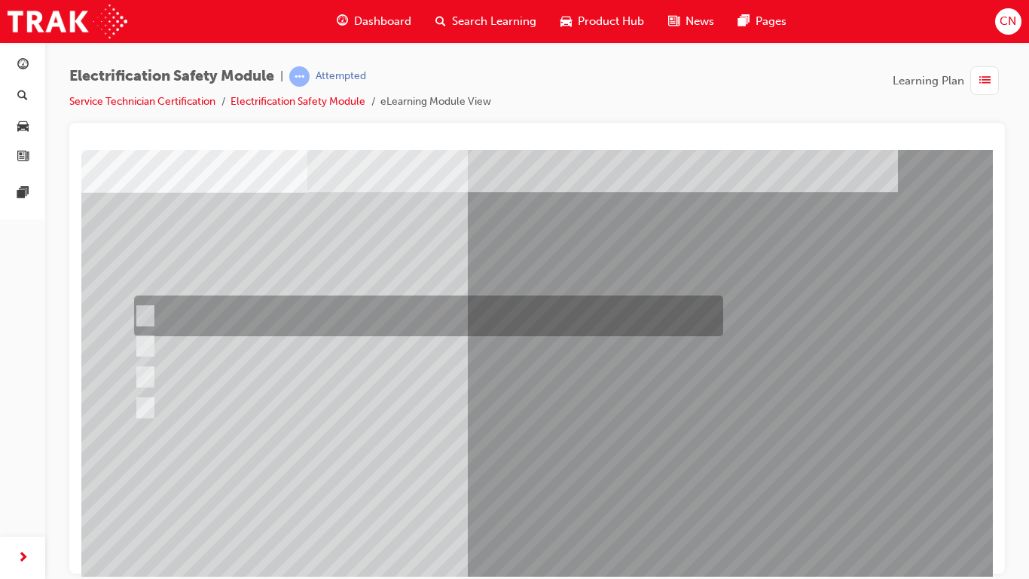
click at [146, 323] on input "Insulate the High Voltage Connector/Motor Side Cable Connection with Insulated …" at bounding box center [142, 315] width 17 height 17
radio input "true"
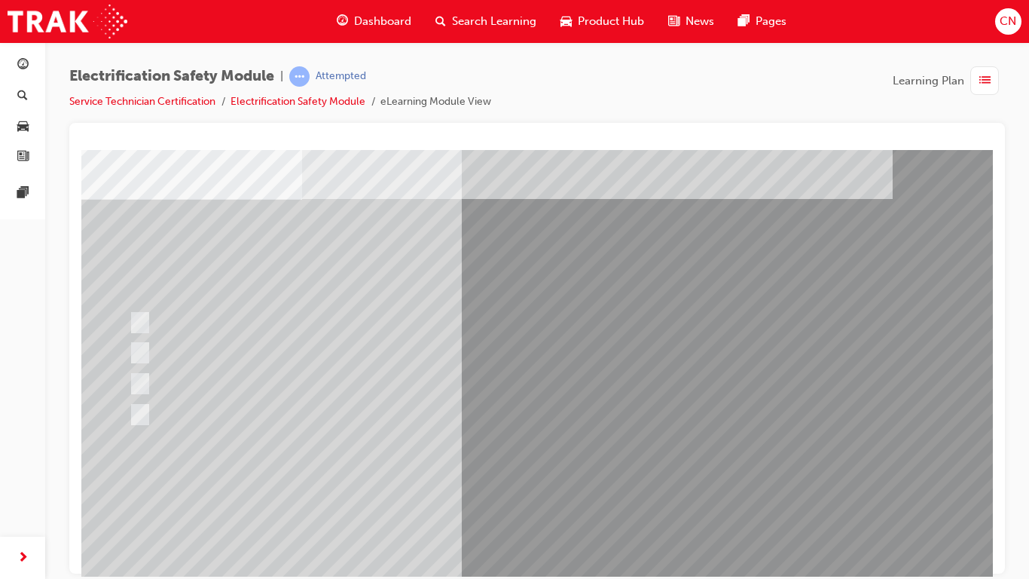
scroll to position [64, 6]
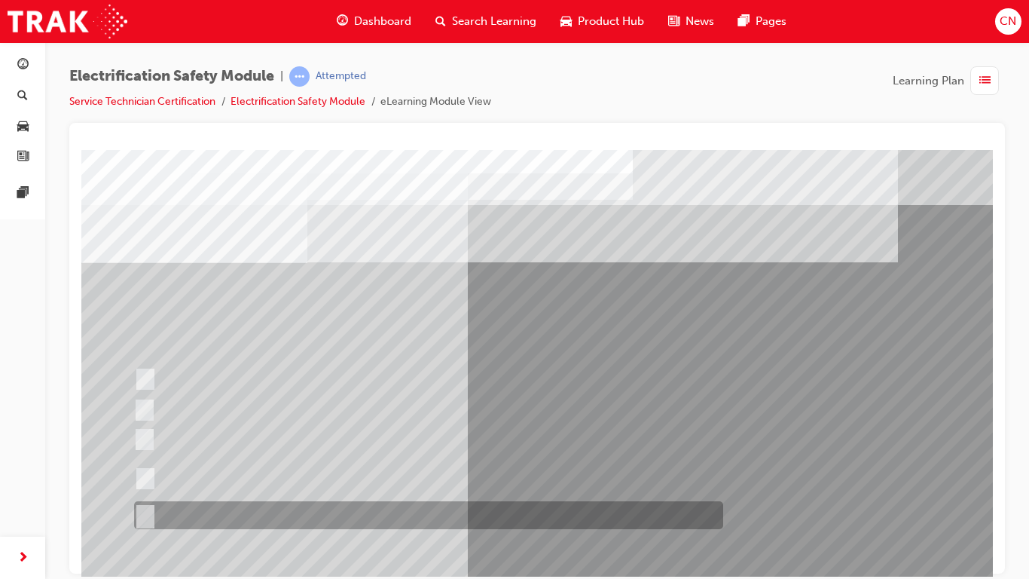
click at [271, 466] on div at bounding box center [424, 515] width 589 height 28
radio input "true"
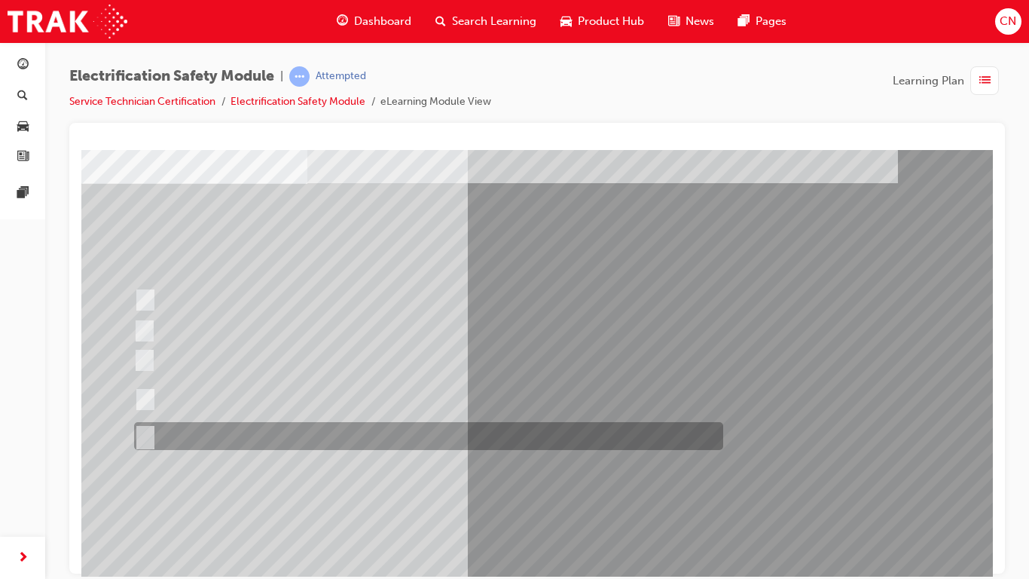
scroll to position [81, 0]
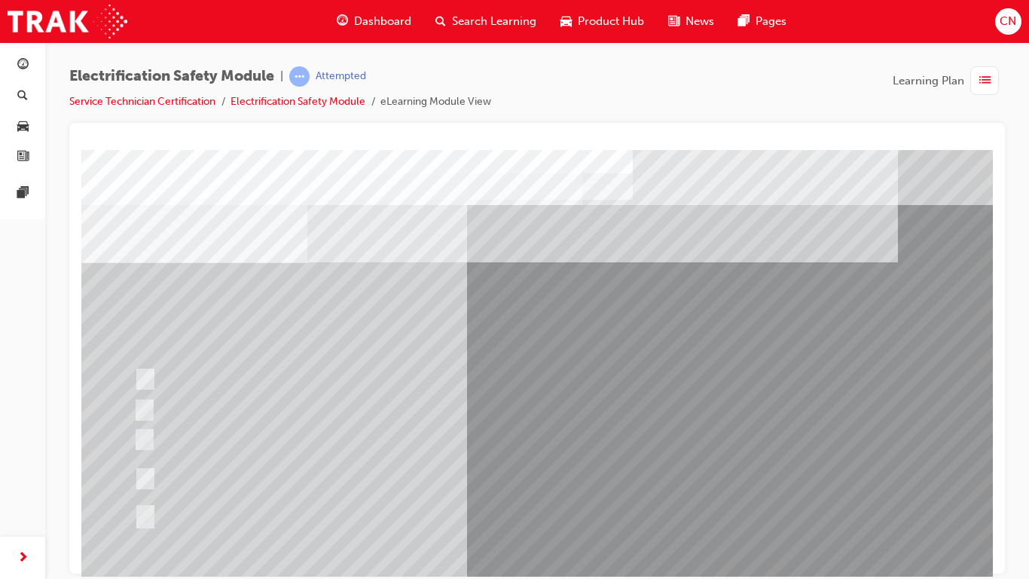
scroll to position [28, 0]
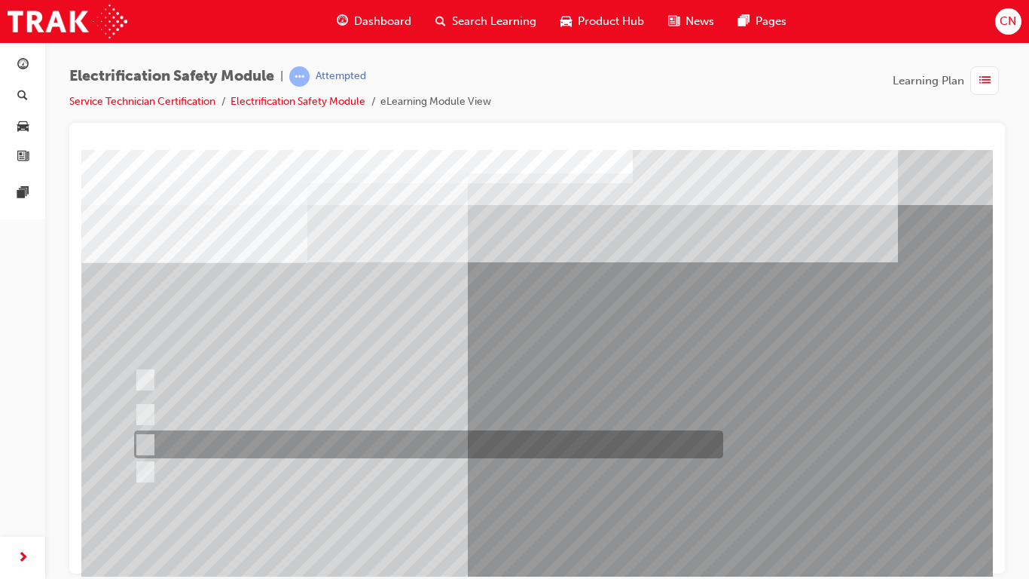
click at [378, 444] on div at bounding box center [424, 444] width 589 height 28
radio input "true"
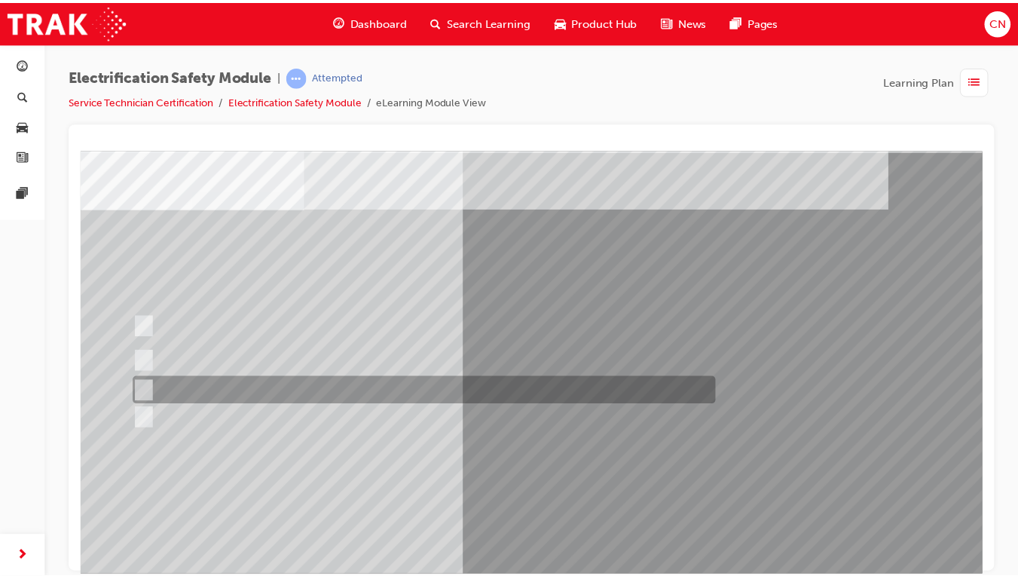
scroll to position [63, 0]
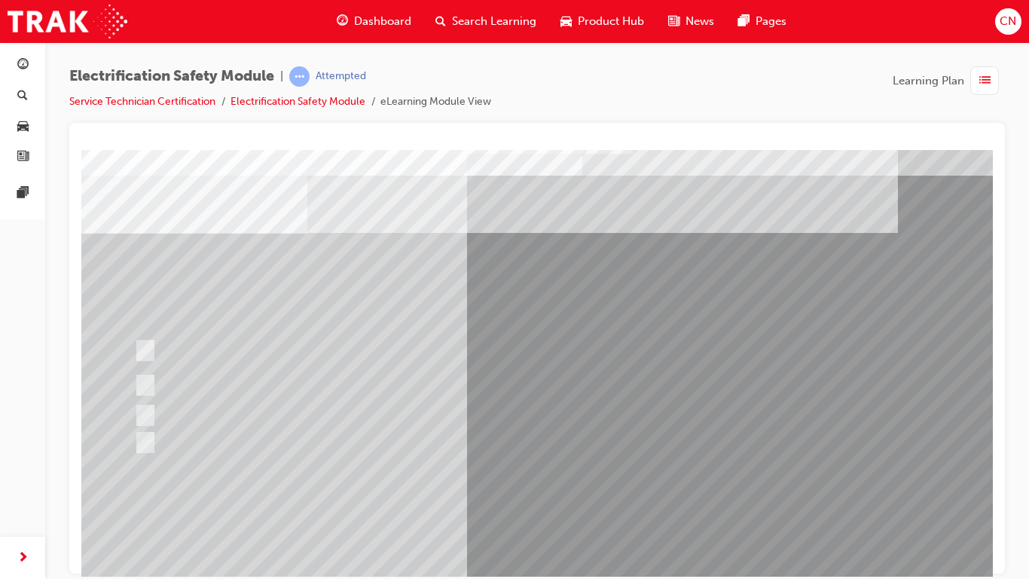
scroll to position [32, 0]
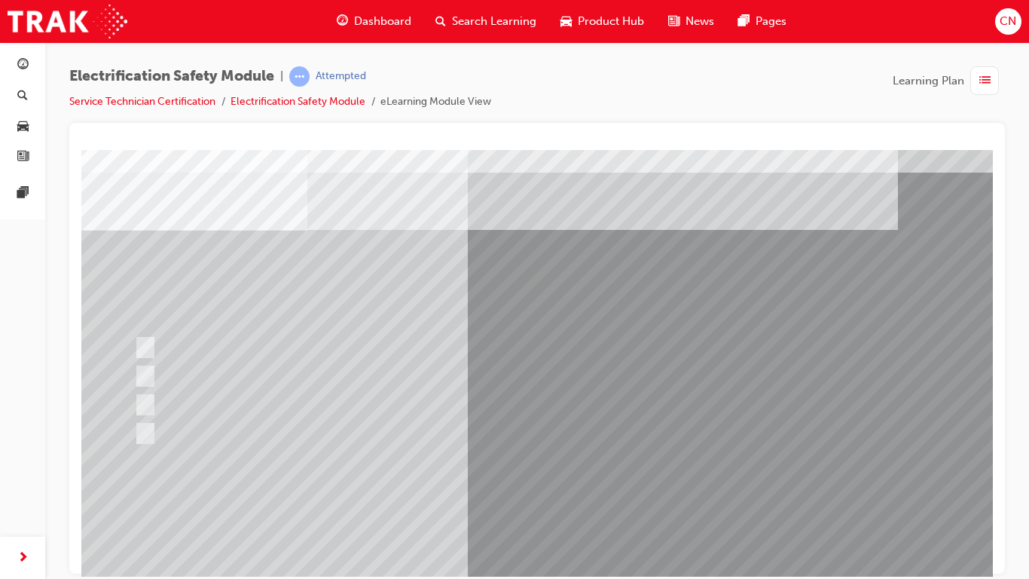
scroll to position [0, 0]
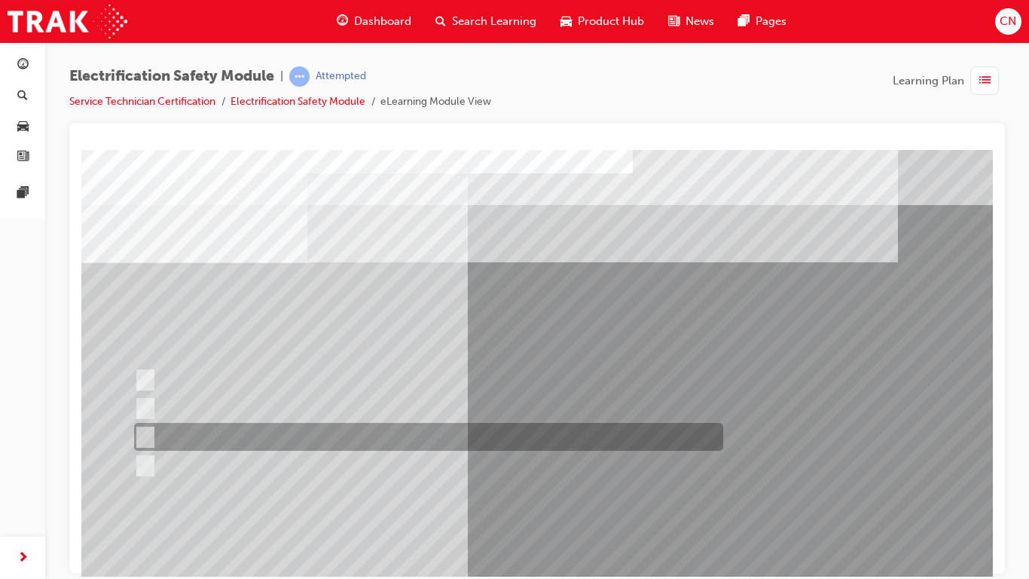
click at [389, 438] on div at bounding box center [424, 437] width 589 height 28
radio input "true"
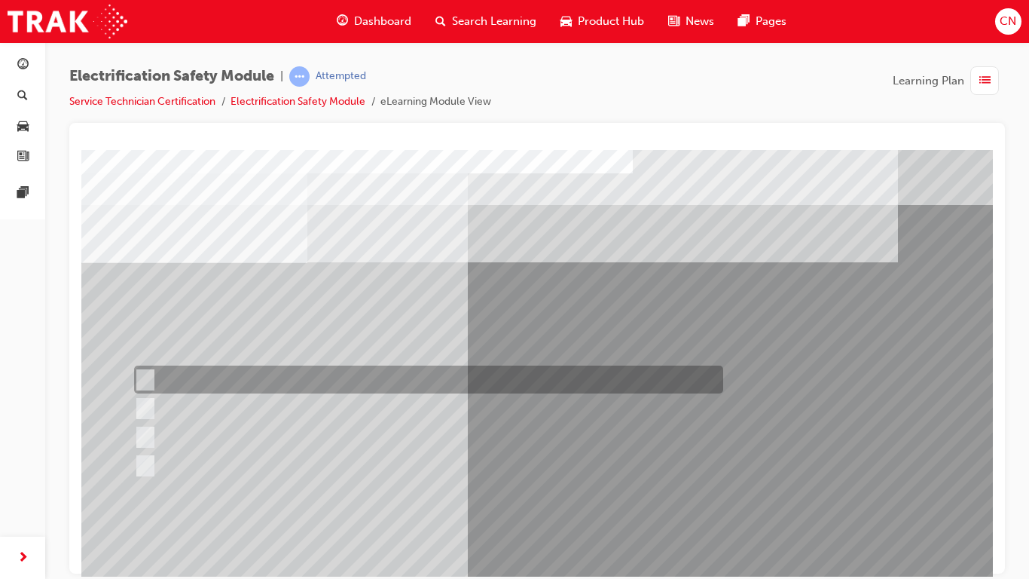
click at [364, 384] on div at bounding box center [424, 379] width 589 height 28
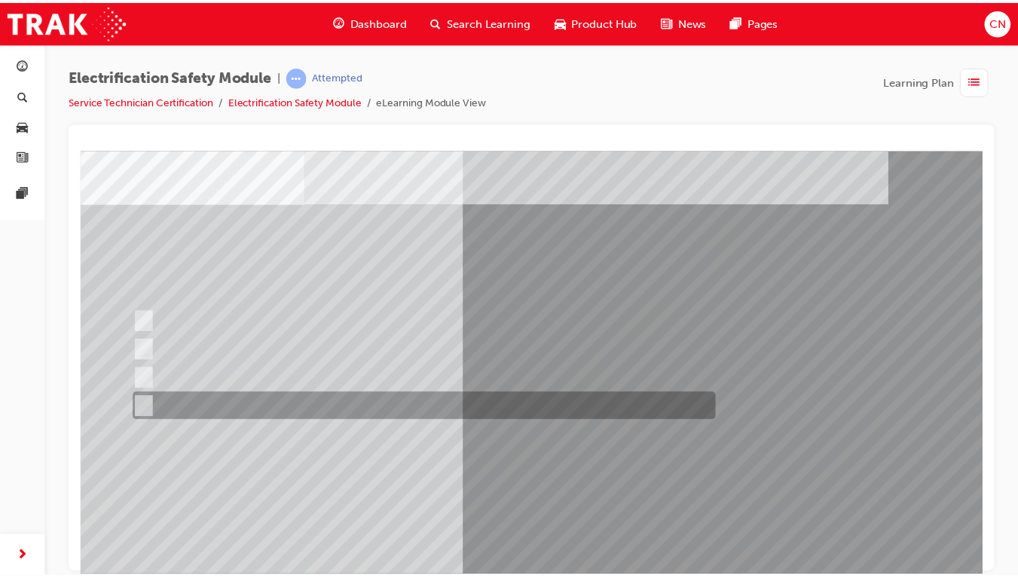
scroll to position [60, 0]
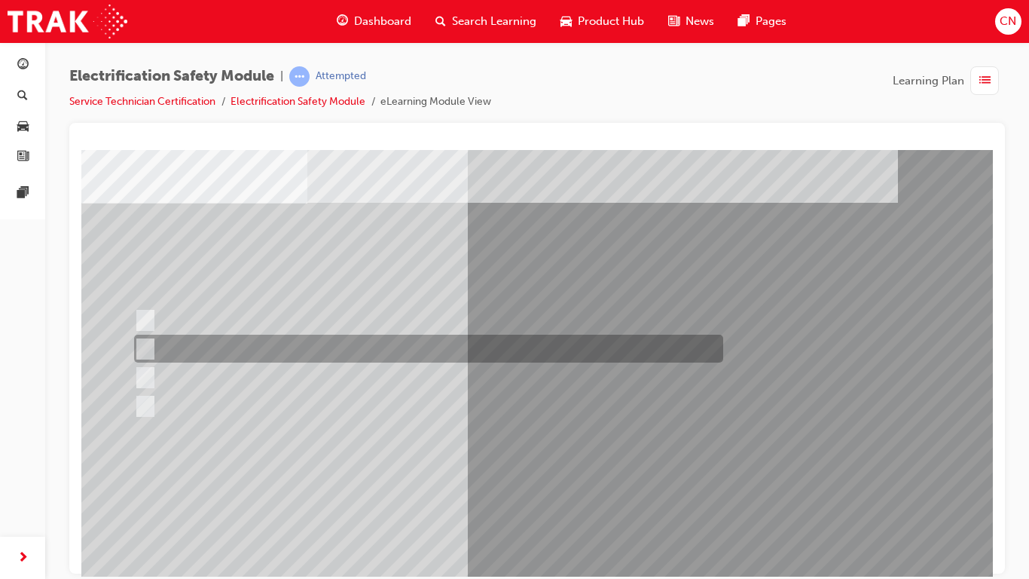
click at [397, 353] on div at bounding box center [424, 349] width 589 height 28
radio input "false"
radio input "true"
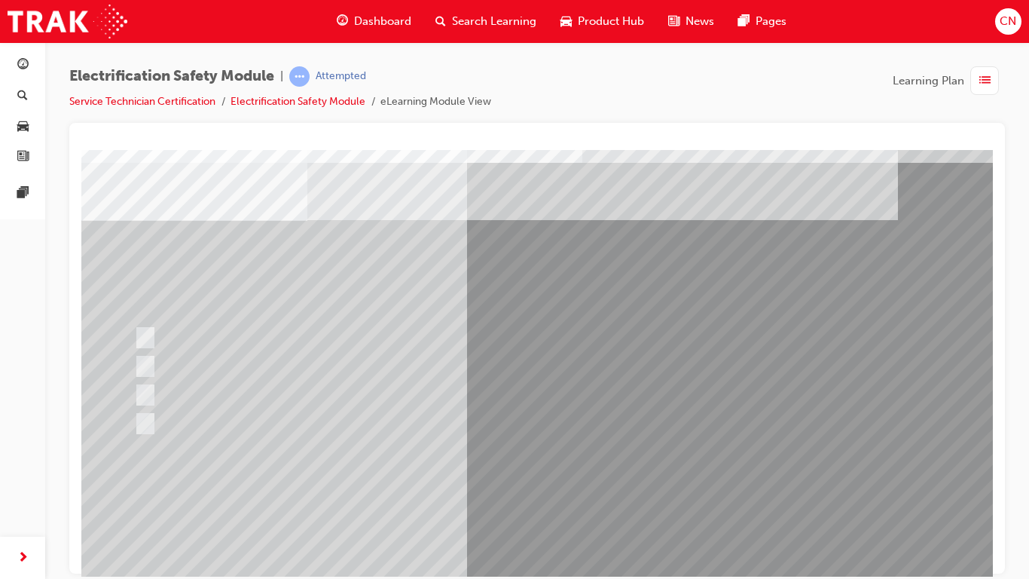
scroll to position [43, 0]
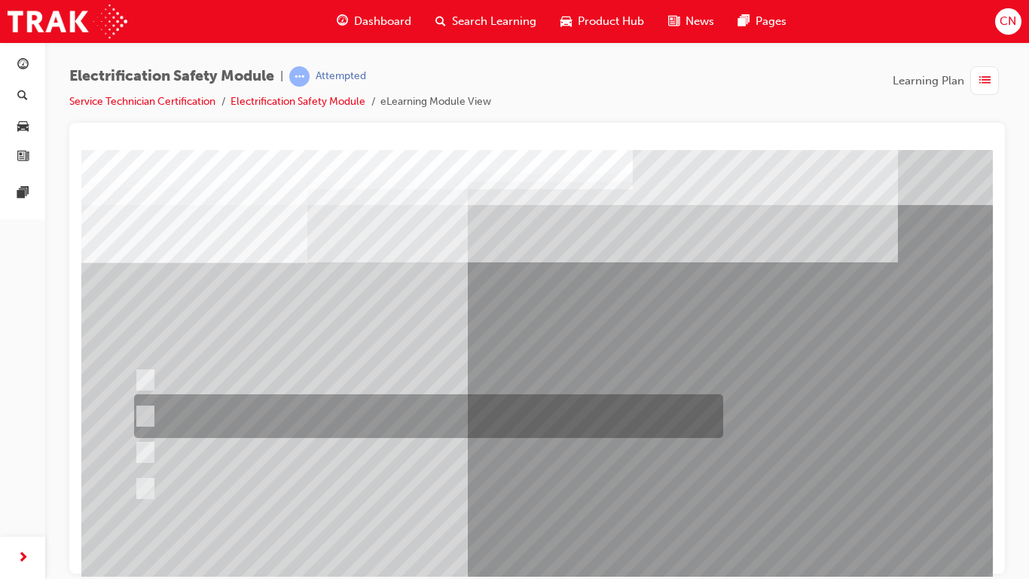
click at [347, 415] on div at bounding box center [424, 416] width 589 height 44
radio input "true"
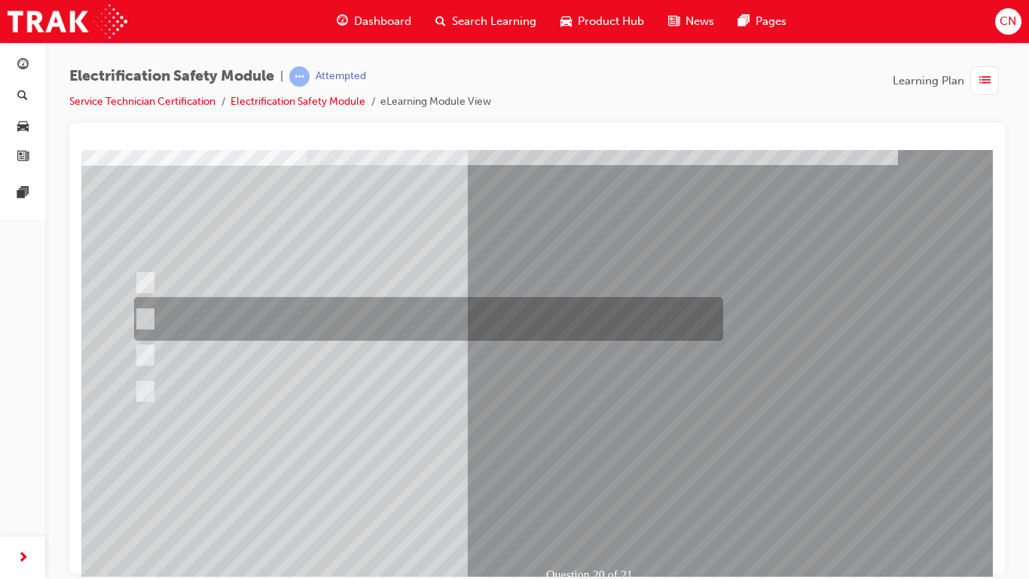
scroll to position [114, 0]
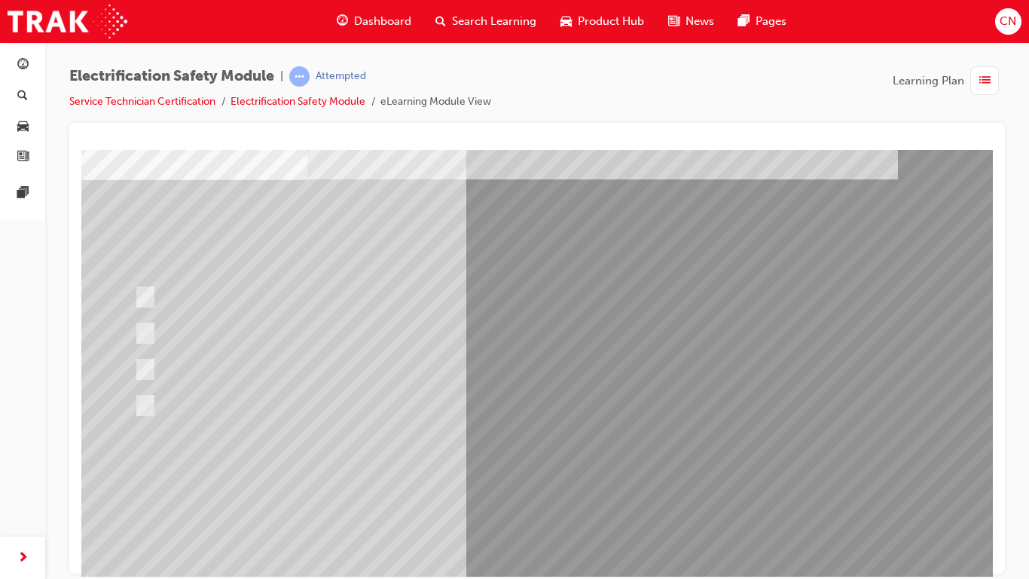
scroll to position [84, 0]
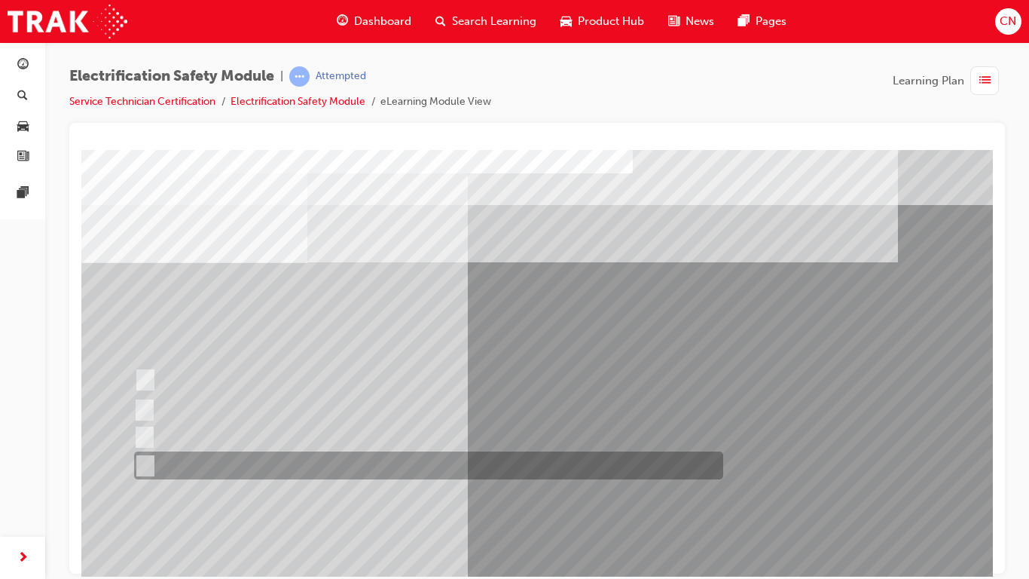
click at [442, 466] on div at bounding box center [424, 465] width 589 height 28
radio input "true"
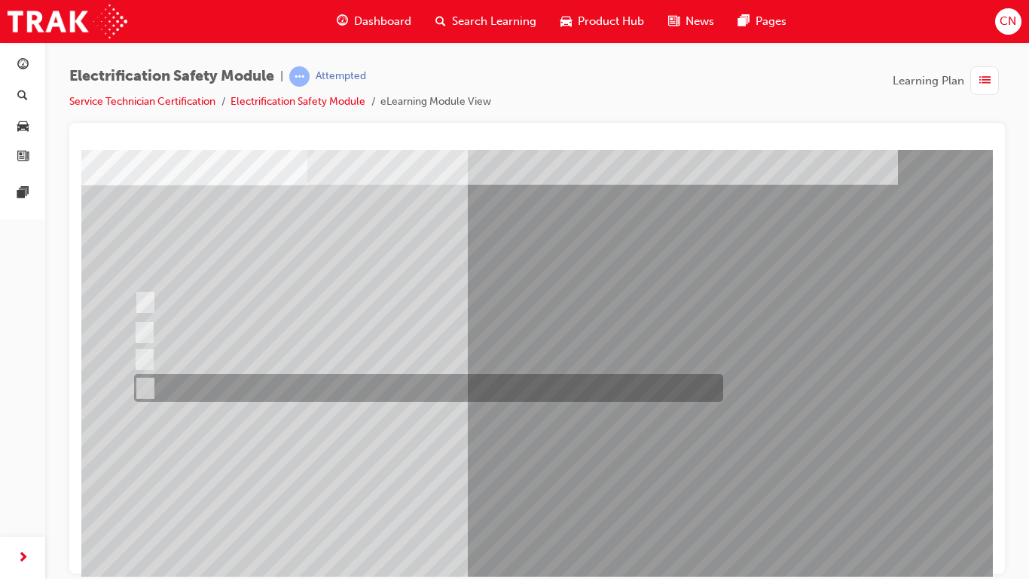
scroll to position [81, 0]
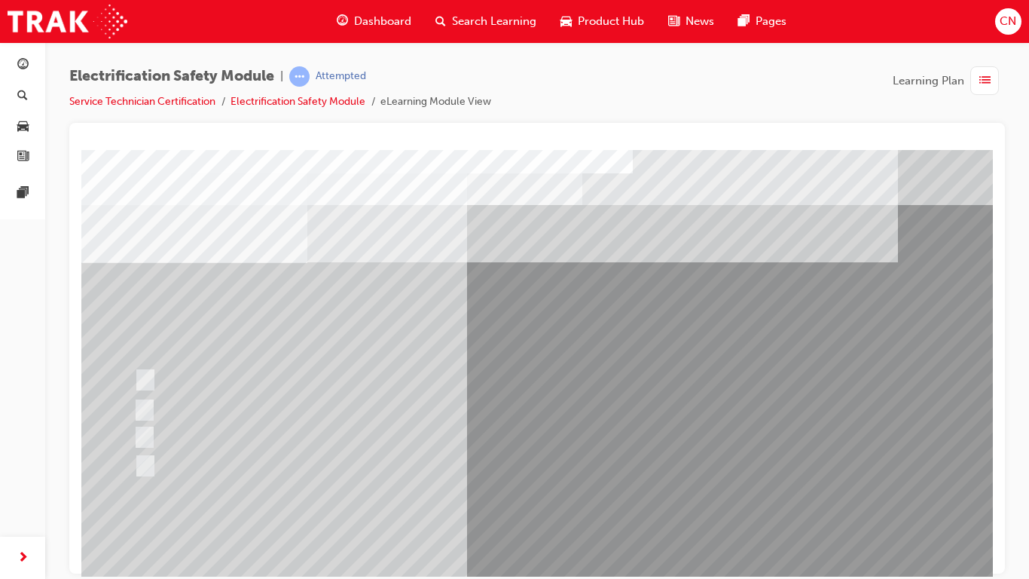
scroll to position [36, 0]
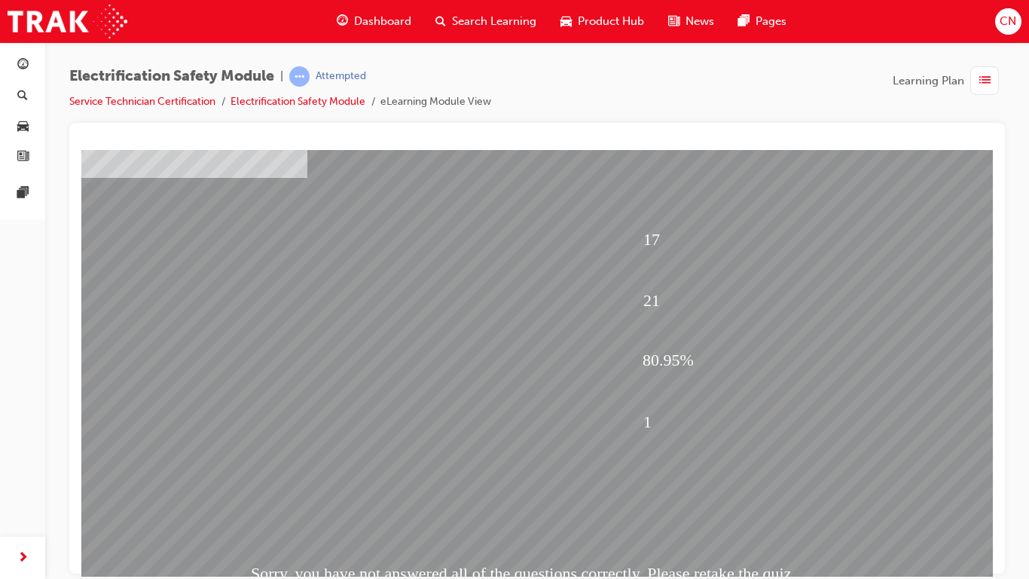
scroll to position [82, 0]
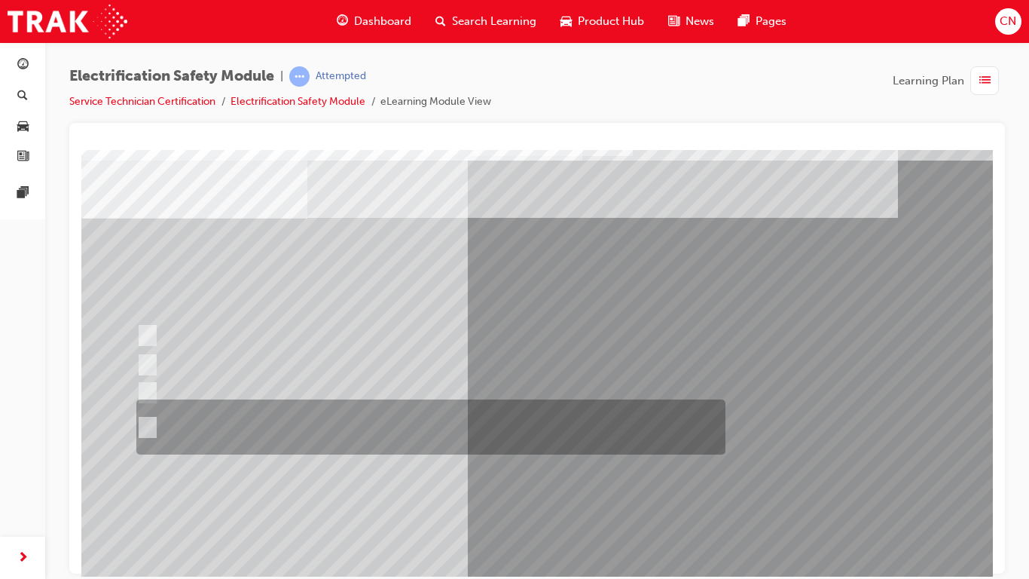
scroll to position [45, 0]
click at [221, 430] on div at bounding box center [427, 426] width 589 height 55
radio input "true"
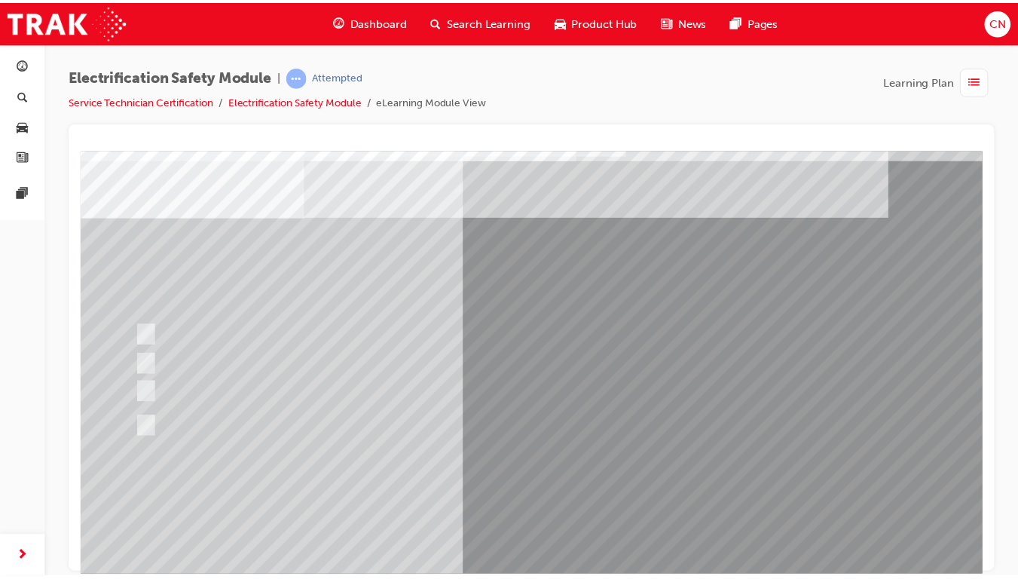
scroll to position [93, 0]
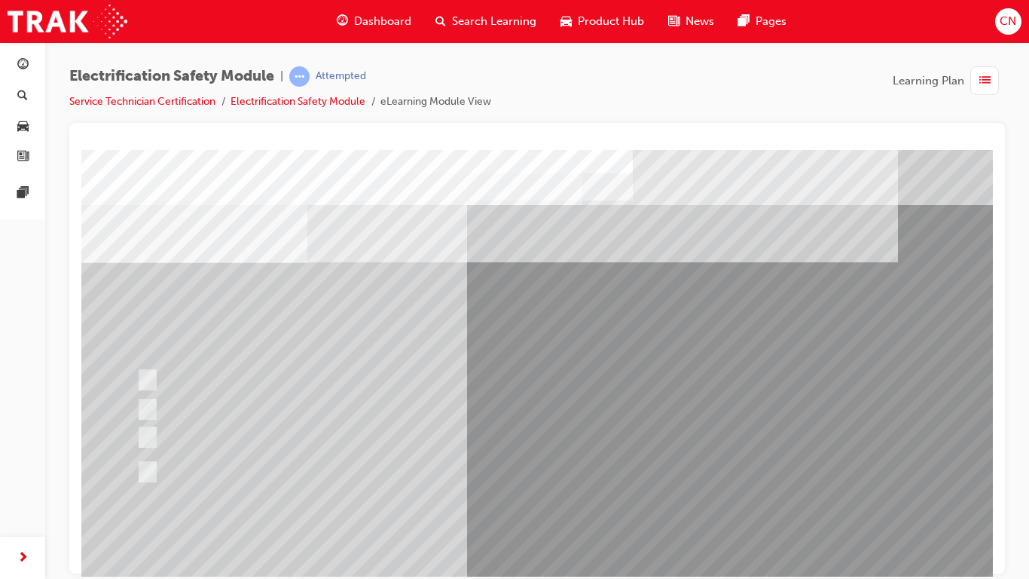
click at [576, 466] on div "Question 1 of 21" at bounding box center [593, 420] width 1025 height 543
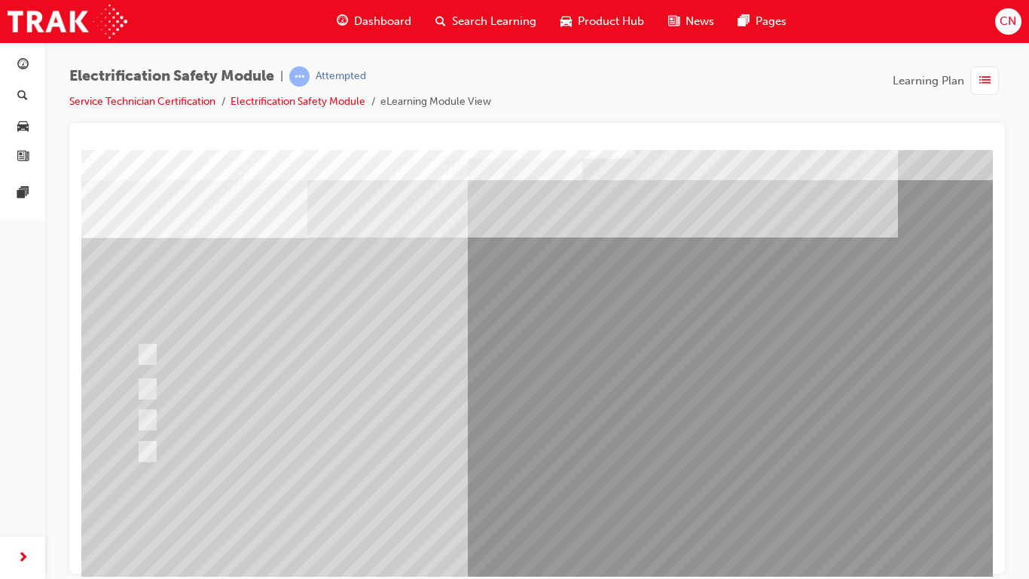
scroll to position [26, 0]
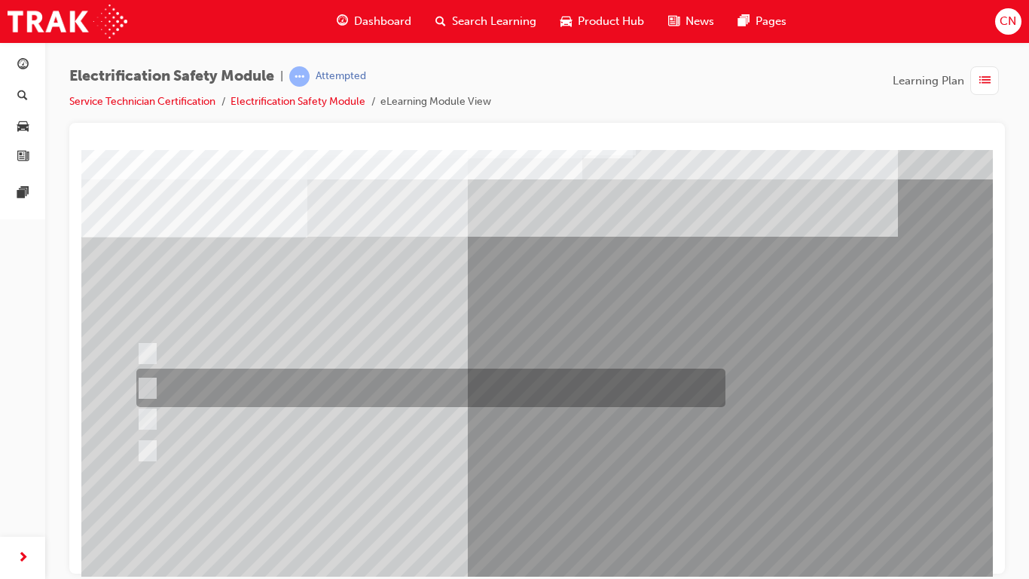
click at [304, 382] on div at bounding box center [427, 387] width 589 height 38
radio input "true"
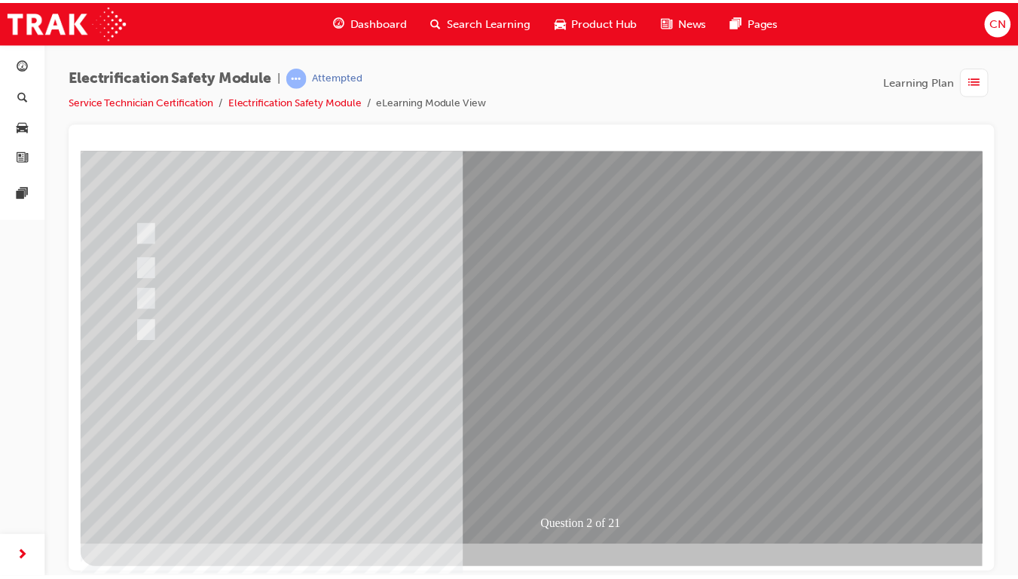
scroll to position [147, 0]
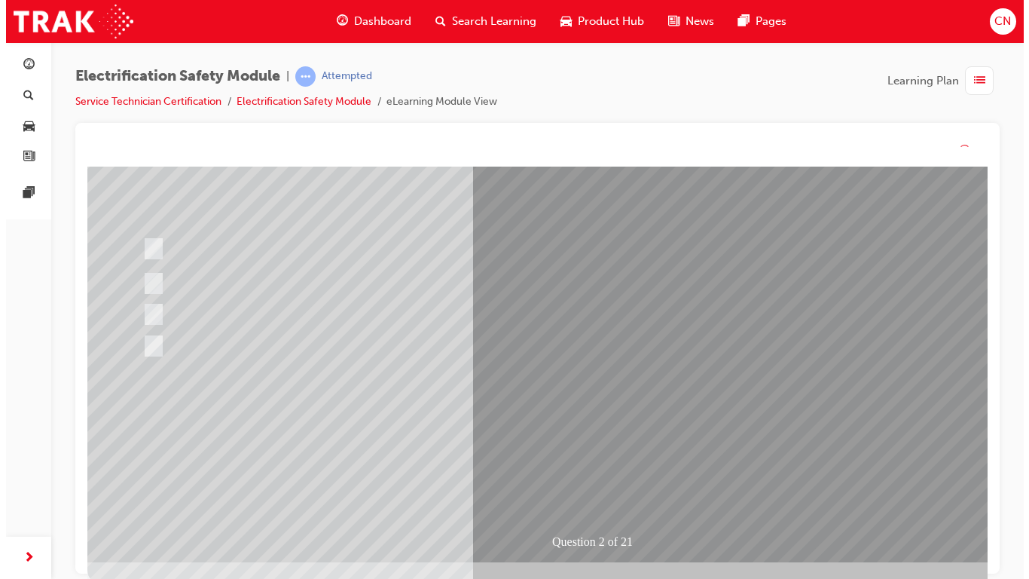
scroll to position [0, 0]
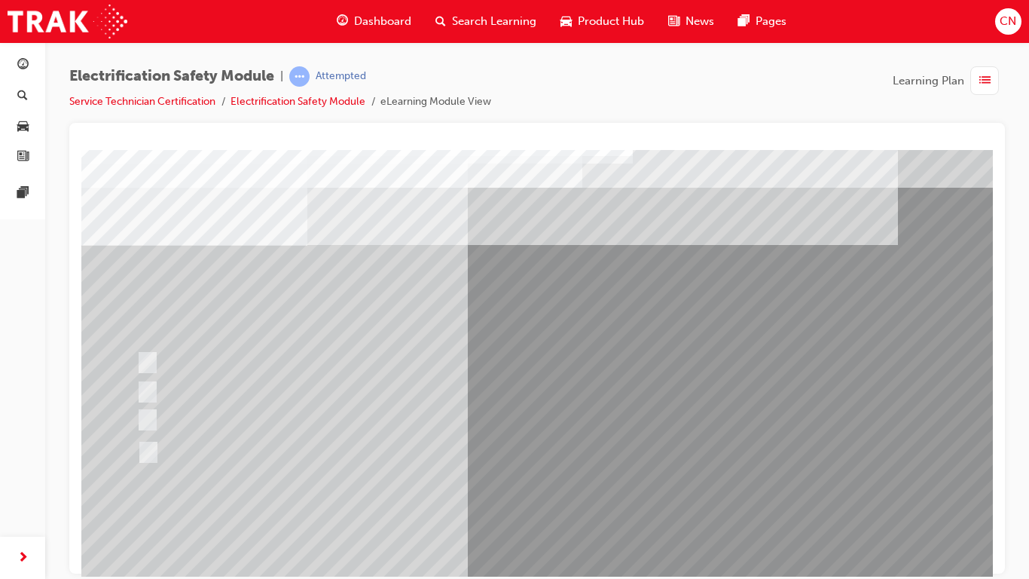
scroll to position [18, 0]
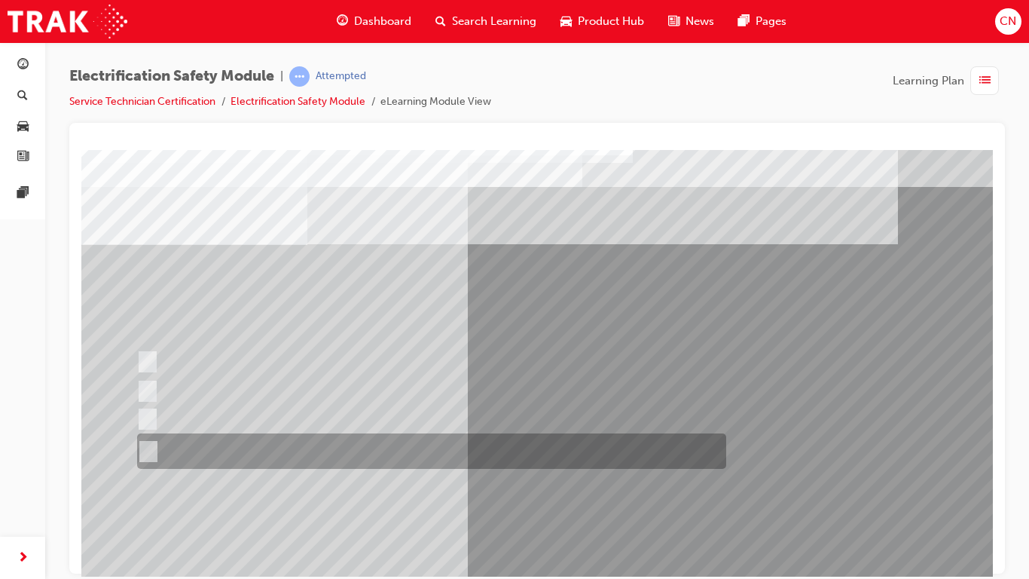
click at [258, 446] on div at bounding box center [427, 450] width 589 height 35
radio input "true"
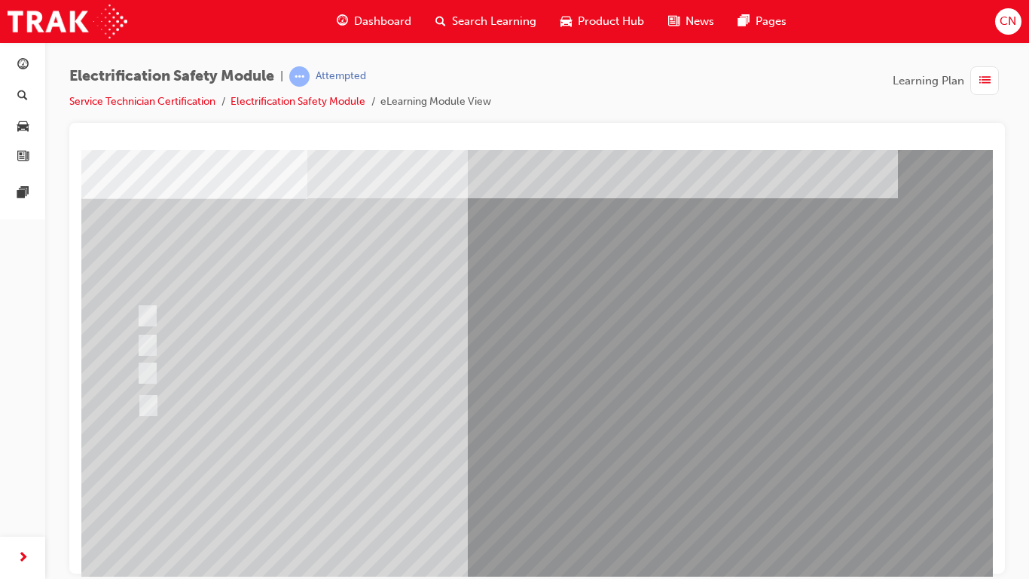
scroll to position [65, 0]
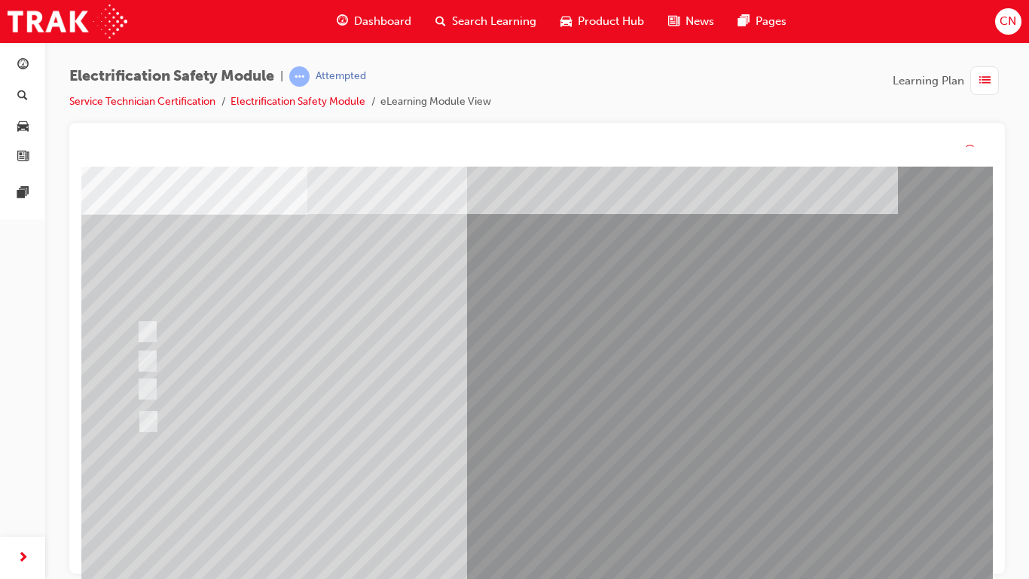
scroll to position [0, 0]
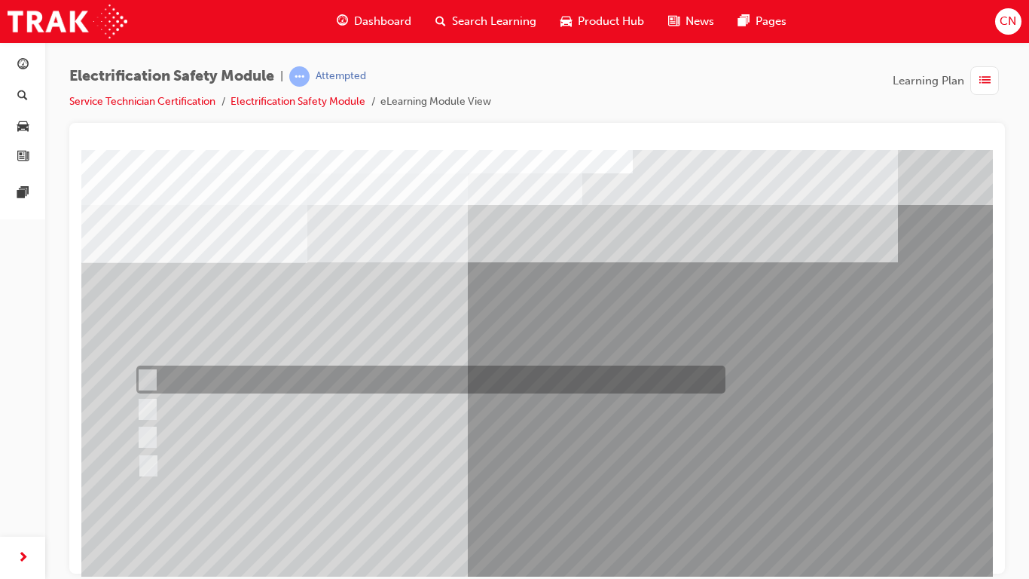
click at [237, 385] on div at bounding box center [427, 379] width 589 height 28
checkbox input "true"
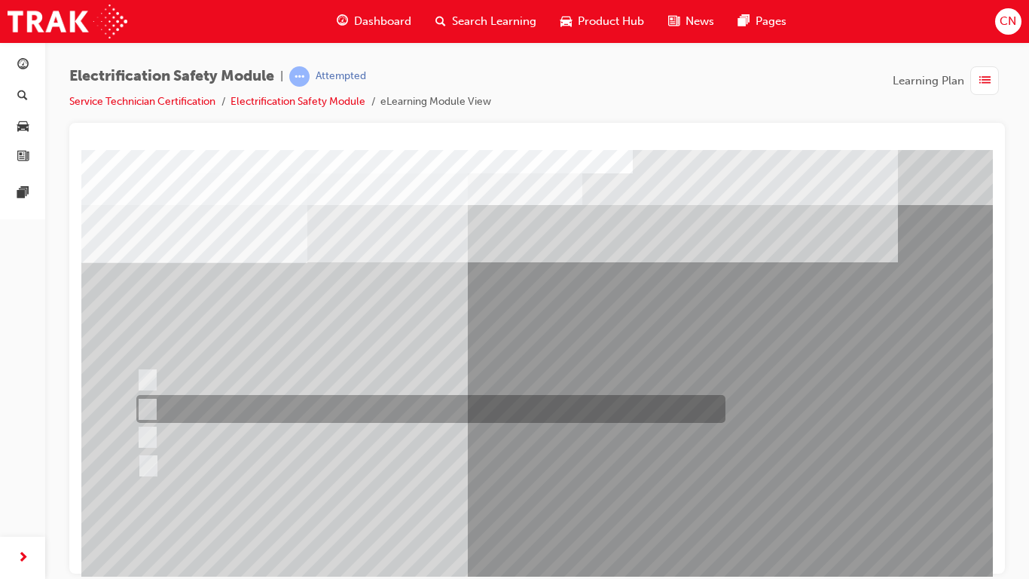
click at [237, 402] on div at bounding box center [427, 409] width 589 height 28
checkbox input "true"
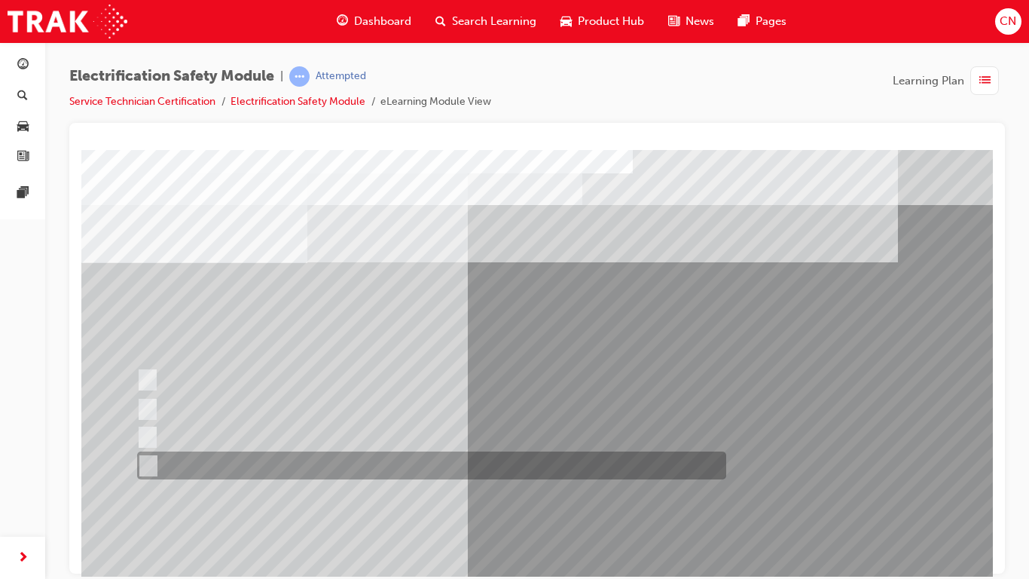
click at [243, 459] on div at bounding box center [427, 465] width 589 height 28
checkbox input "true"
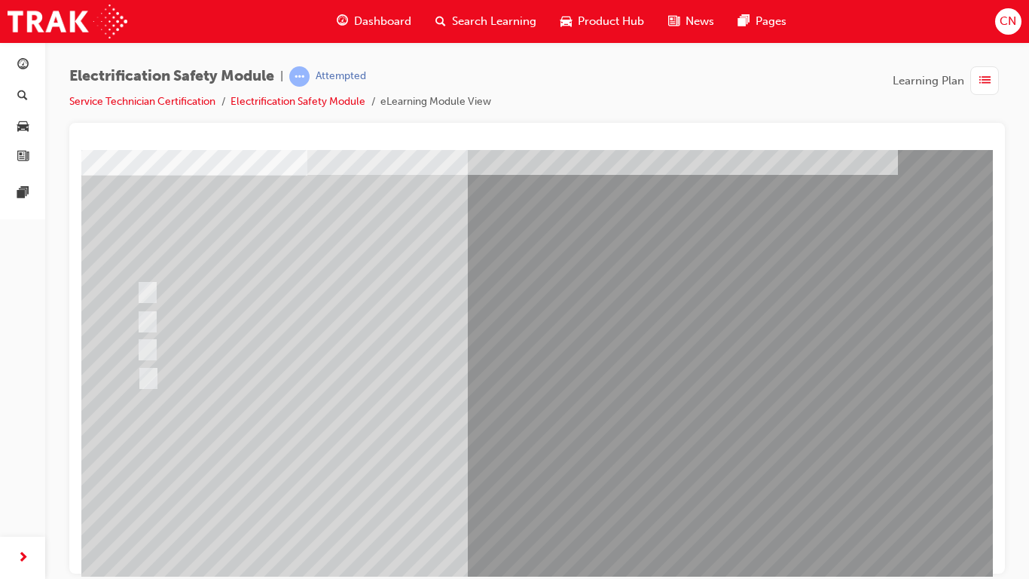
scroll to position [94, 0]
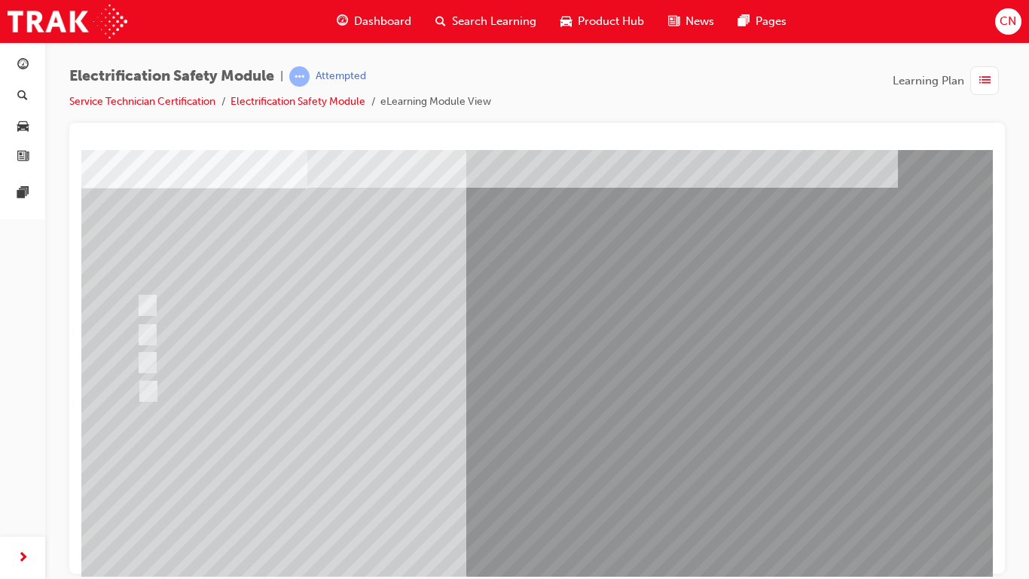
scroll to position [76, 0]
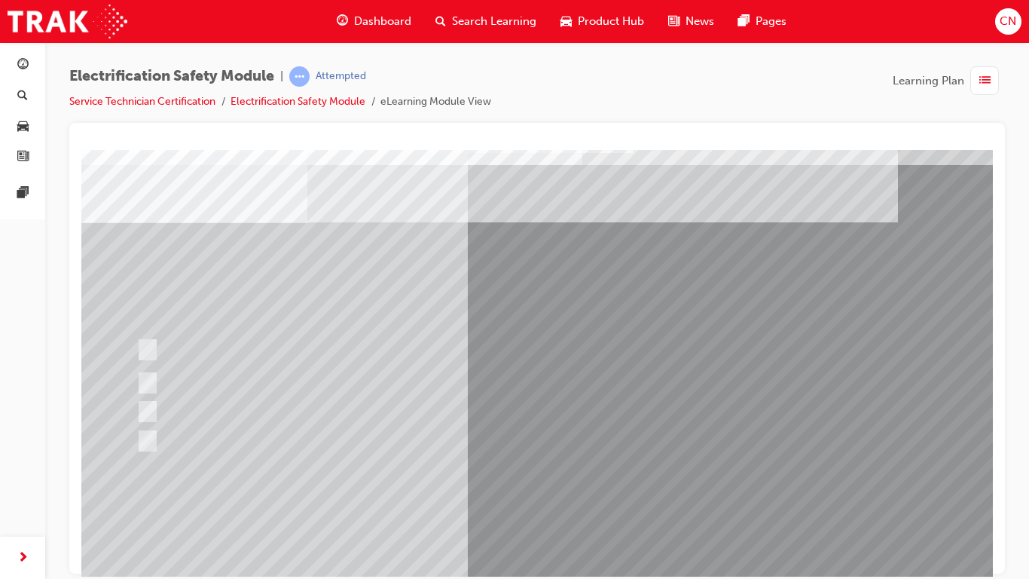
scroll to position [41, 0]
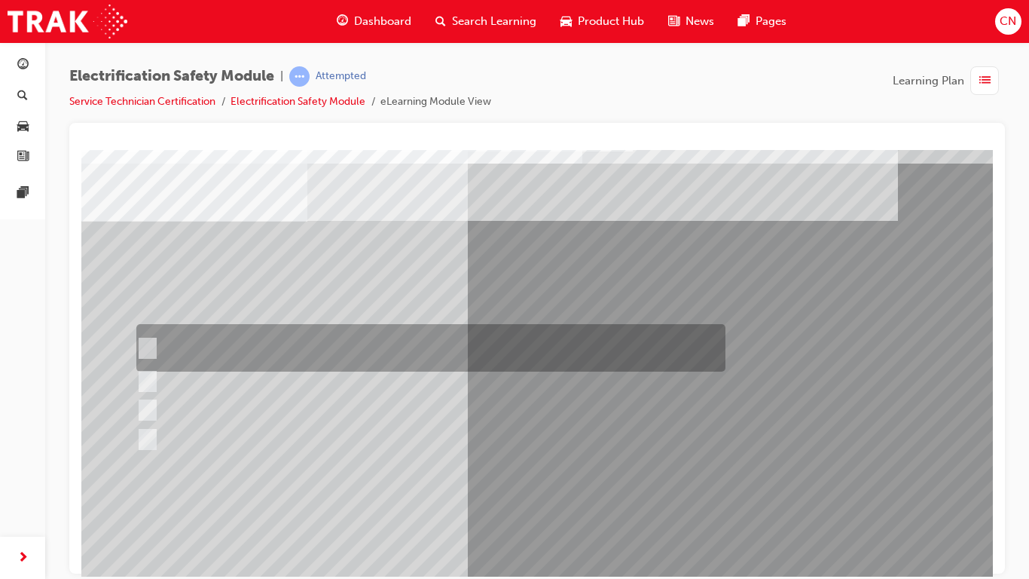
click at [239, 350] on div at bounding box center [427, 347] width 589 height 47
checkbox input "true"
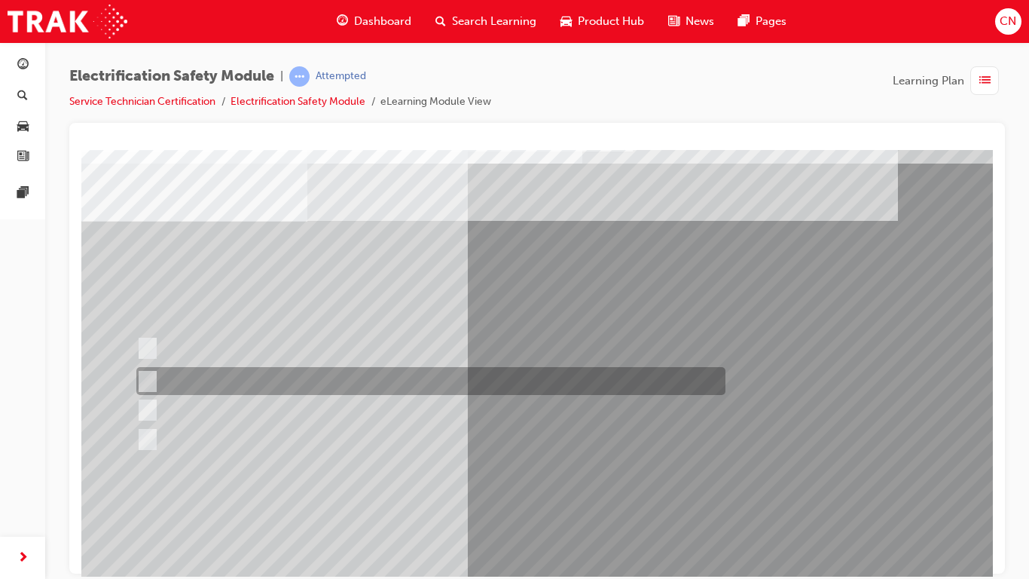
click at [229, 383] on div at bounding box center [427, 381] width 589 height 28
checkbox input "true"
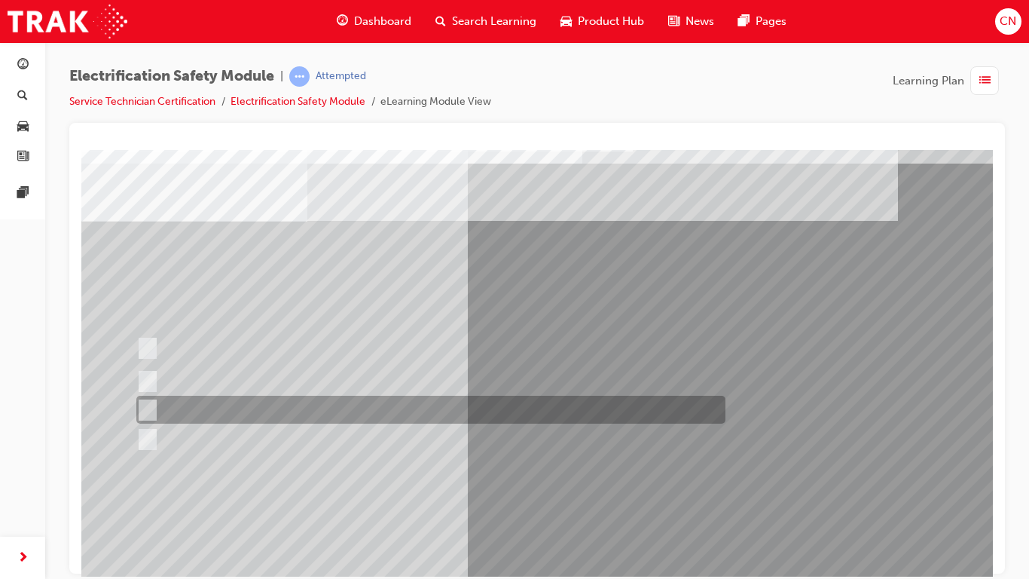
click at [229, 396] on div at bounding box center [427, 410] width 589 height 28
checkbox input "true"
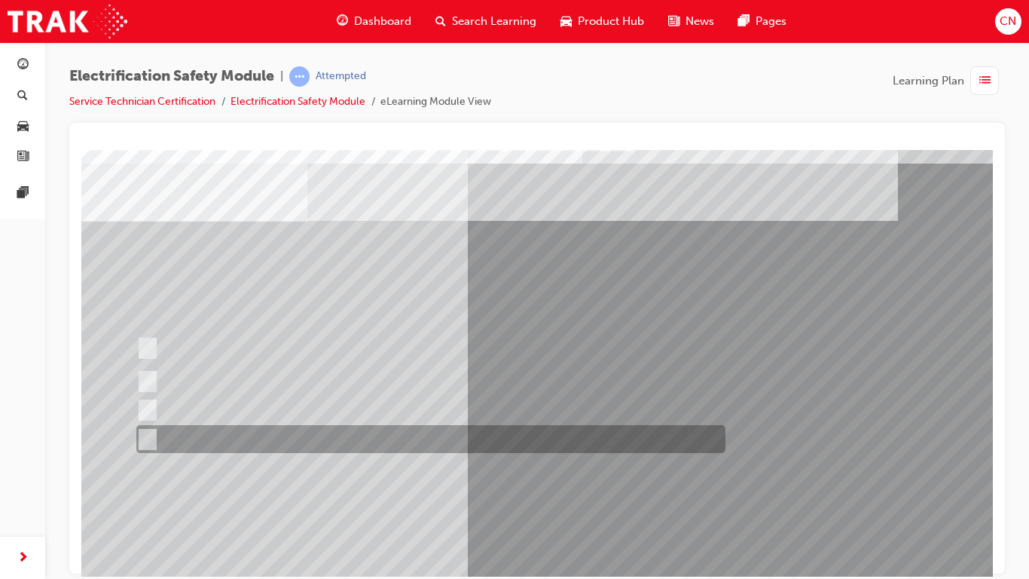
click at [232, 441] on div at bounding box center [427, 439] width 589 height 28
checkbox input "true"
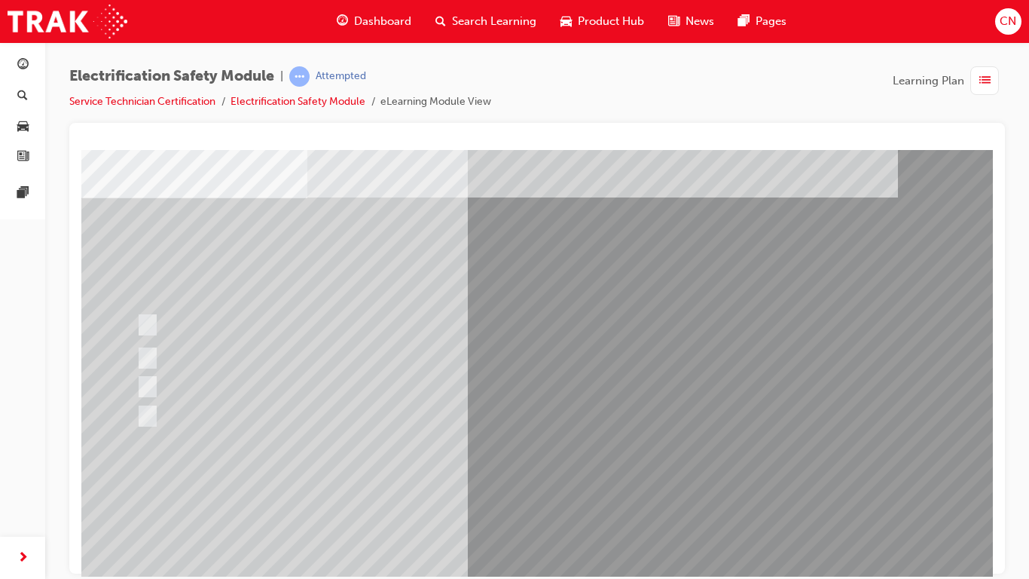
scroll to position [66, 0]
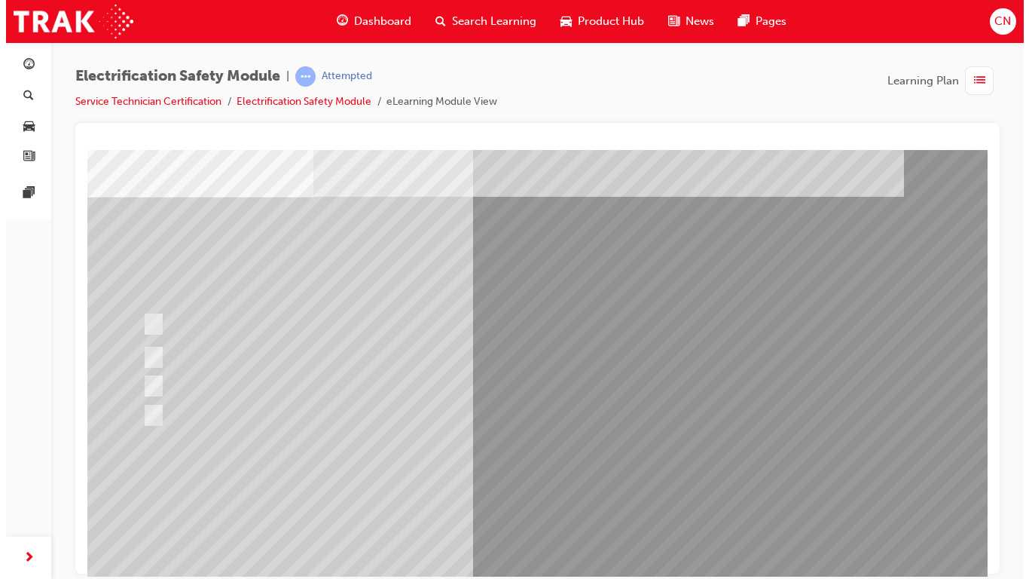
scroll to position [0, 0]
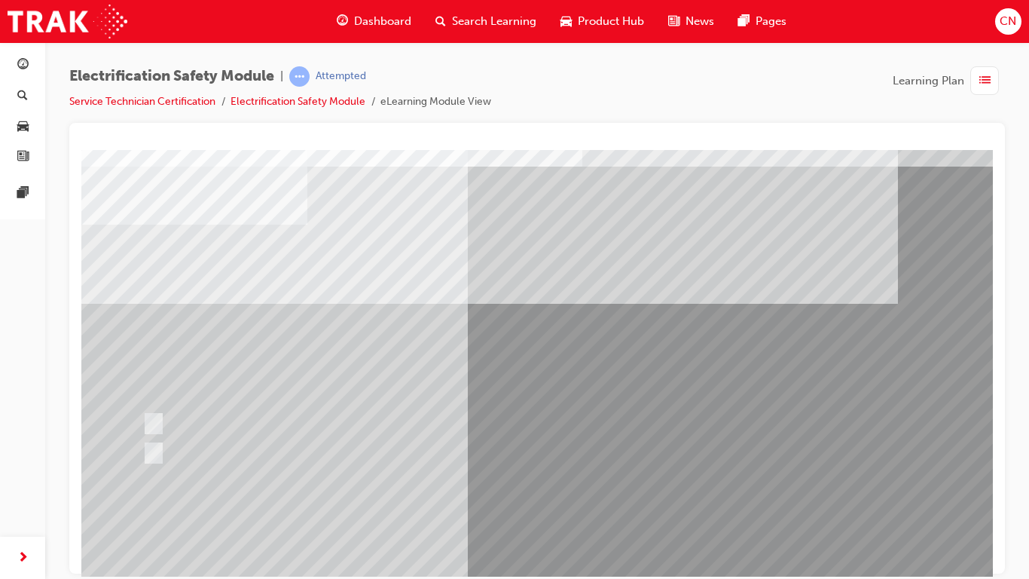
scroll to position [41, 0]
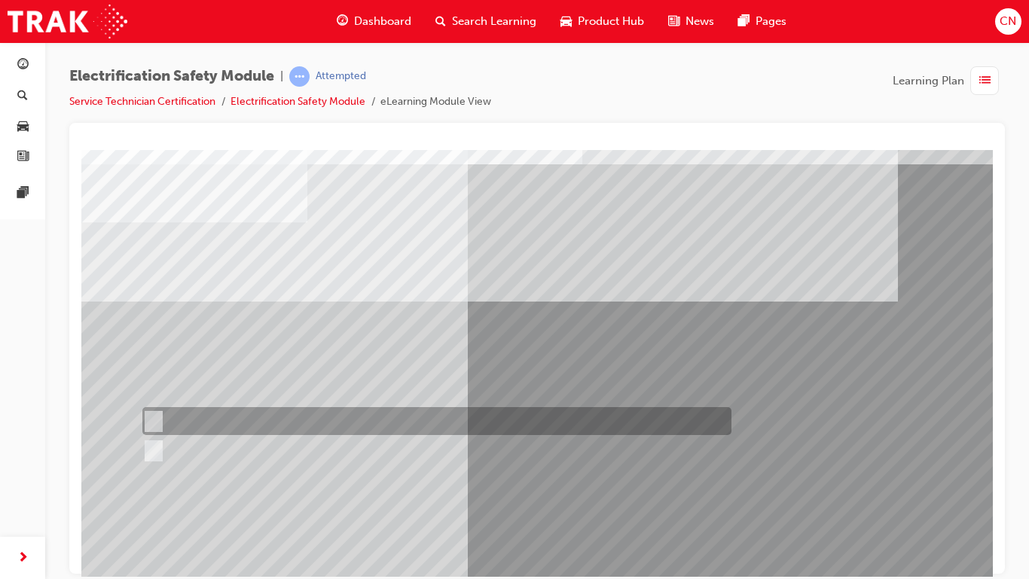
click at [216, 419] on div at bounding box center [433, 421] width 589 height 28
radio input "true"
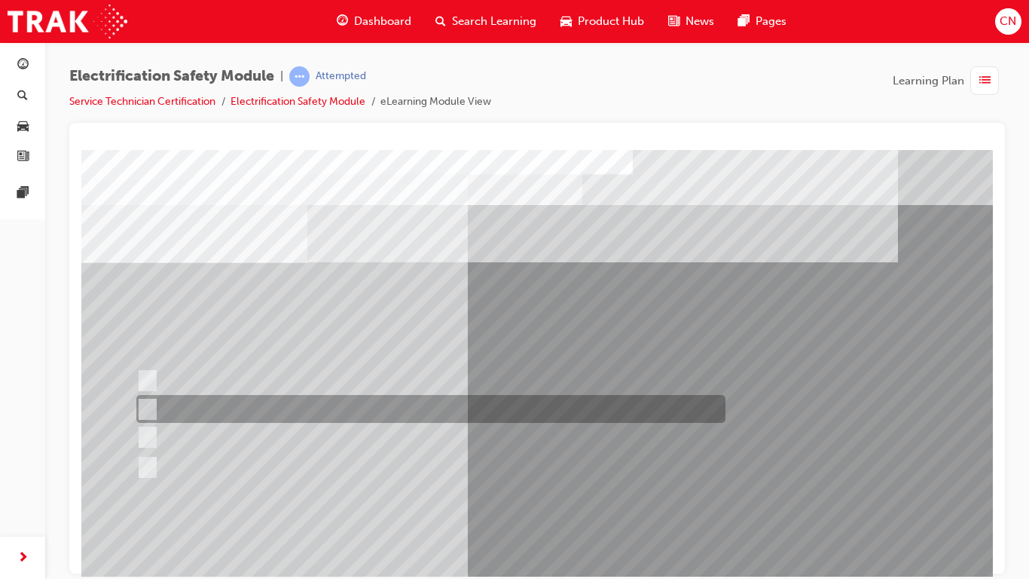
click at [387, 404] on div at bounding box center [427, 409] width 589 height 28
radio input "true"
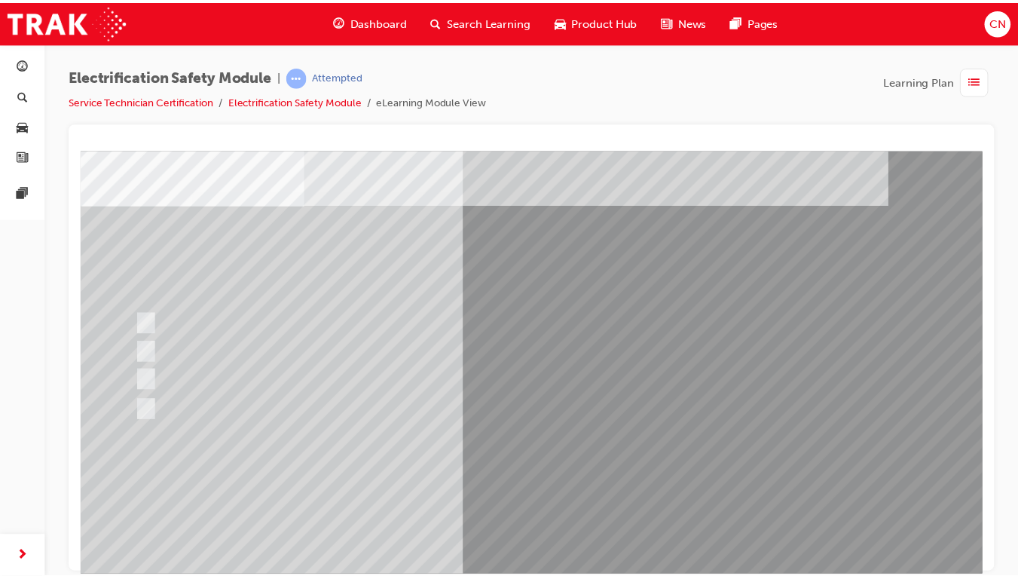
scroll to position [58, 0]
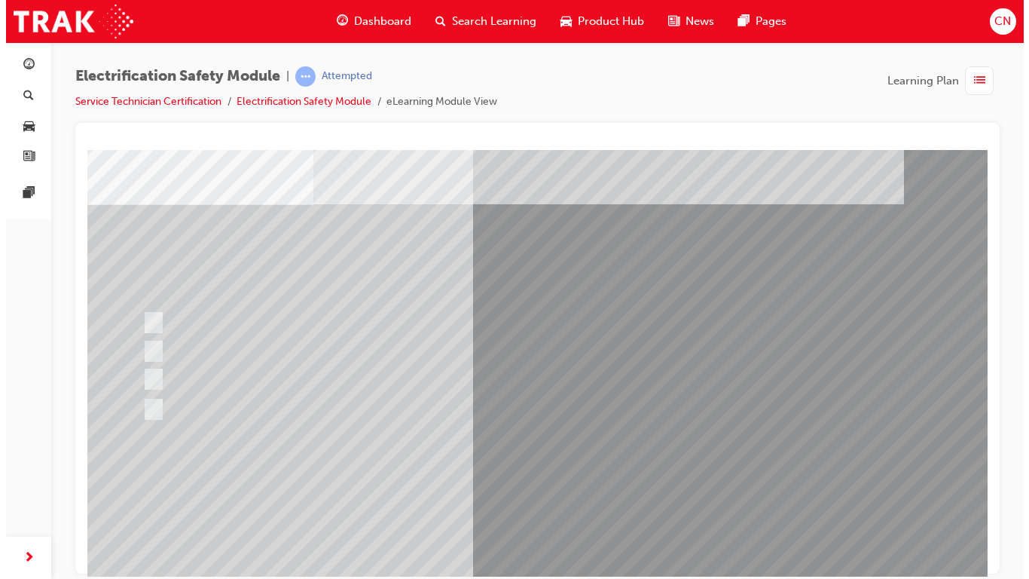
scroll to position [0, 0]
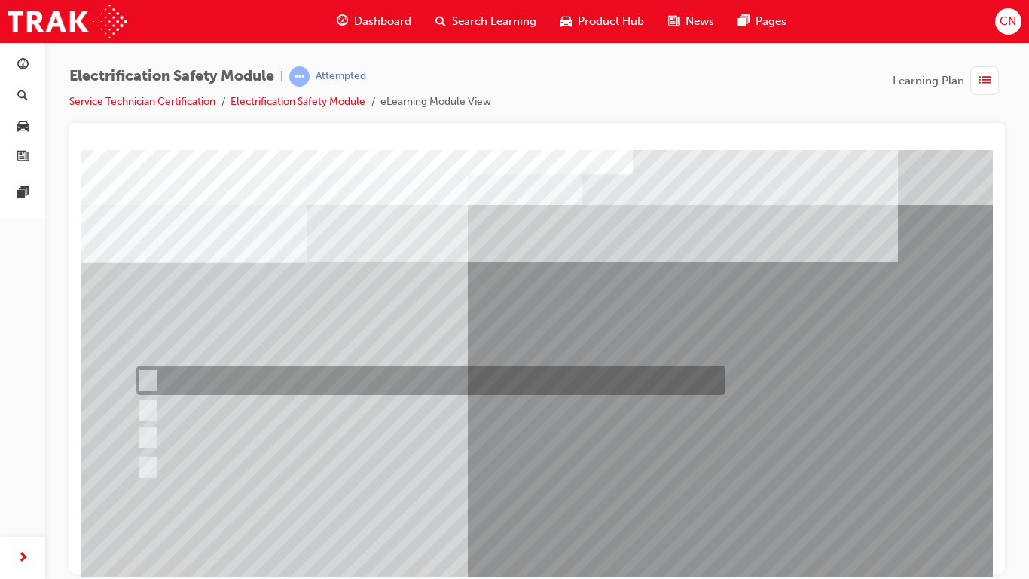
click at [256, 376] on div at bounding box center [427, 379] width 589 height 29
radio input "true"
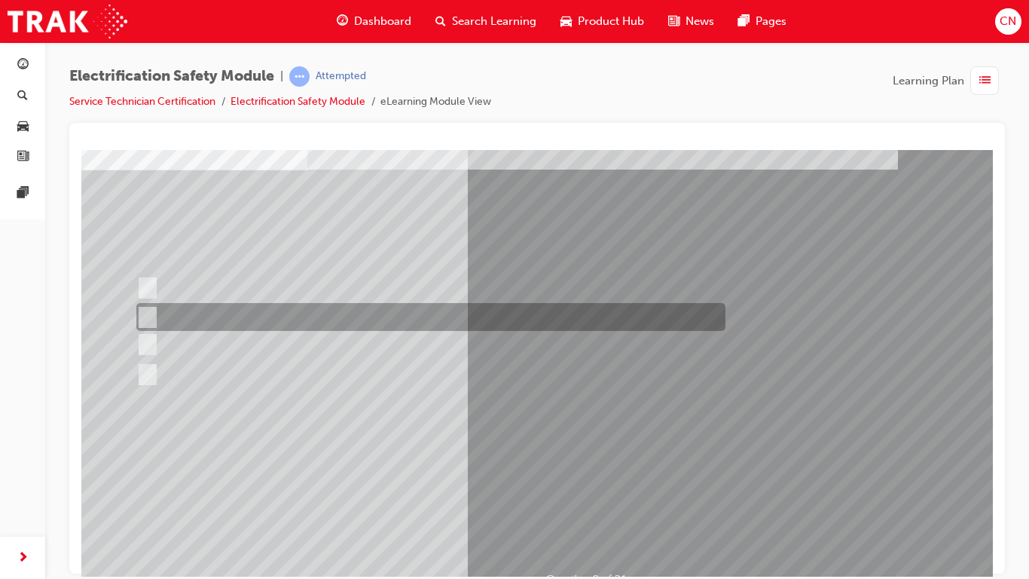
scroll to position [135, 0]
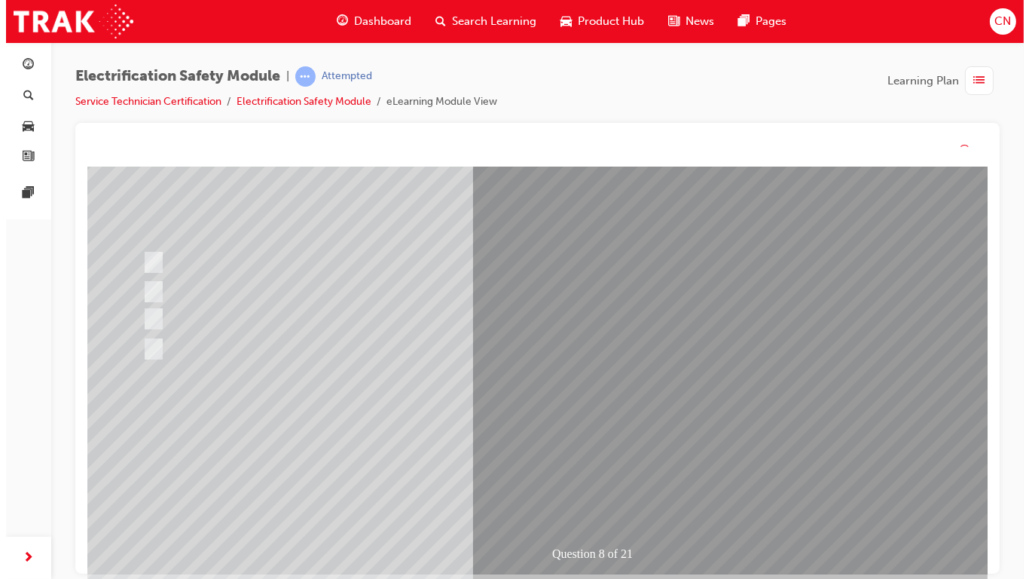
scroll to position [0, 0]
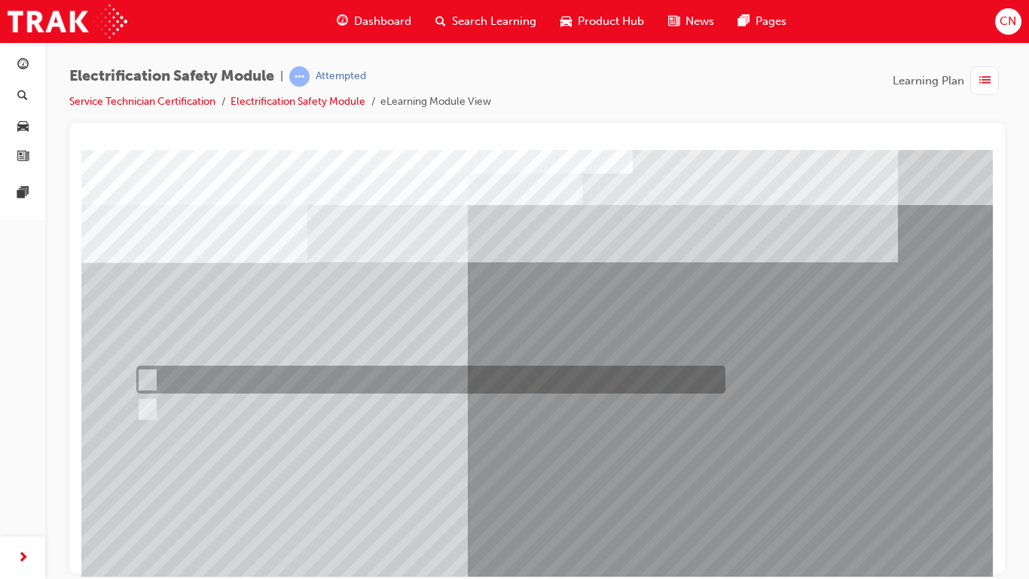
click at [202, 385] on div at bounding box center [427, 379] width 589 height 28
radio input "true"
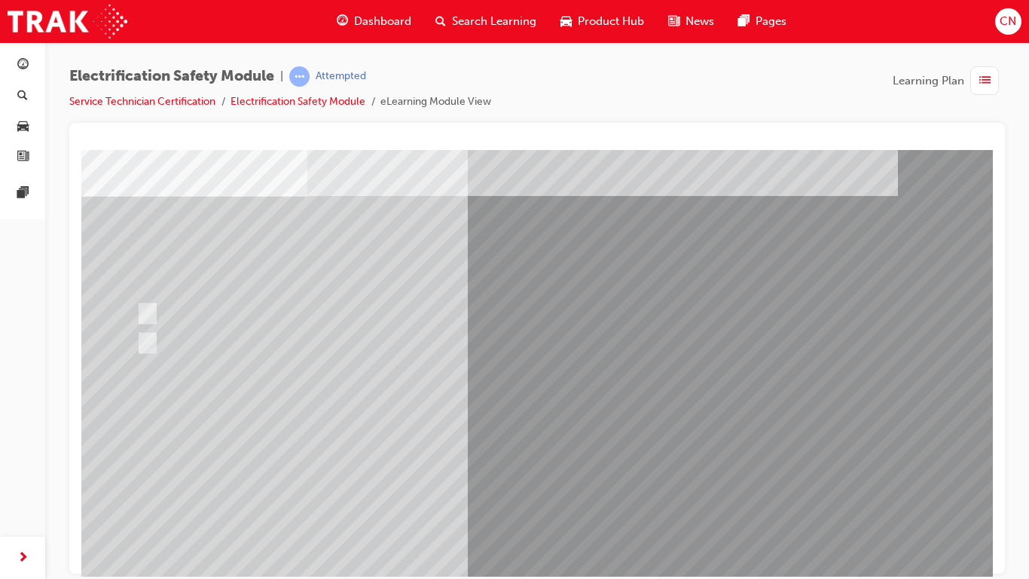
scroll to position [70, 0]
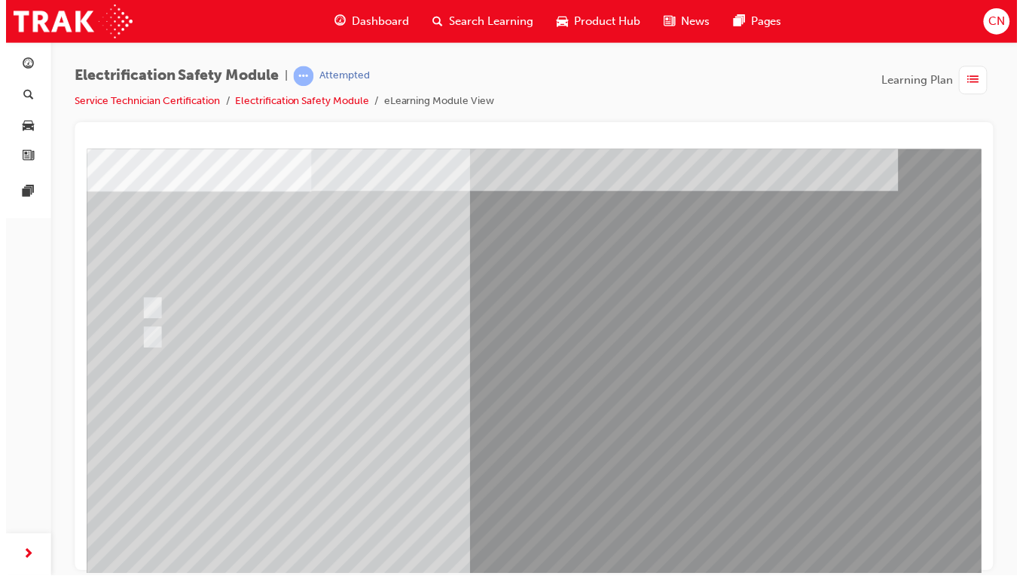
scroll to position [0, 0]
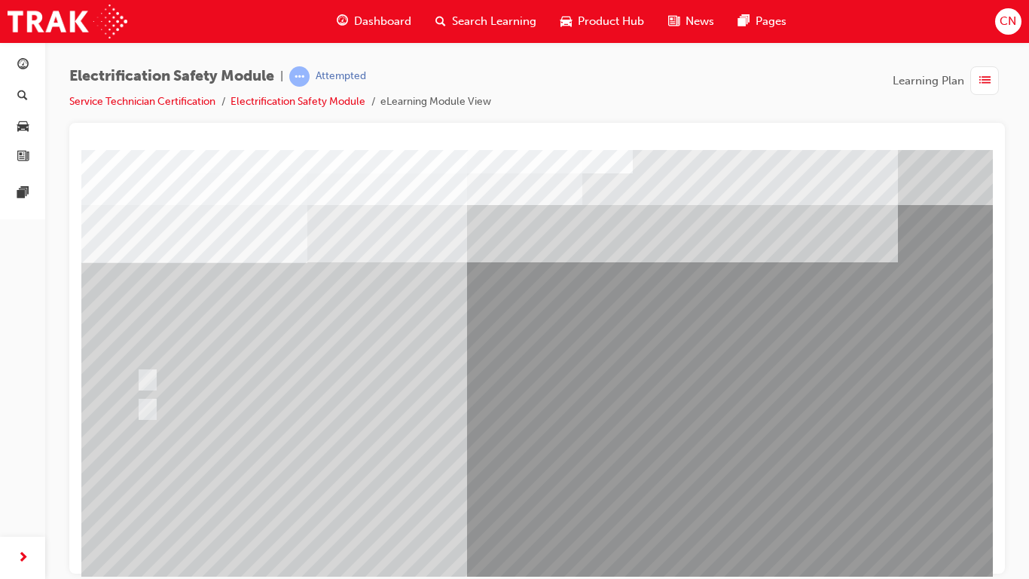
click at [609, 466] on div "Question 9 of 21" at bounding box center [593, 420] width 1025 height 543
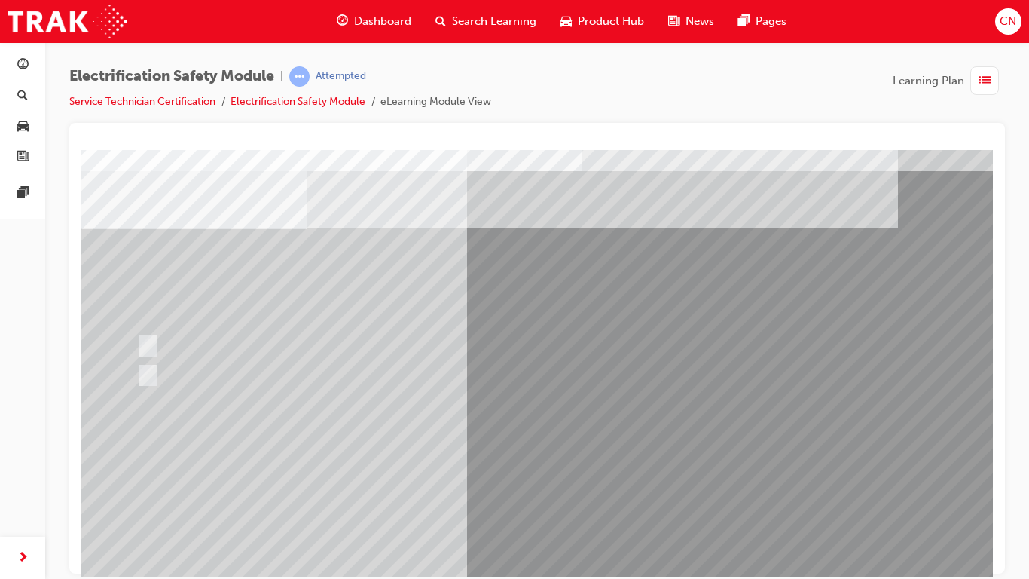
scroll to position [36, 0]
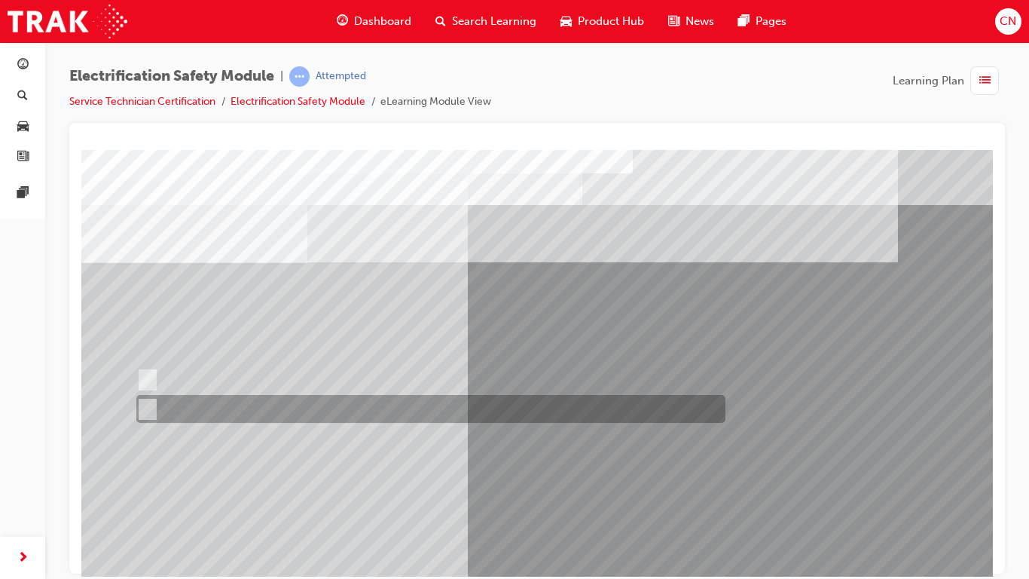
click at [194, 407] on div at bounding box center [427, 409] width 589 height 28
radio input "true"
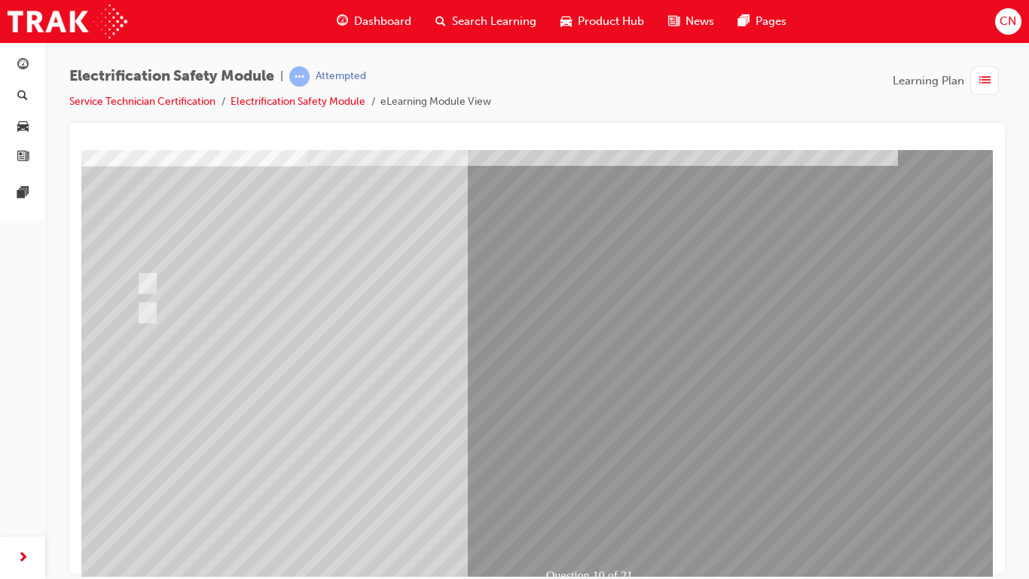
scroll to position [98, 0]
drag, startPoint x: 570, startPoint y: 496, endPoint x: 573, endPoint y: 509, distance: 13.9
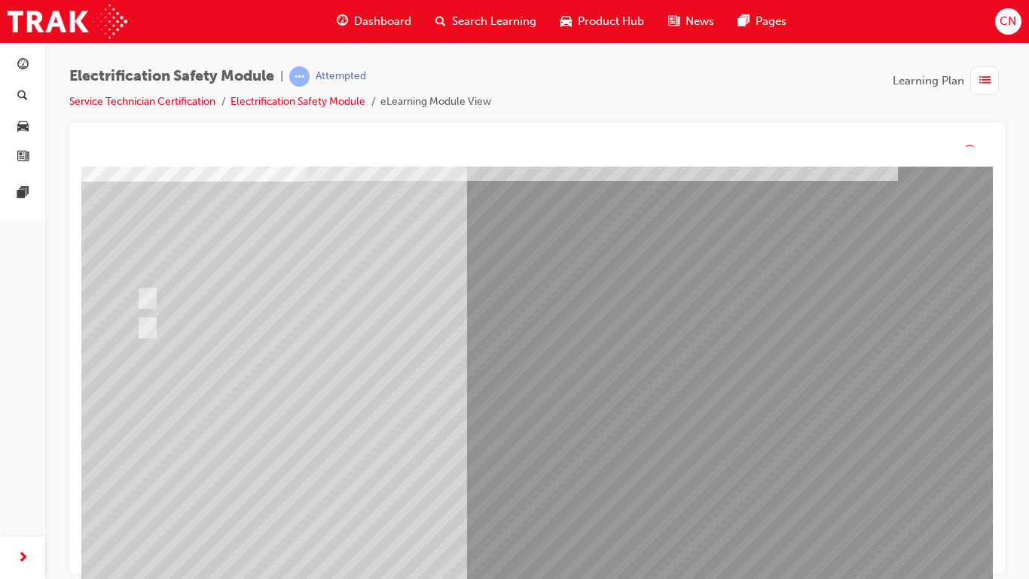
scroll to position [0, 0]
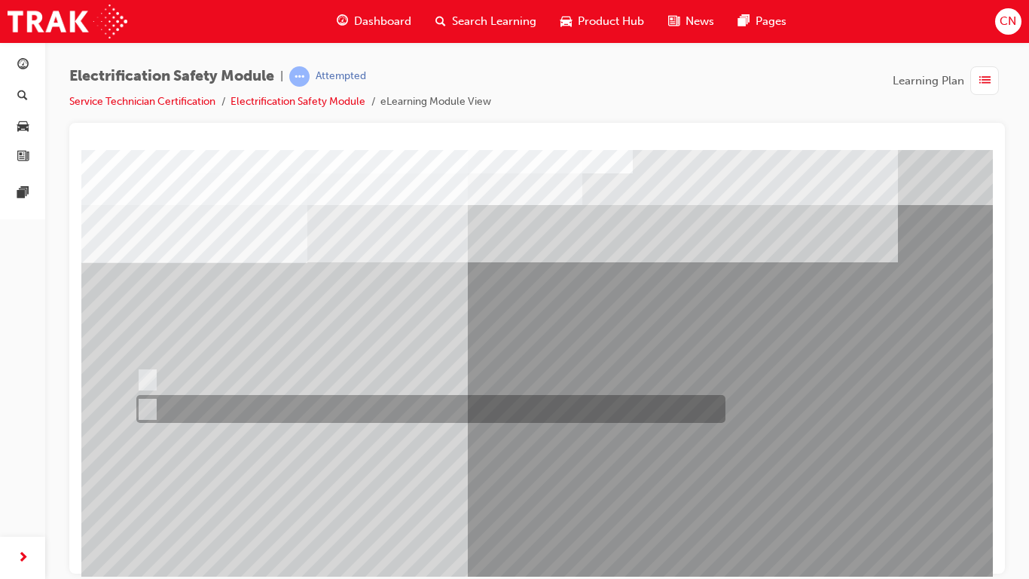
click at [199, 408] on div at bounding box center [427, 409] width 589 height 28
radio input "true"
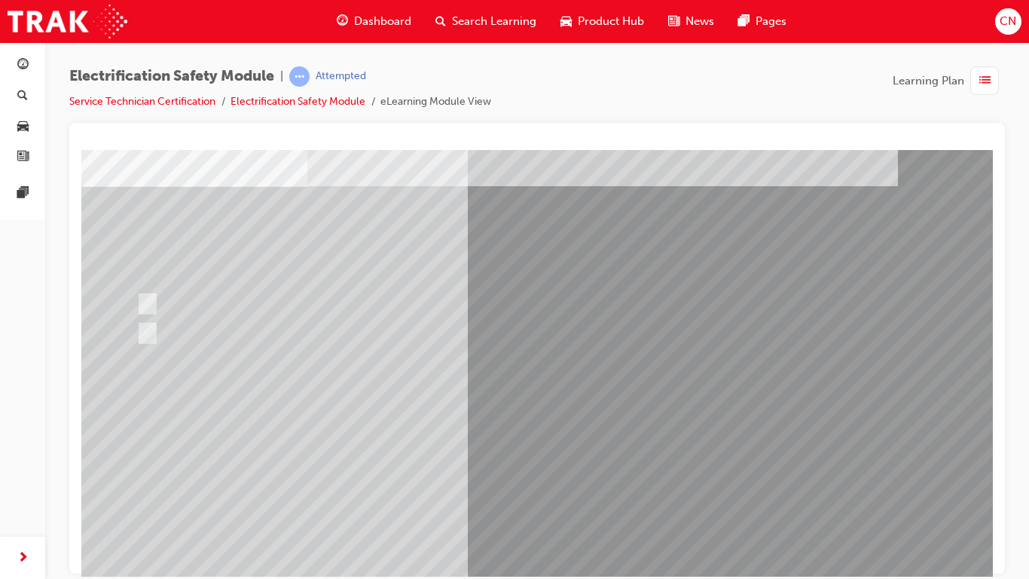
scroll to position [78, 0]
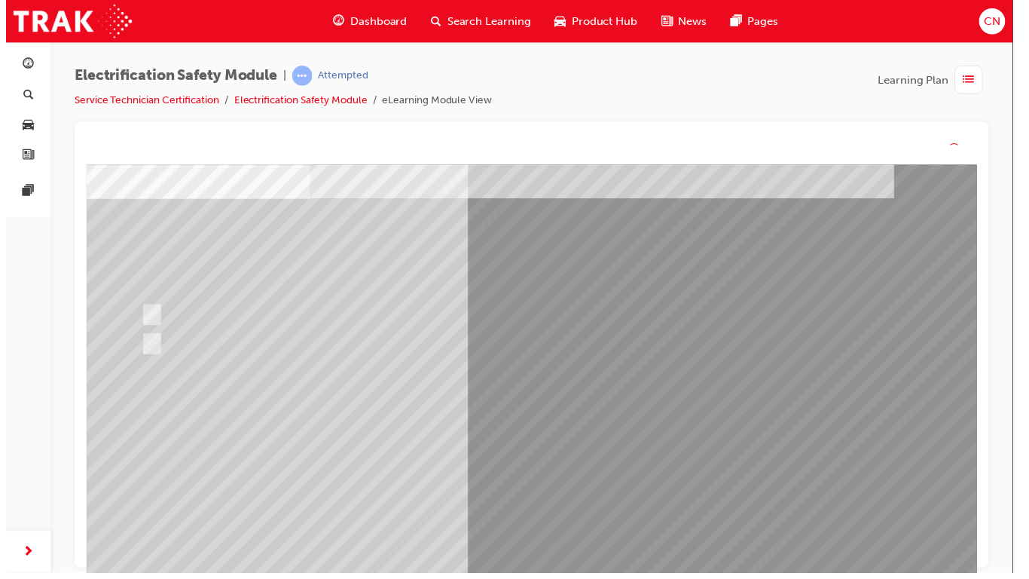
scroll to position [0, 0]
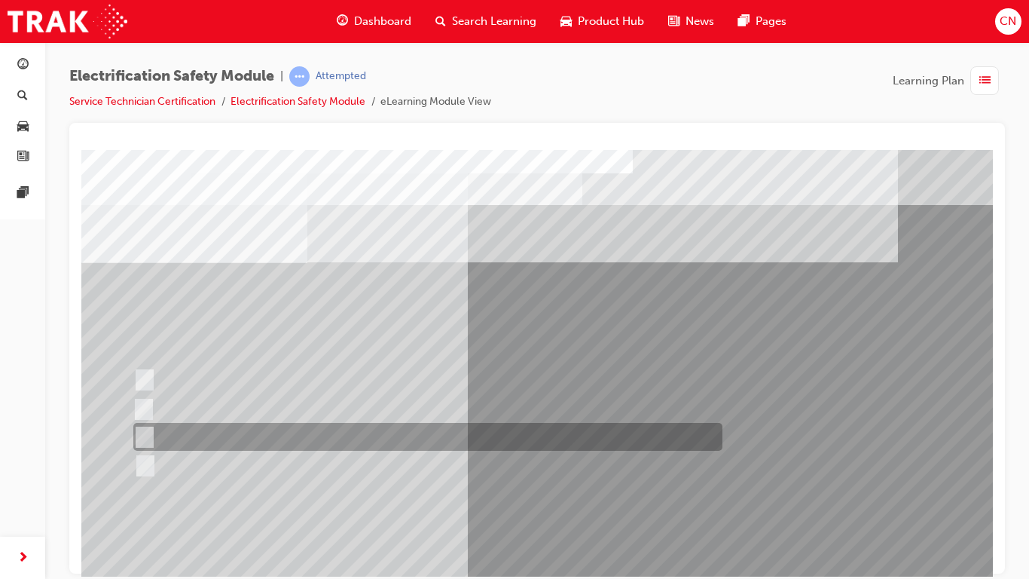
click at [261, 436] on div at bounding box center [424, 437] width 589 height 28
radio input "true"
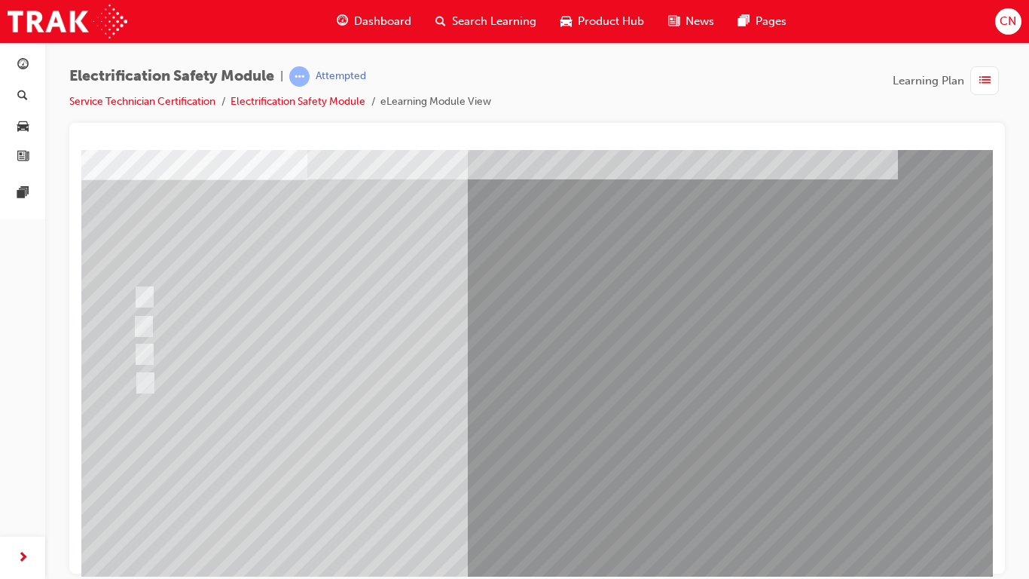
scroll to position [84, 0]
drag, startPoint x: 608, startPoint y: 541, endPoint x: 609, endPoint y: 530, distance: 11.3
click at [609, 466] on div "Question 12 of 21" at bounding box center [593, 336] width 1025 height 543
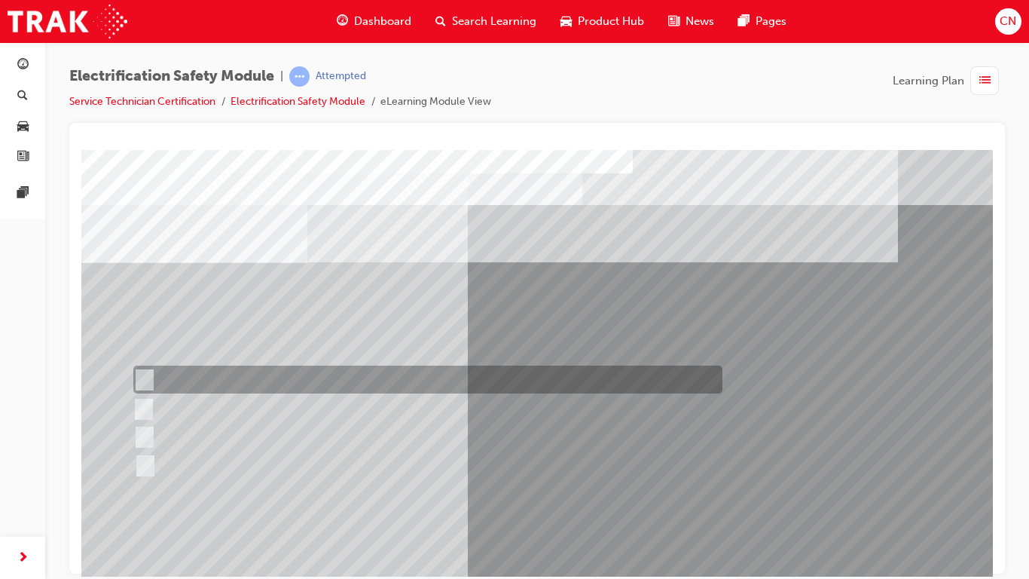
click at [291, 384] on div at bounding box center [424, 379] width 589 height 28
radio input "true"
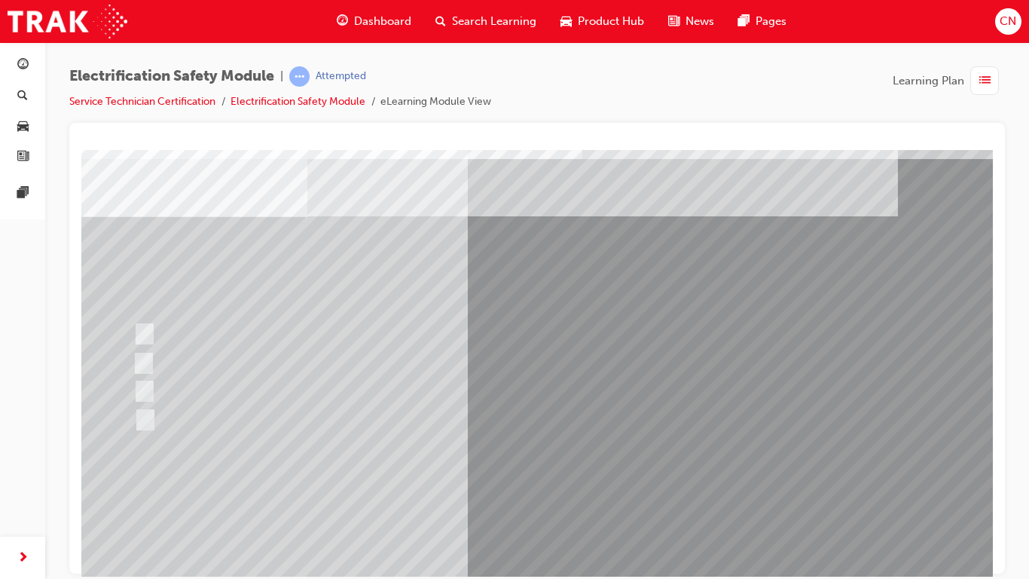
scroll to position [57, 0]
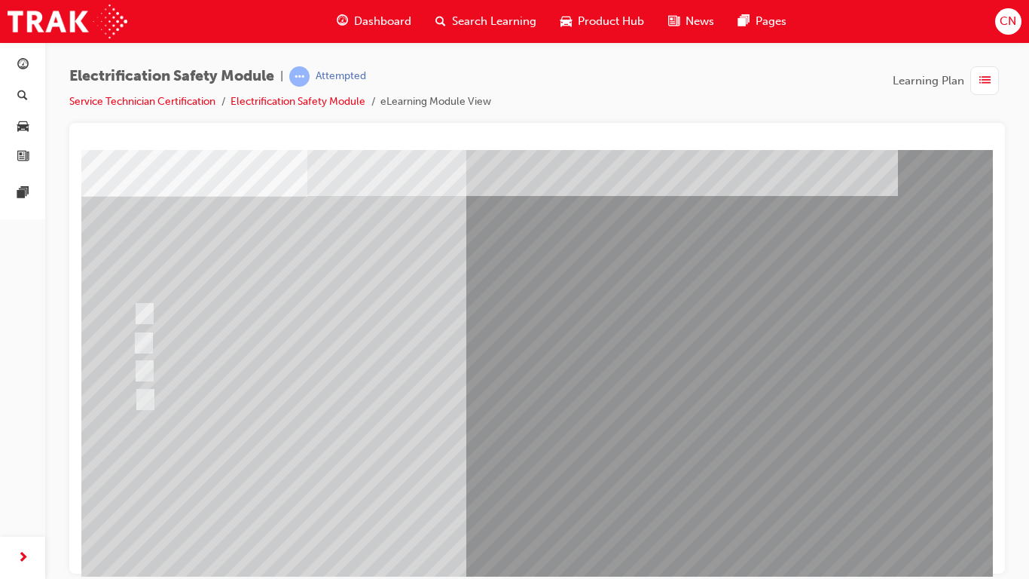
scroll to position [67, 0]
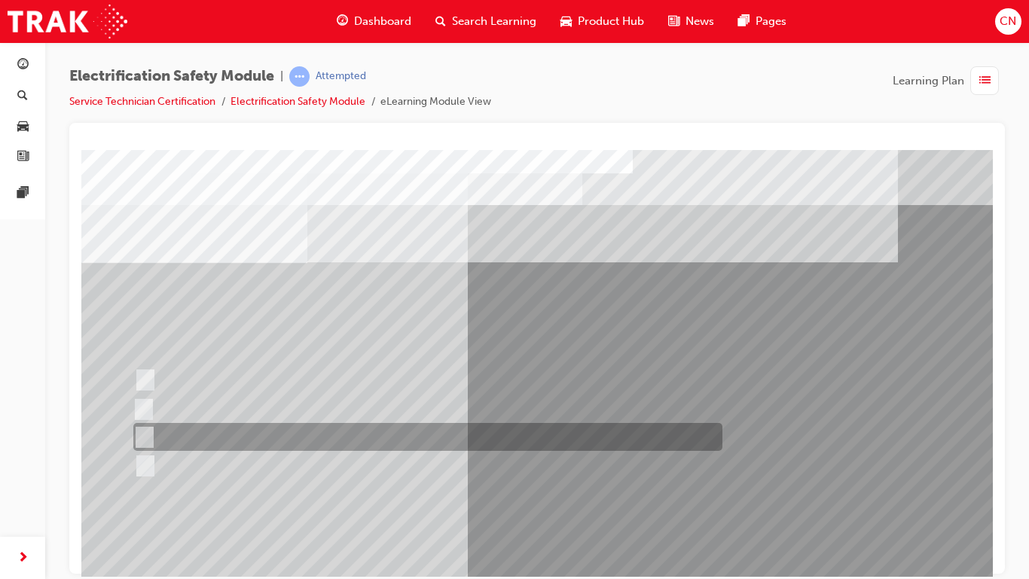
click at [267, 426] on div at bounding box center [424, 437] width 589 height 28
radio input "true"
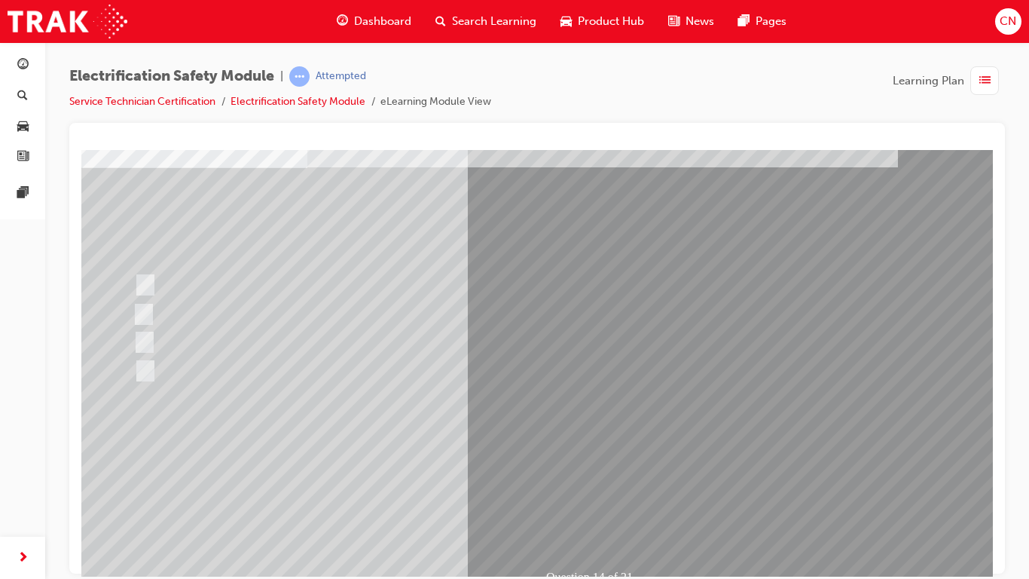
scroll to position [98, 0]
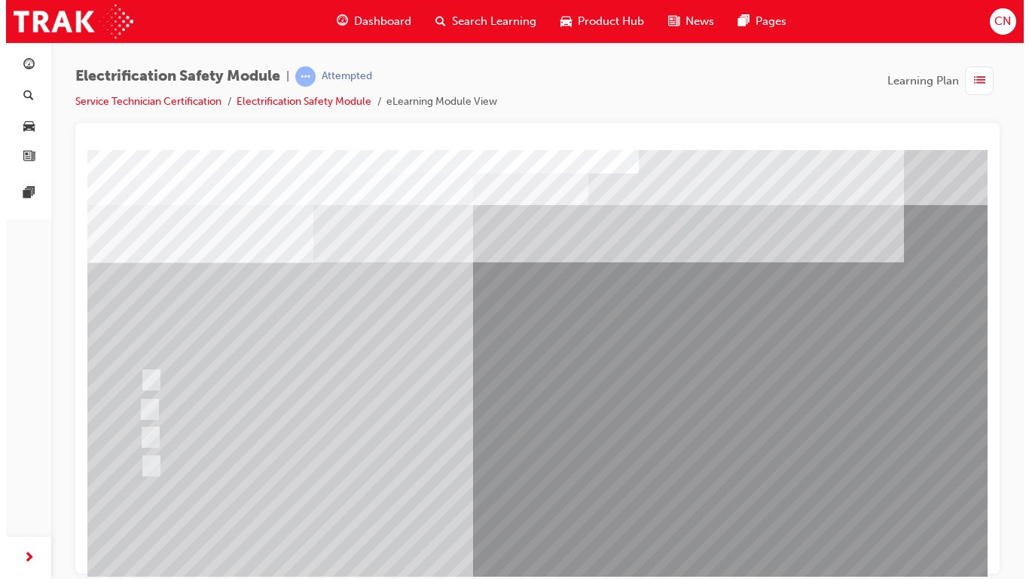
click at [595, 466] on div "Question 14 of 21" at bounding box center [599, 420] width 1025 height 543
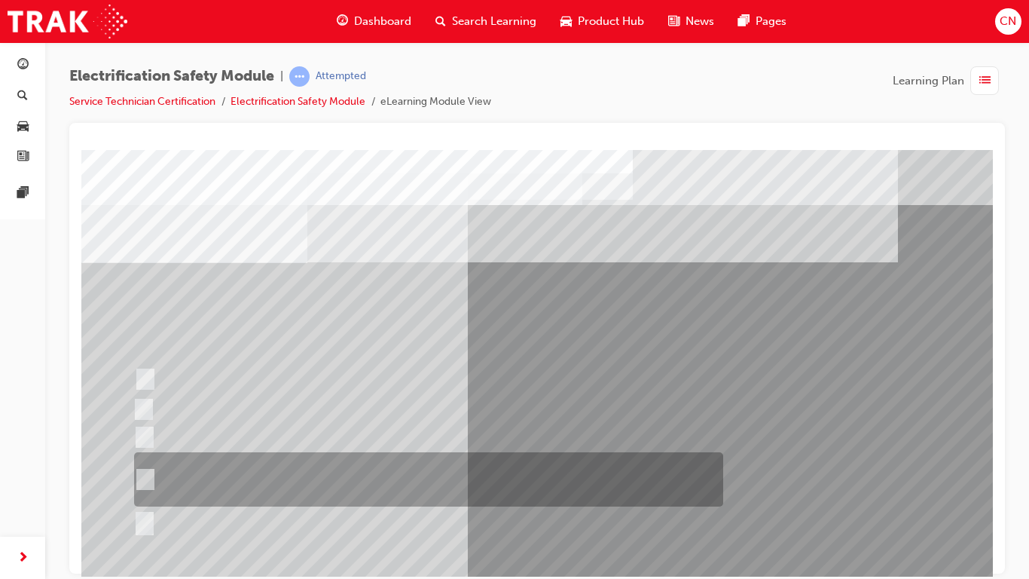
click at [304, 466] on div at bounding box center [424, 479] width 589 height 54
radio input "true"
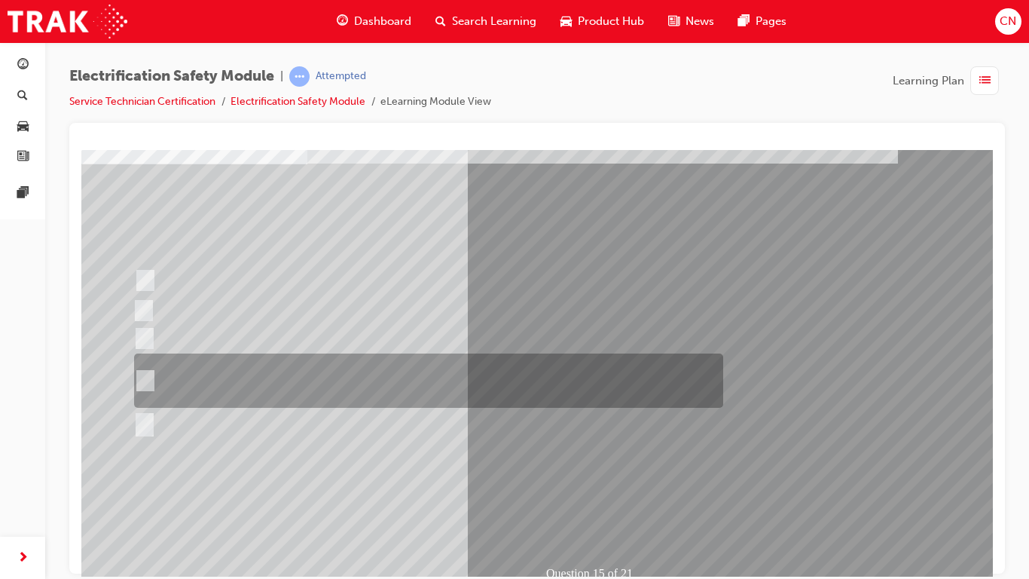
scroll to position [102, 0]
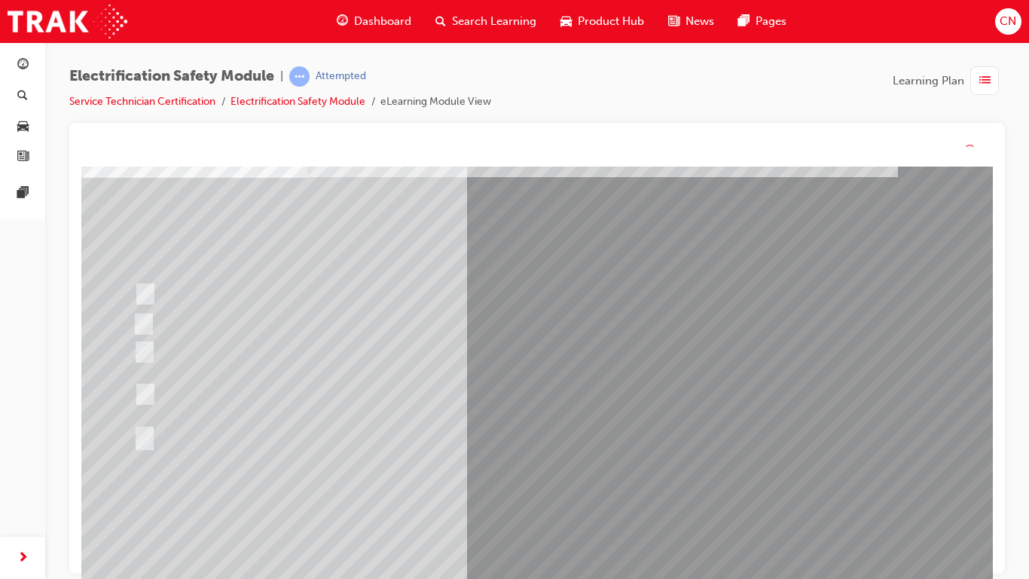
scroll to position [0, 0]
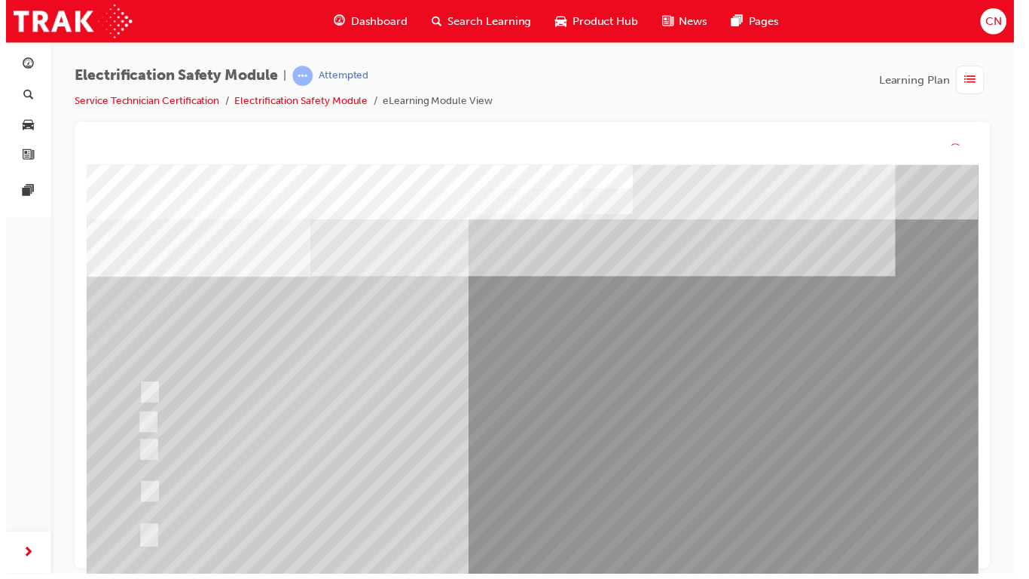
click at [577, 466] on div "Question 15 of 21" at bounding box center [598, 435] width 1025 height 543
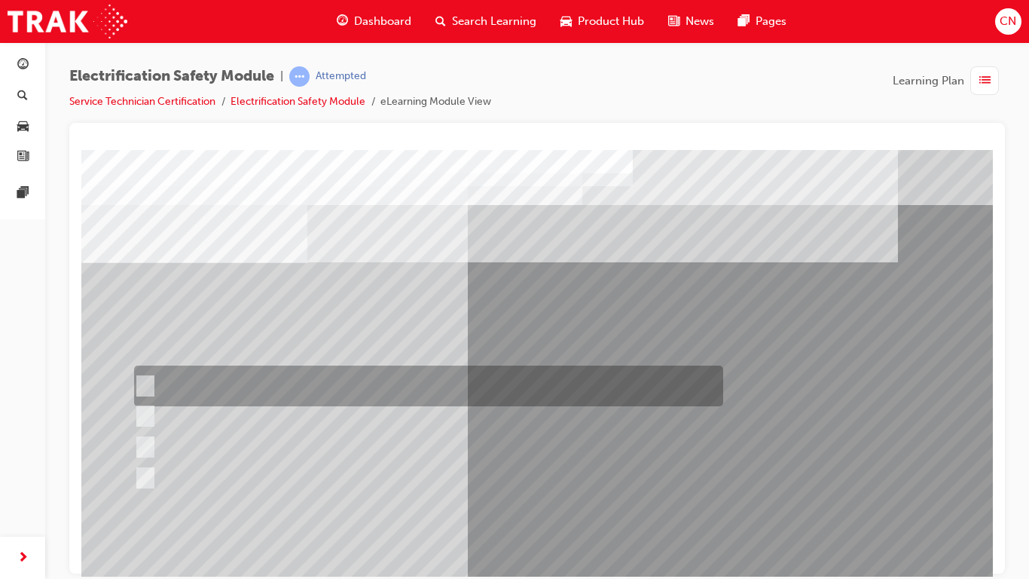
click at [370, 391] on div at bounding box center [424, 385] width 589 height 41
radio input "true"
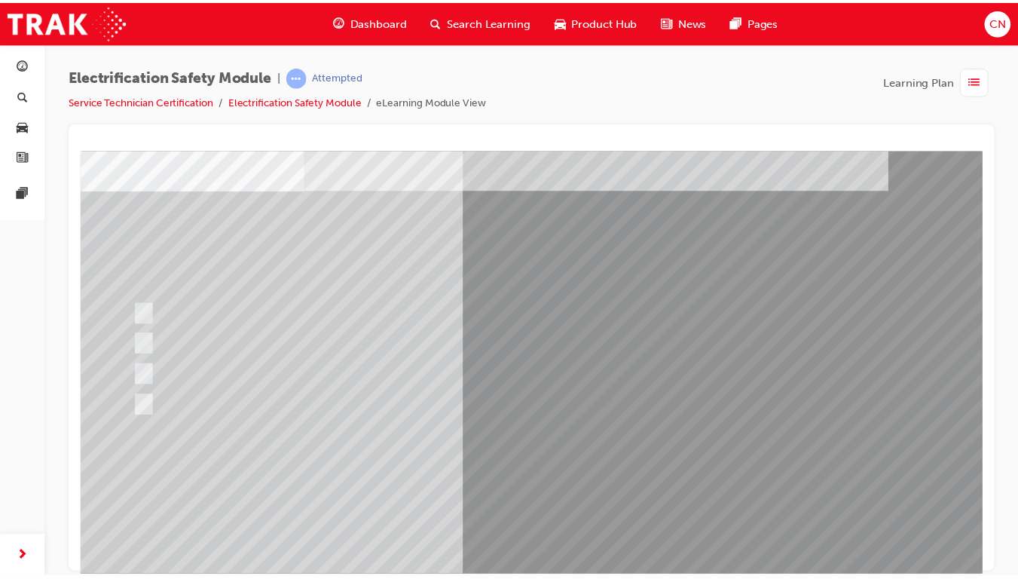
scroll to position [73, 0]
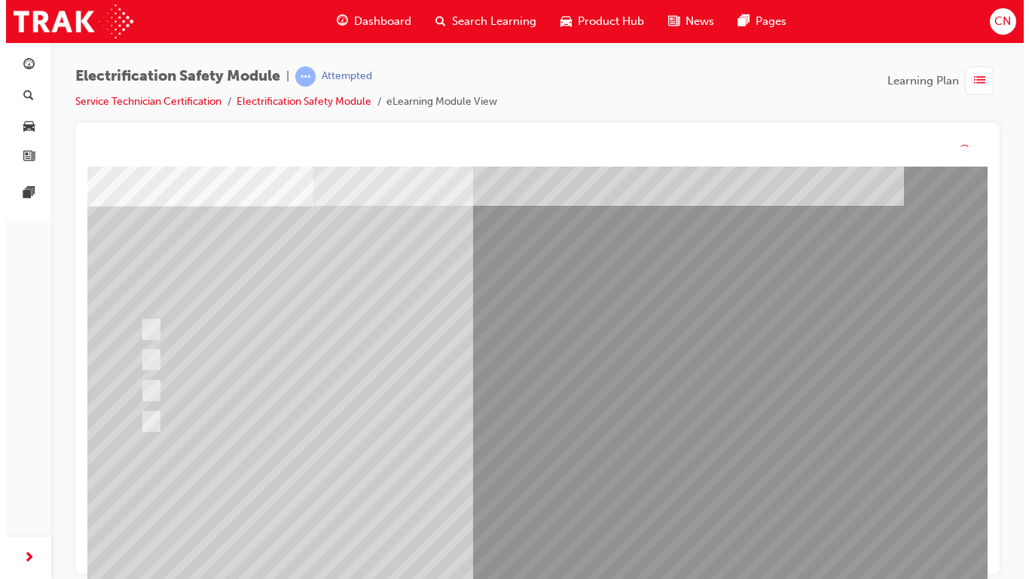
scroll to position [0, 0]
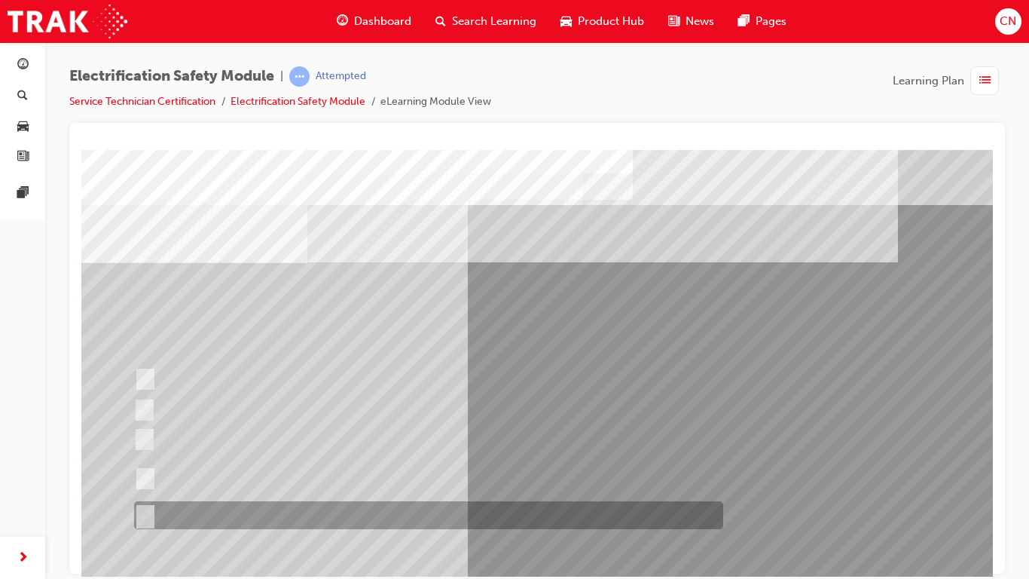
click at [268, 466] on div at bounding box center [424, 515] width 589 height 28
radio input "true"
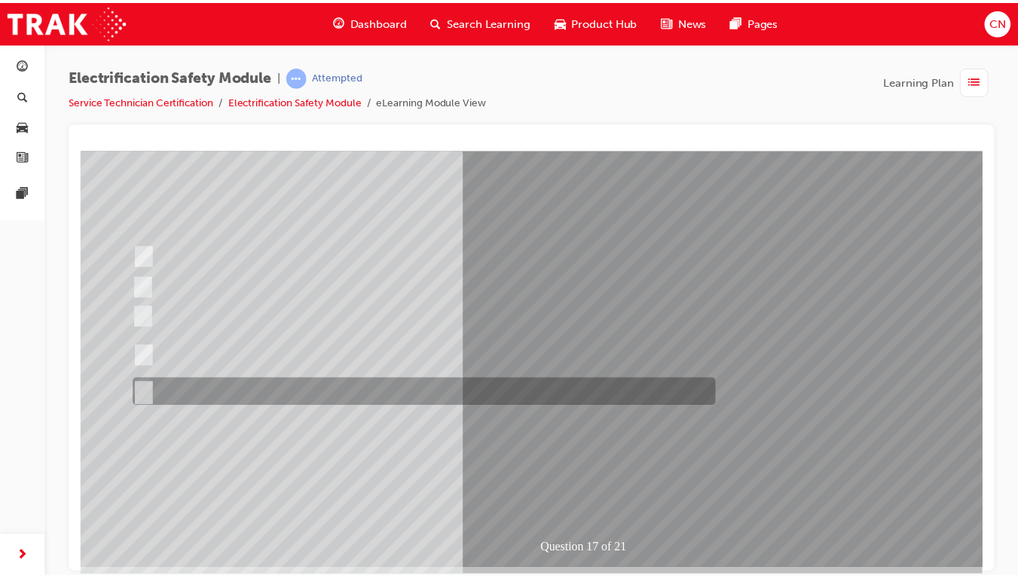
scroll to position [130, 0]
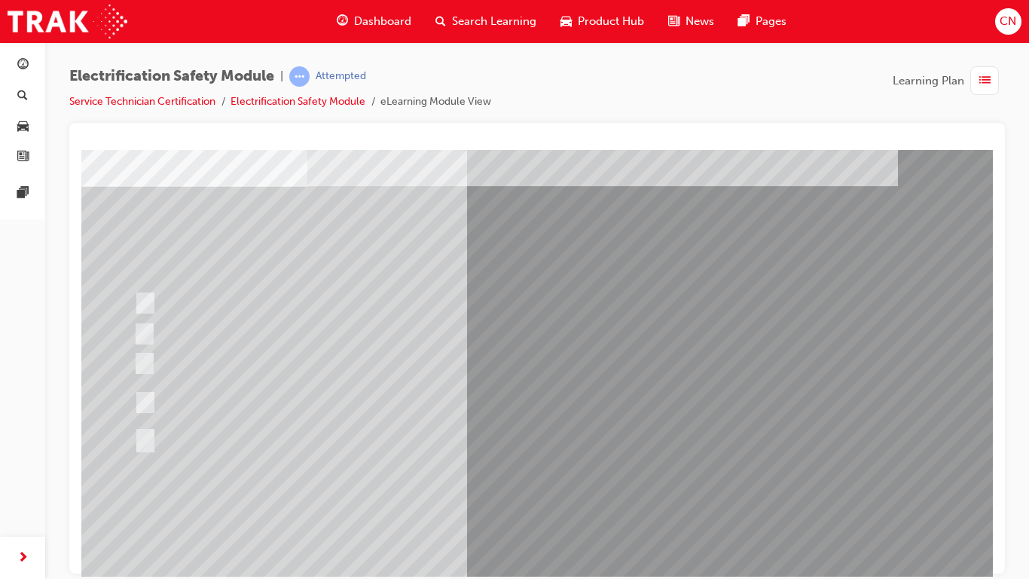
scroll to position [77, 0]
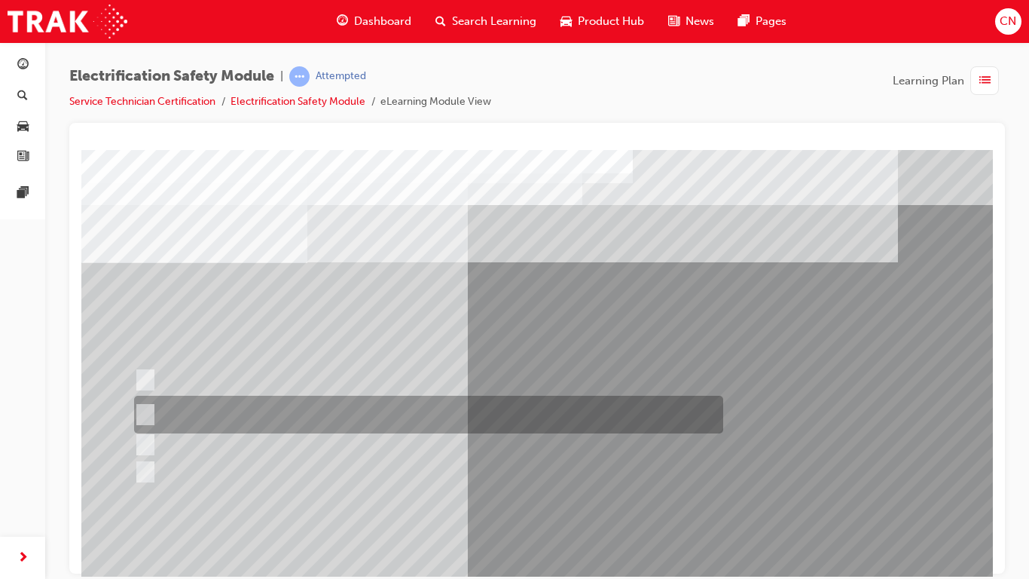
click at [330, 412] on div at bounding box center [424, 415] width 589 height 38
radio input "true"
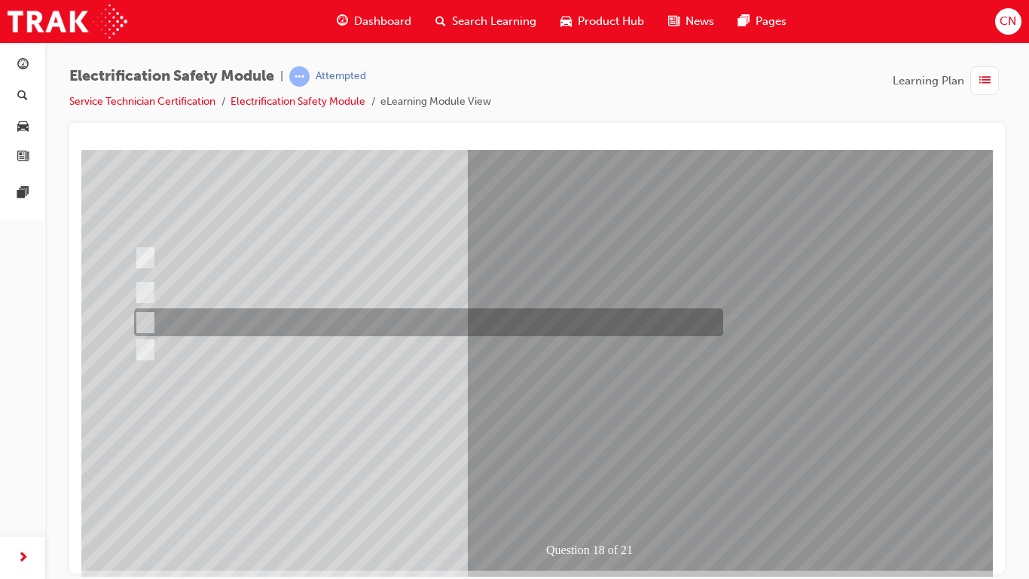
scroll to position [123, 0]
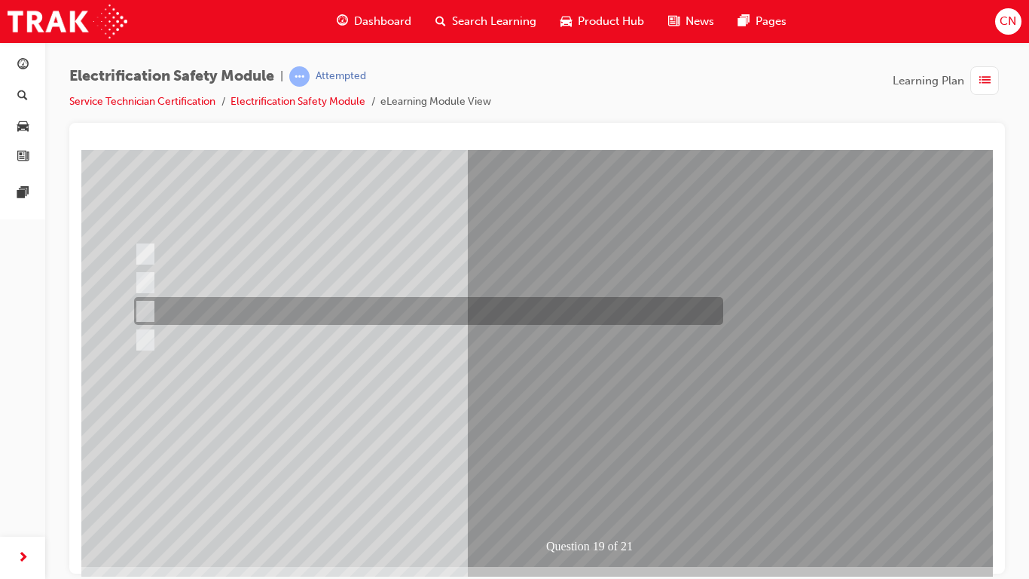
scroll to position [0, 0]
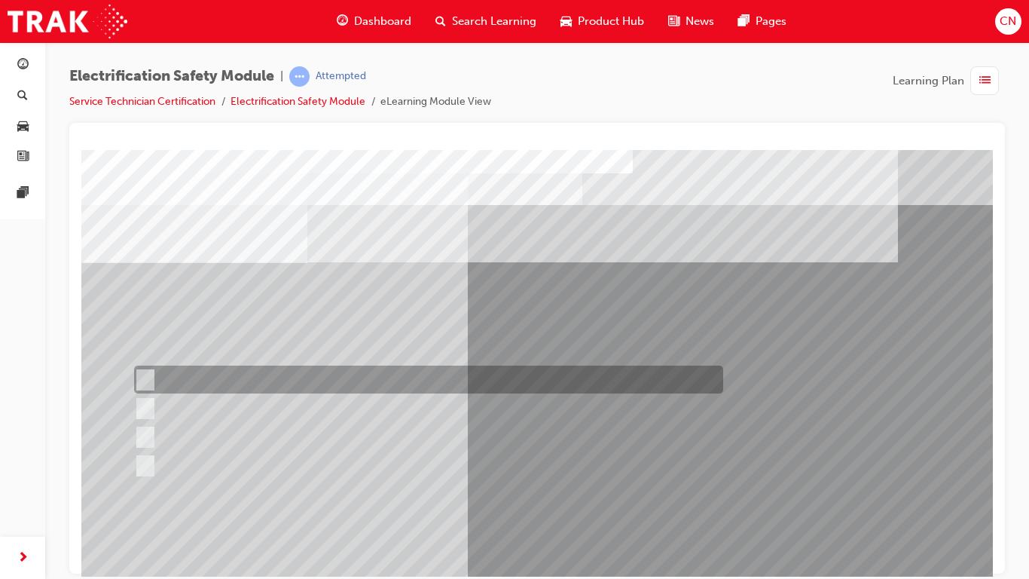
click at [209, 384] on div at bounding box center [424, 379] width 589 height 28
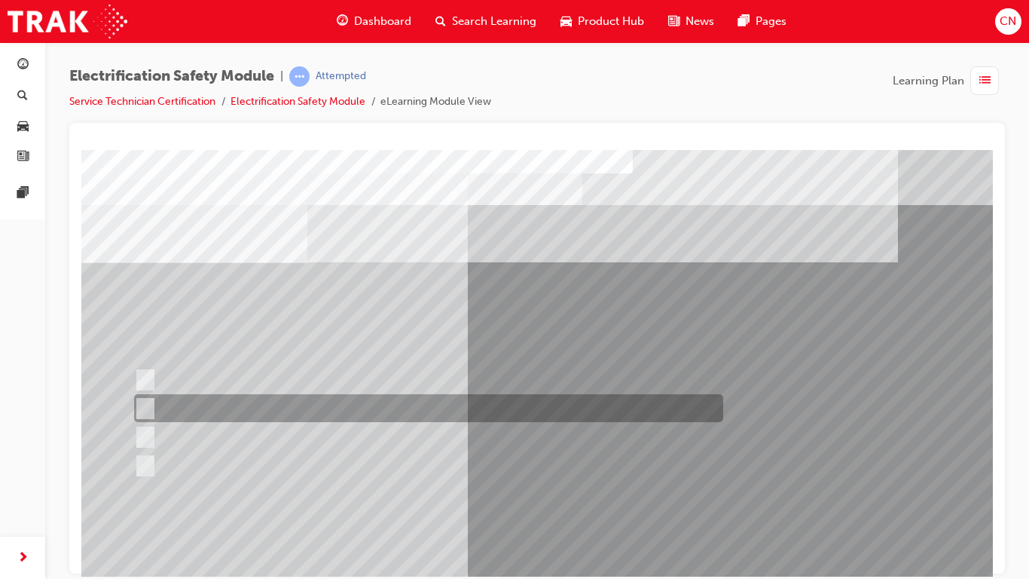
click at [511, 399] on div at bounding box center [424, 408] width 589 height 28
radio input "false"
radio input "true"
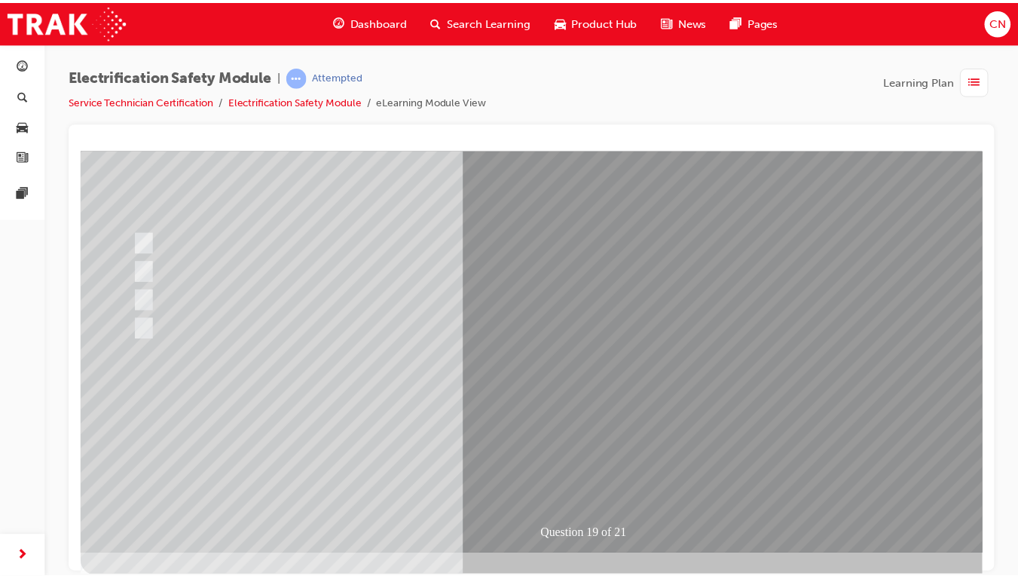
scroll to position [138, 0]
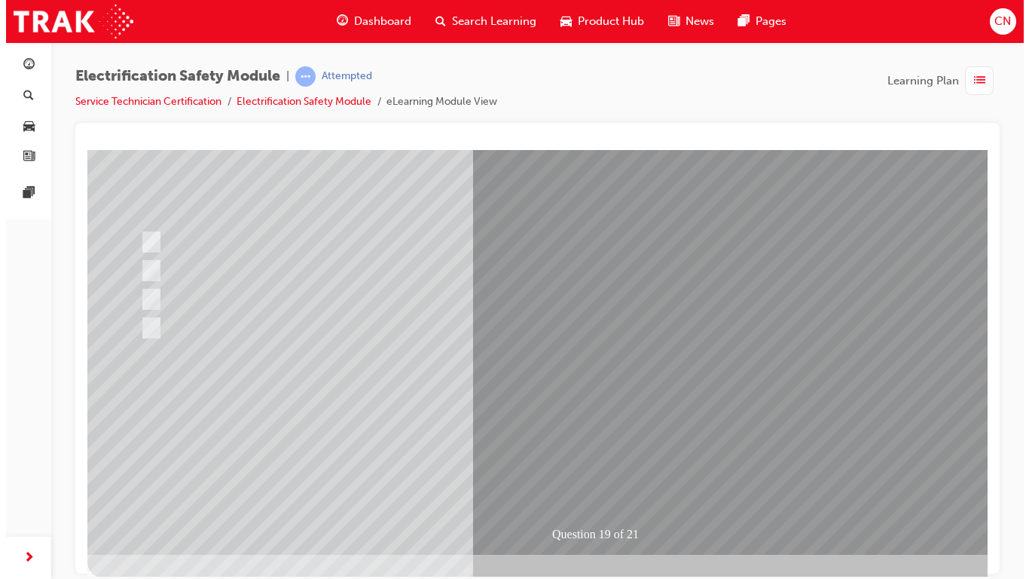
scroll to position [0, 0]
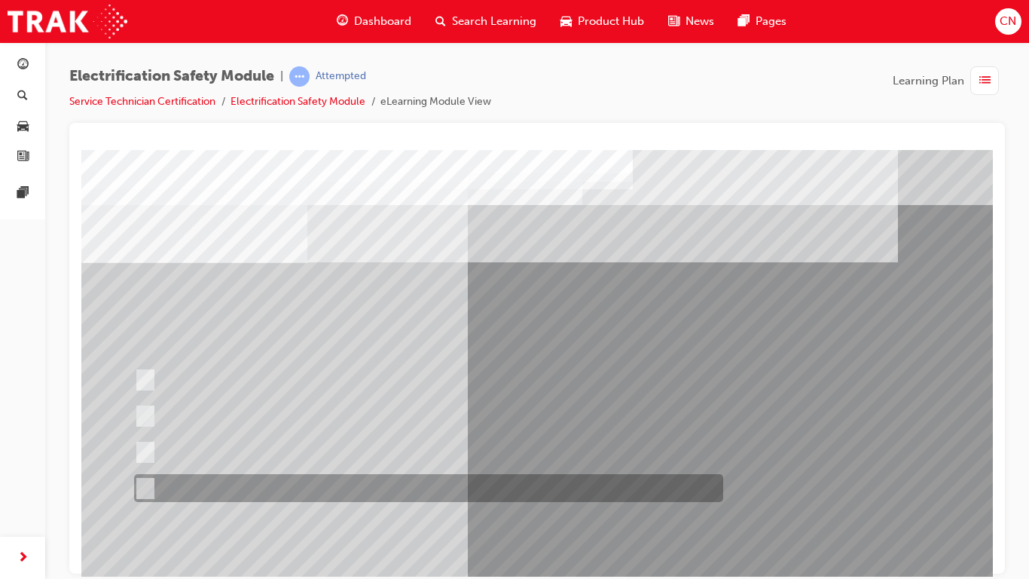
click at [323, 466] on div at bounding box center [424, 488] width 589 height 28
radio input "true"
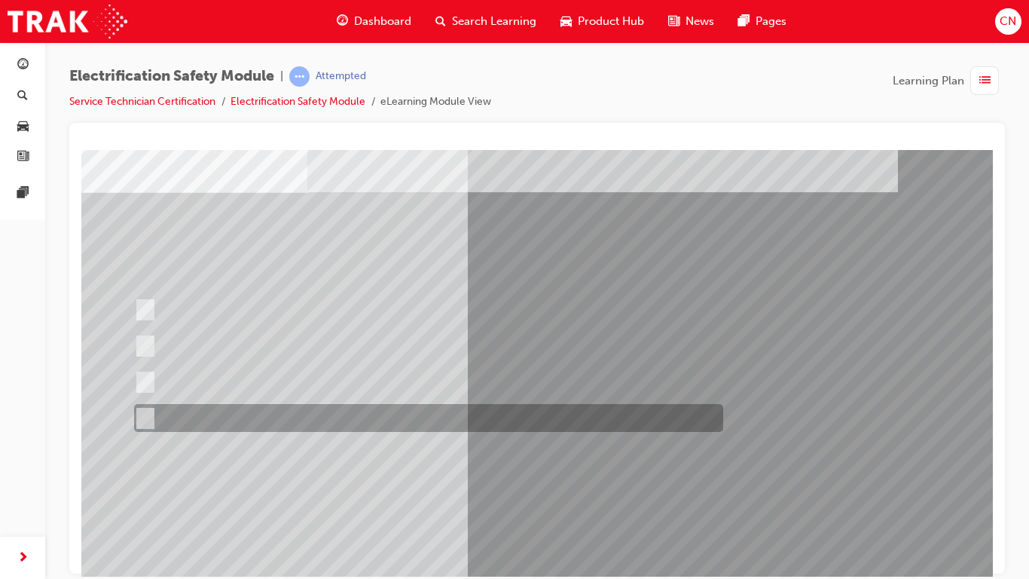
scroll to position [71, 0]
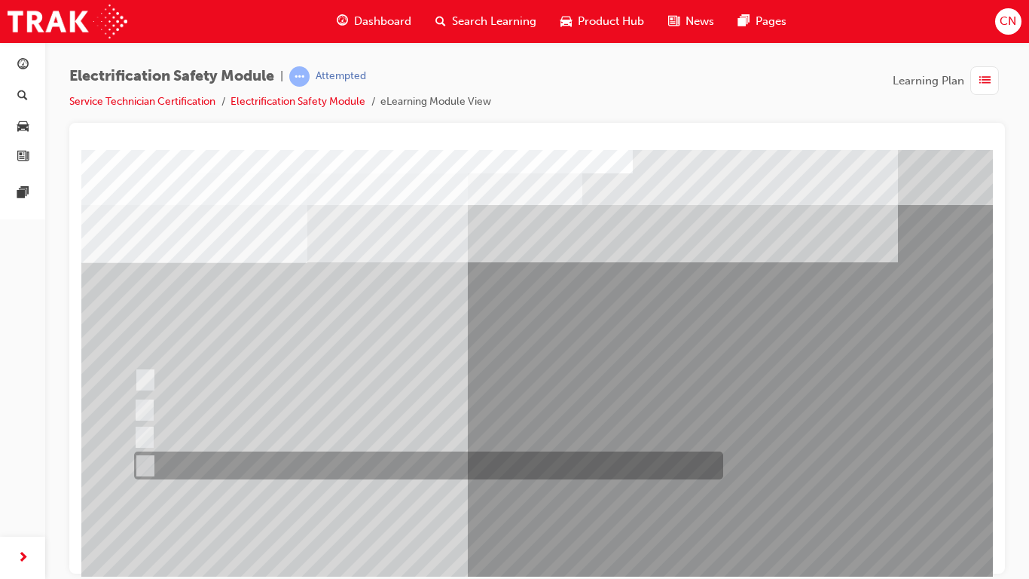
click at [460, 466] on div at bounding box center [424, 465] width 589 height 28
radio input "true"
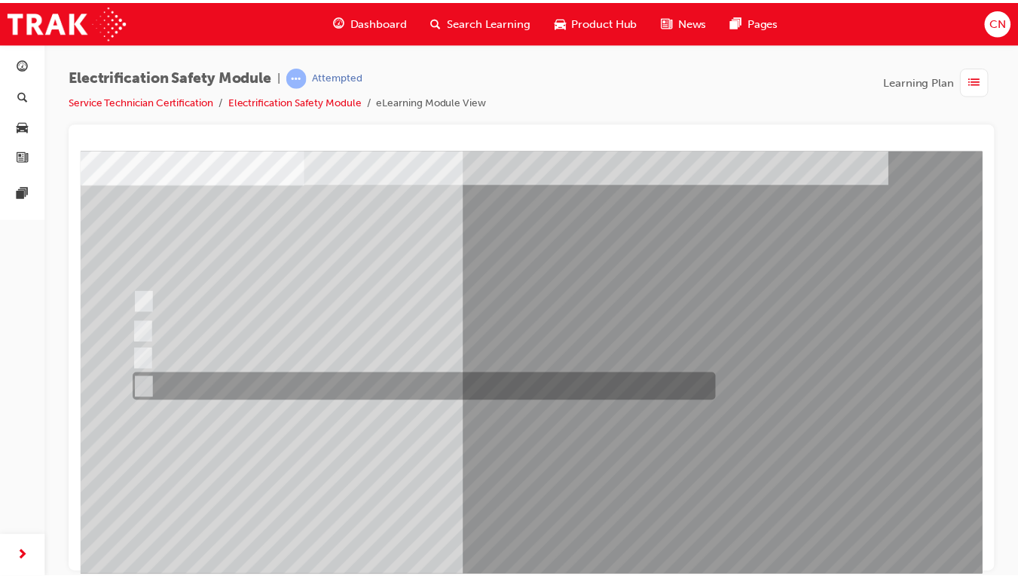
scroll to position [81, 0]
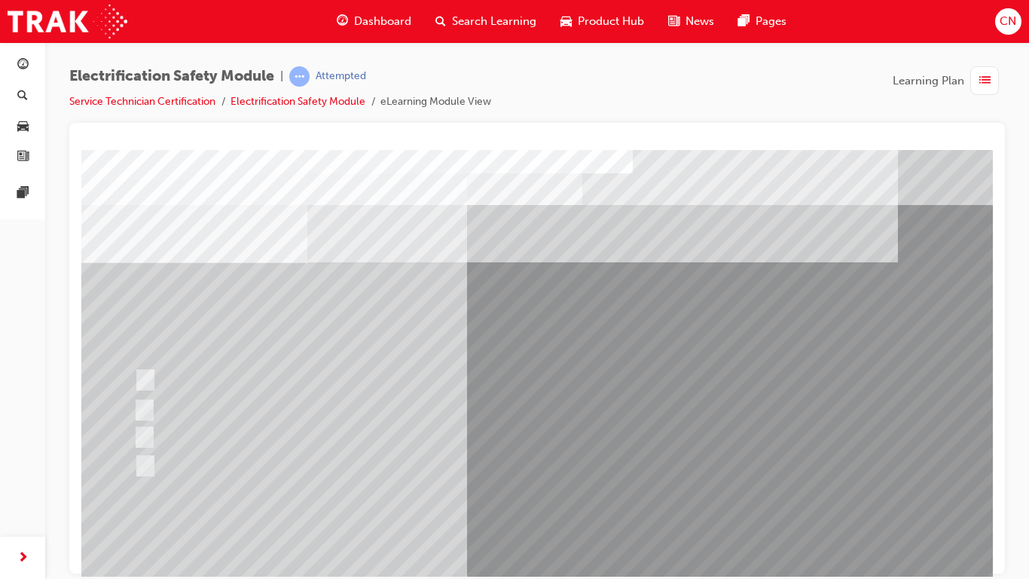
drag, startPoint x: 587, startPoint y: 466, endPoint x: 585, endPoint y: 558, distance: 92.7
click at [585, 466] on div "Question 21 of 21" at bounding box center [593, 420] width 1025 height 543
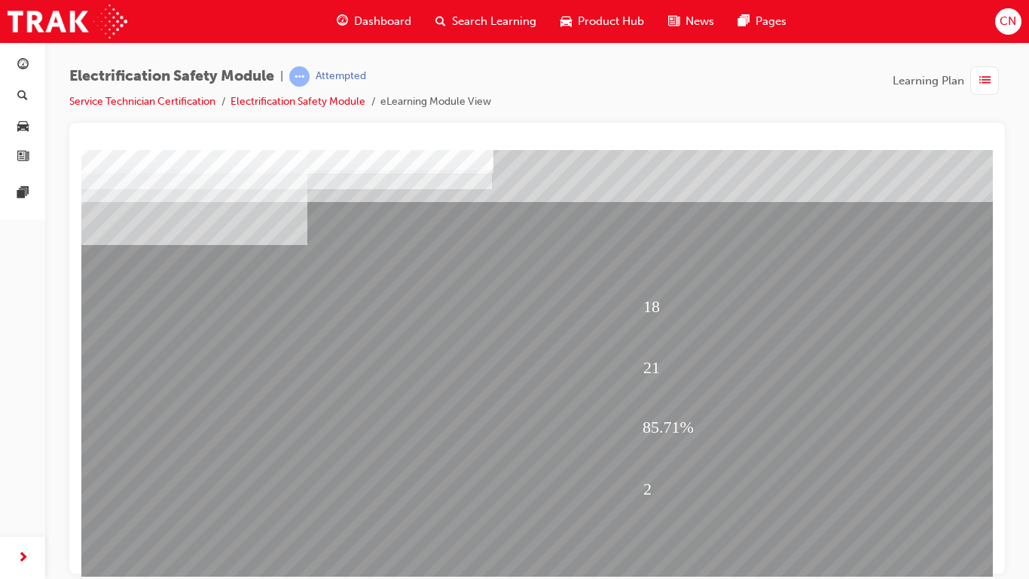
scroll to position [17, 0]
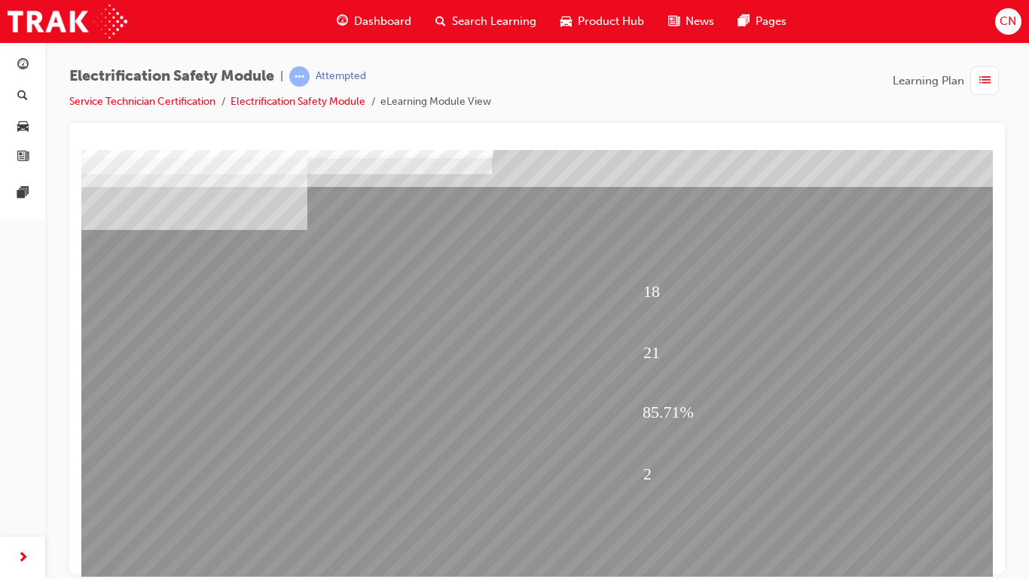
scroll to position [150, 0]
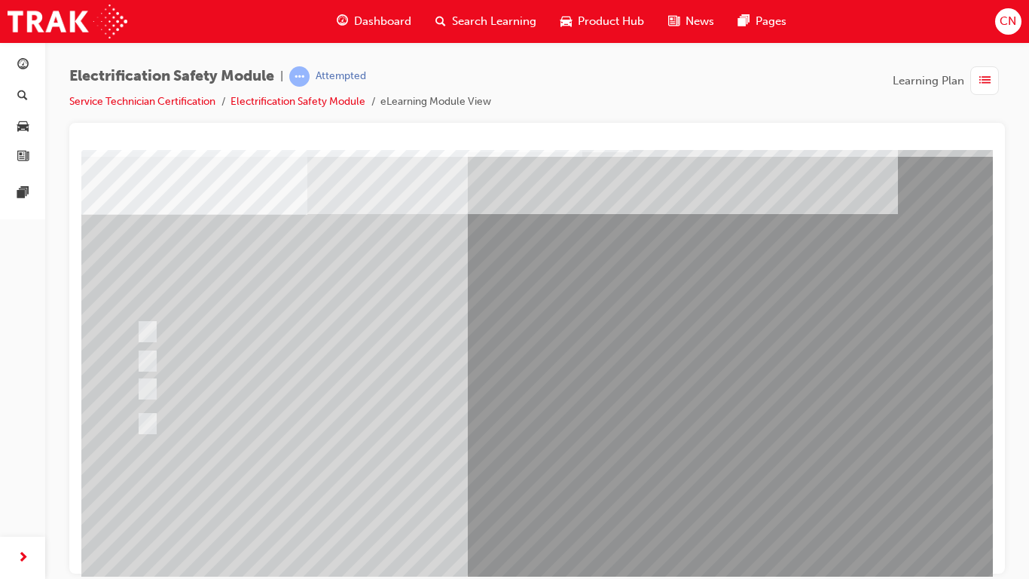
scroll to position [29, 0]
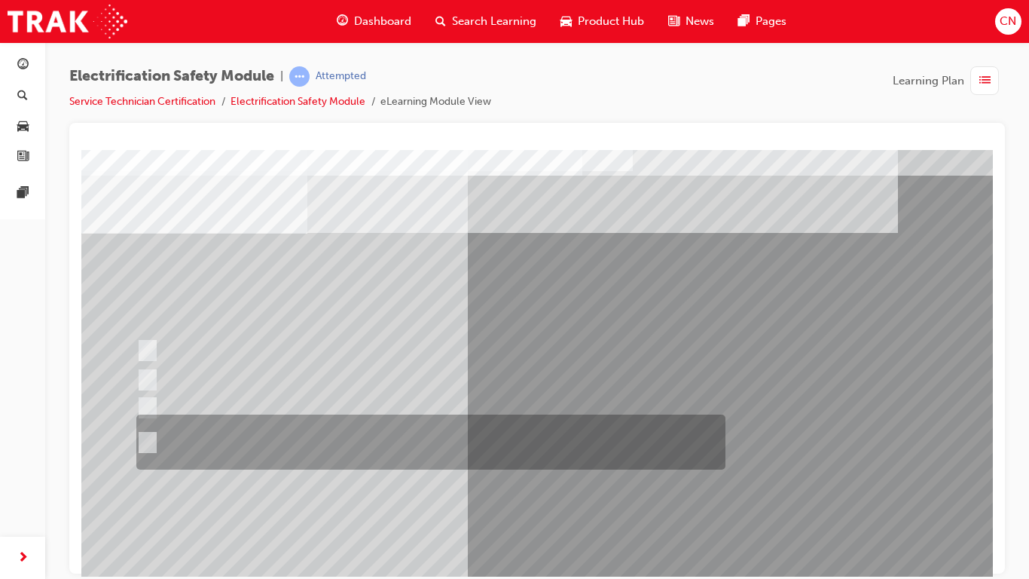
click at [271, 439] on div at bounding box center [427, 441] width 589 height 55
radio input "true"
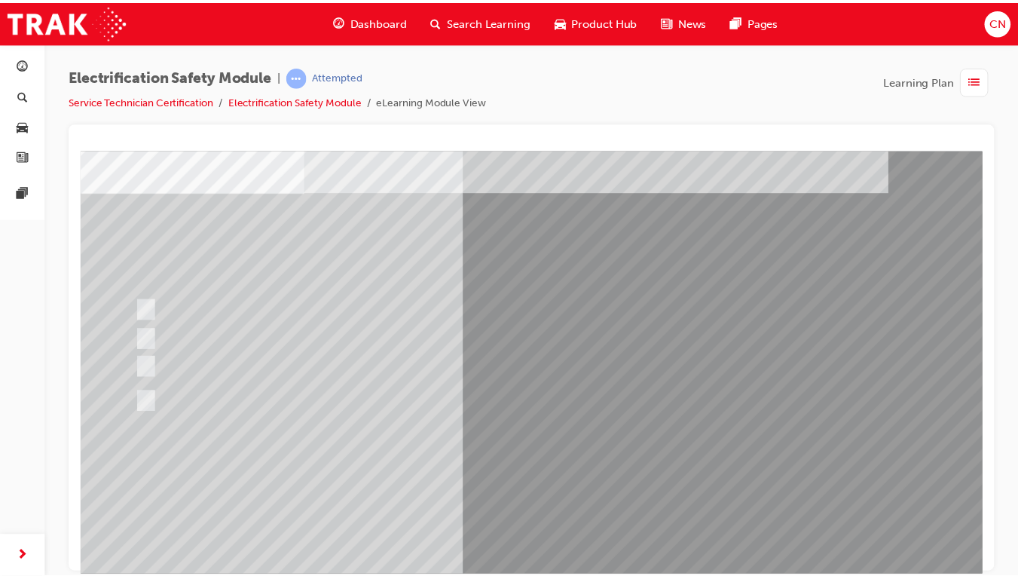
scroll to position [75, 0]
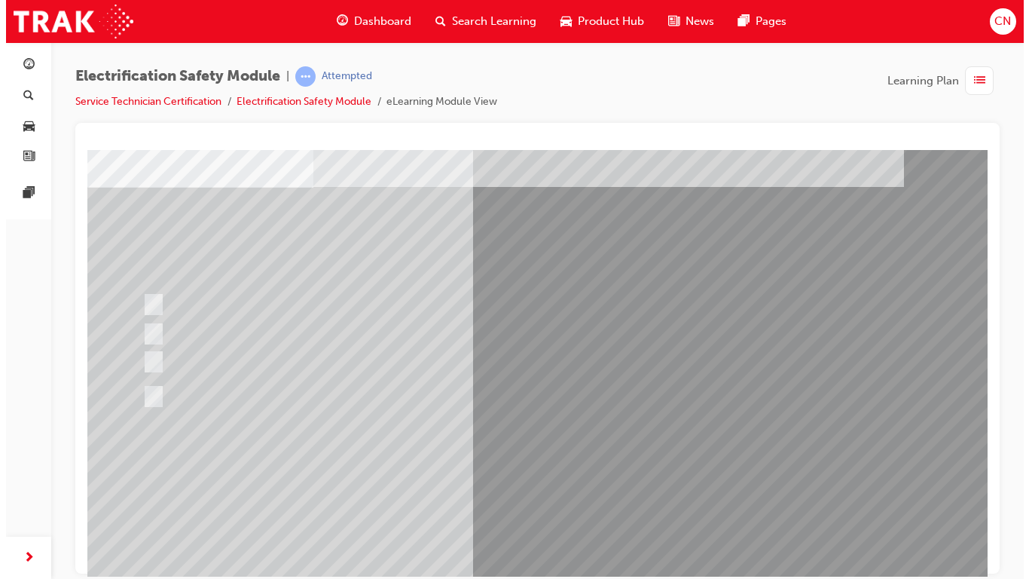
scroll to position [0, 0]
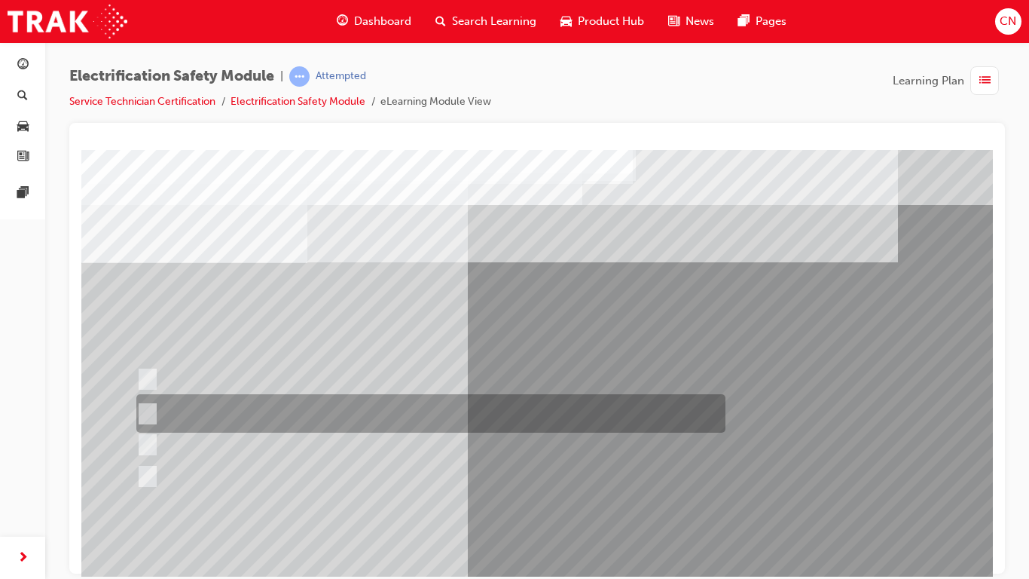
click at [366, 403] on div at bounding box center [427, 413] width 589 height 38
radio input "true"
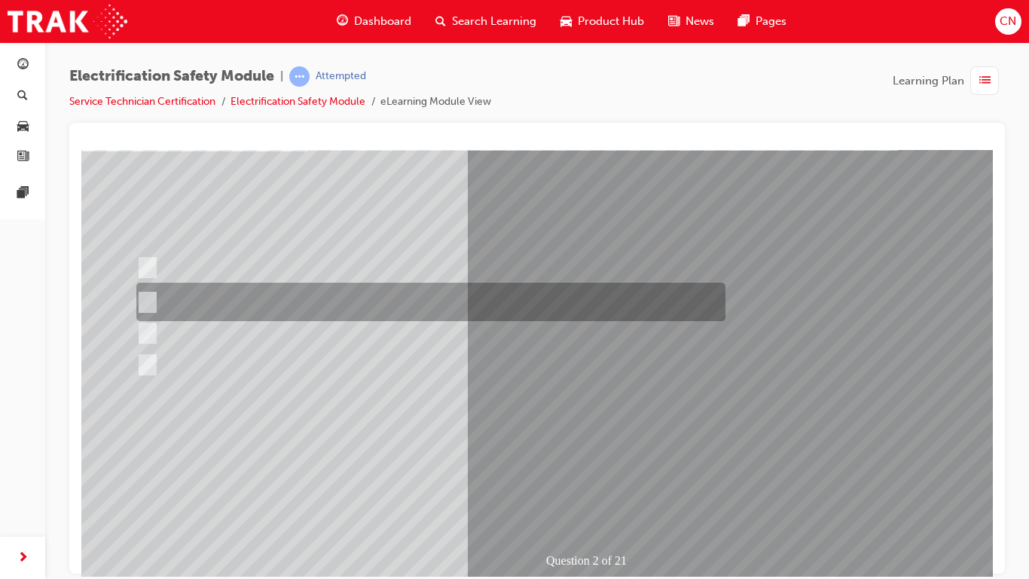
scroll to position [115, 0]
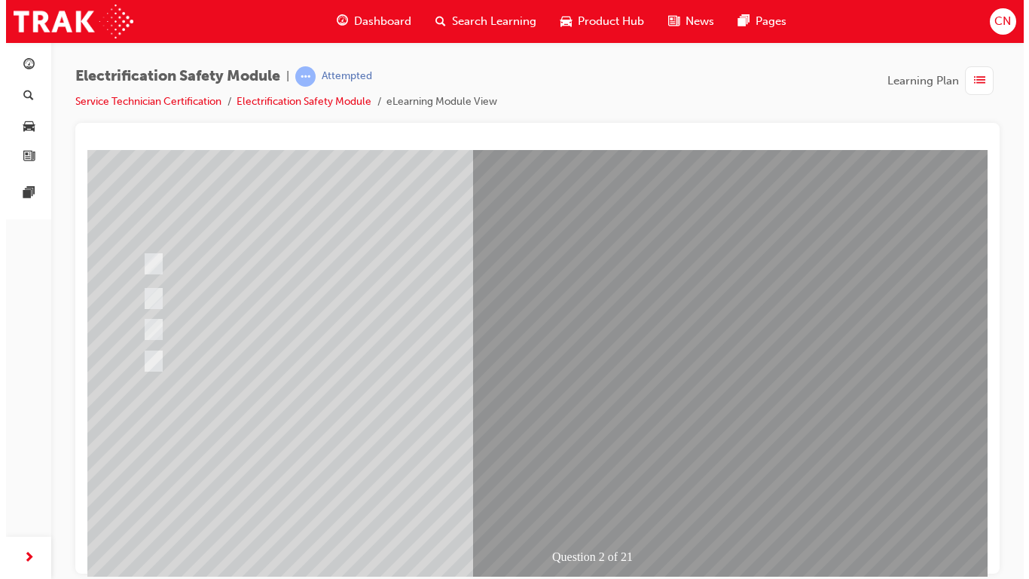
scroll to position [0, 0]
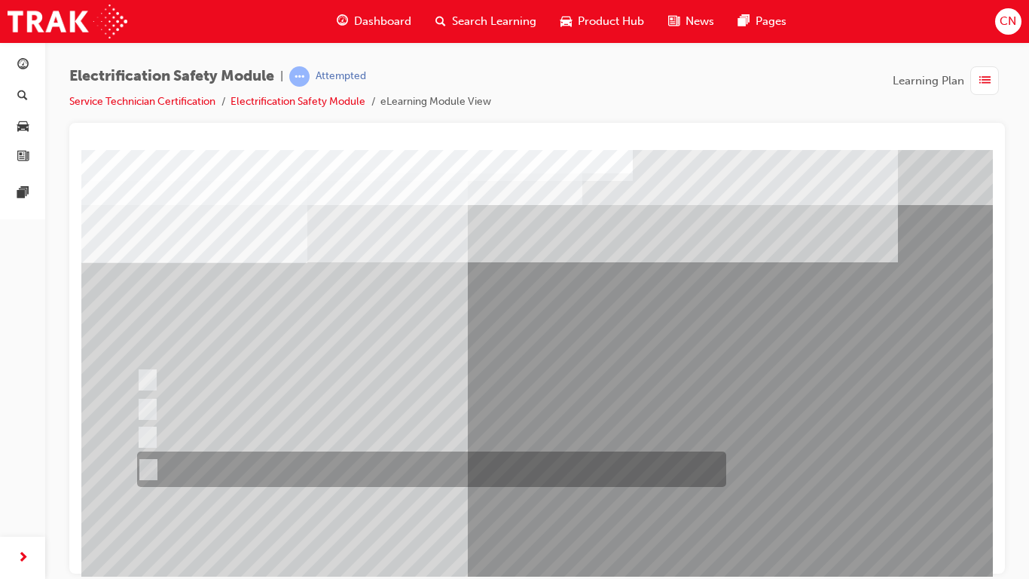
click at [350, 453] on div at bounding box center [427, 468] width 589 height 35
radio input "true"
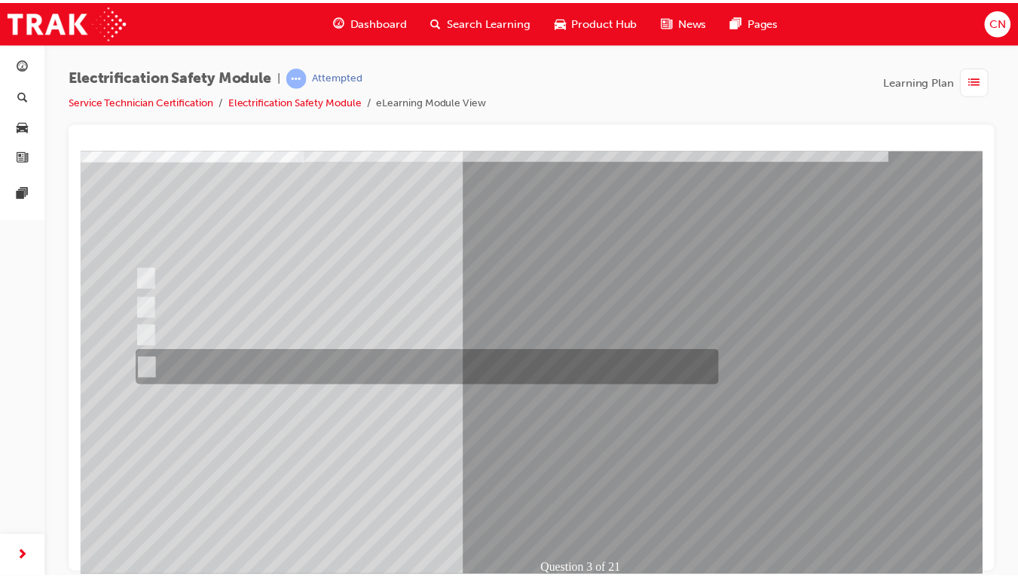
scroll to position [102, 0]
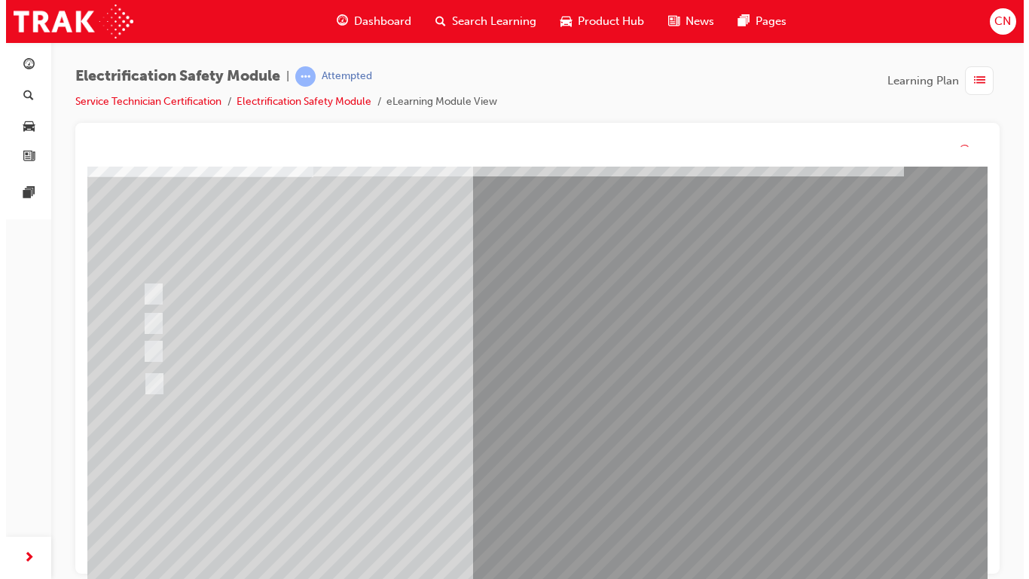
scroll to position [0, 0]
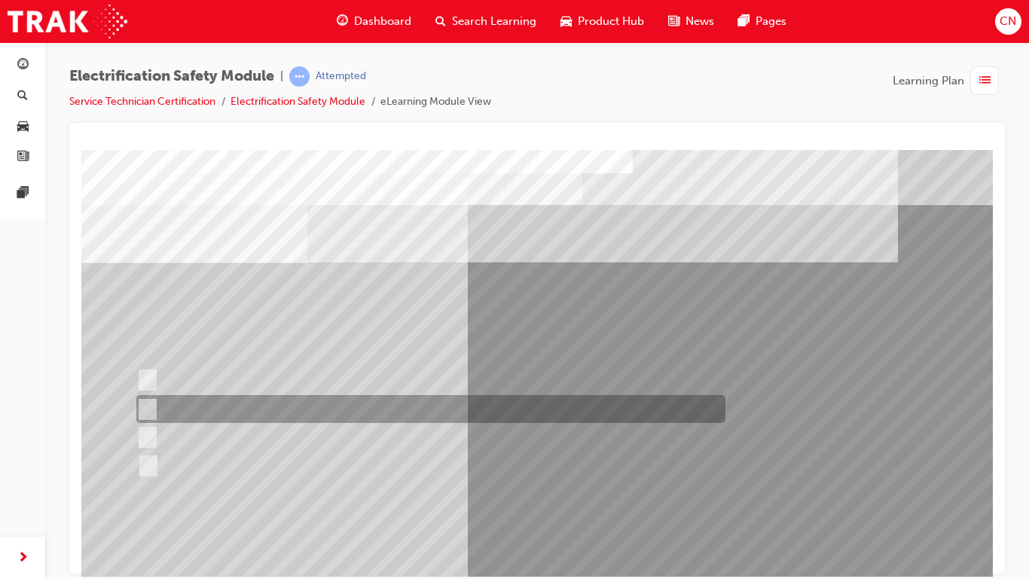
click at [301, 409] on div at bounding box center [427, 409] width 589 height 28
checkbox input "true"
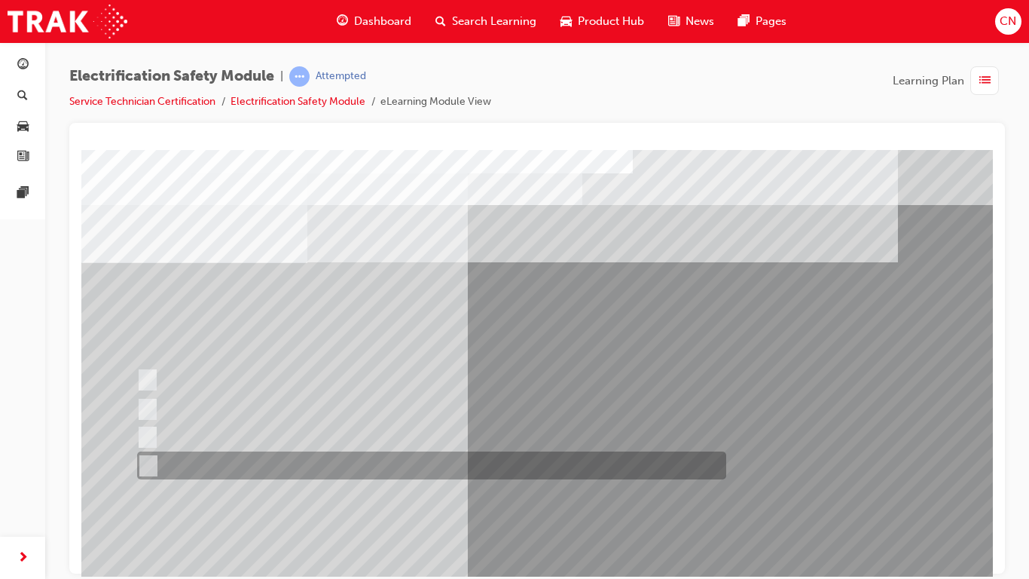
click at [231, 466] on div at bounding box center [427, 465] width 589 height 28
checkbox input "true"
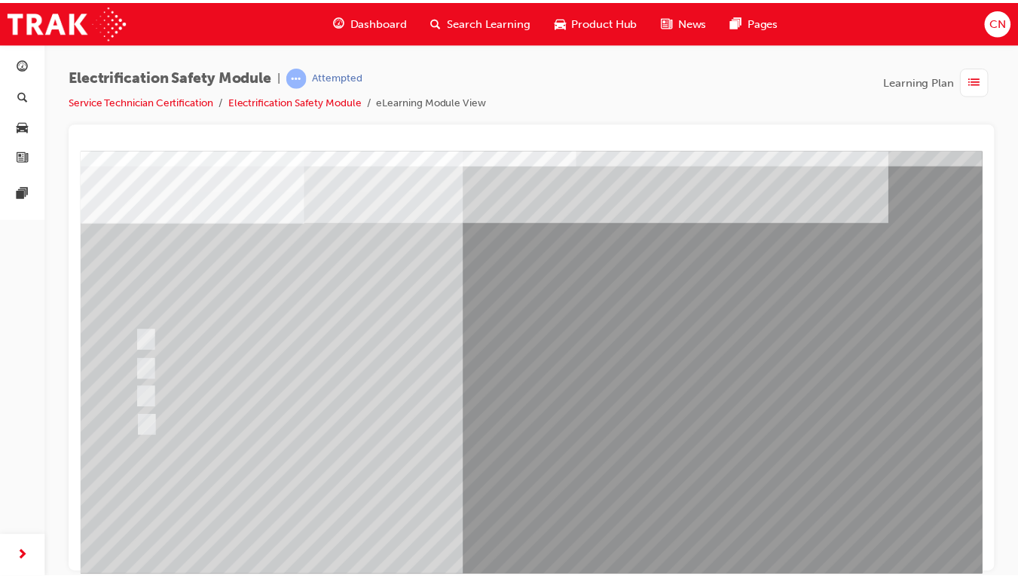
scroll to position [101, 0]
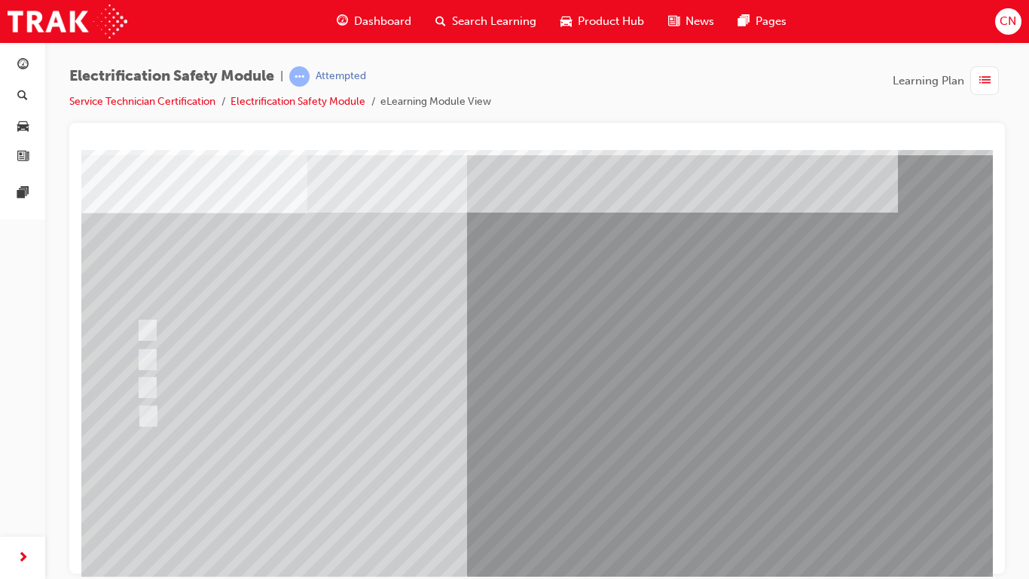
scroll to position [51, 0]
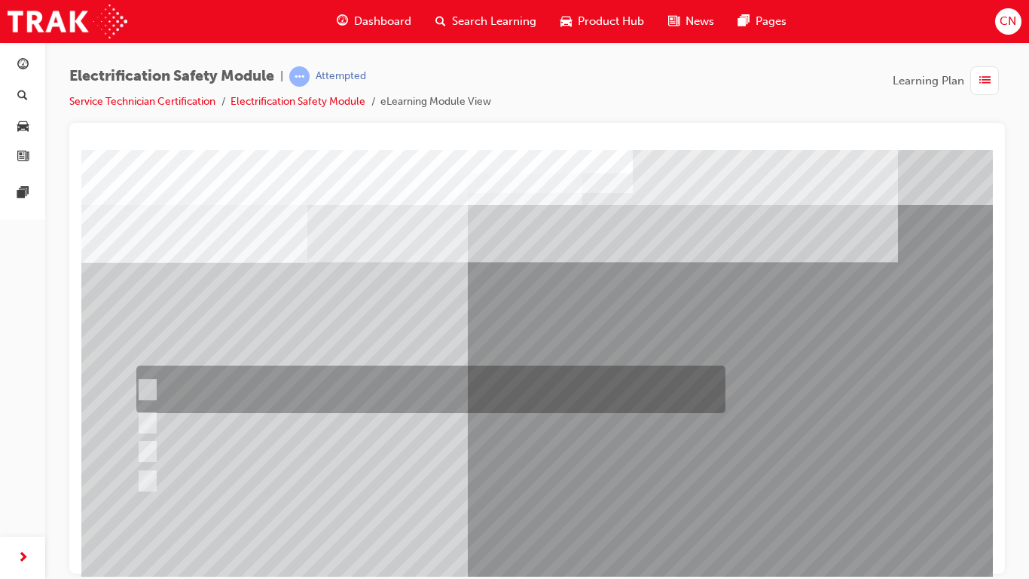
click at [307, 375] on div at bounding box center [427, 388] width 589 height 47
checkbox input "true"
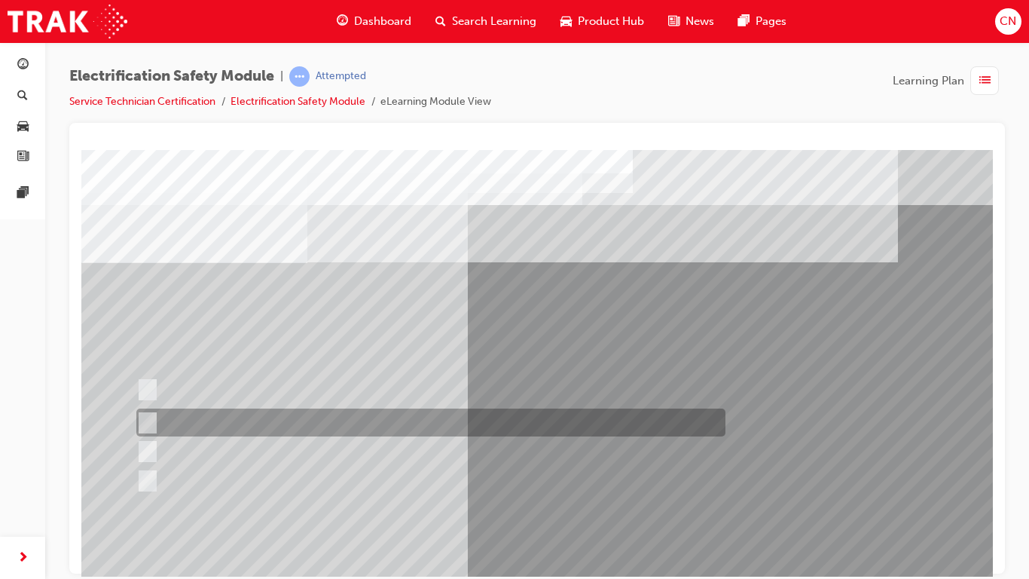
click at [158, 418] on div at bounding box center [427, 422] width 589 height 28
checkbox input "true"
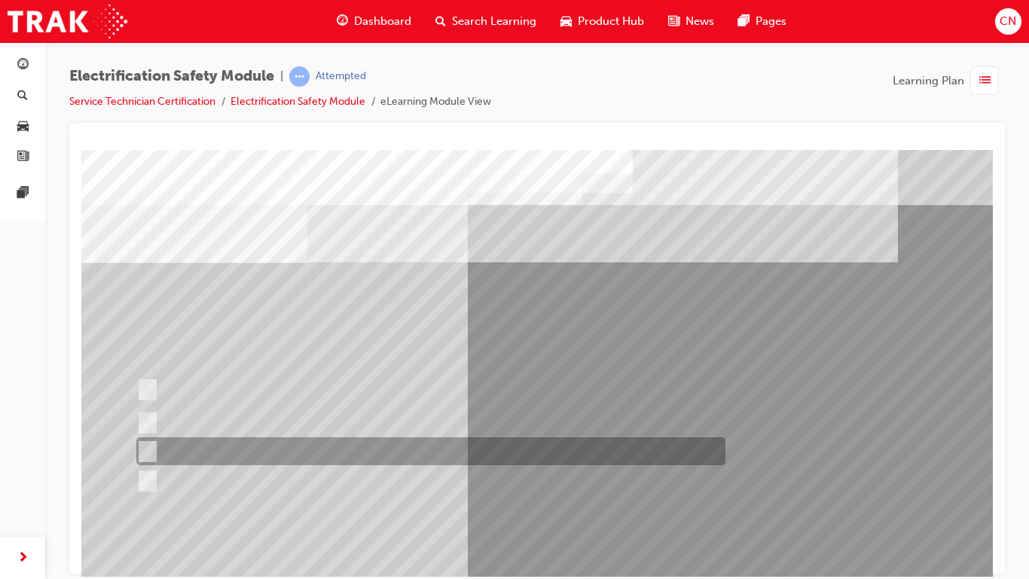
click at [151, 447] on input "Vehicle Motive Force selection types illuminated e.g. (EV/HV)." at bounding box center [144, 451] width 17 height 17
checkbox input "true"
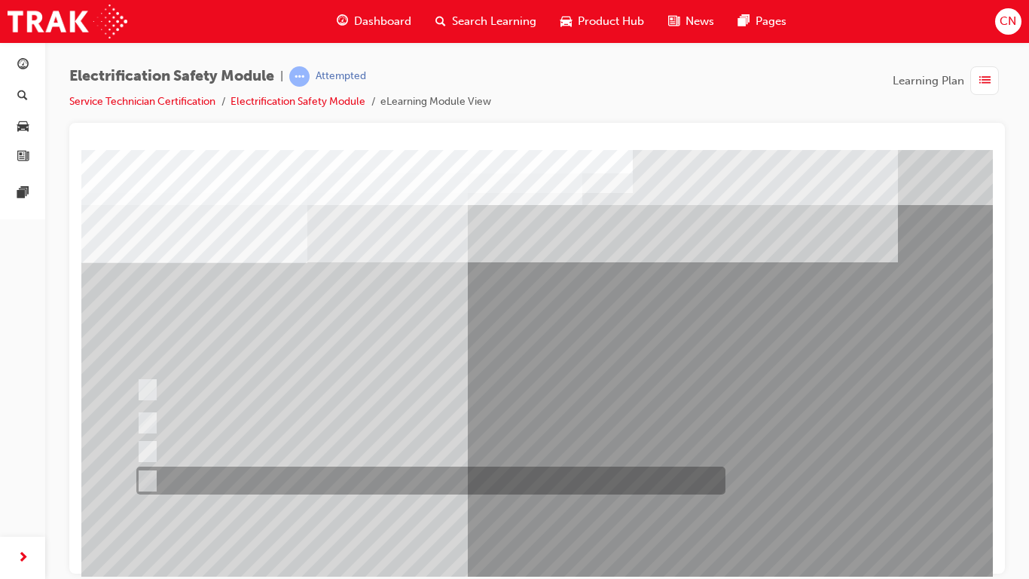
click at [151, 466] on div at bounding box center [427, 480] width 589 height 28
checkbox input "true"
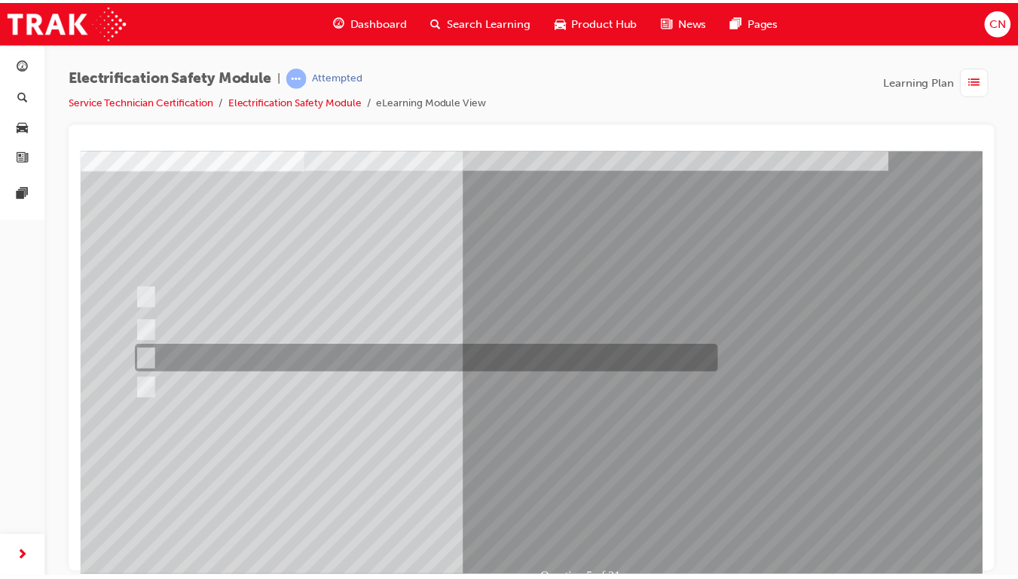
scroll to position [93, 0]
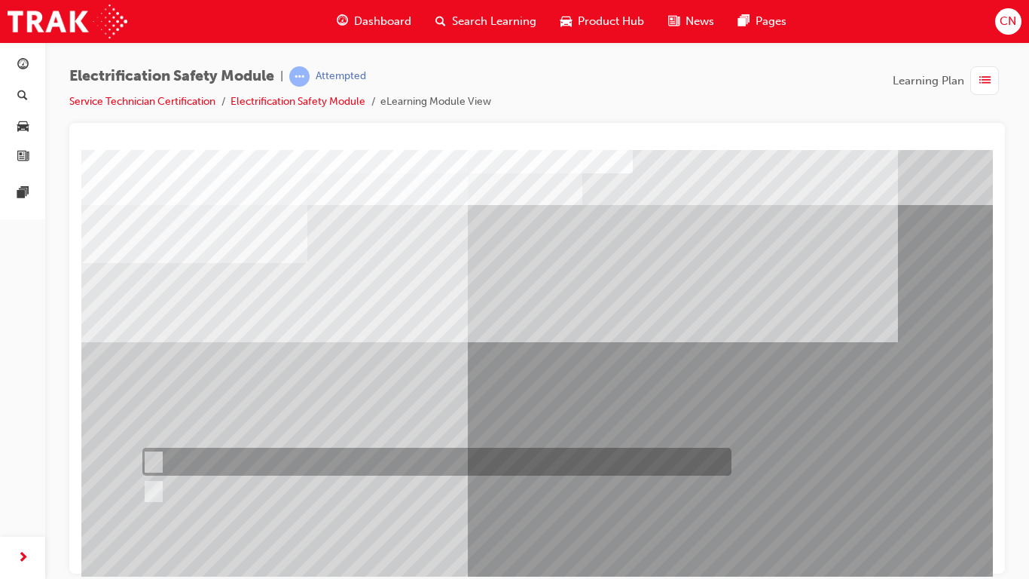
click at [190, 463] on div at bounding box center [433, 462] width 589 height 28
radio input "true"
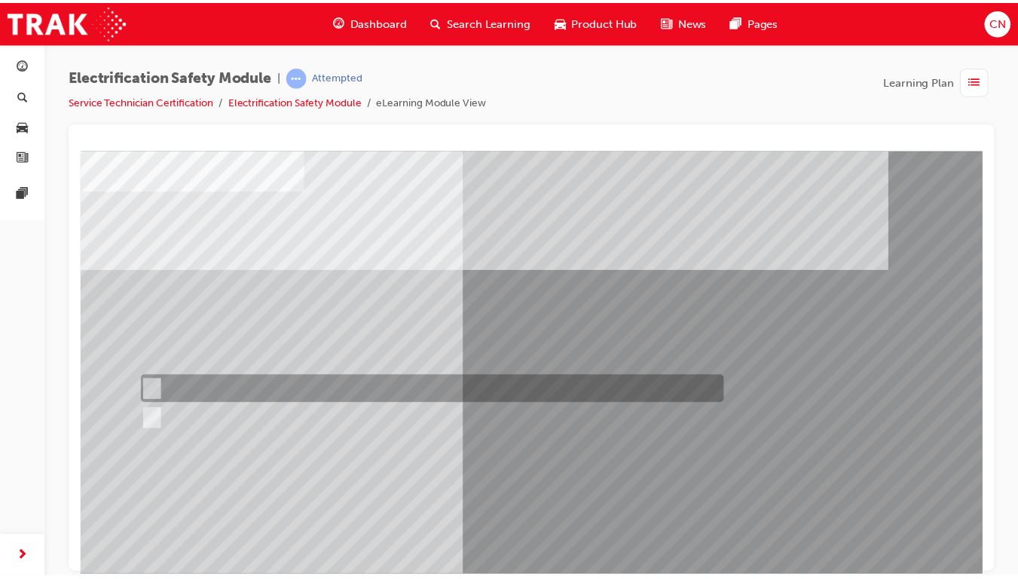
scroll to position [84, 0]
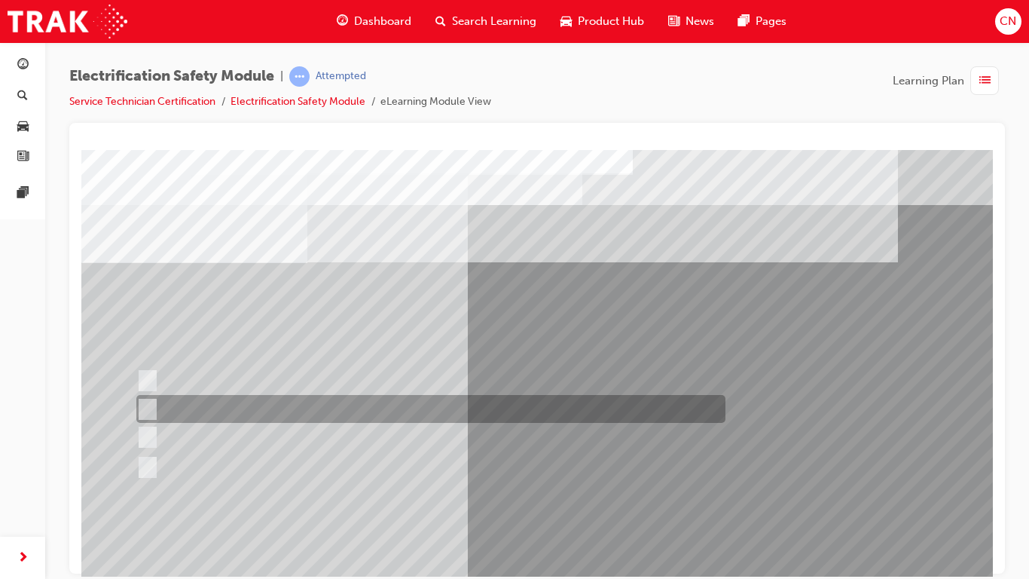
click at [387, 408] on div at bounding box center [427, 409] width 589 height 28
radio input "true"
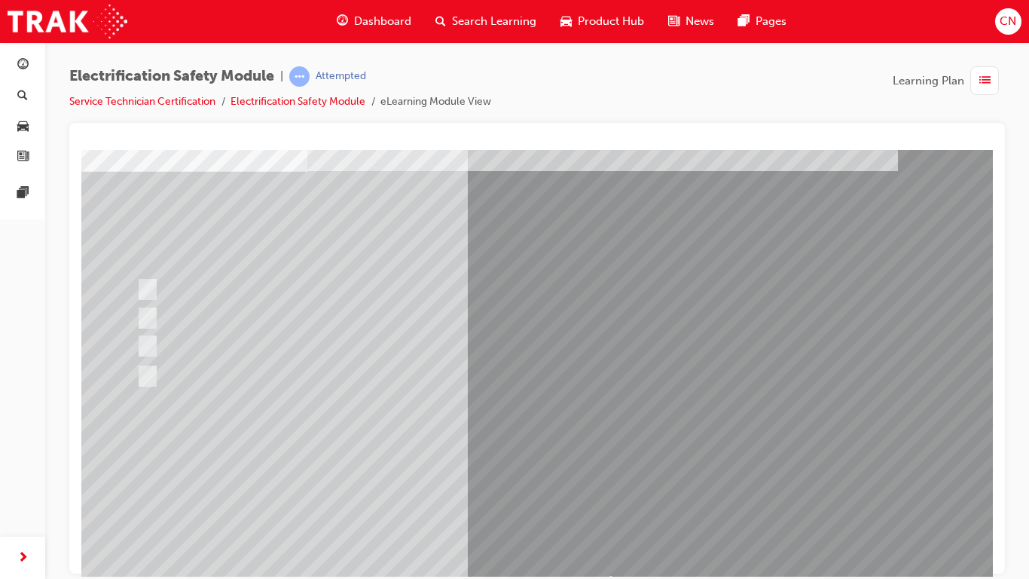
scroll to position [92, 0]
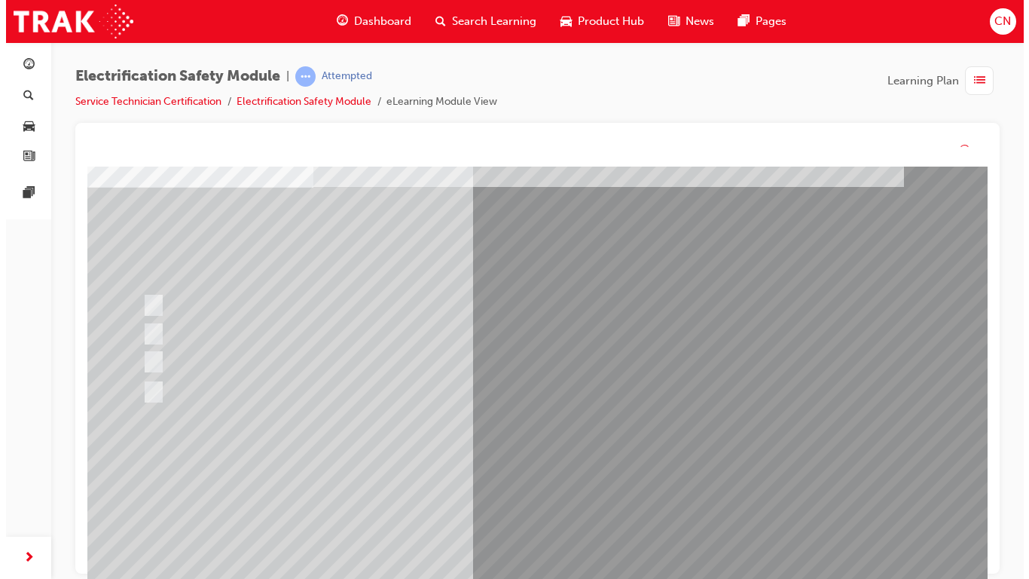
scroll to position [0, 0]
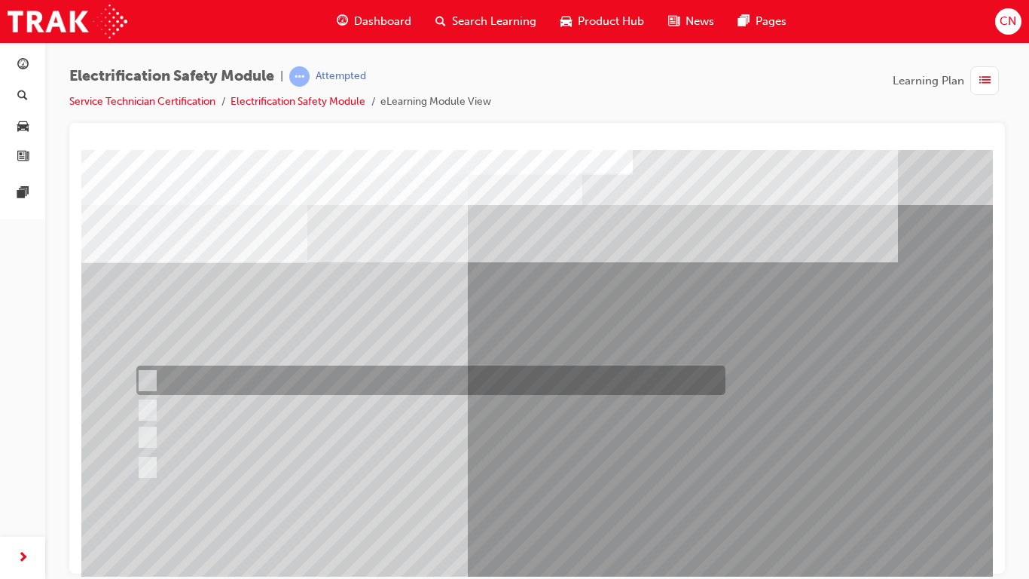
click at [249, 381] on div at bounding box center [427, 379] width 589 height 29
radio input "true"
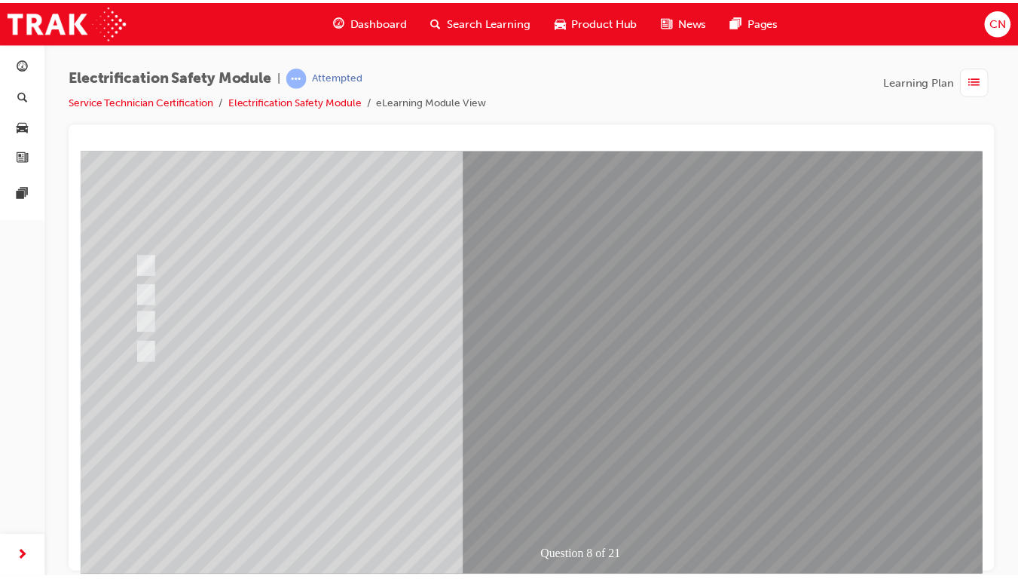
scroll to position [118, 0]
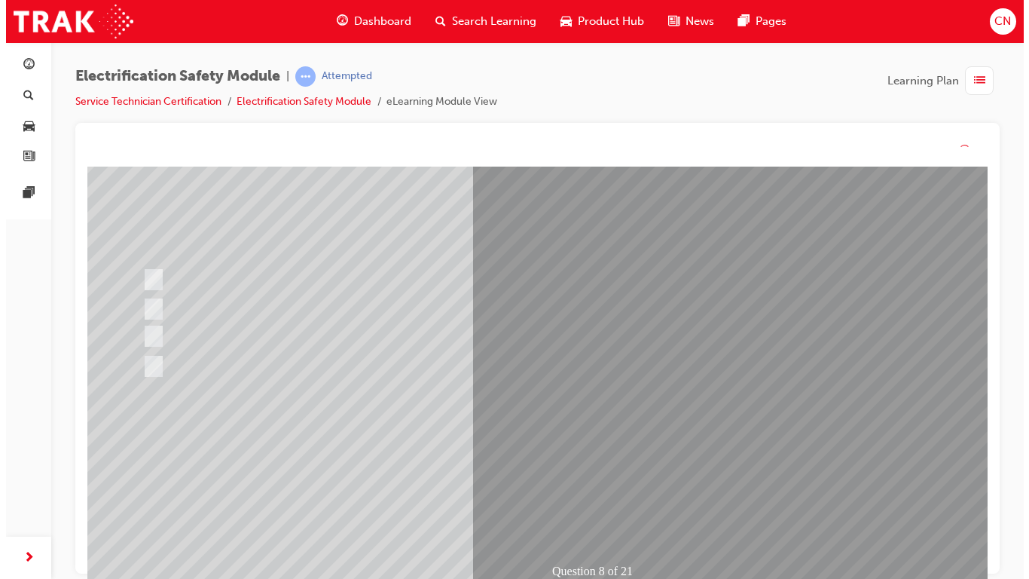
scroll to position [0, 0]
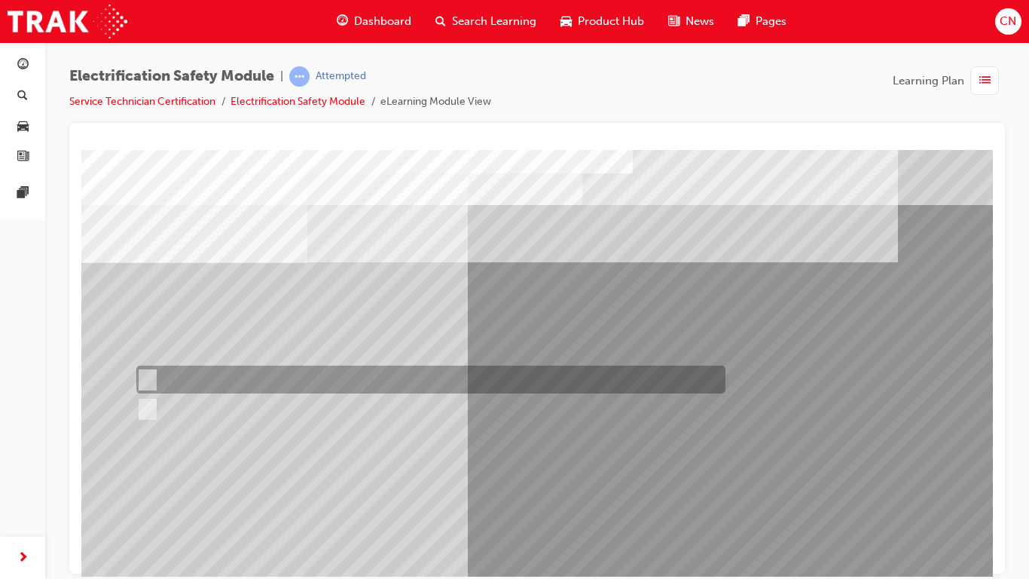
click at [202, 374] on div at bounding box center [427, 379] width 589 height 28
radio input "true"
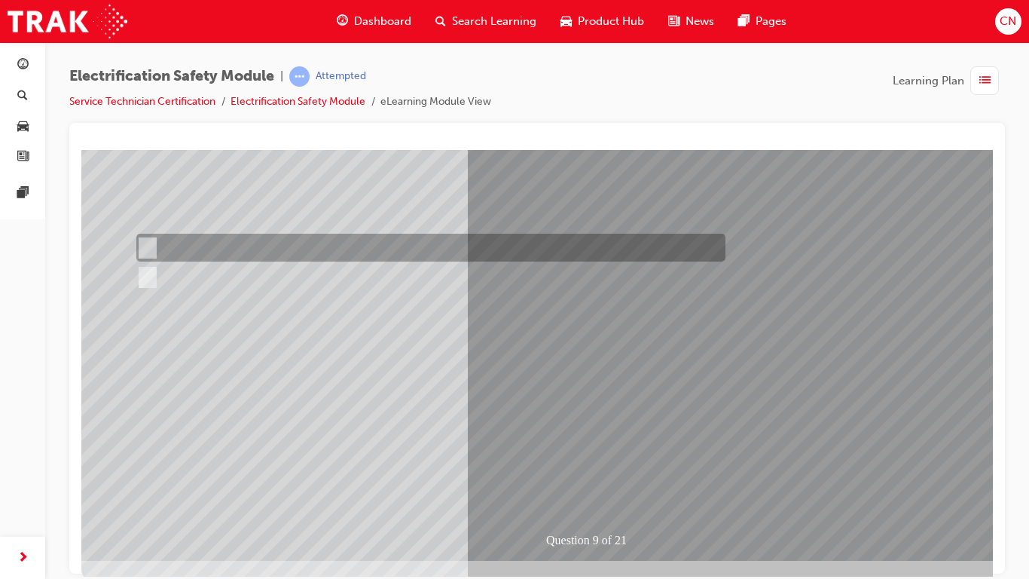
scroll to position [133, 0]
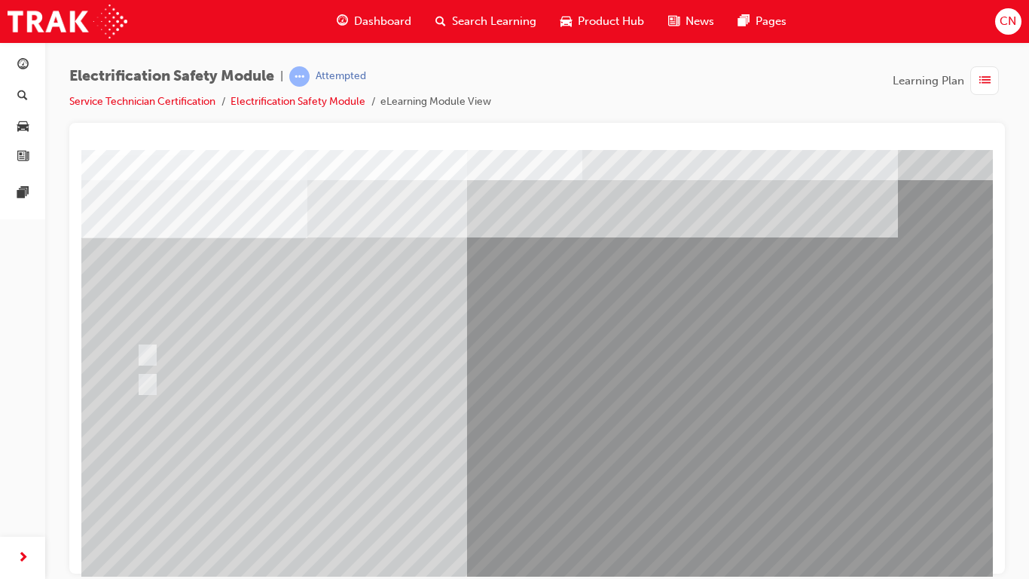
scroll to position [23, 0]
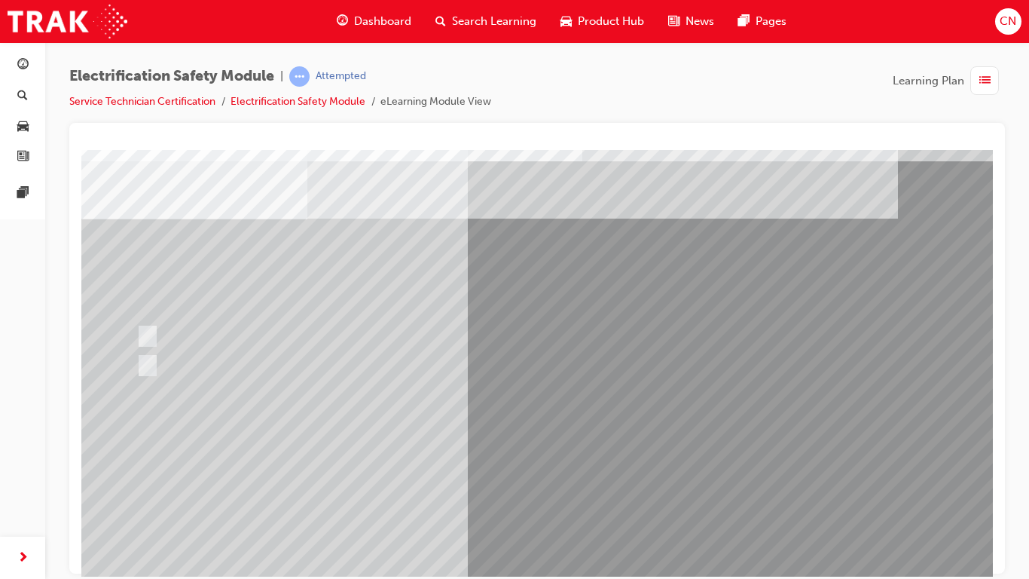
scroll to position [47, 0]
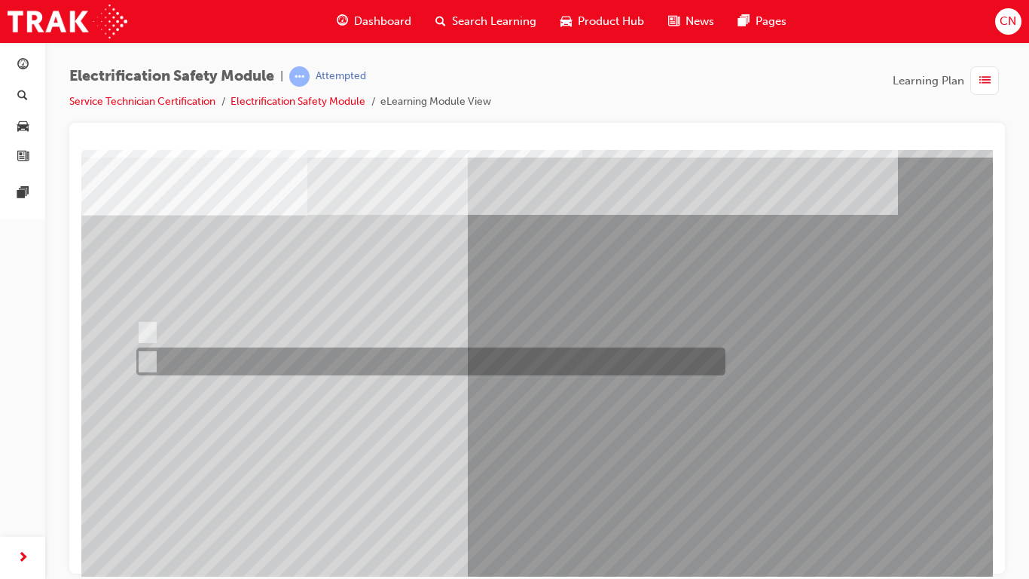
click at [212, 365] on div at bounding box center [427, 361] width 589 height 28
radio input "true"
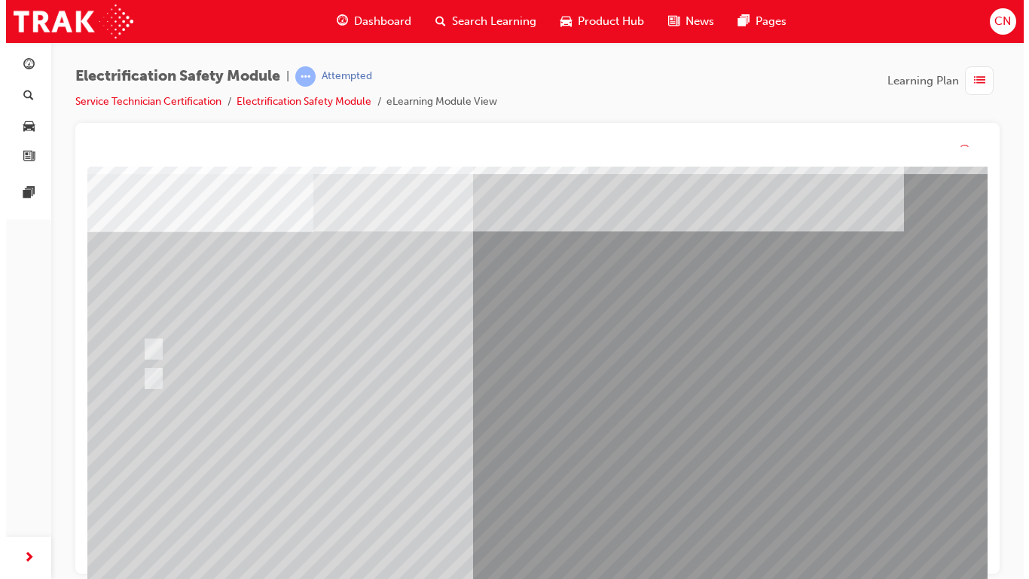
scroll to position [0, 0]
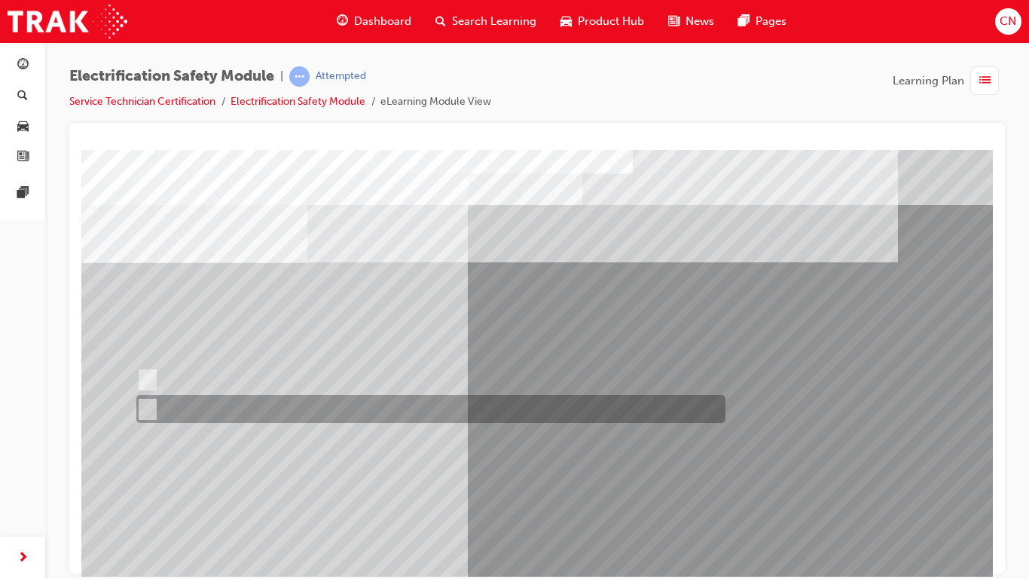
click at [188, 412] on div at bounding box center [427, 409] width 589 height 28
radio input "true"
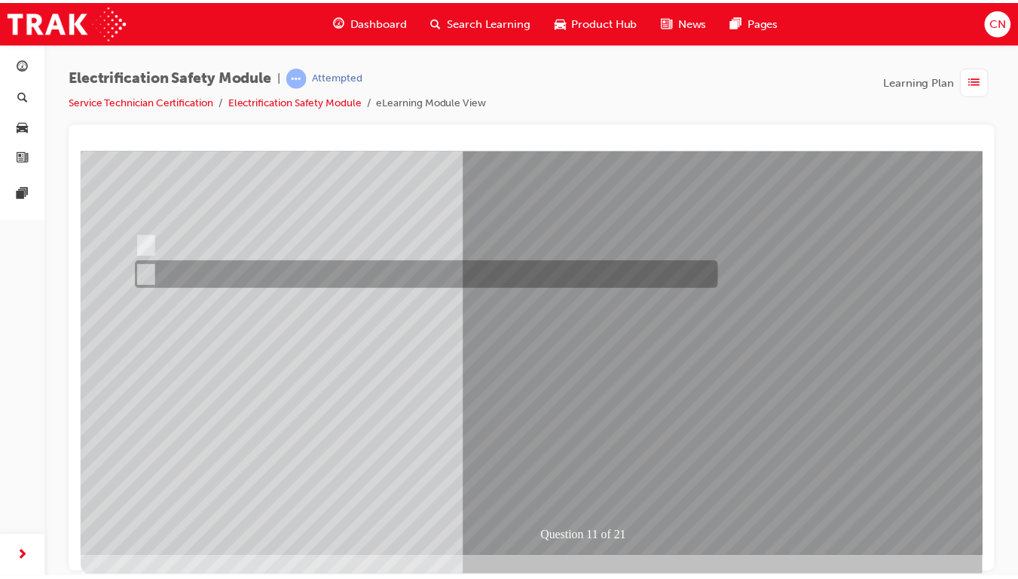
scroll to position [138, 0]
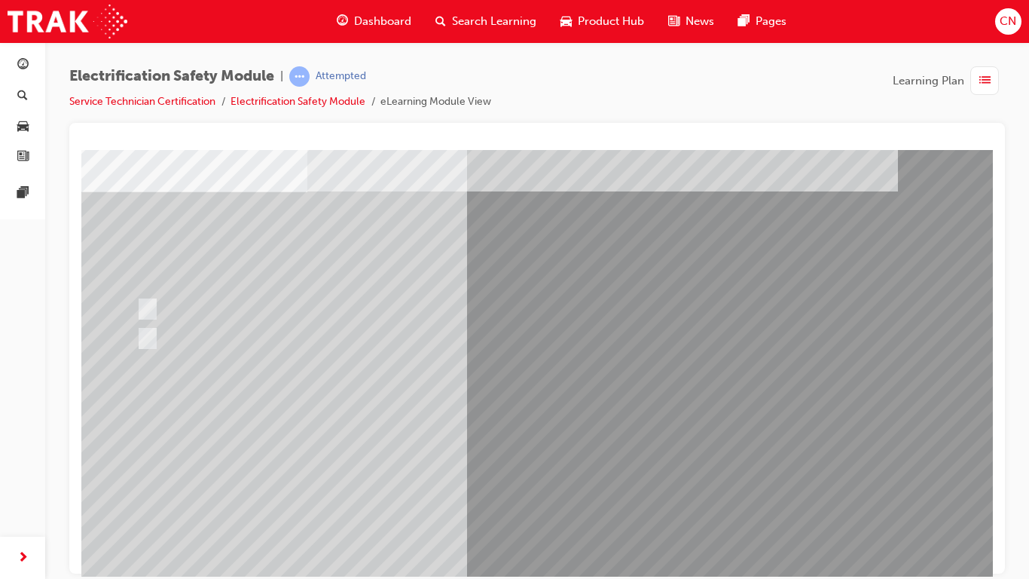
scroll to position [72, 0]
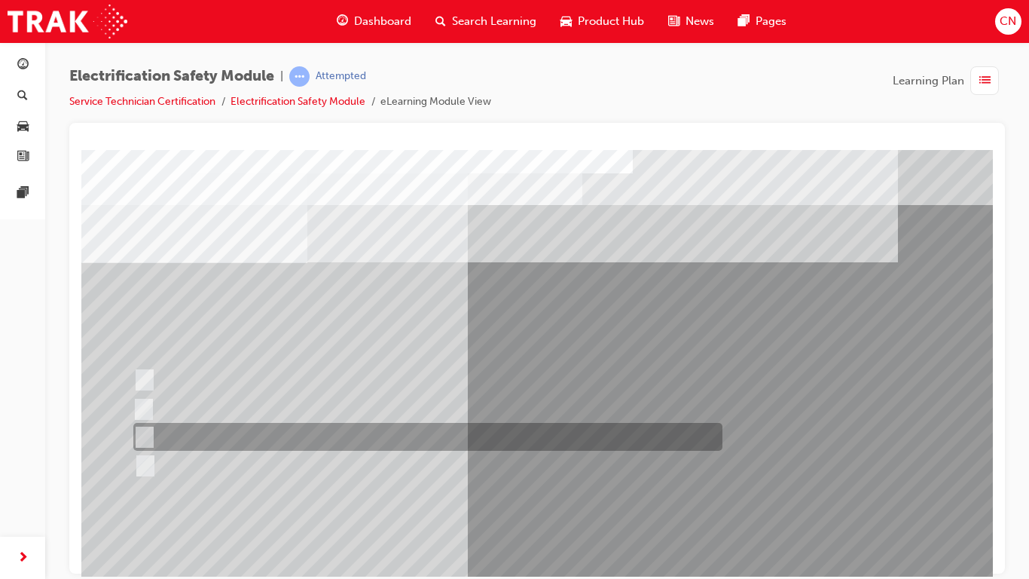
click at [302, 434] on div at bounding box center [424, 437] width 589 height 28
radio input "true"
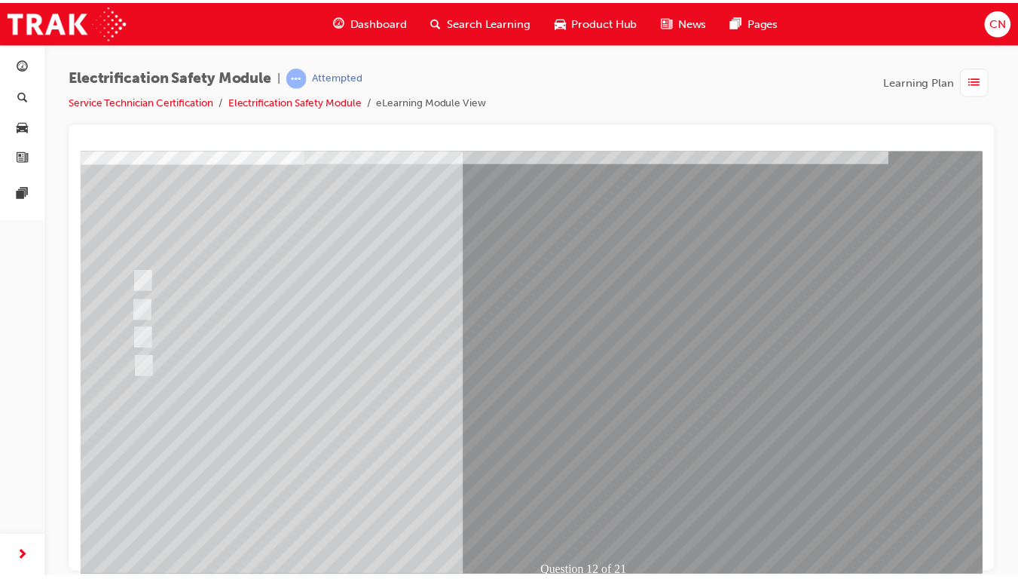
scroll to position [139, 0]
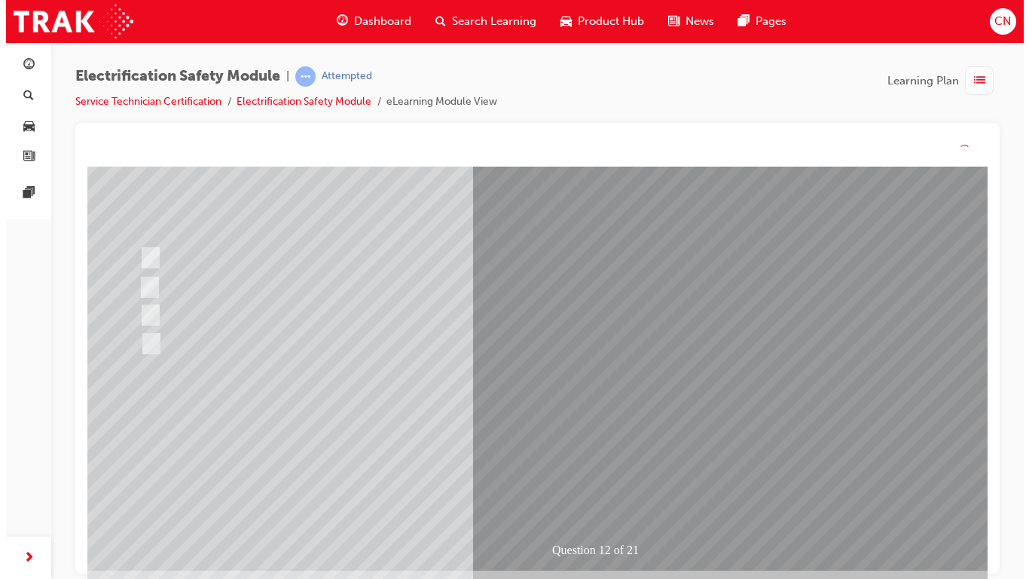
scroll to position [0, 0]
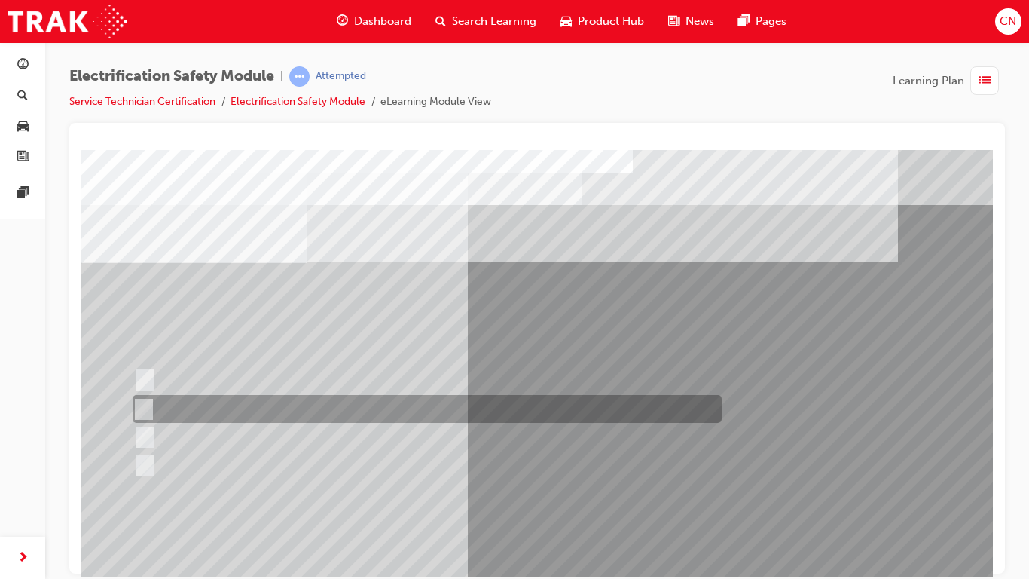
click at [328, 408] on div at bounding box center [423, 409] width 589 height 28
radio input "true"
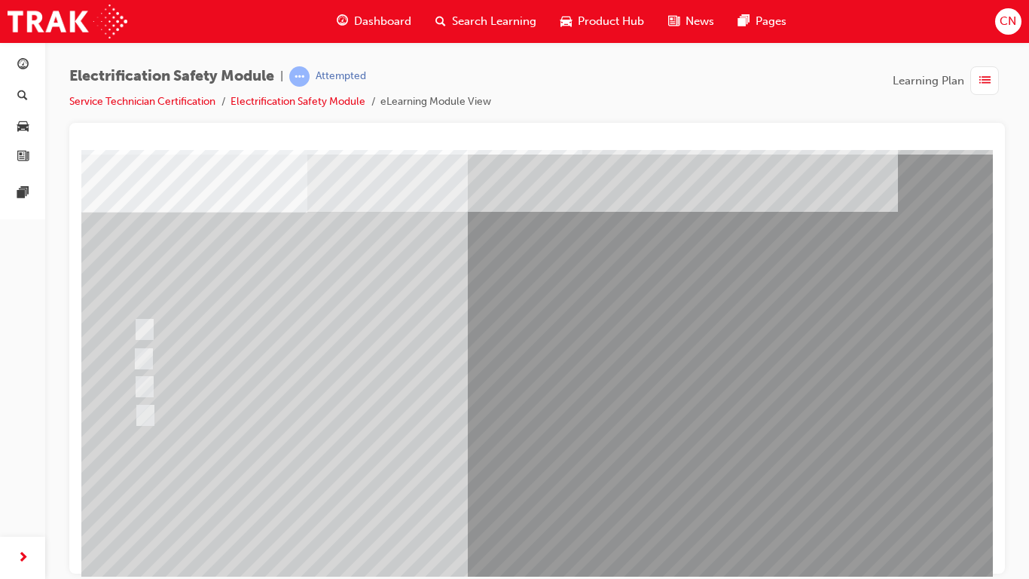
scroll to position [53, 0]
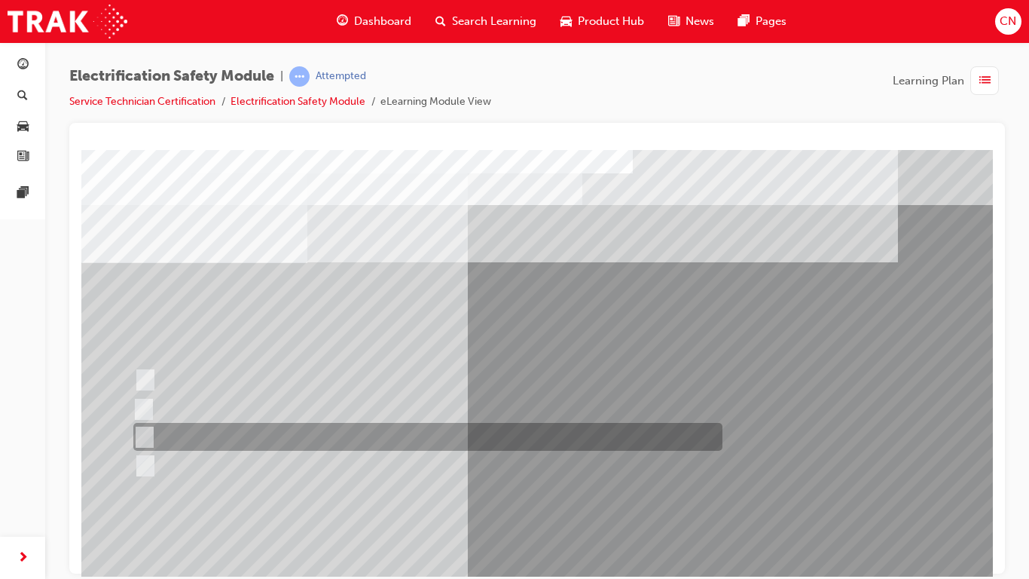
click at [249, 440] on div at bounding box center [424, 437] width 589 height 28
radio input "true"
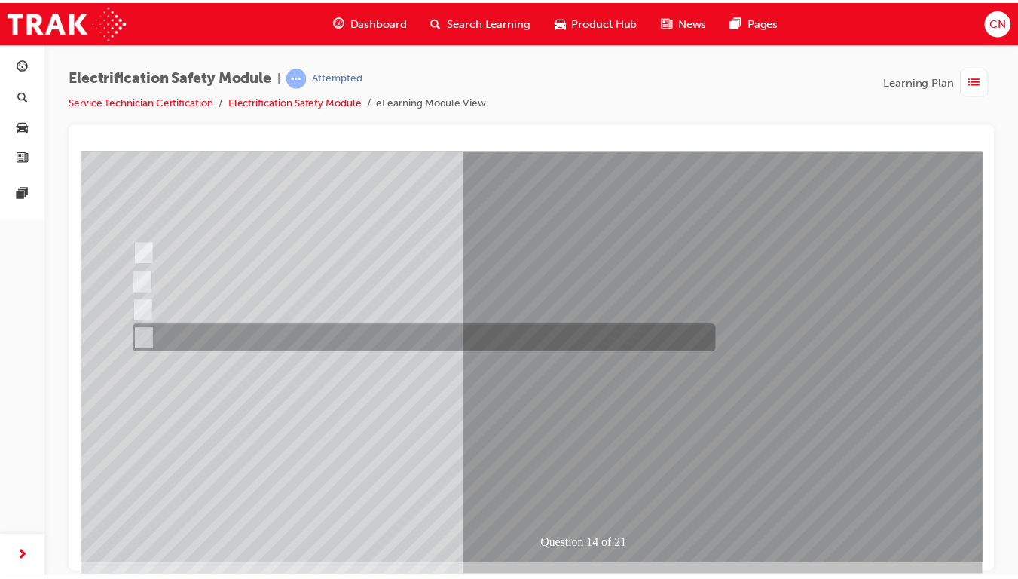
scroll to position [129, 0]
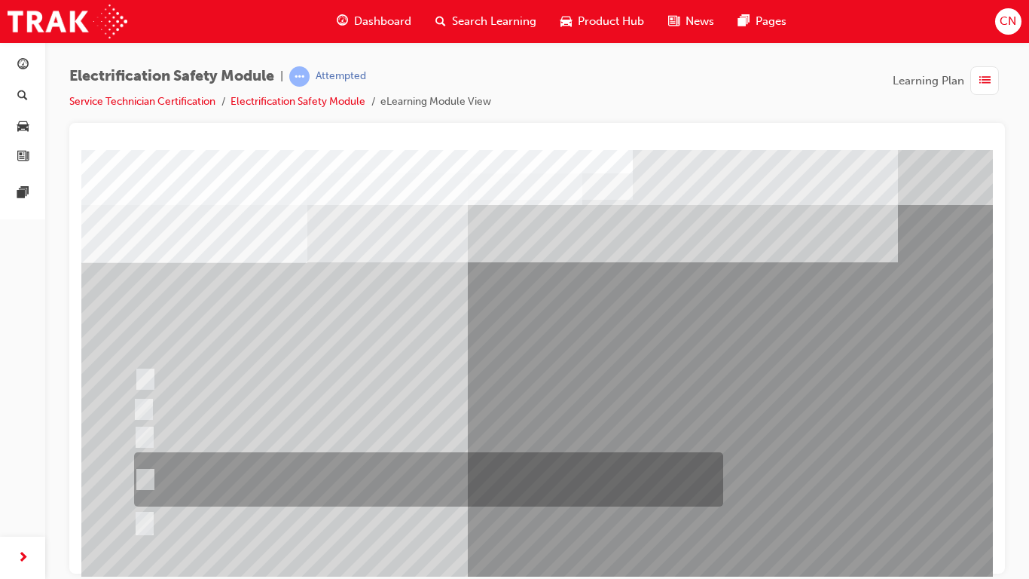
click at [270, 466] on div at bounding box center [424, 479] width 589 height 54
radio input "true"
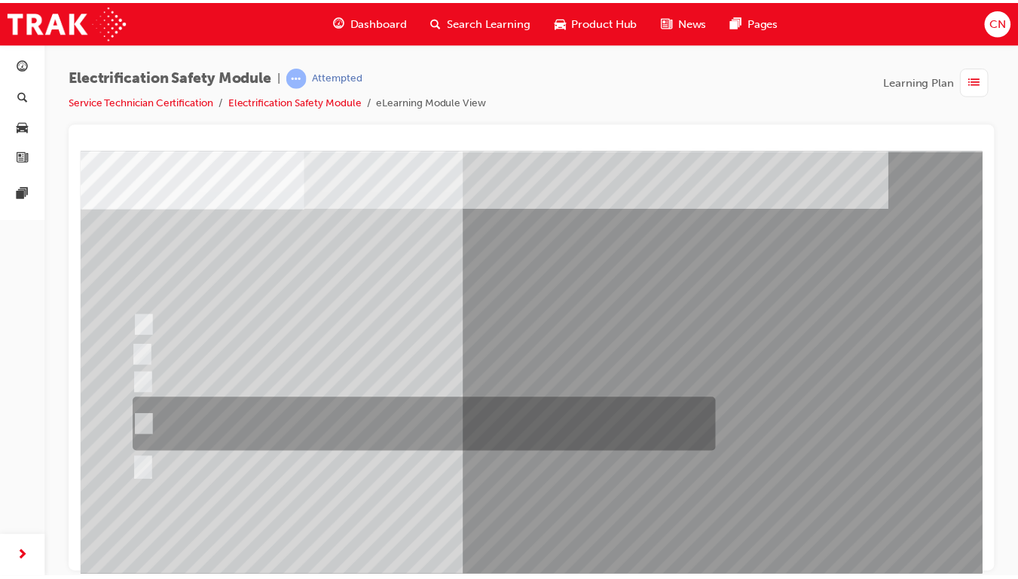
scroll to position [61, 0]
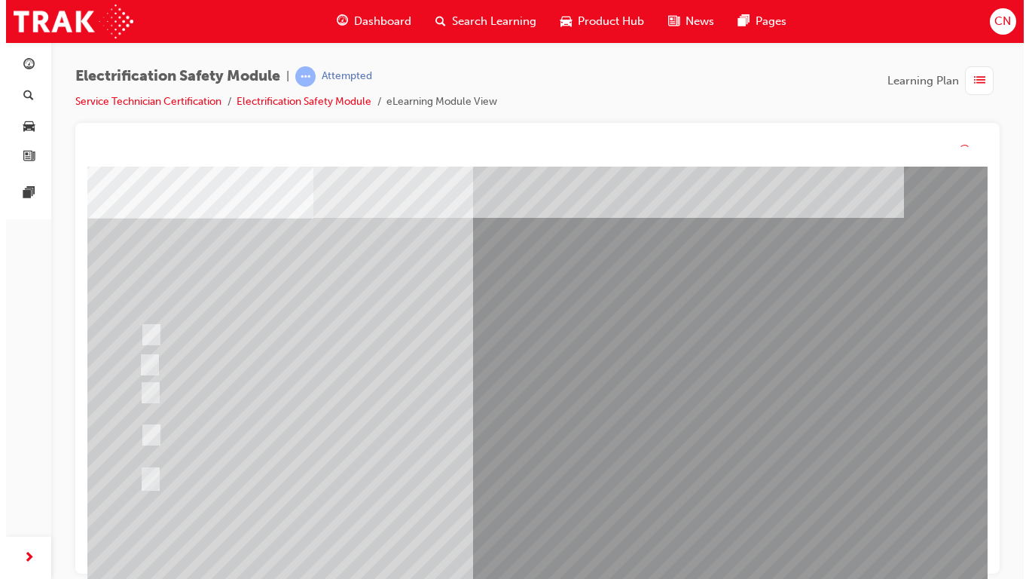
scroll to position [0, 0]
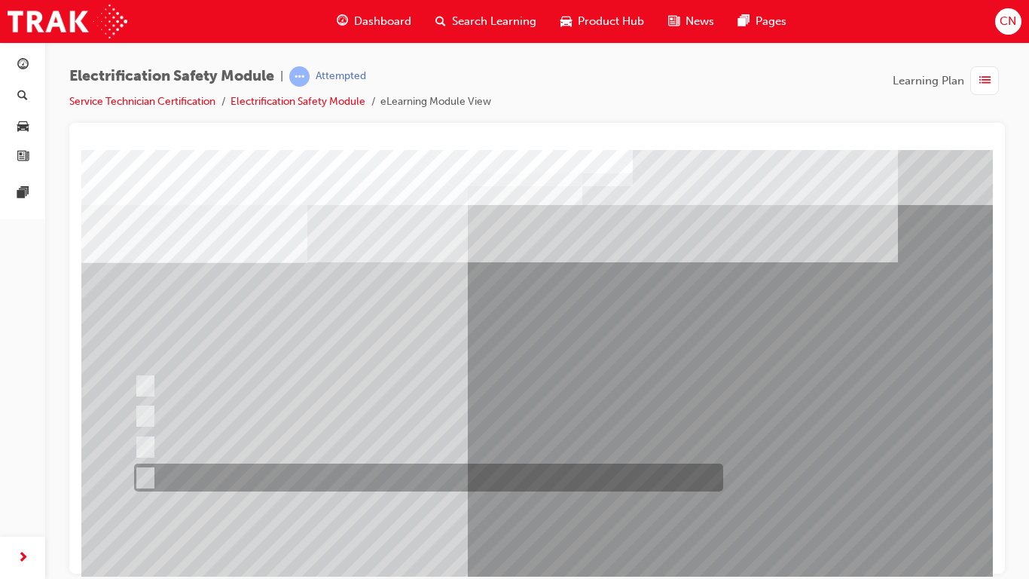
click at [376, 466] on div at bounding box center [424, 477] width 589 height 28
radio input "true"
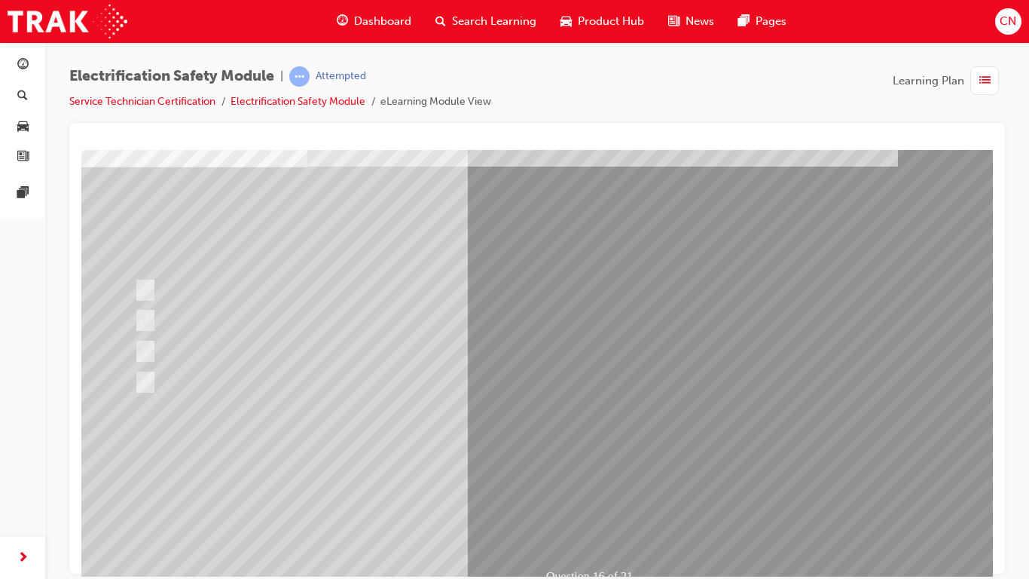
scroll to position [97, 0]
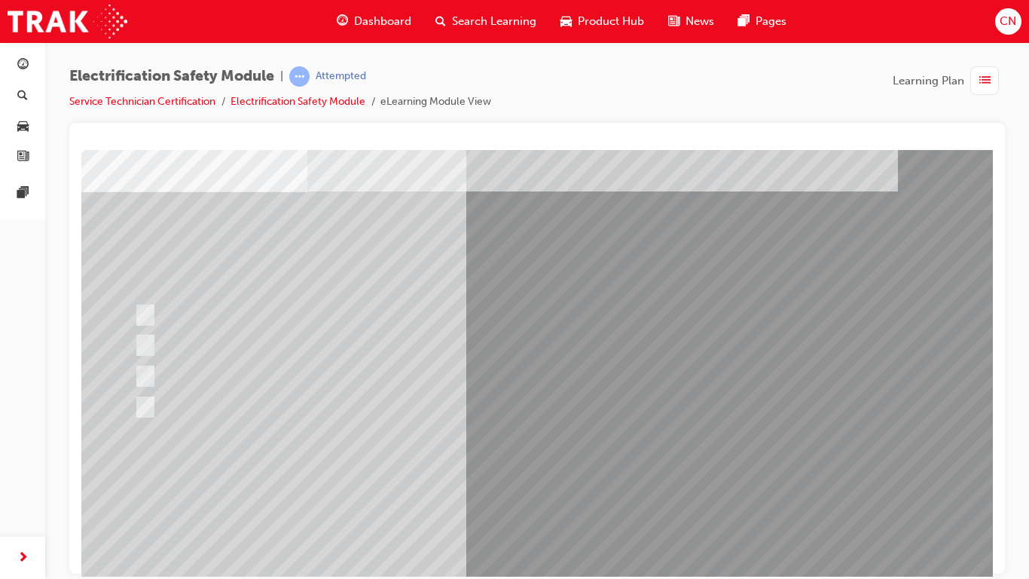
scroll to position [93, 0]
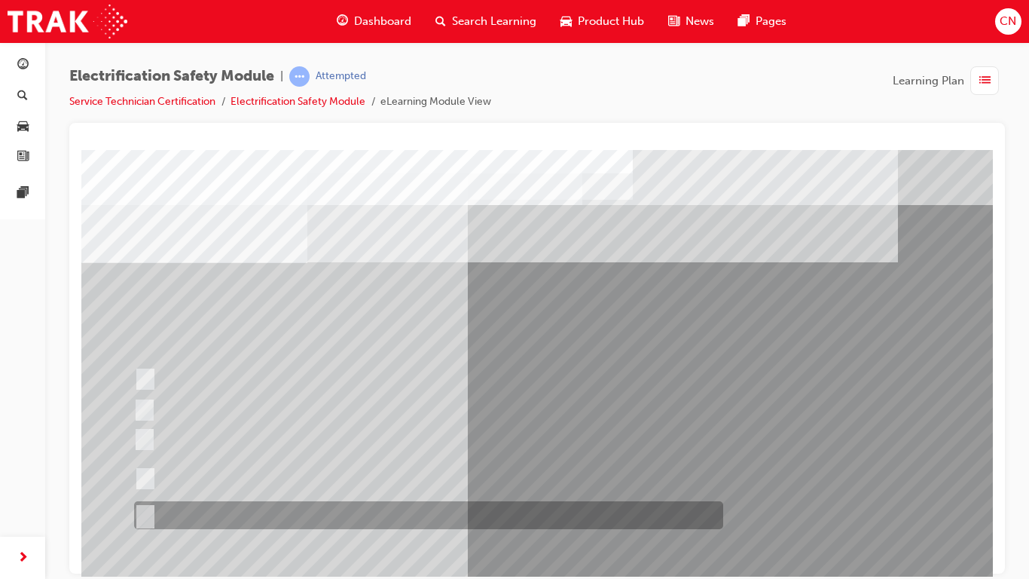
click at [282, 466] on div at bounding box center [424, 515] width 589 height 28
radio input "true"
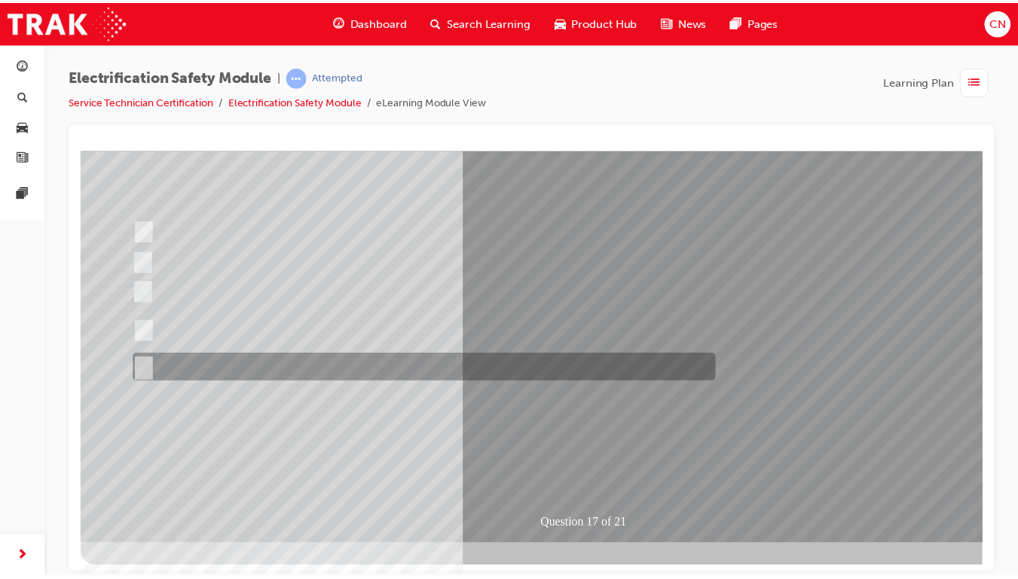
scroll to position [148, 0]
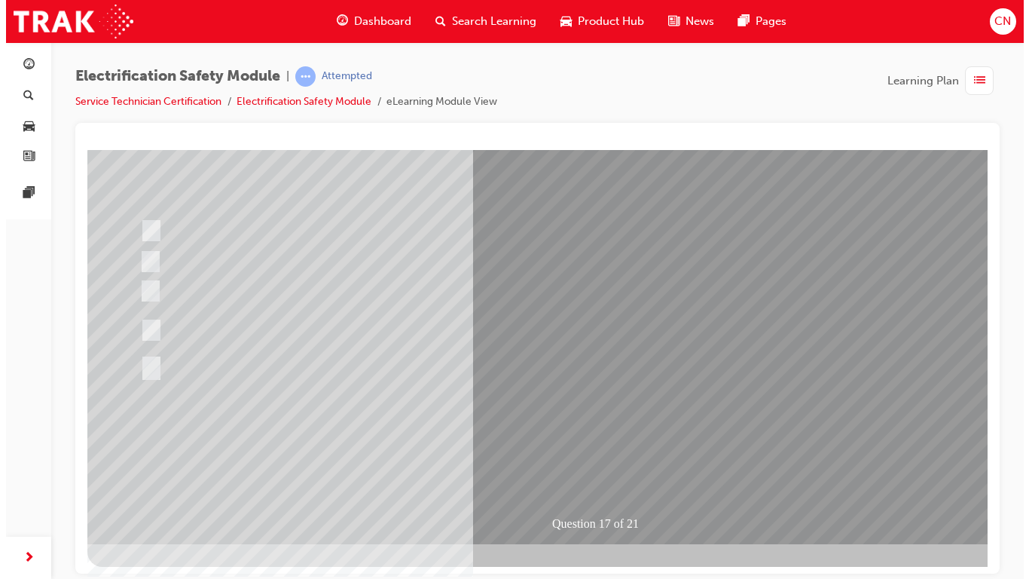
scroll to position [0, 0]
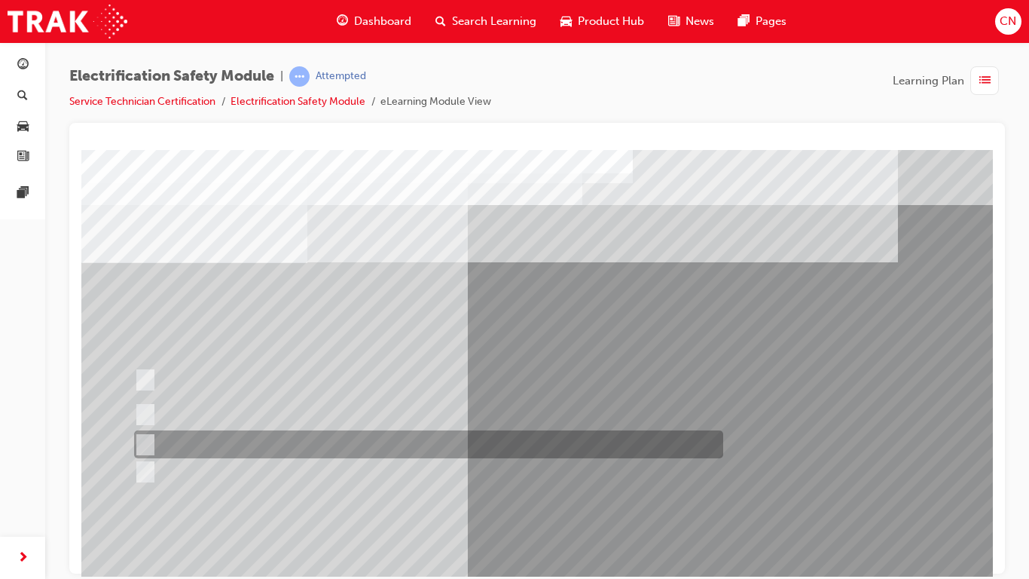
click at [316, 432] on div at bounding box center [424, 444] width 589 height 28
radio input "true"
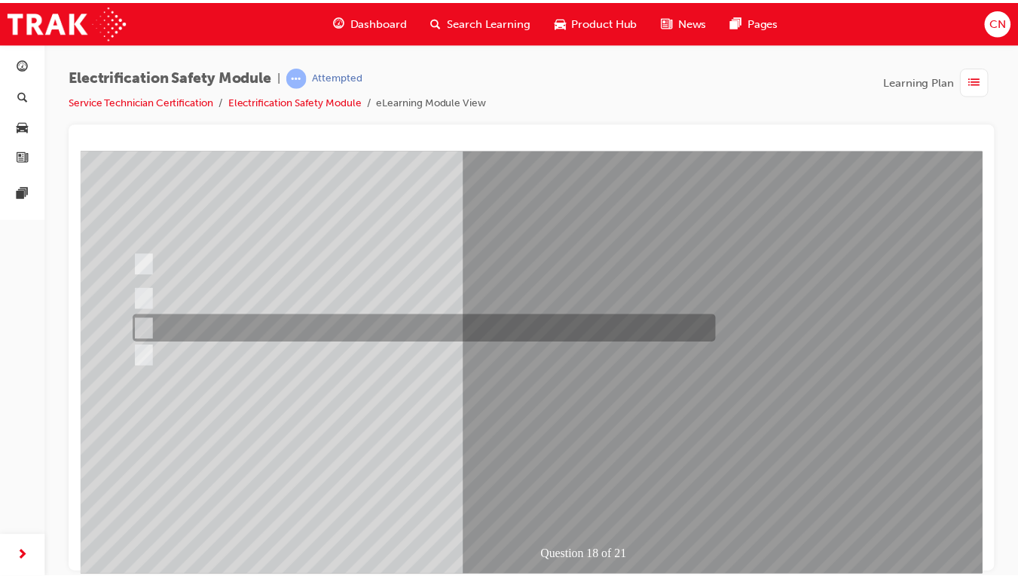
scroll to position [121, 0]
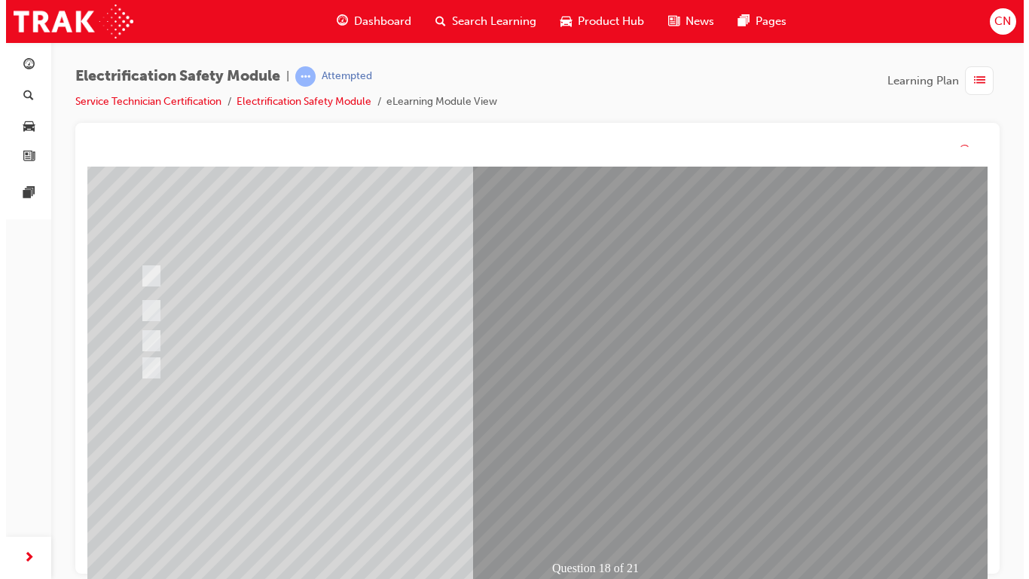
scroll to position [0, 0]
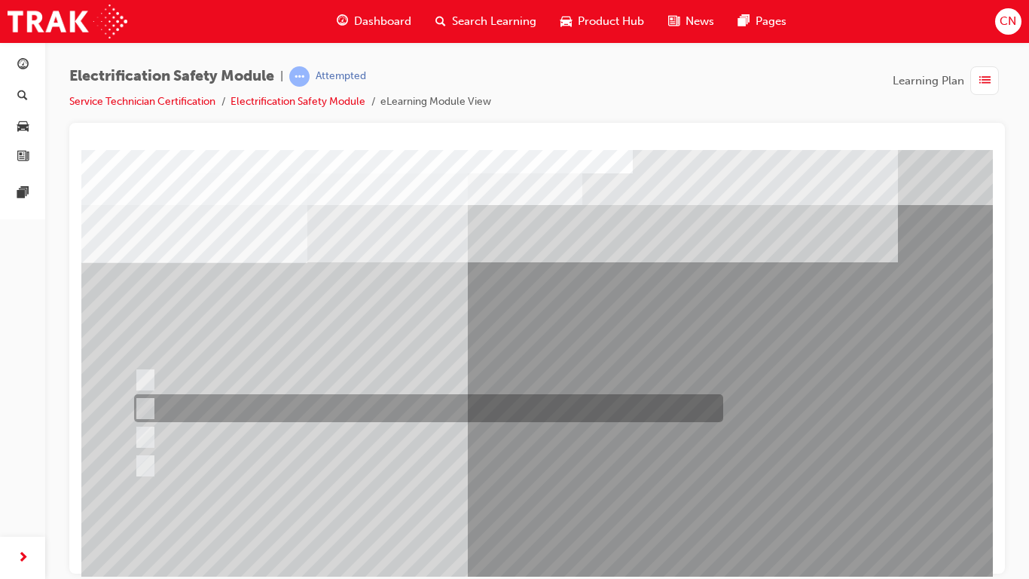
click at [286, 410] on div at bounding box center [424, 408] width 589 height 28
radio input "true"
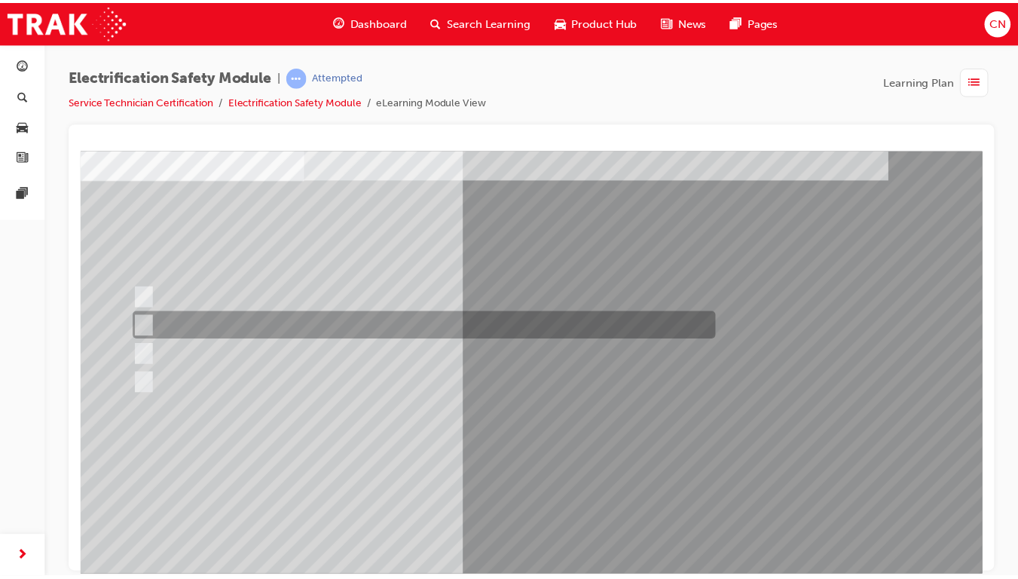
scroll to position [85, 0]
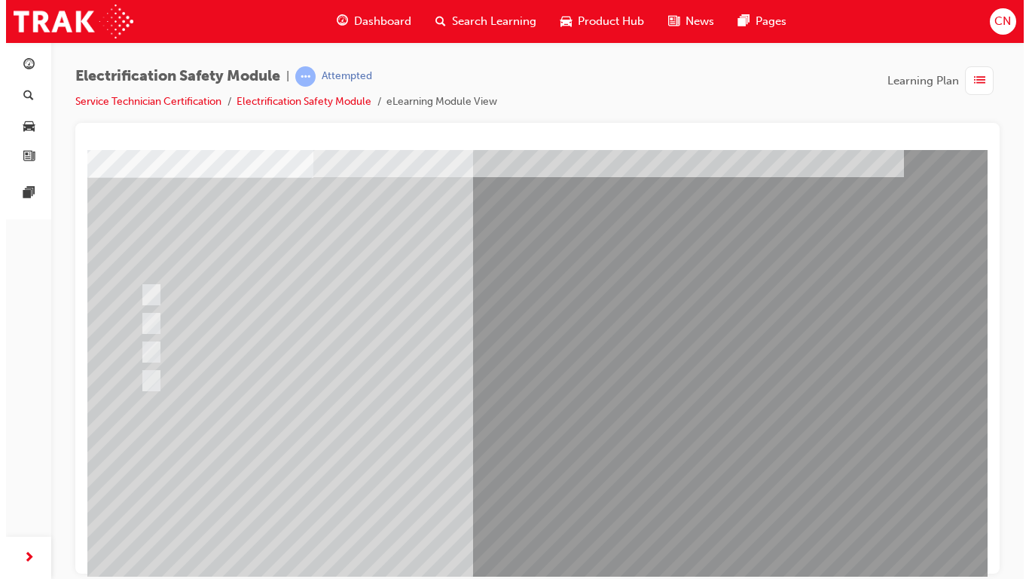
scroll to position [0, 0]
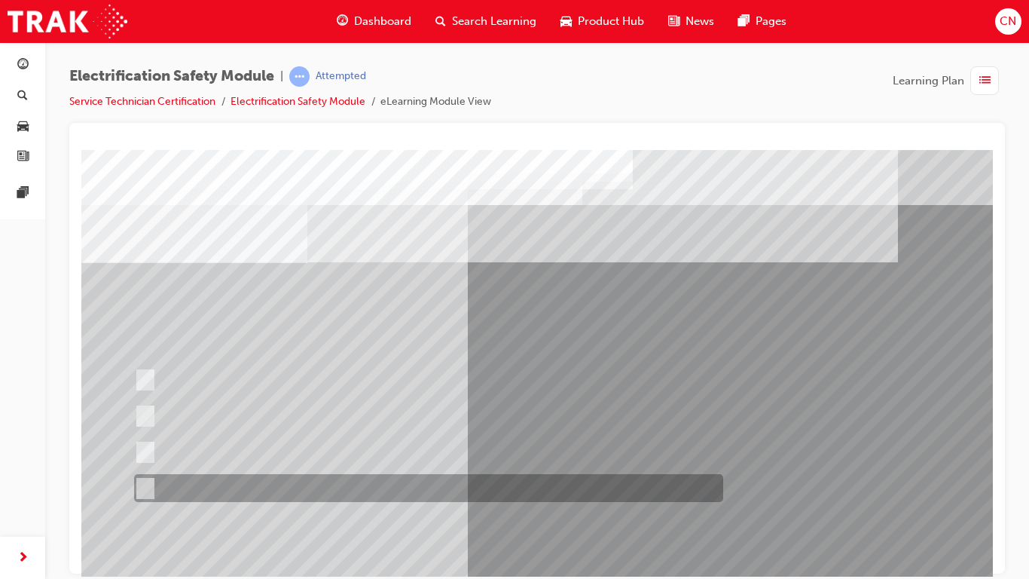
click at [271, 466] on div at bounding box center [424, 488] width 589 height 28
radio input "true"
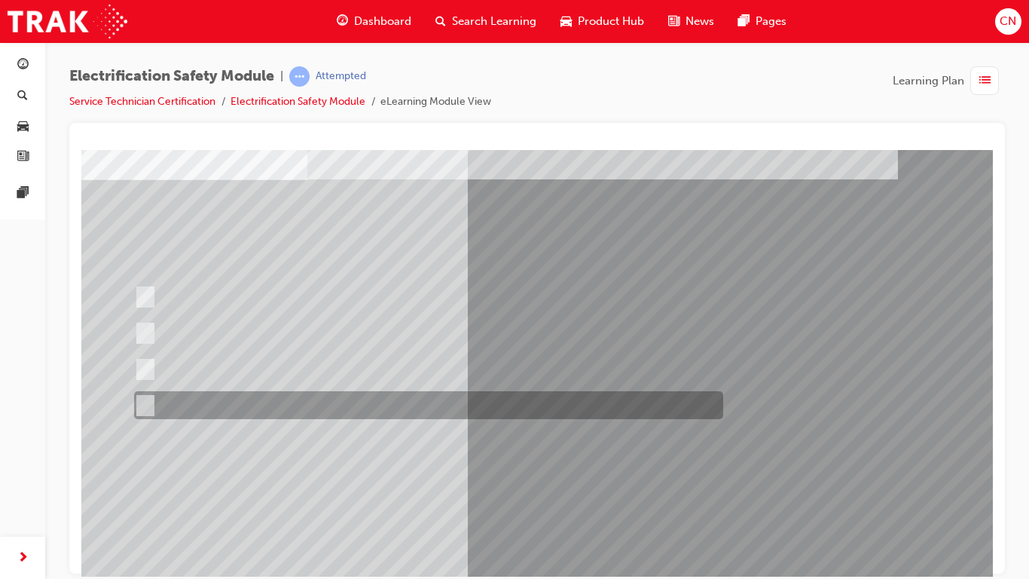
scroll to position [84, 0]
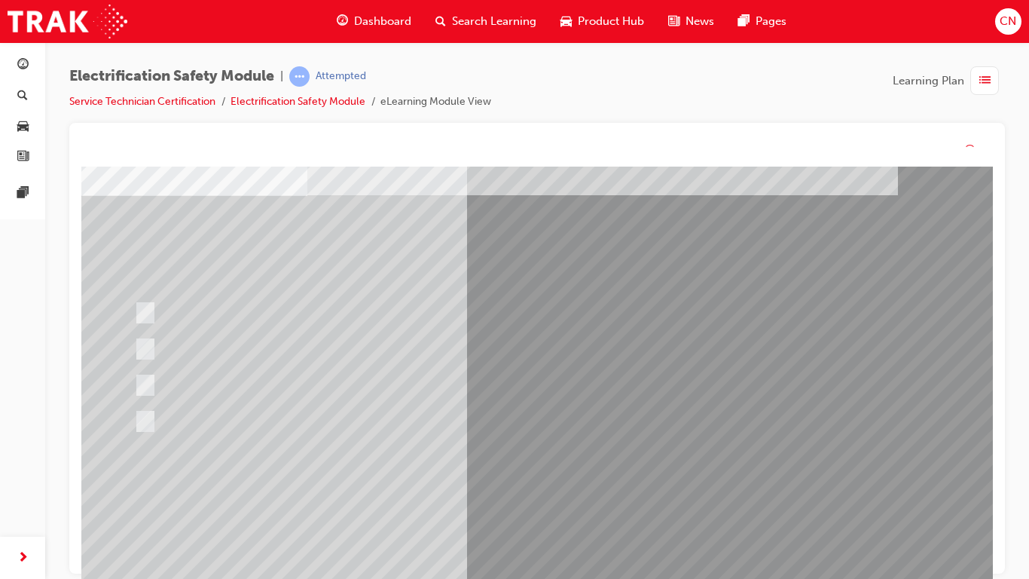
scroll to position [0, 0]
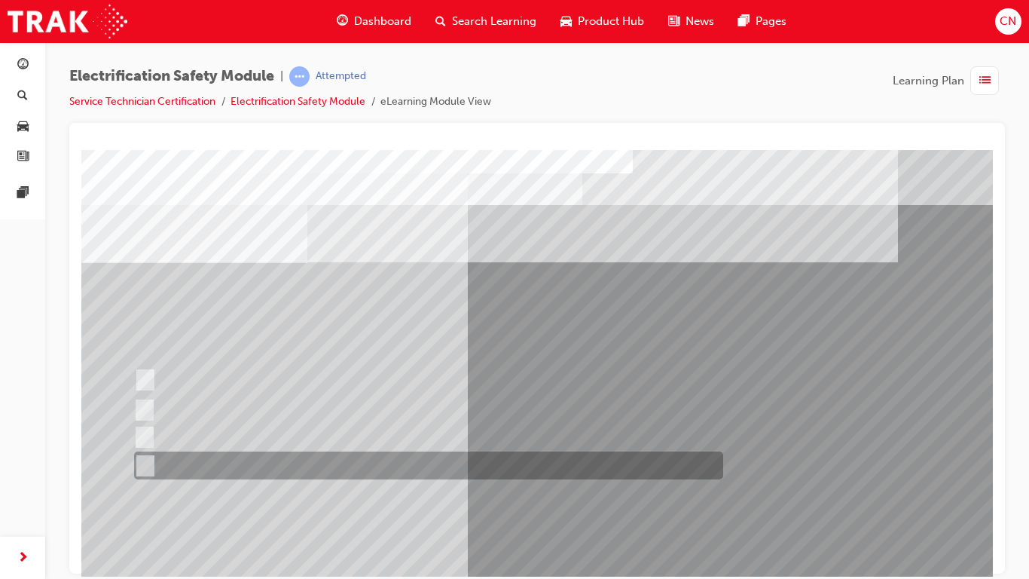
click at [283, 466] on div at bounding box center [424, 465] width 589 height 28
radio input "true"
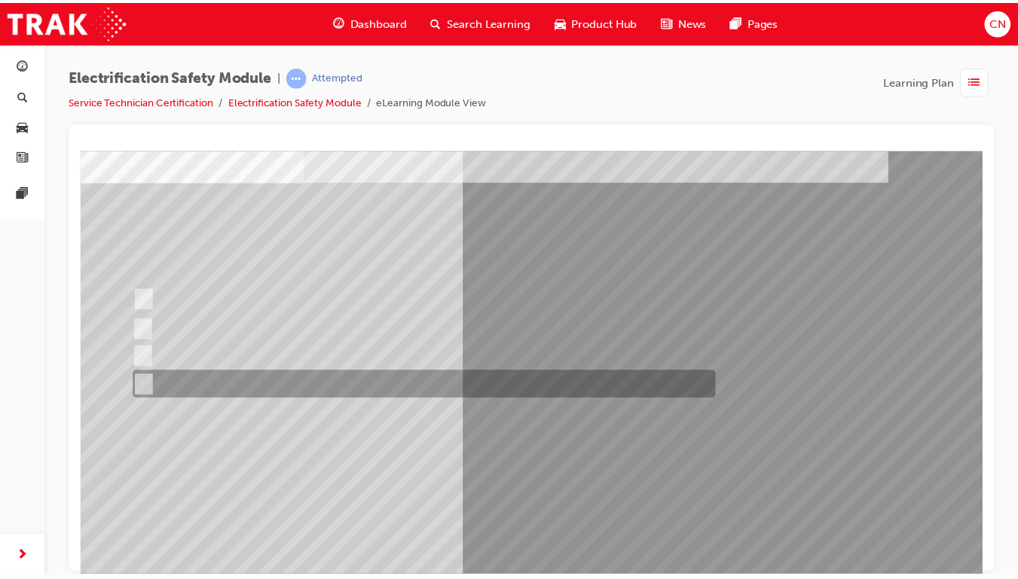
scroll to position [100, 0]
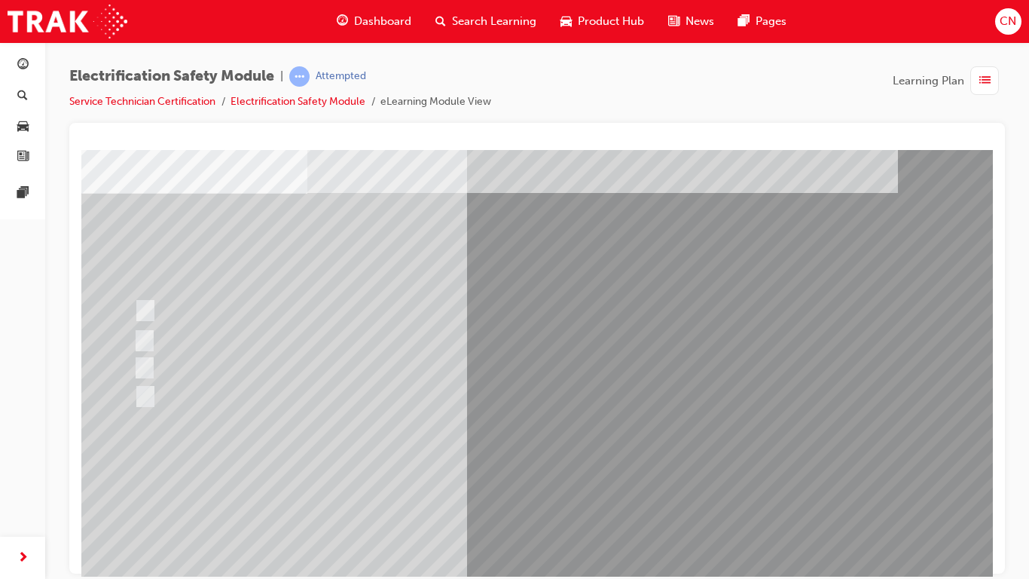
scroll to position [73, 0]
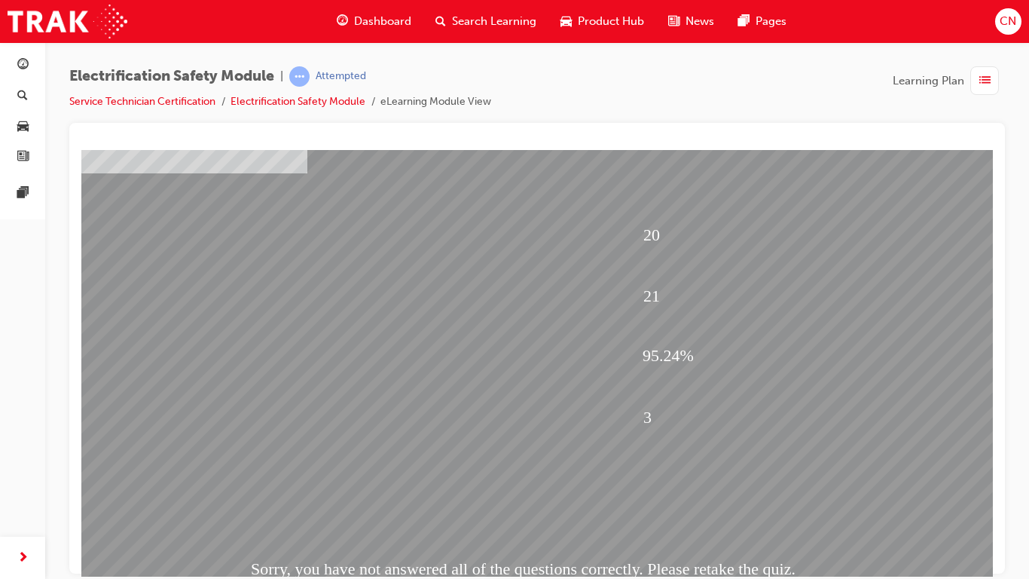
scroll to position [93, 0]
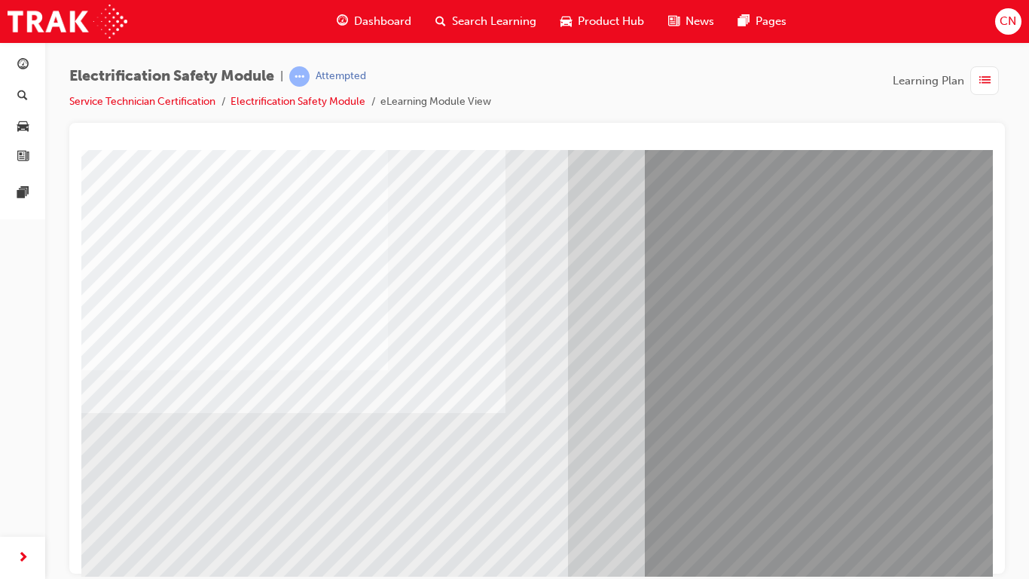
scroll to position [0, 0]
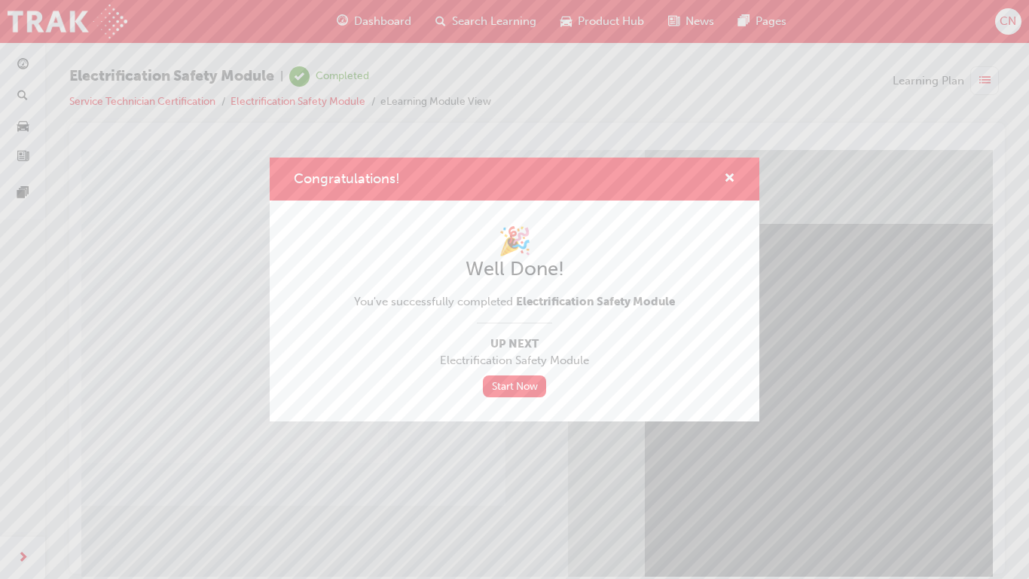
click at [537, 388] on link "Start Now" at bounding box center [514, 386] width 63 height 22
click at [528, 390] on link "Start Now" at bounding box center [514, 386] width 63 height 22
click at [524, 387] on link "Start Now" at bounding box center [514, 386] width 63 height 22
click at [729, 173] on span "cross-icon" at bounding box center [729, 180] width 11 height 14
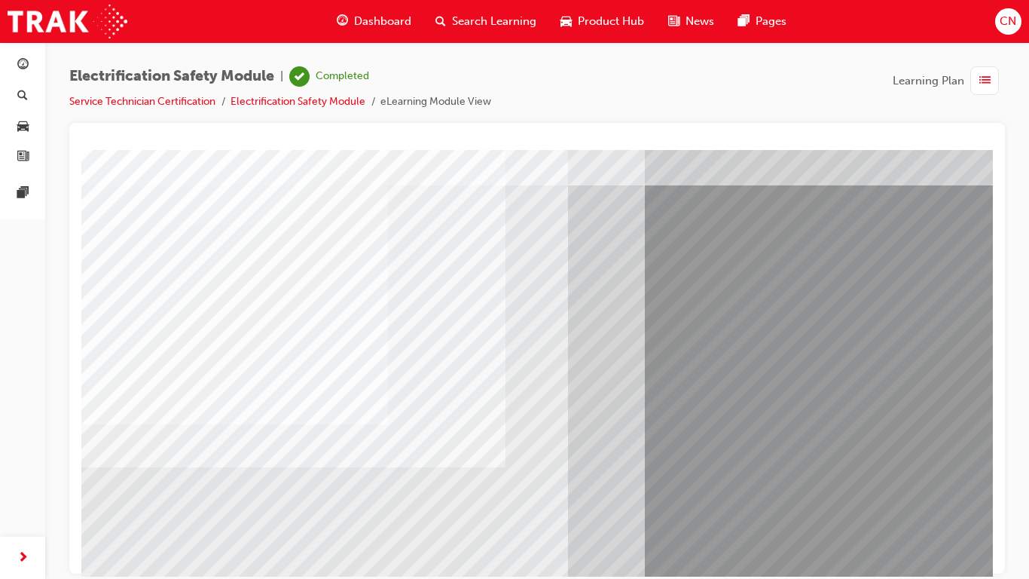
scroll to position [150, 0]
